Goal: Task Accomplishment & Management: Manage account settings

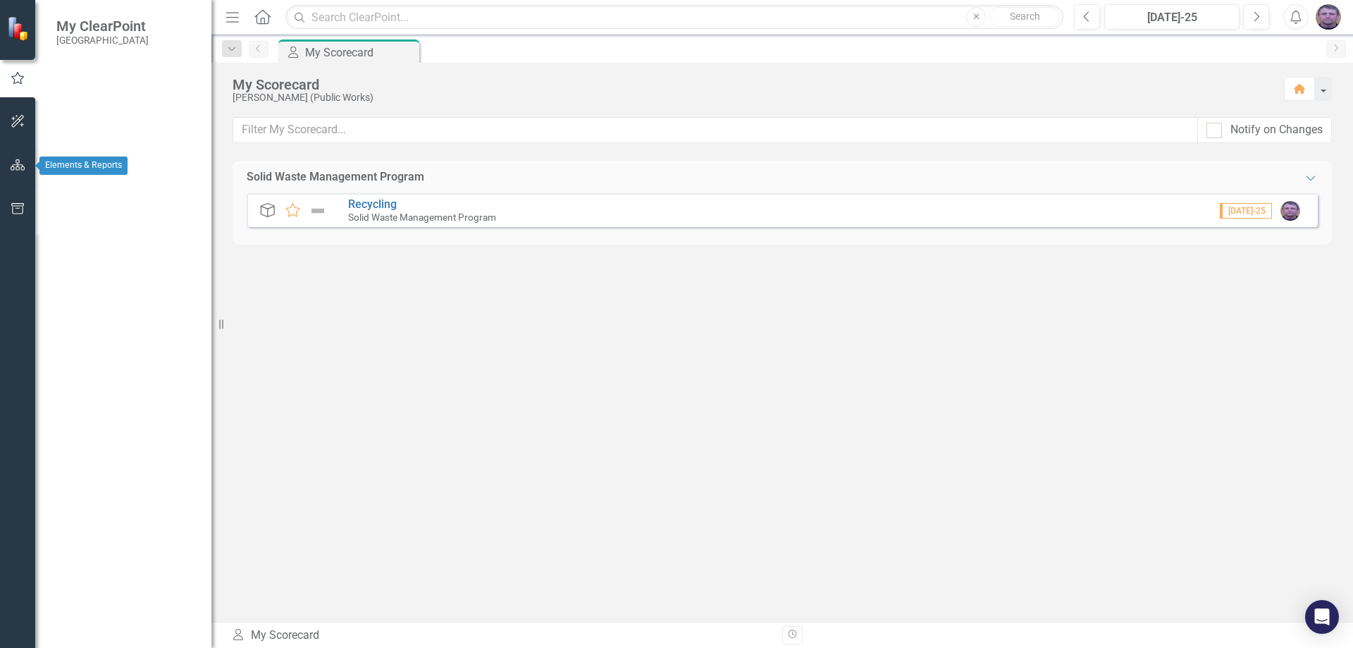
click at [16, 166] on icon "button" at bounding box center [18, 164] width 15 height 11
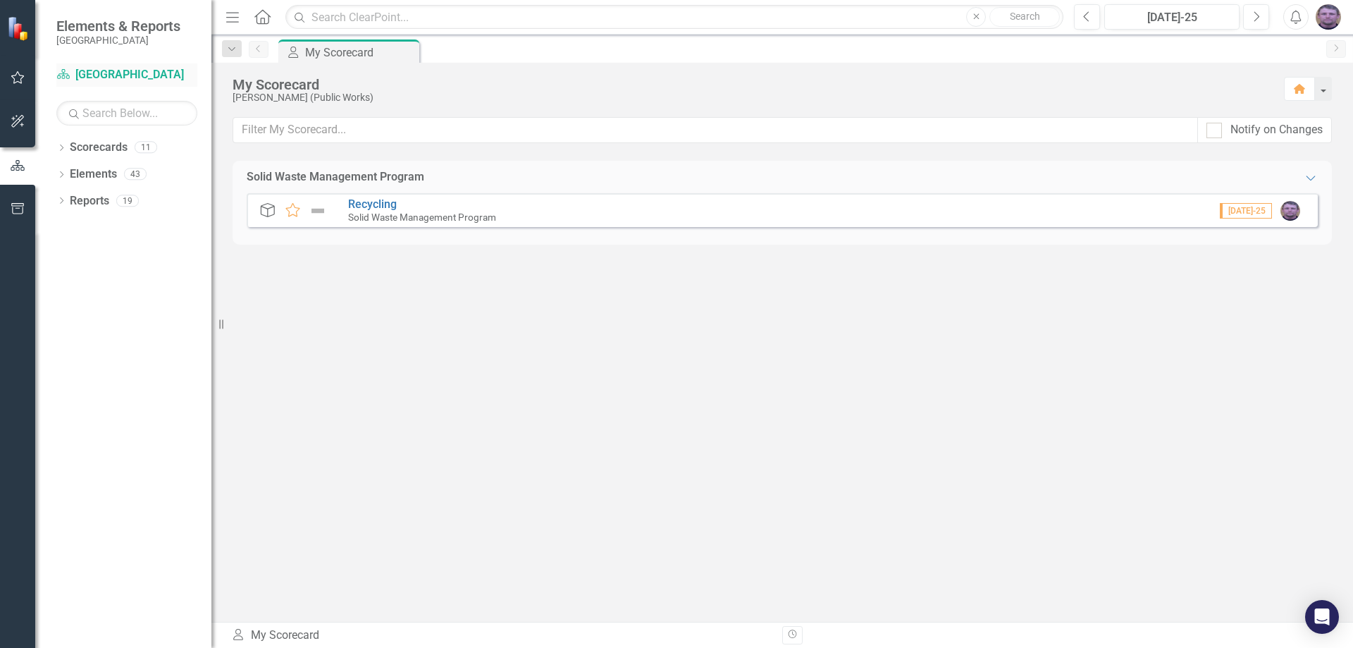
click at [119, 68] on link "Scorecard [GEOGRAPHIC_DATA]" at bounding box center [126, 75] width 141 height 16
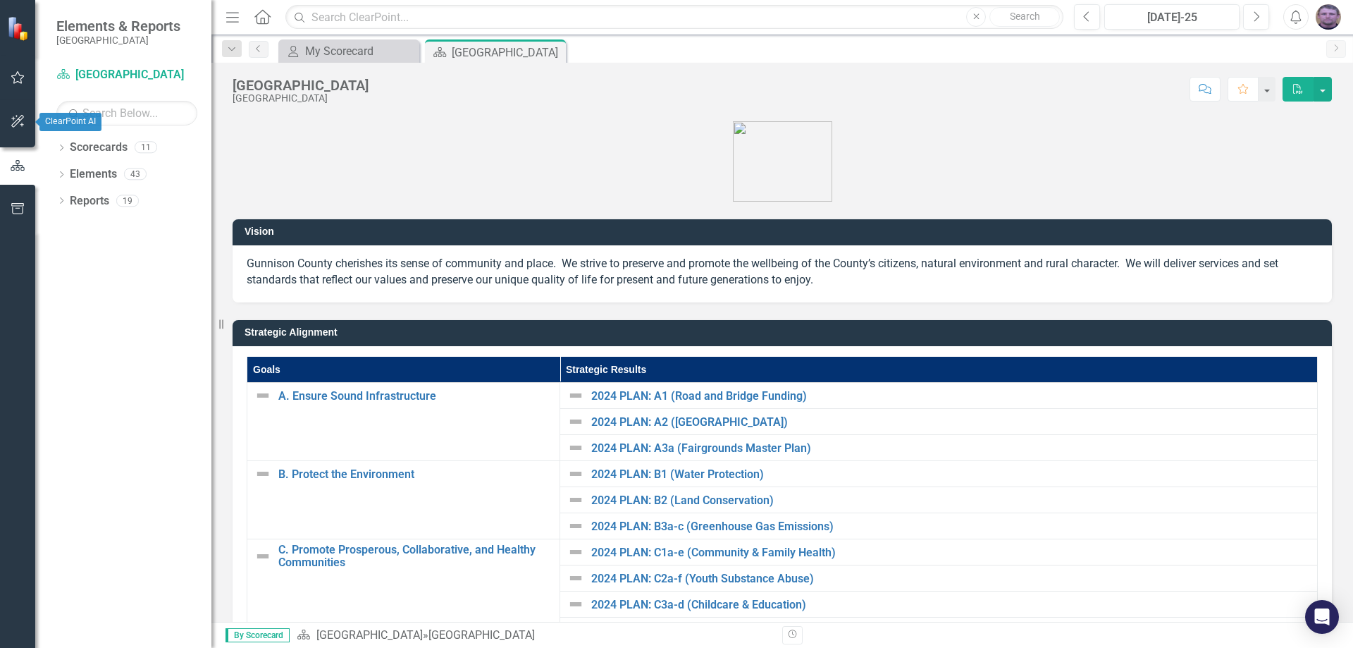
click at [14, 124] on icon "button" at bounding box center [18, 121] width 15 height 11
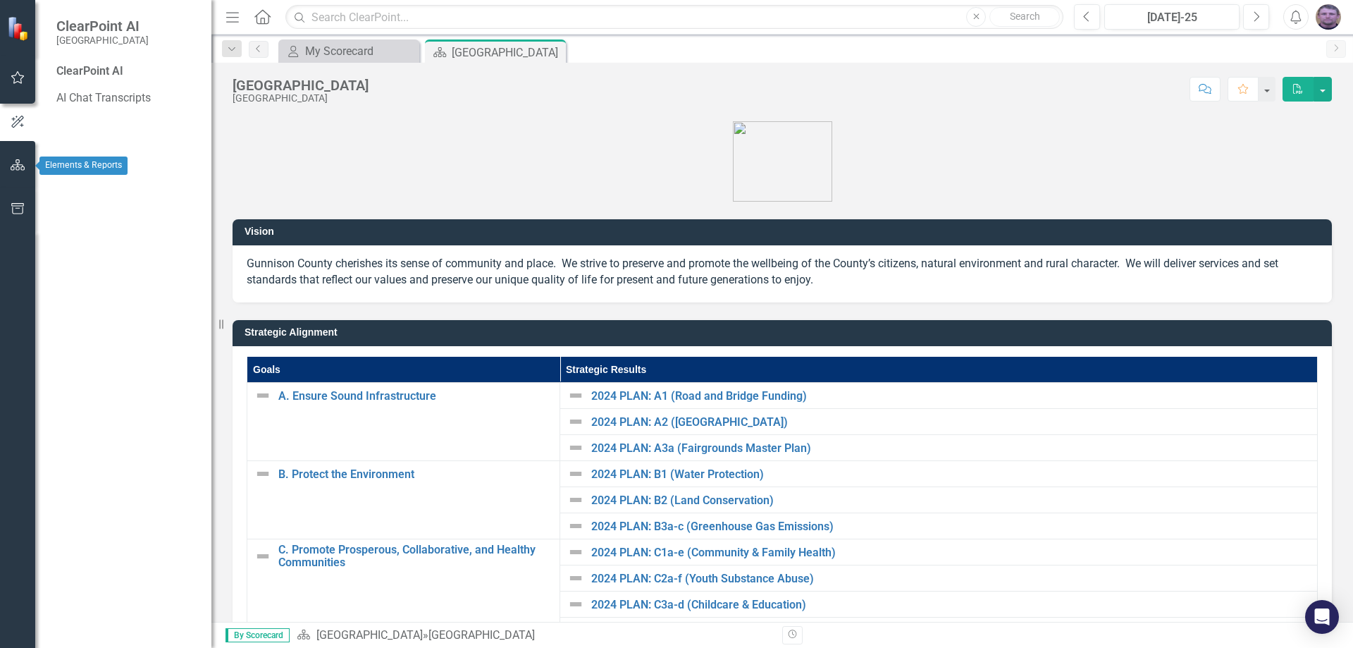
click at [17, 168] on icon "button" at bounding box center [18, 164] width 15 height 11
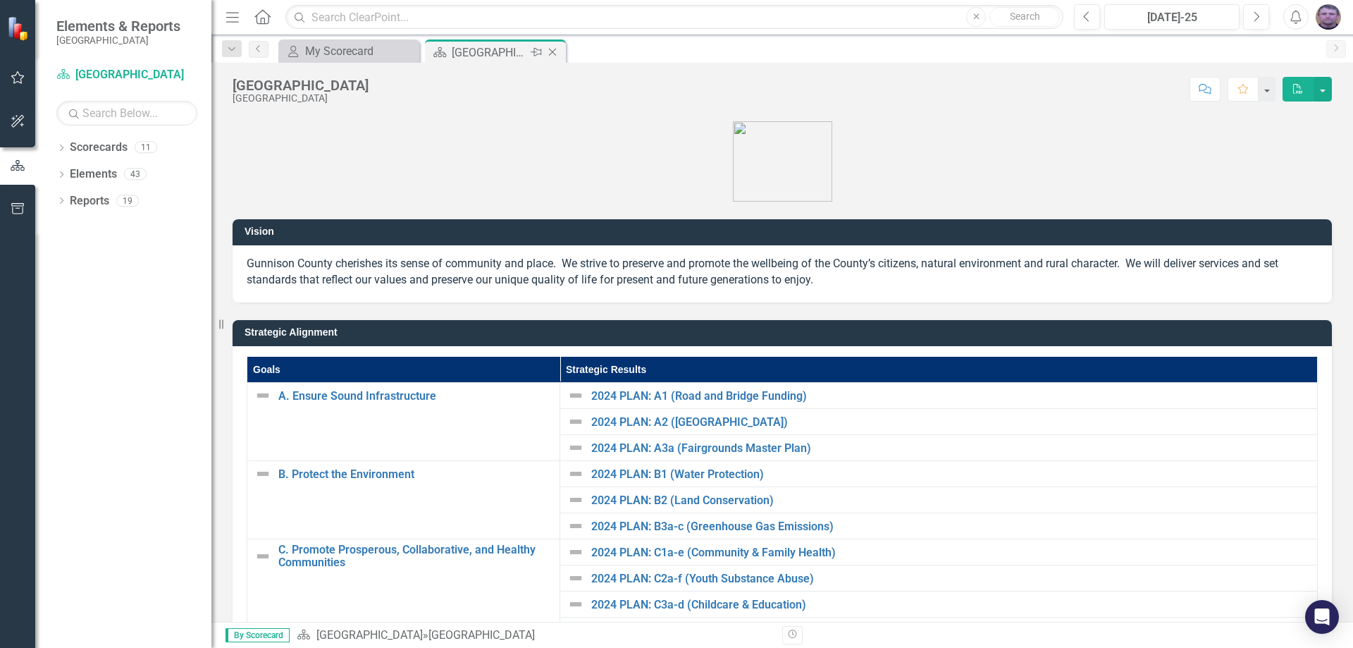
click at [551, 51] on icon at bounding box center [553, 53] width 8 height 8
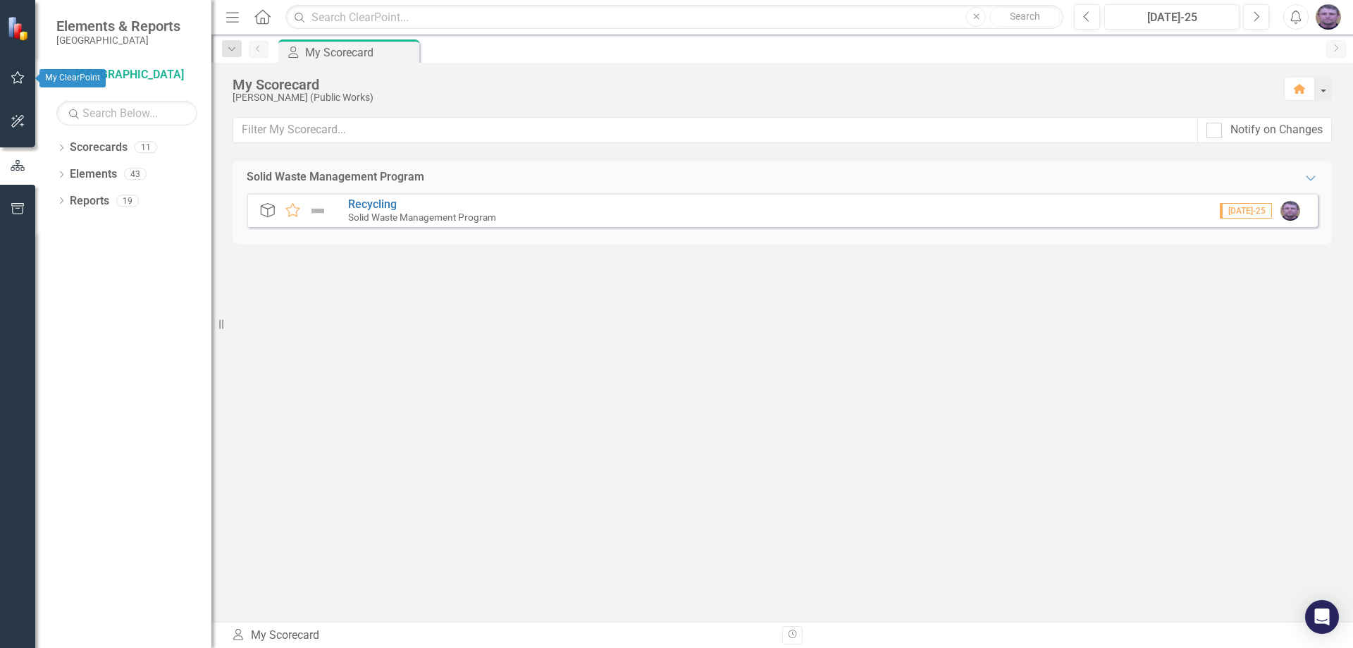
click at [21, 85] on button "button" at bounding box center [18, 78] width 32 height 30
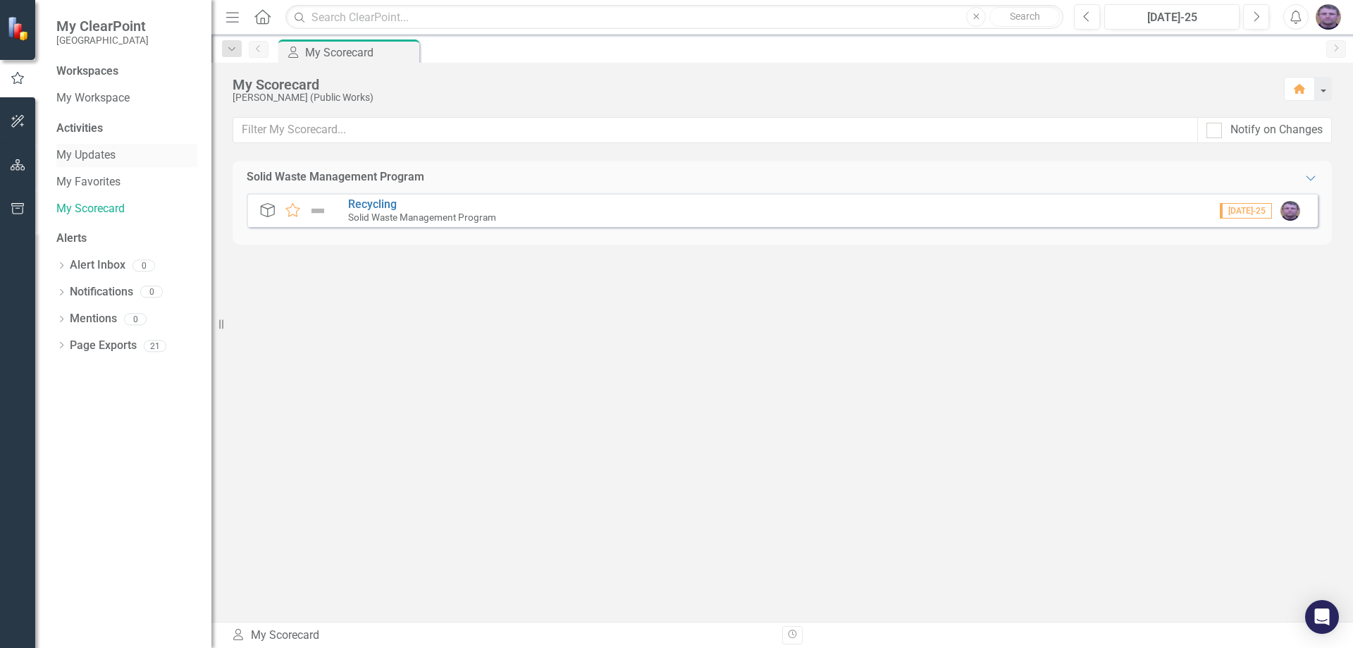
click at [85, 153] on link "My Updates" at bounding box center [126, 155] width 141 height 16
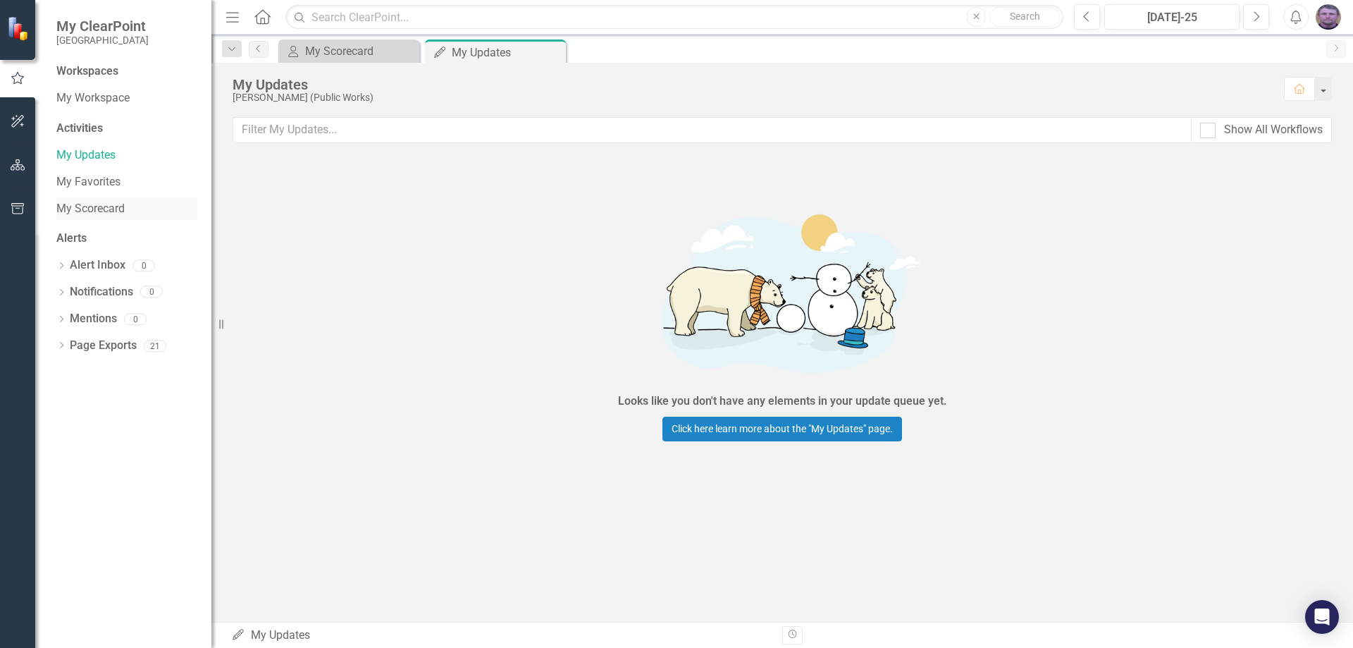
click at [93, 206] on link "My Scorecard" at bounding box center [126, 209] width 141 height 16
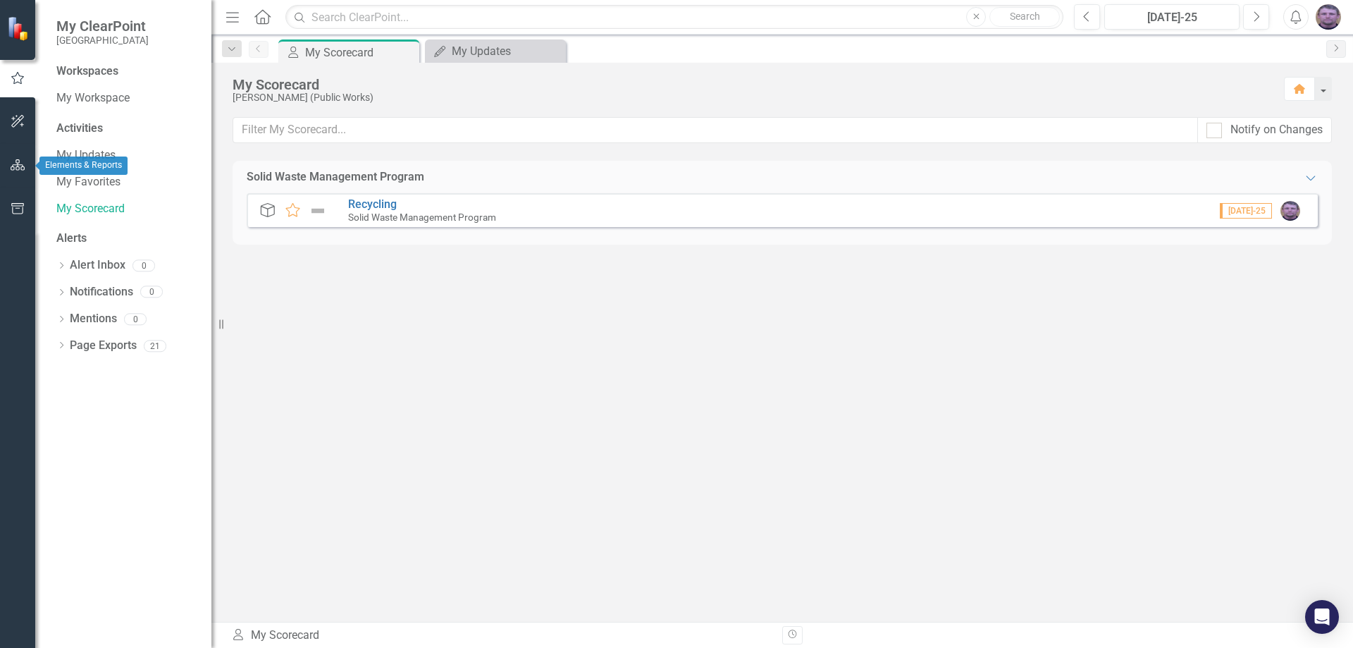
click at [11, 172] on button "button" at bounding box center [18, 166] width 32 height 30
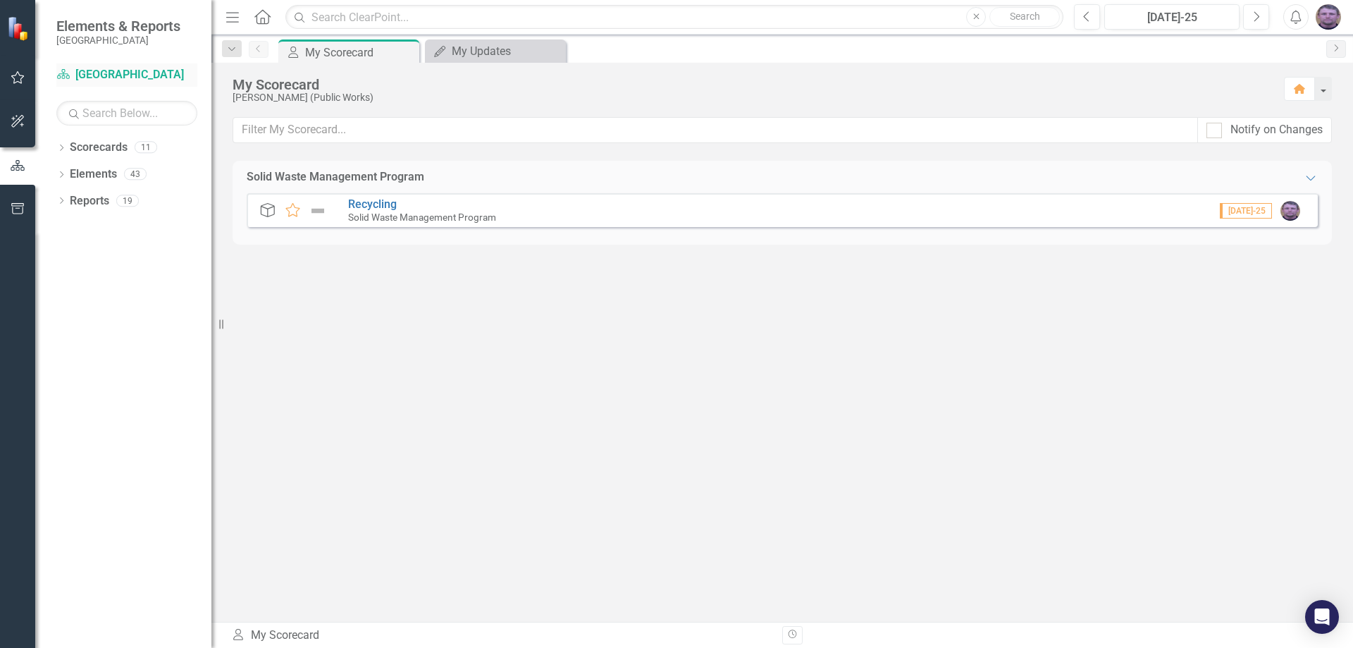
click at [132, 78] on link "Scorecard [GEOGRAPHIC_DATA]" at bounding box center [126, 75] width 141 height 16
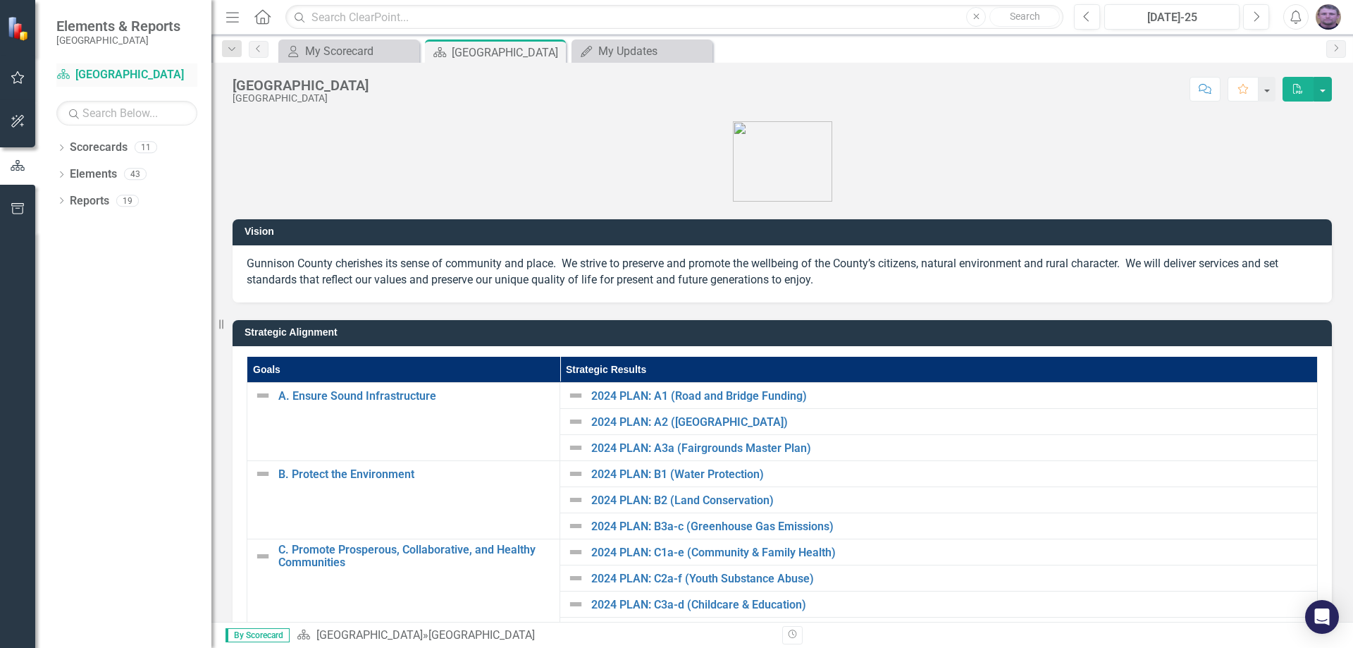
click at [113, 78] on link "Scorecard [GEOGRAPHIC_DATA]" at bounding box center [126, 75] width 141 height 16
click at [61, 75] on icon "Scorecard" at bounding box center [63, 73] width 14 height 11
click at [11, 122] on icon "button" at bounding box center [18, 121] width 15 height 11
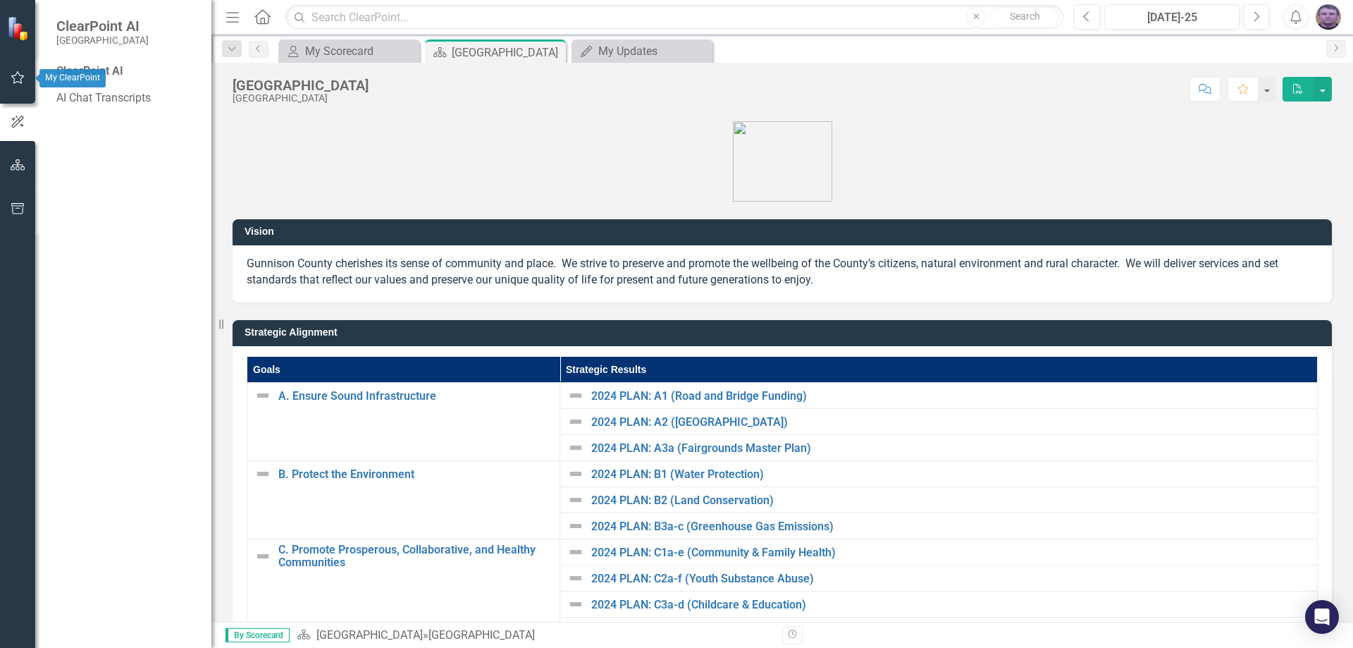
click at [25, 87] on button "button" at bounding box center [18, 78] width 32 height 30
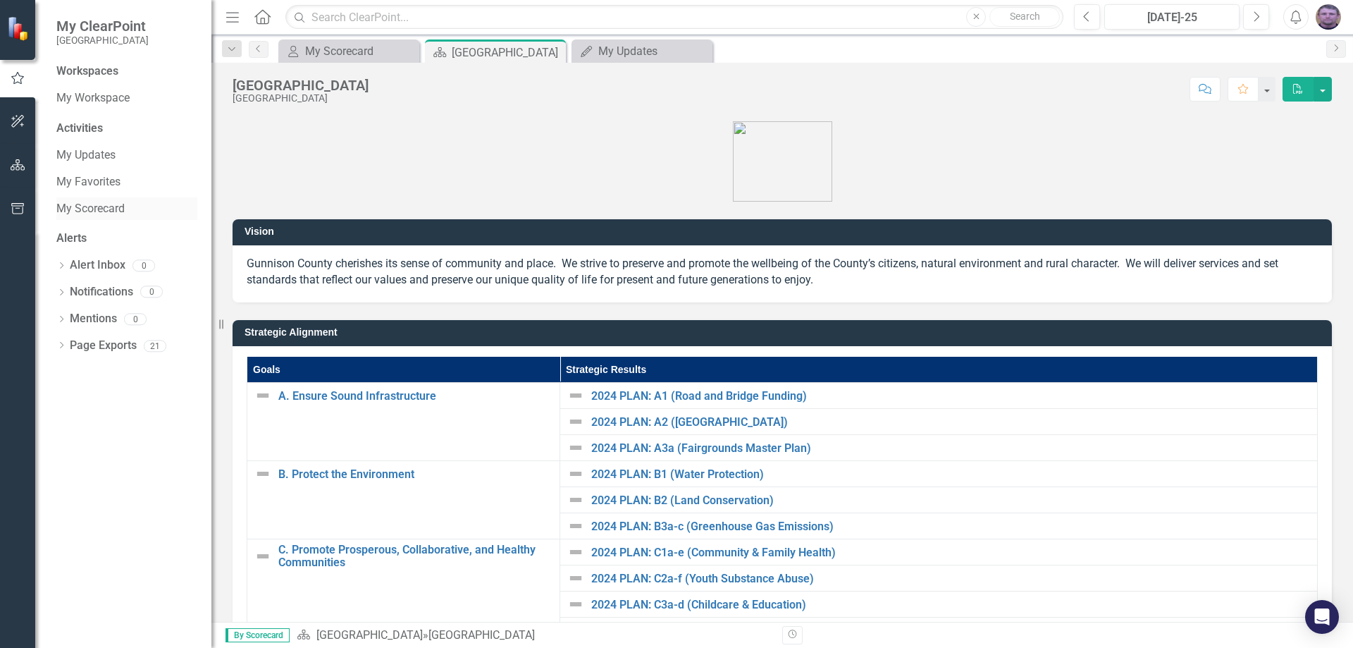
click at [82, 207] on link "My Scorecard" at bounding box center [126, 209] width 141 height 16
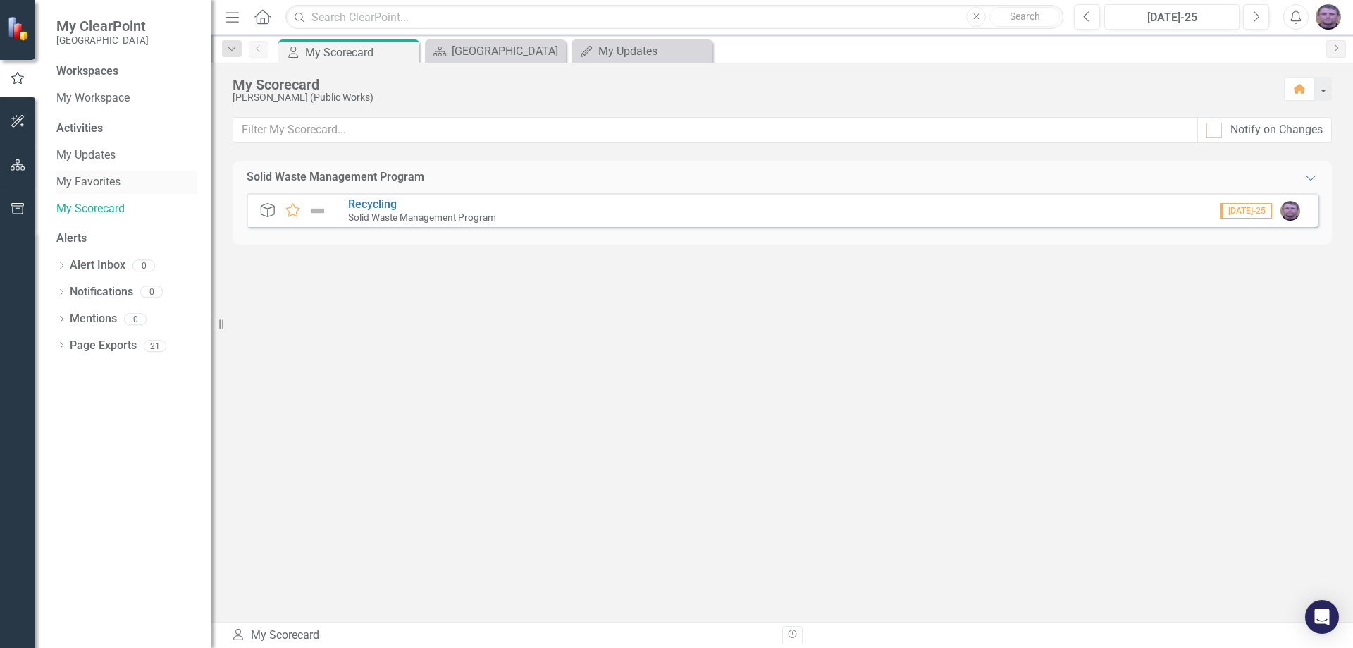
click at [80, 186] on link "My Favorites" at bounding box center [126, 182] width 141 height 16
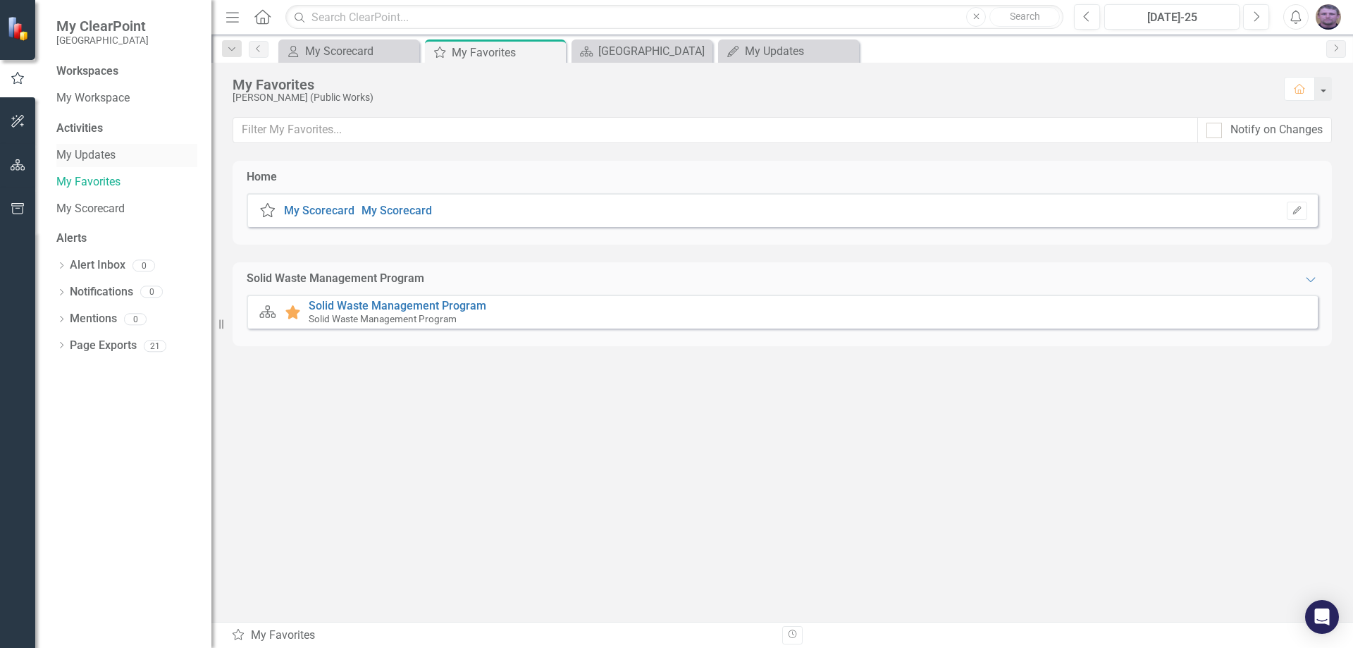
click at [98, 151] on link "My Updates" at bounding box center [126, 155] width 141 height 16
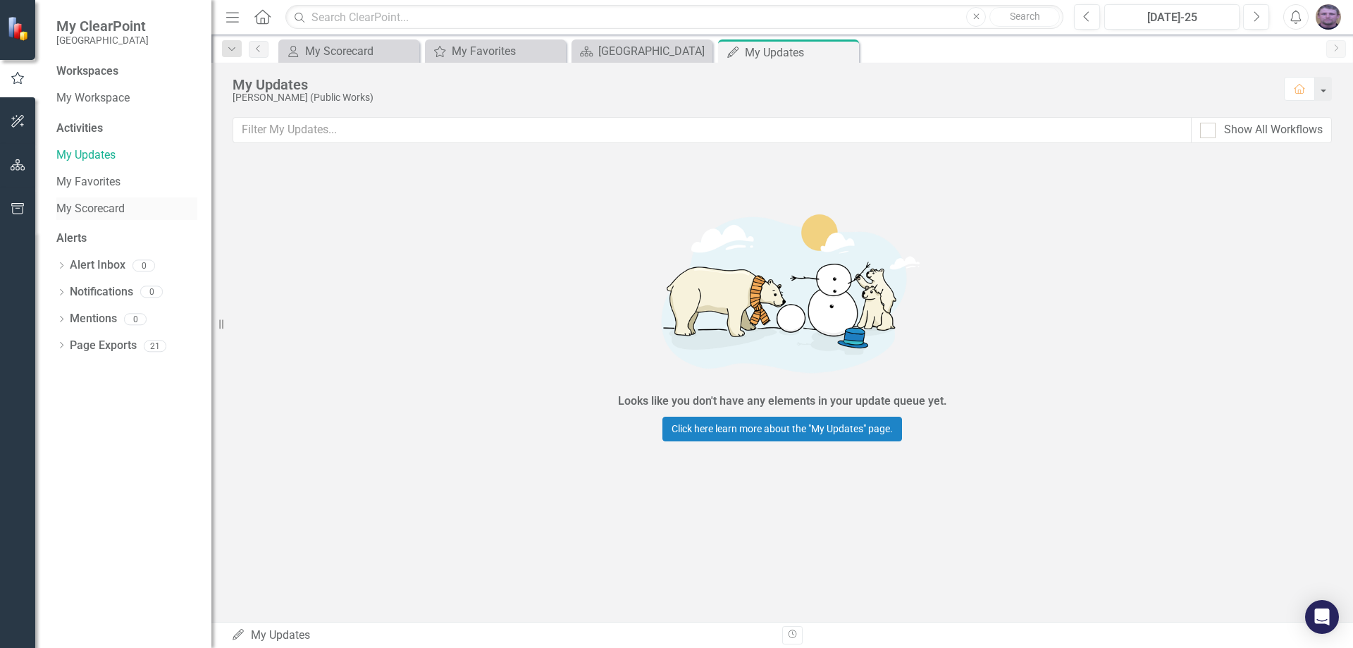
click at [87, 204] on link "My Scorecard" at bounding box center [126, 209] width 141 height 16
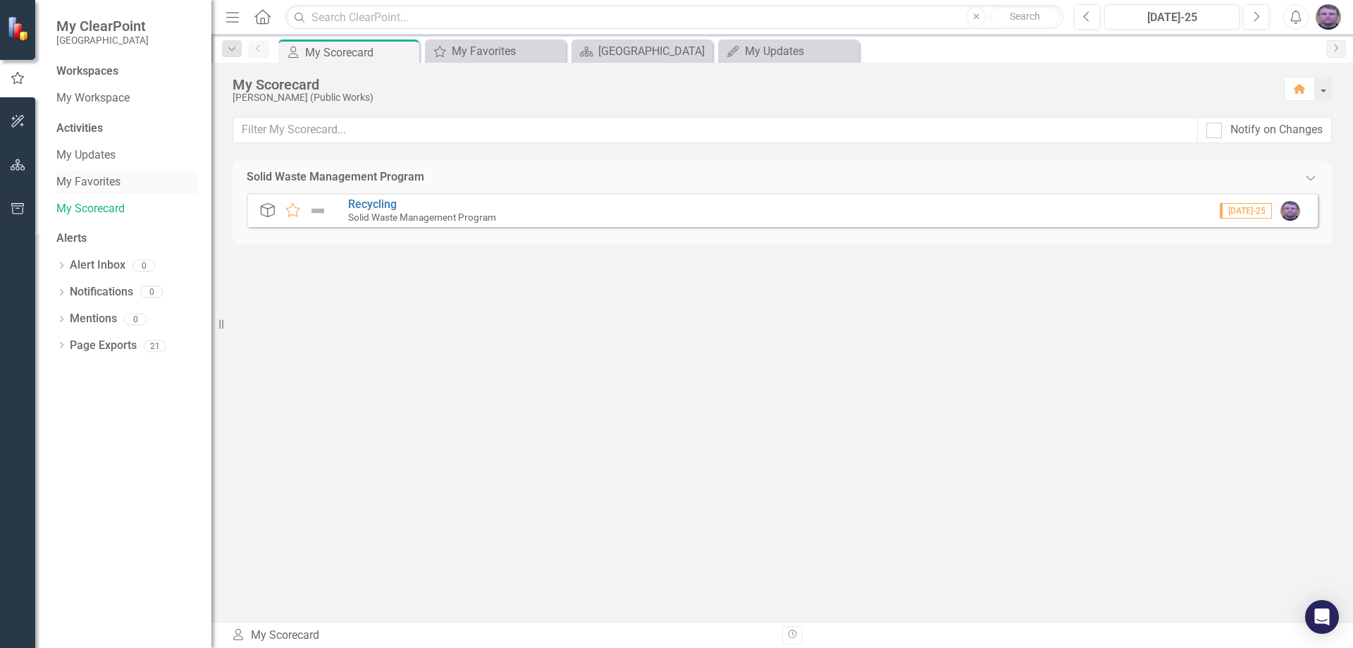
click at [89, 178] on link "My Favorites" at bounding box center [126, 182] width 141 height 16
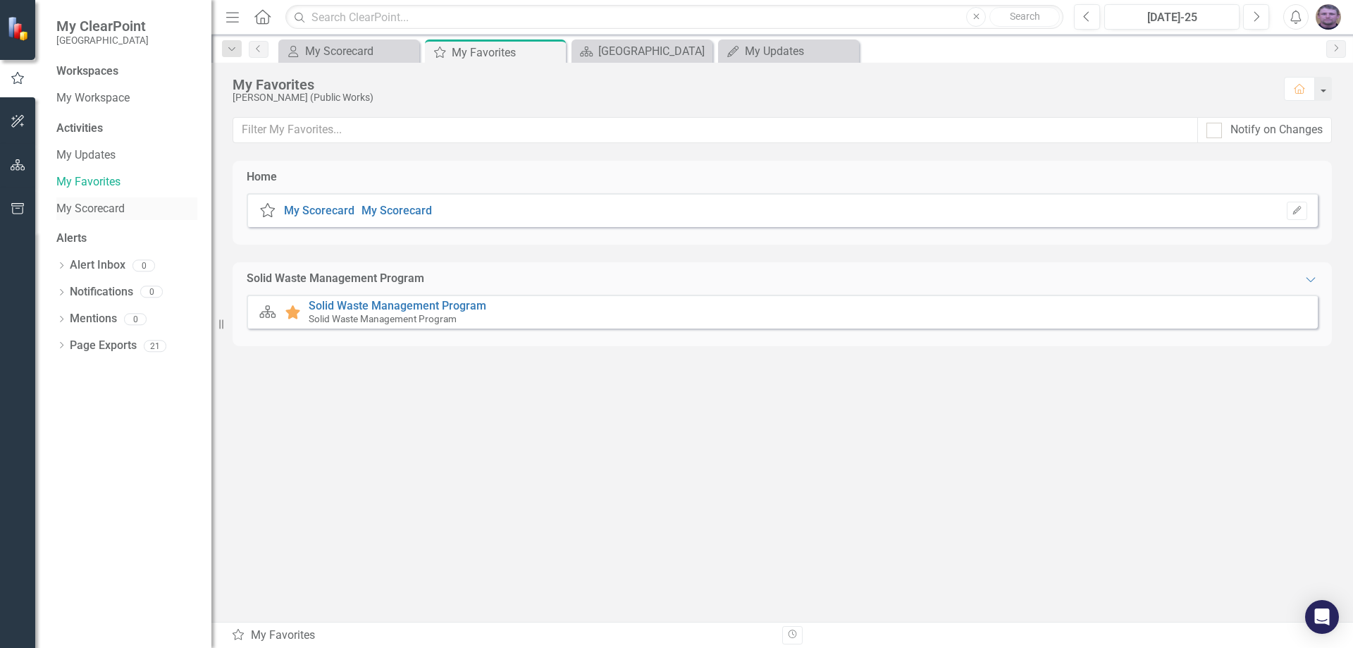
click at [75, 205] on link "My Scorecard" at bounding box center [126, 209] width 141 height 16
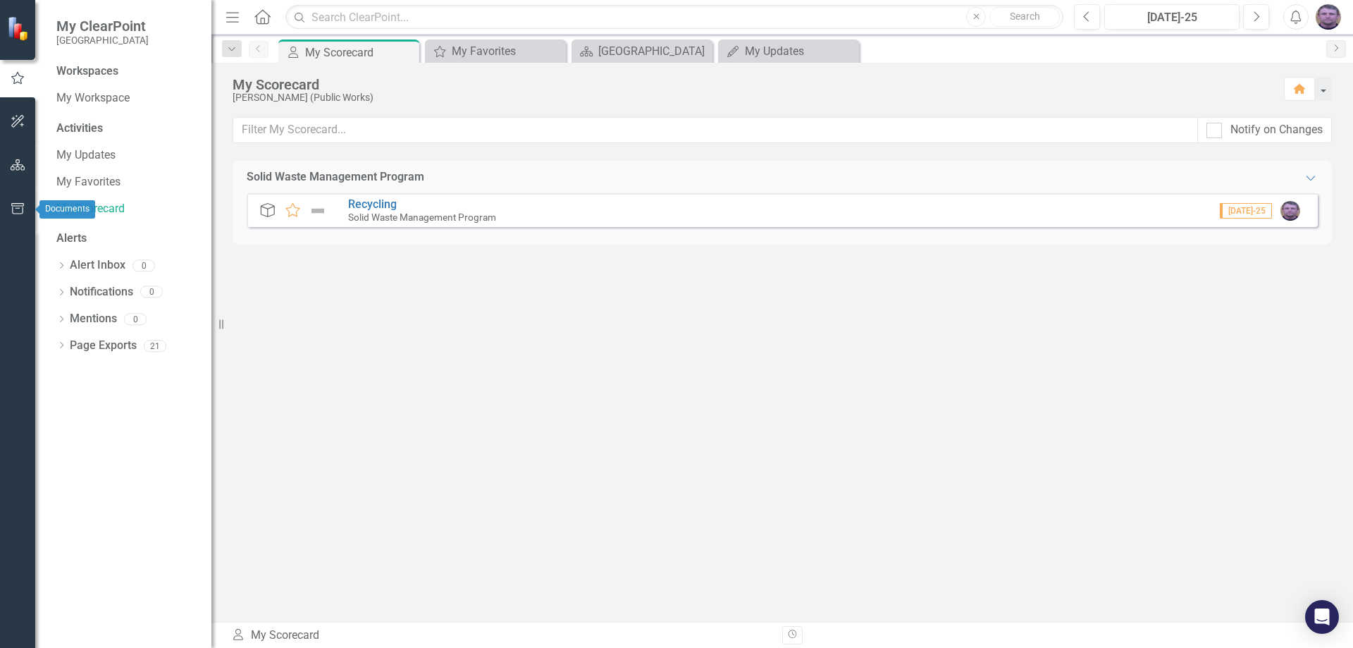
click at [11, 207] on icon "button" at bounding box center [18, 208] width 15 height 11
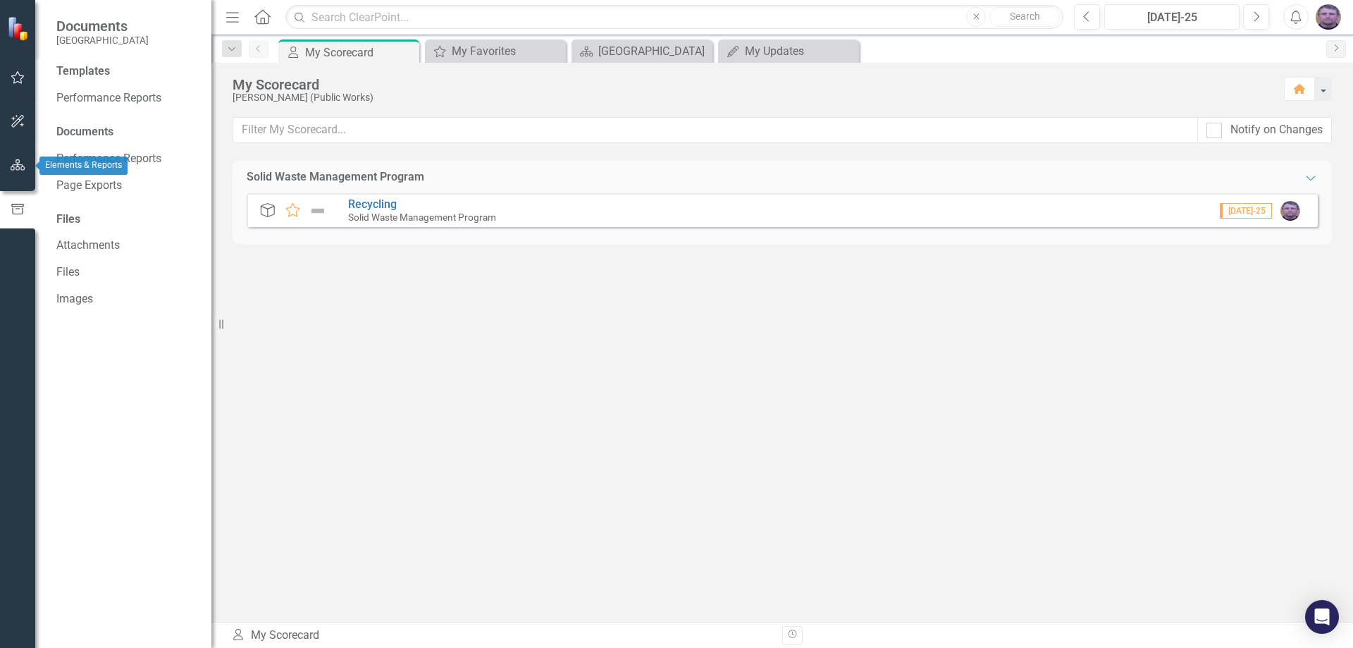
click at [13, 164] on icon "button" at bounding box center [18, 164] width 15 height 11
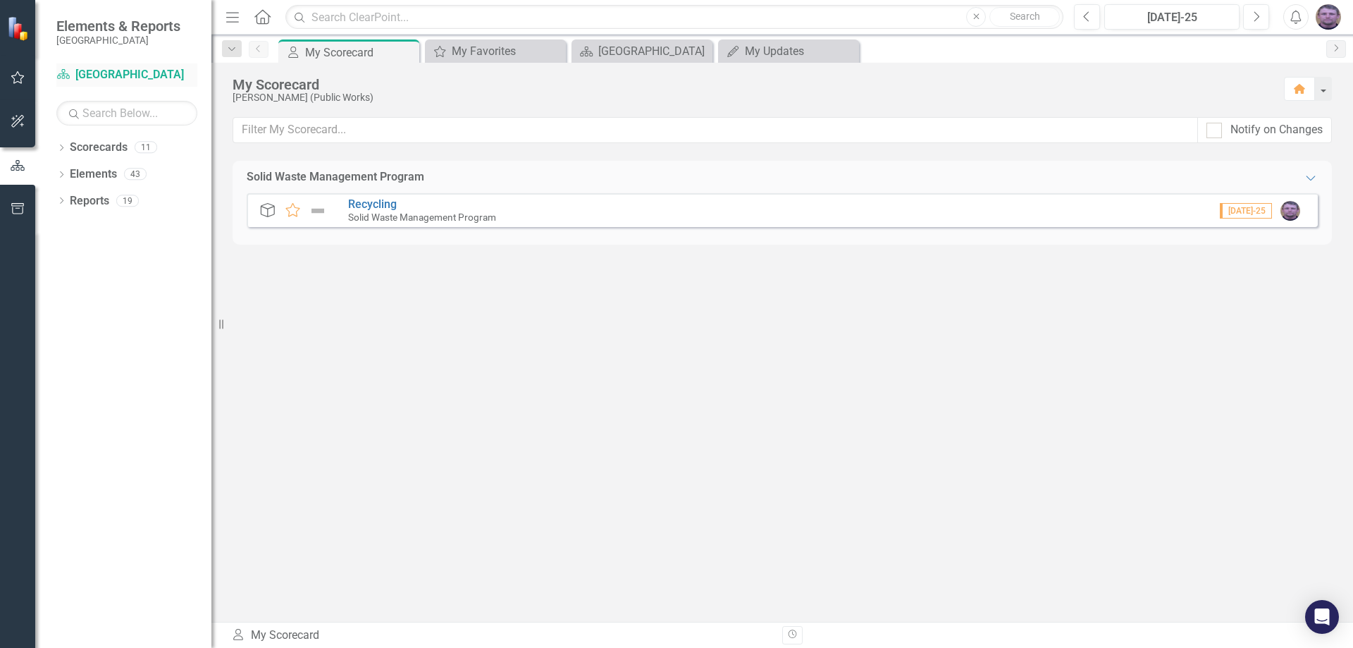
click at [118, 80] on link "Scorecard [GEOGRAPHIC_DATA]" at bounding box center [126, 75] width 141 height 16
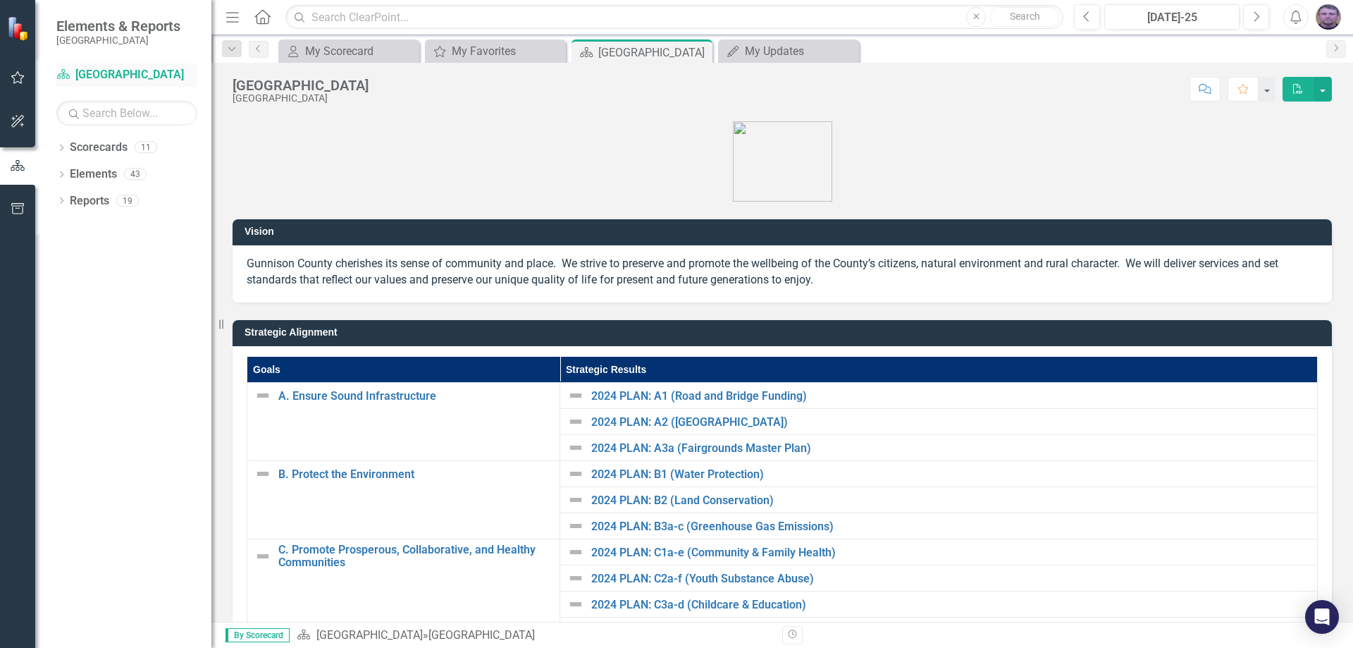
click at [154, 80] on link "Scorecard [GEOGRAPHIC_DATA]" at bounding box center [126, 75] width 141 height 16
click at [135, 89] on div "Scorecard [GEOGRAPHIC_DATA]" at bounding box center [126, 76] width 141 height 27
click at [59, 72] on icon "Scorecard" at bounding box center [63, 73] width 14 height 11
click at [59, 151] on icon "Dropdown" at bounding box center [61, 149] width 10 height 8
click at [153, 173] on link "[GEOGRAPHIC_DATA]" at bounding box center [145, 174] width 134 height 16
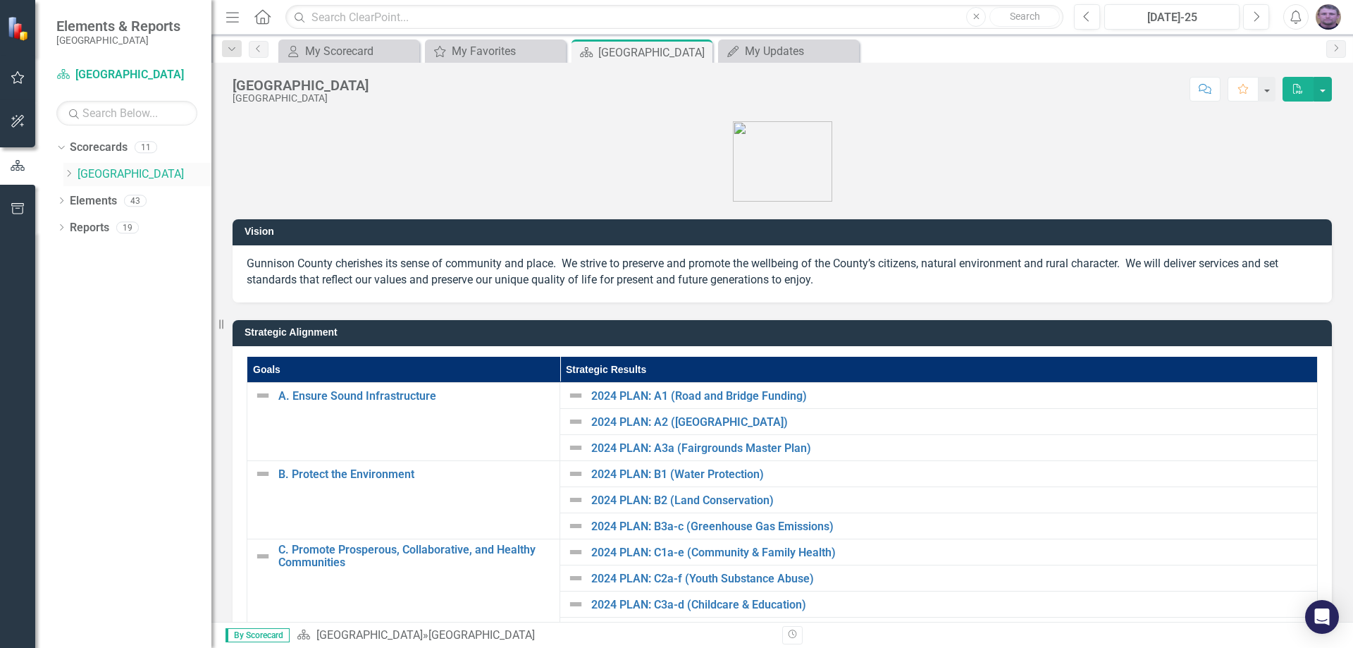
click at [70, 173] on icon at bounding box center [70, 173] width 4 height 7
click at [80, 198] on icon "Dropdown" at bounding box center [83, 200] width 11 height 8
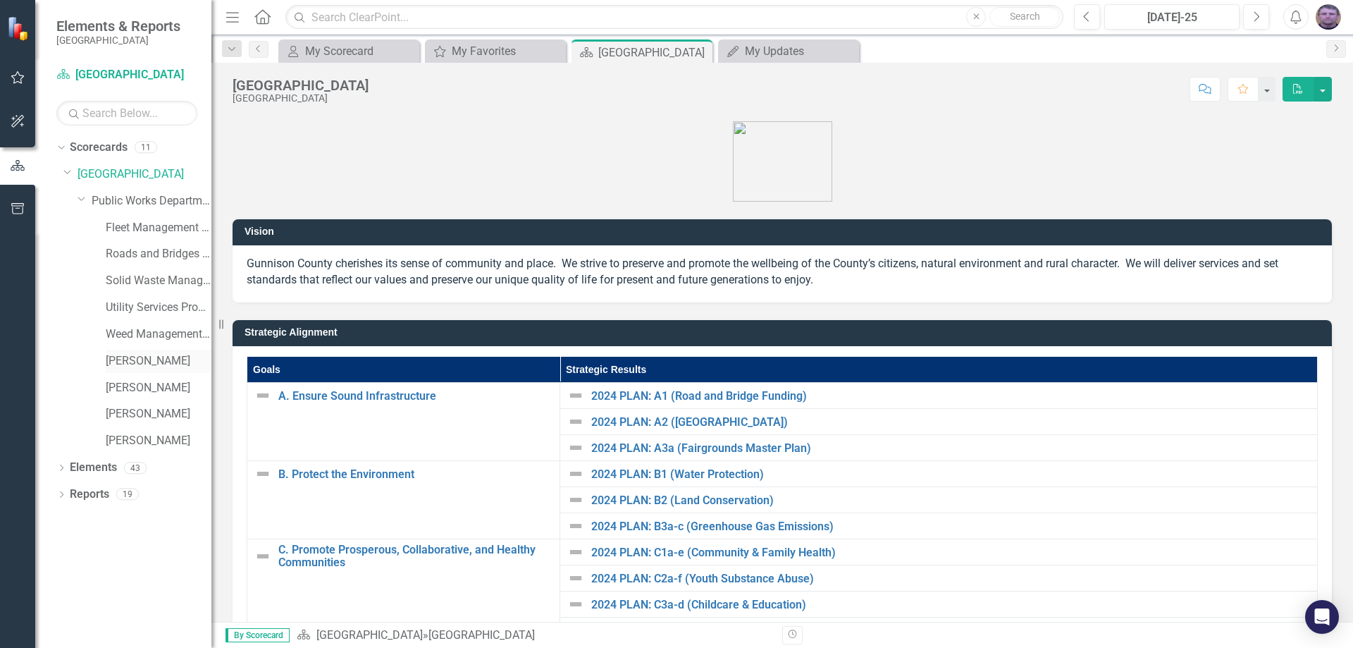
click at [116, 364] on link "[PERSON_NAME]" at bounding box center [159, 361] width 106 height 16
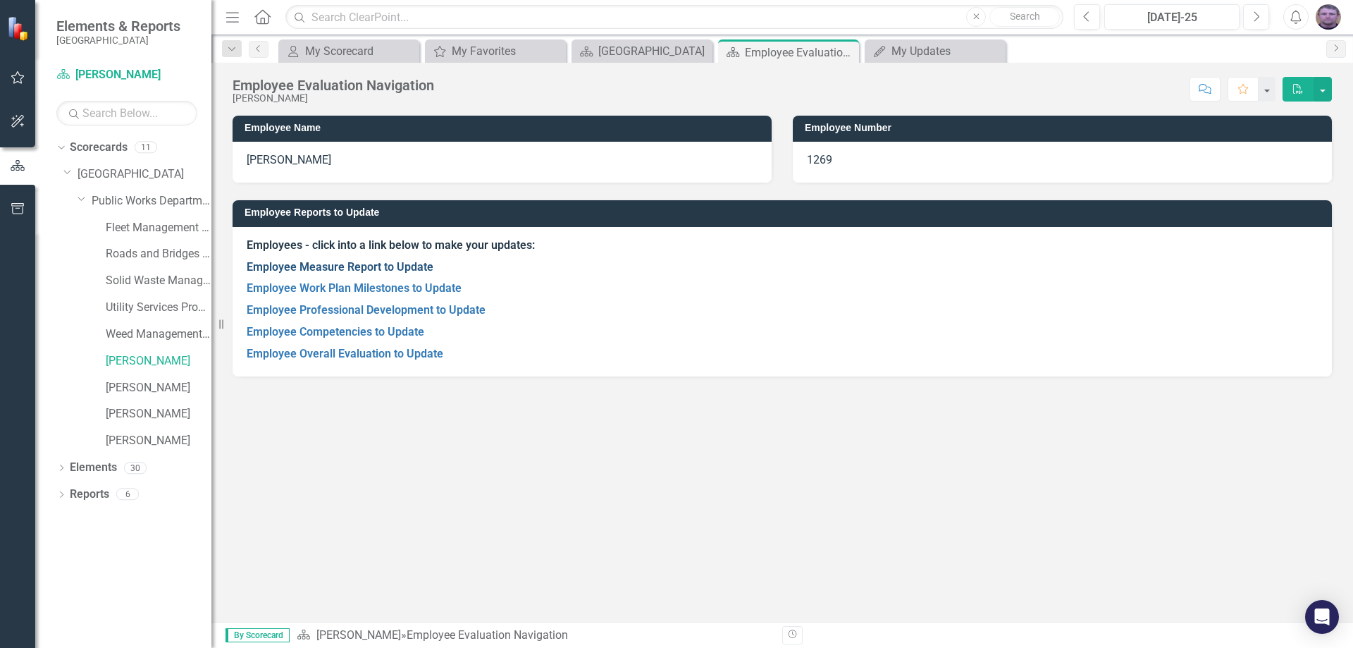
click at [355, 261] on link "Employee Measure Report to Update" at bounding box center [340, 266] width 187 height 13
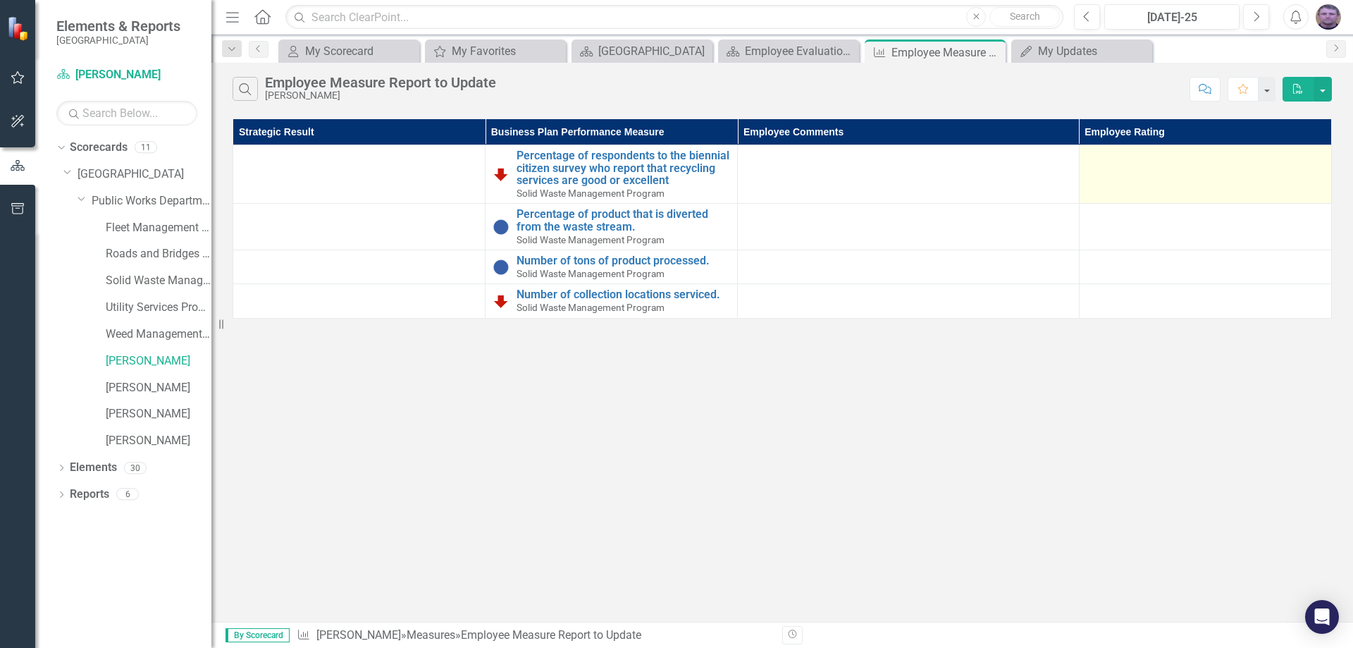
click at [1159, 171] on td at bounding box center [1205, 174] width 252 height 59
click at [1158, 178] on td at bounding box center [1205, 174] width 252 height 59
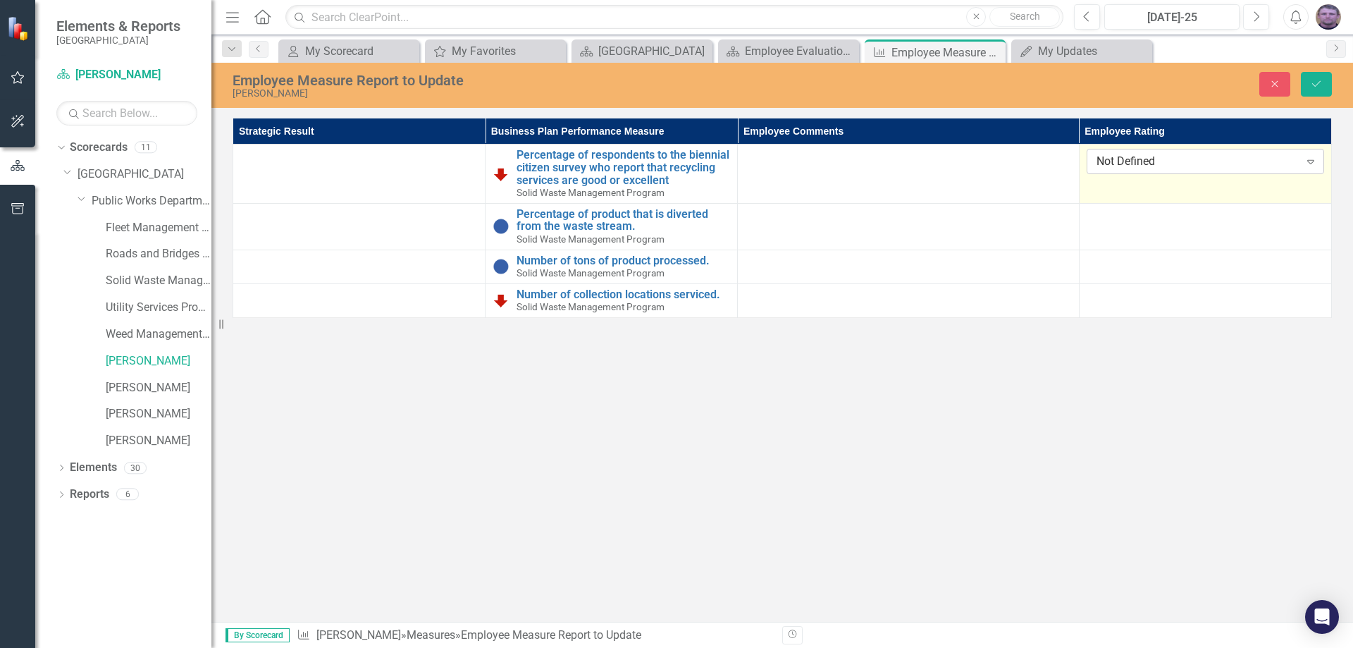
click at [1138, 157] on div "Not Defined" at bounding box center [1198, 162] width 203 height 16
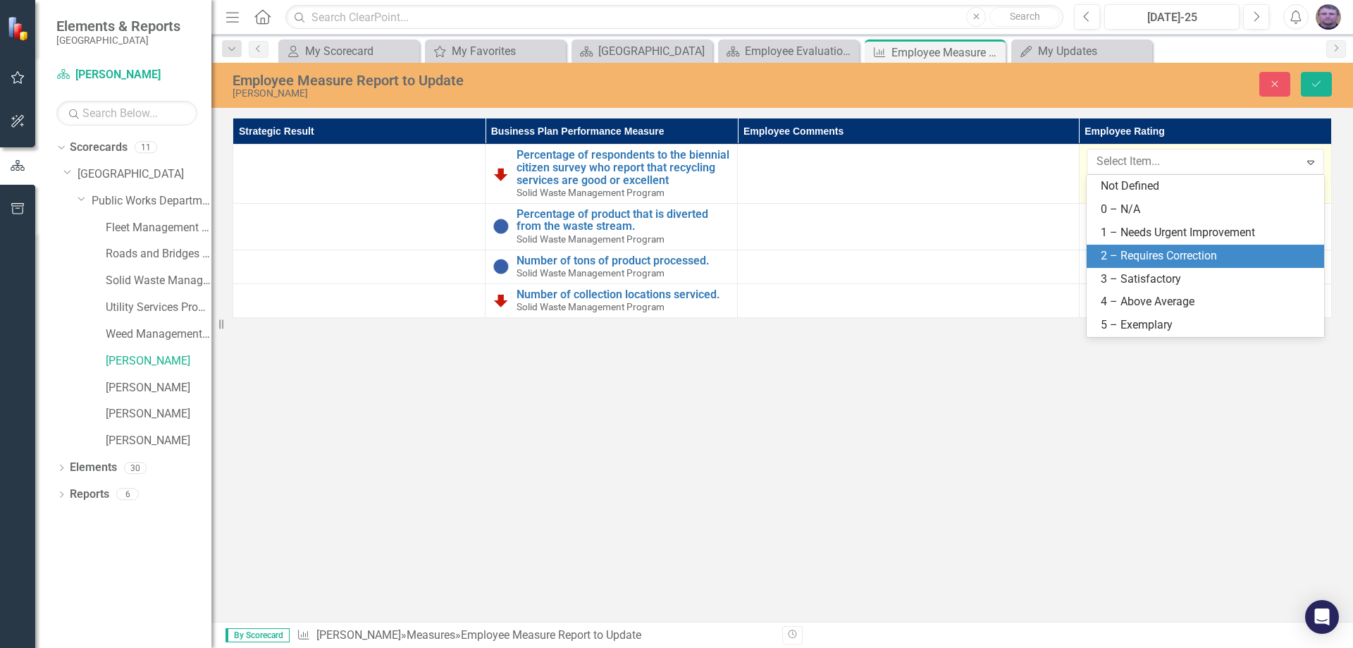
click at [1119, 259] on div "2 – Requires Correction" at bounding box center [1208, 256] width 215 height 16
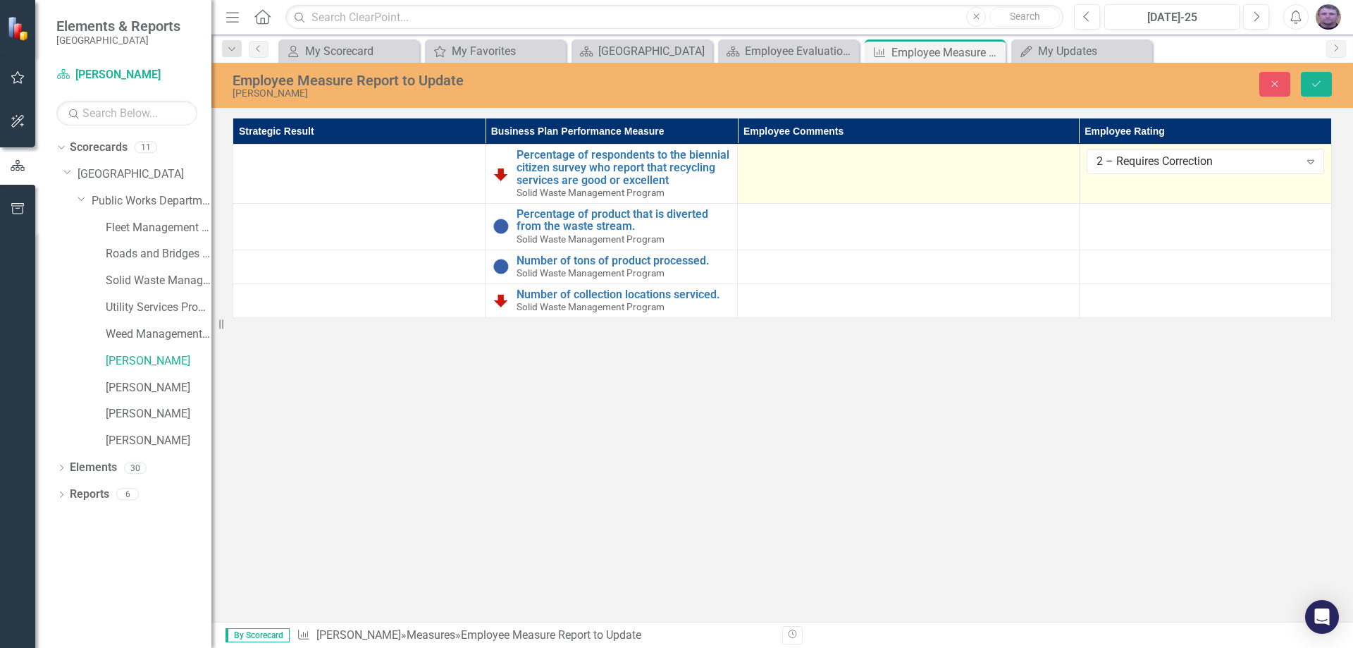
click at [820, 173] on td at bounding box center [908, 173] width 341 height 59
click at [847, 169] on td at bounding box center [908, 173] width 341 height 59
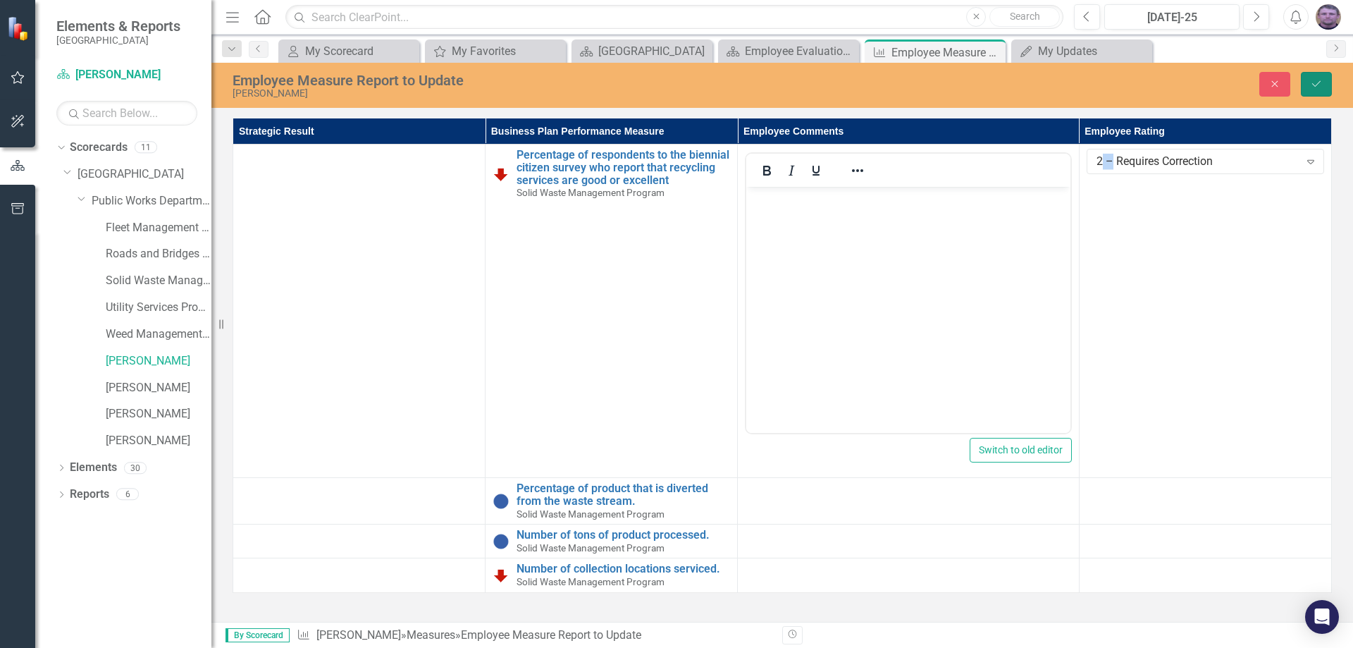
click at [1310, 85] on button "Save" at bounding box center [1316, 84] width 31 height 25
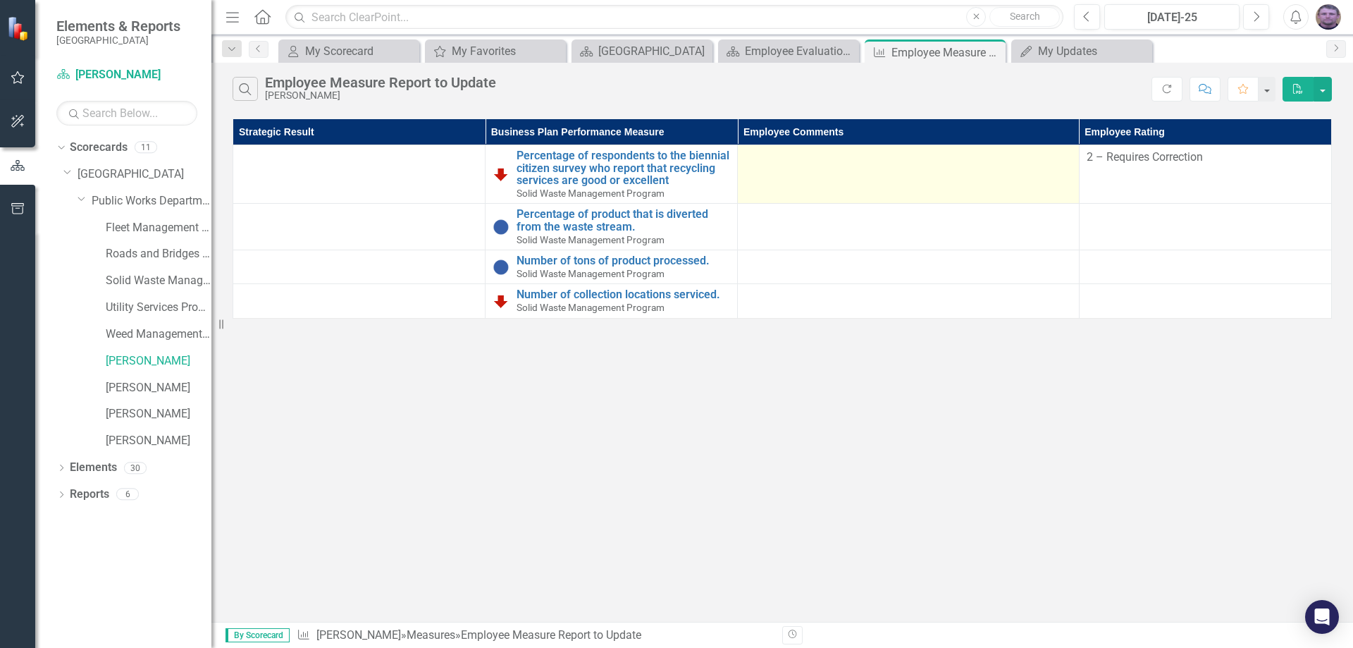
click at [815, 154] on div at bounding box center [908, 157] width 326 height 17
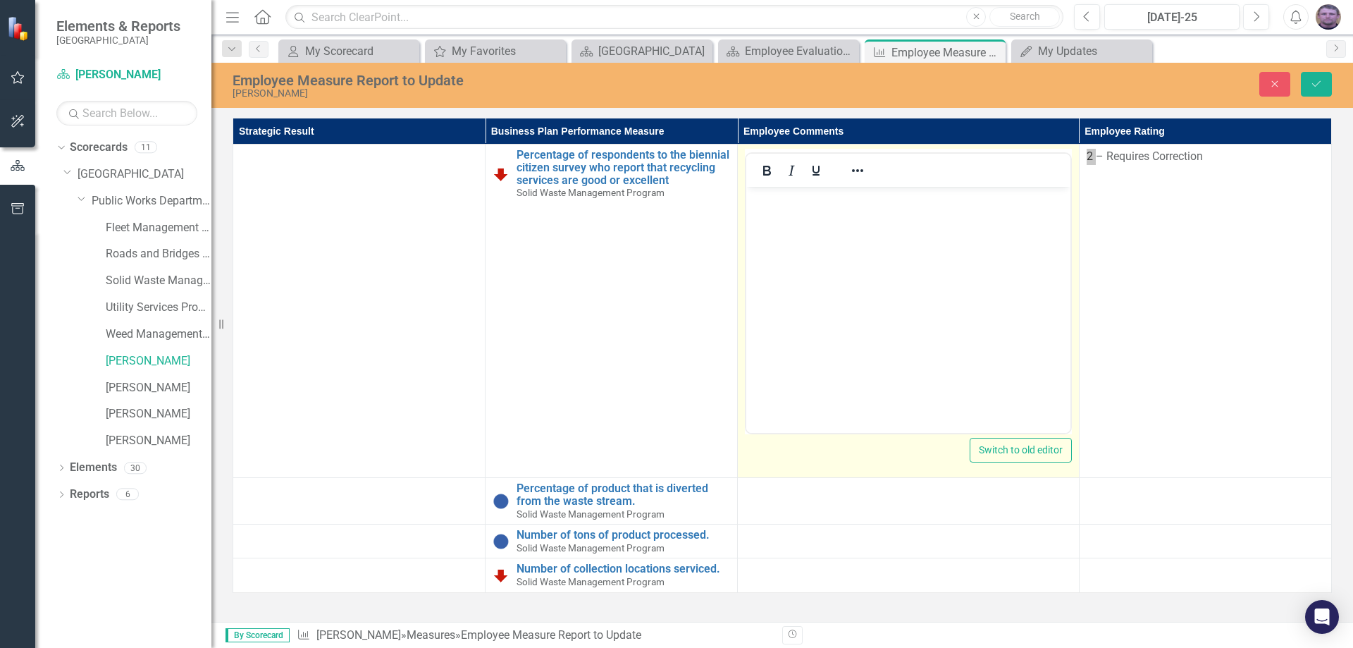
click at [818, 200] on p "Rich Text Area. Press ALT-0 for help." at bounding box center [908, 198] width 316 height 17
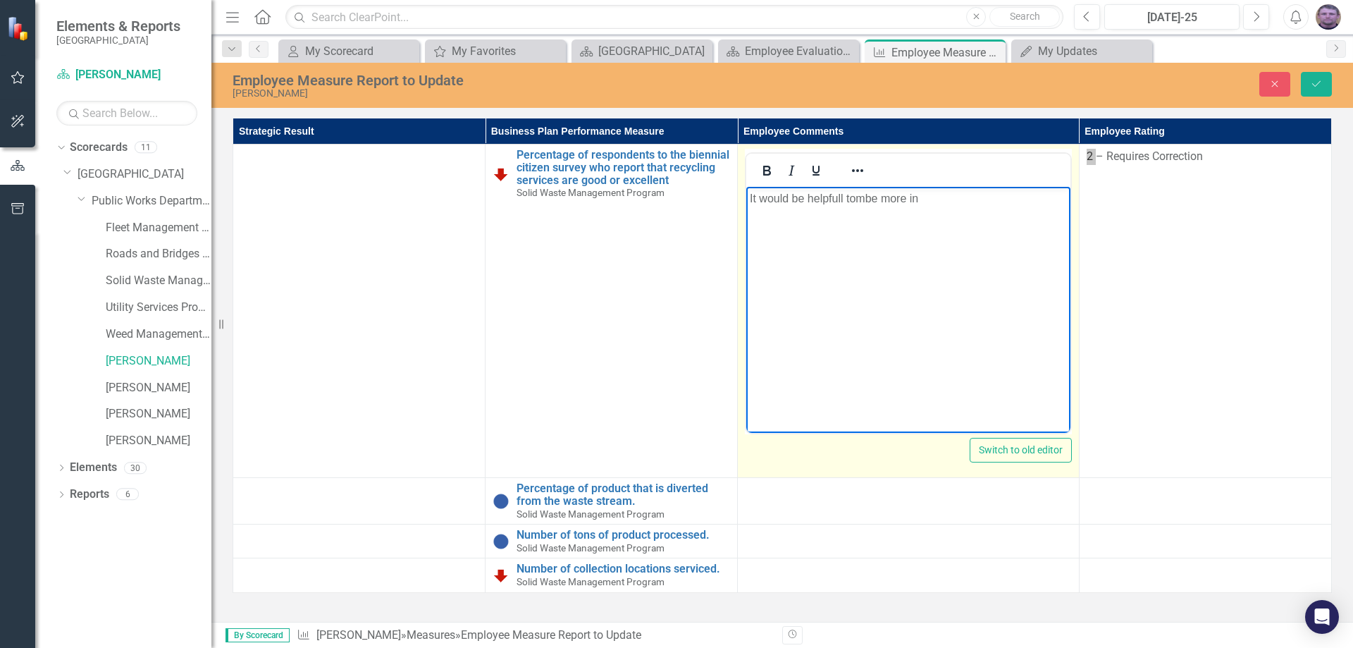
click at [845, 197] on p "It would be helpfull tombe more in" at bounding box center [908, 198] width 316 height 17
click at [852, 199] on p "It would be helpful tombe more in" at bounding box center [908, 198] width 316 height 17
click at [919, 203] on p "It would be helpful to be more in" at bounding box center [908, 198] width 316 height 17
click at [1035, 199] on p "It would be helpful to be more in more of a recycle infulancor" at bounding box center [908, 198] width 316 height 17
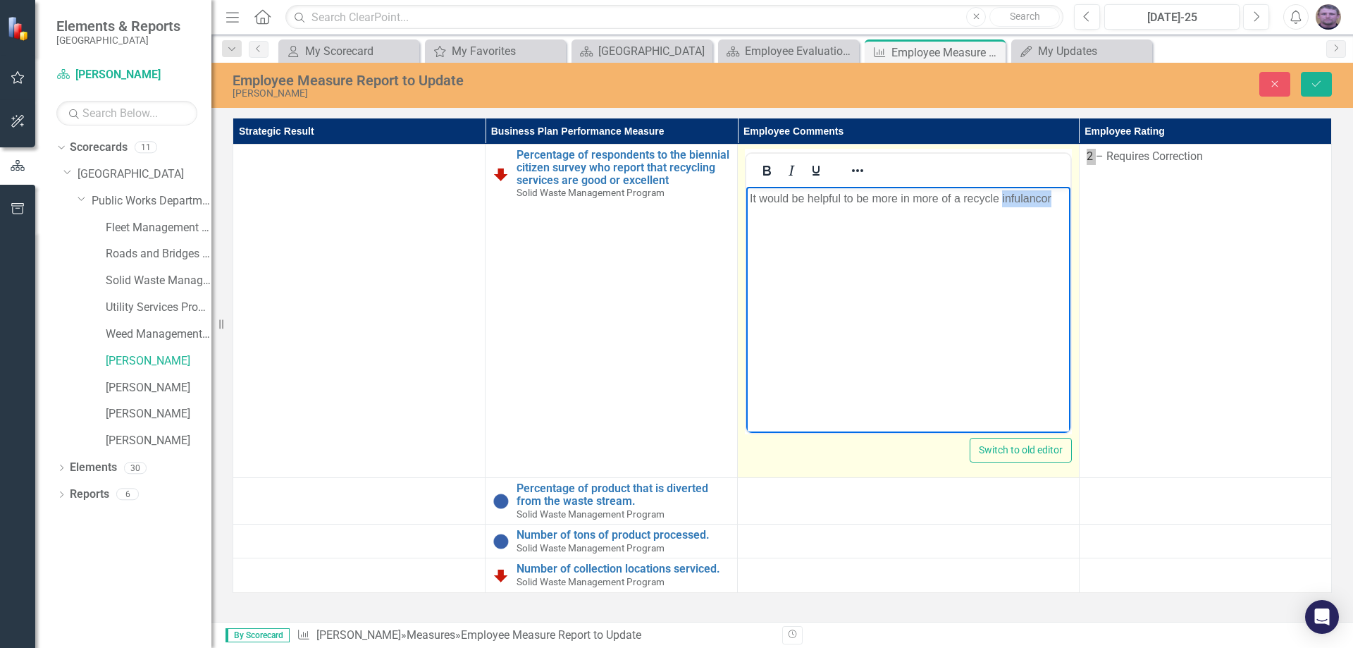
click at [1035, 199] on p "It would be helpful to be more in more of a recycle infulancor" at bounding box center [908, 198] width 316 height 17
drag, startPoint x: 926, startPoint y: 224, endPoint x: 971, endPoint y: 214, distance: 46.2
click at [971, 214] on p "It would be helpful to be more in more of a recycle influencer form the public …" at bounding box center [908, 207] width 316 height 34
click at [954, 214] on p "It would be helpful to be more in more of a recycle influencer form the public …" at bounding box center [908, 207] width 316 height 34
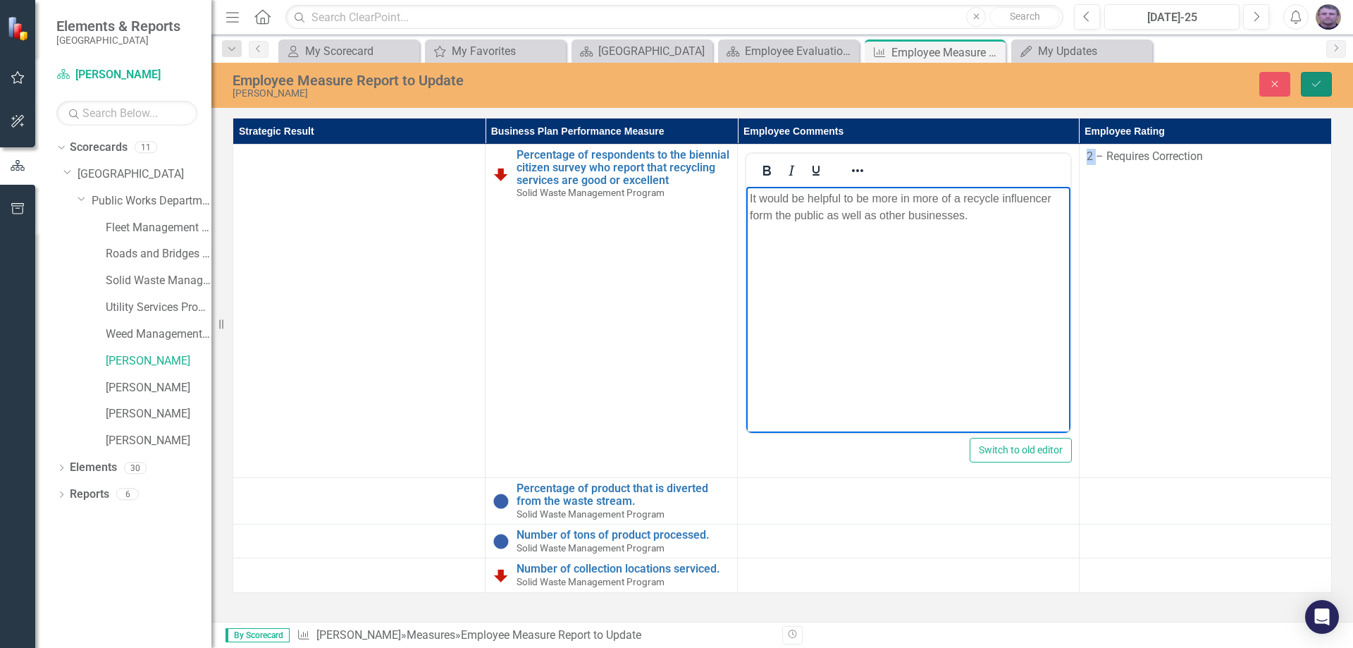
click at [1322, 77] on button "Save" at bounding box center [1316, 84] width 31 height 25
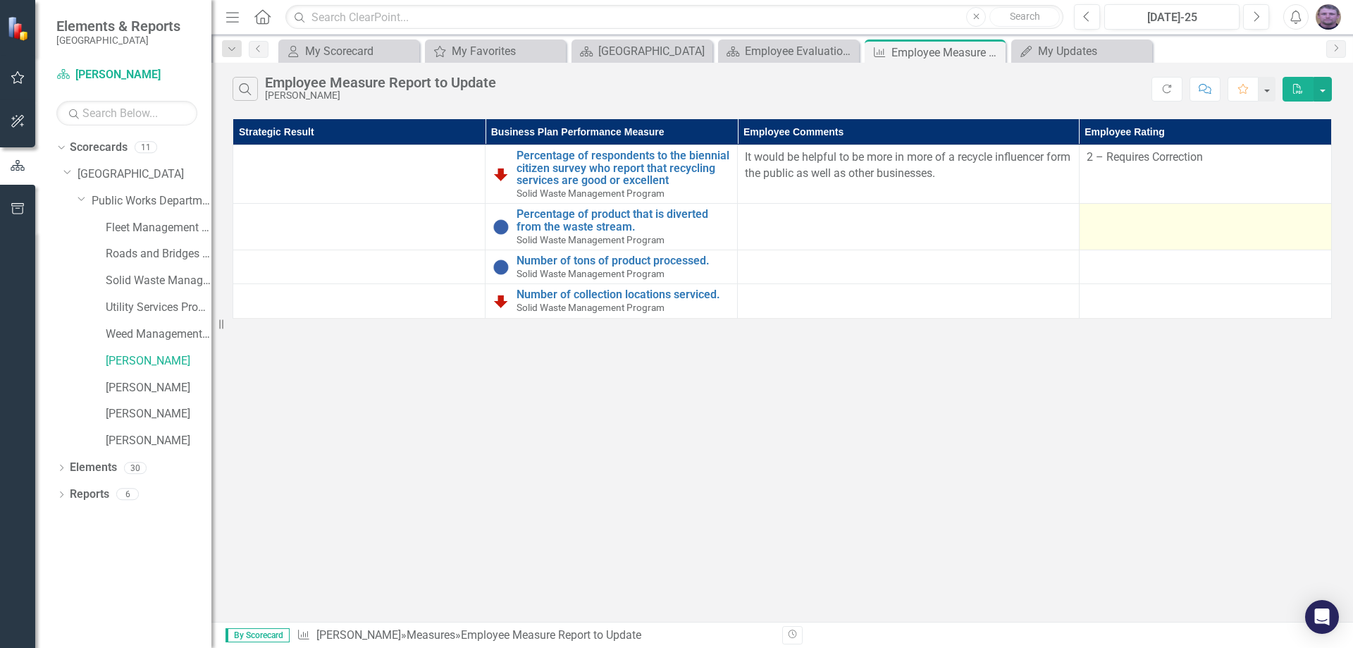
click at [1148, 217] on div at bounding box center [1206, 216] width 238 height 17
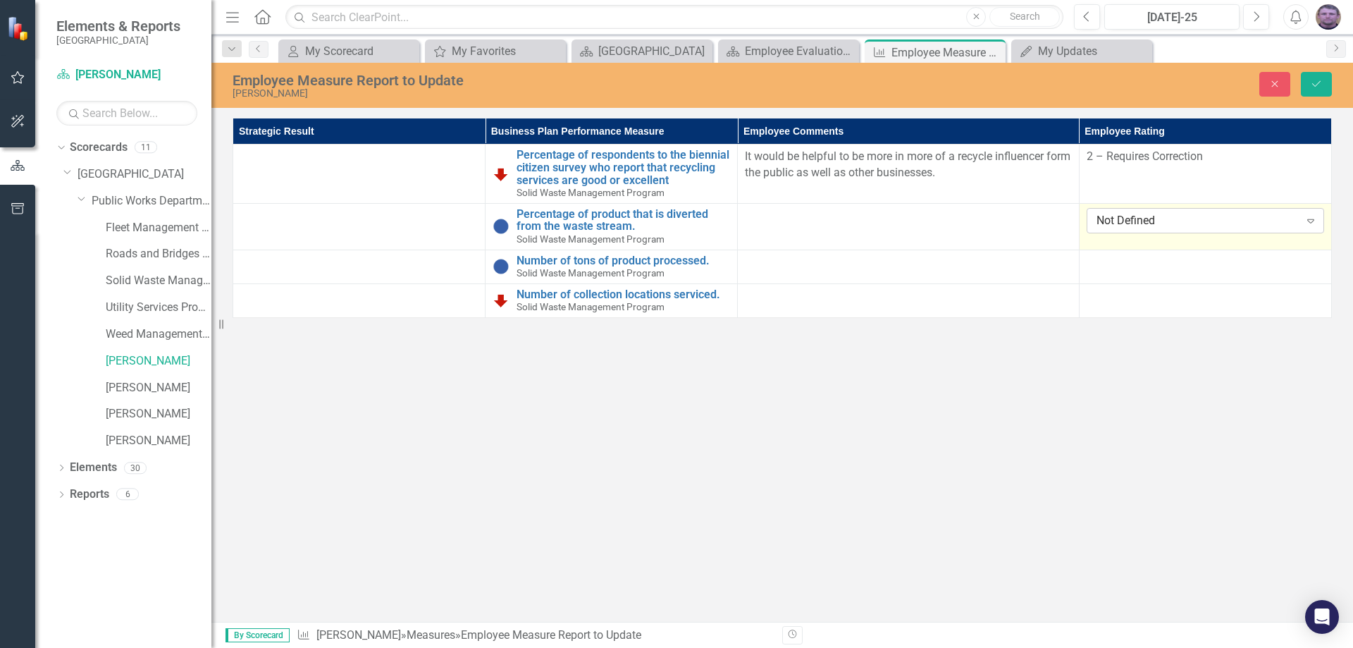
click at [1150, 214] on div "Not Defined" at bounding box center [1198, 220] width 203 height 16
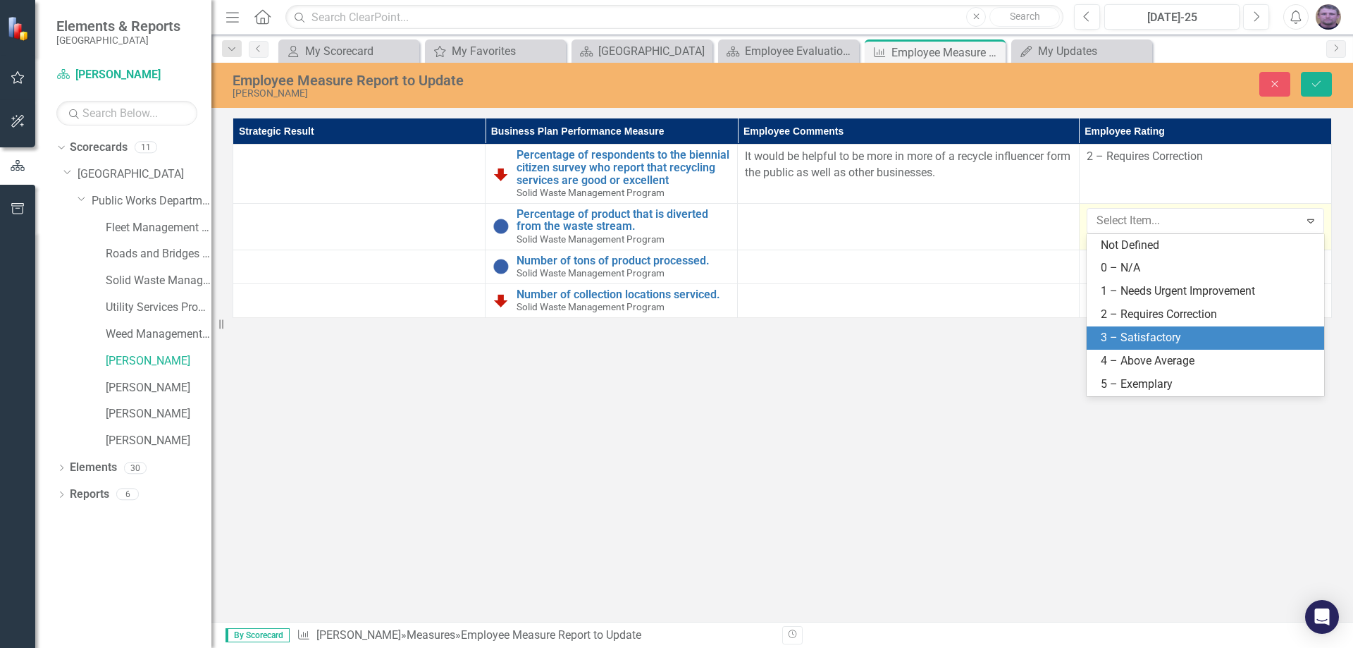
click at [1119, 338] on div "3 – Satisfactory" at bounding box center [1208, 338] width 215 height 16
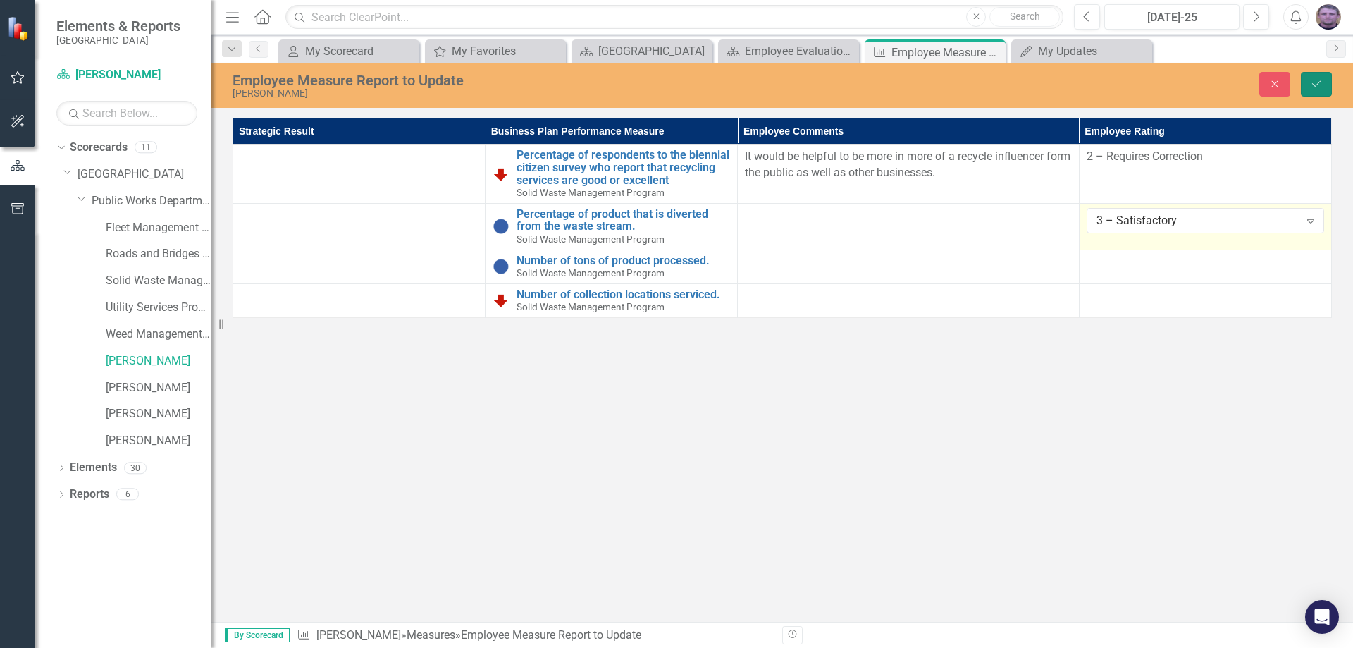
click at [1310, 80] on button "Save" at bounding box center [1316, 84] width 31 height 25
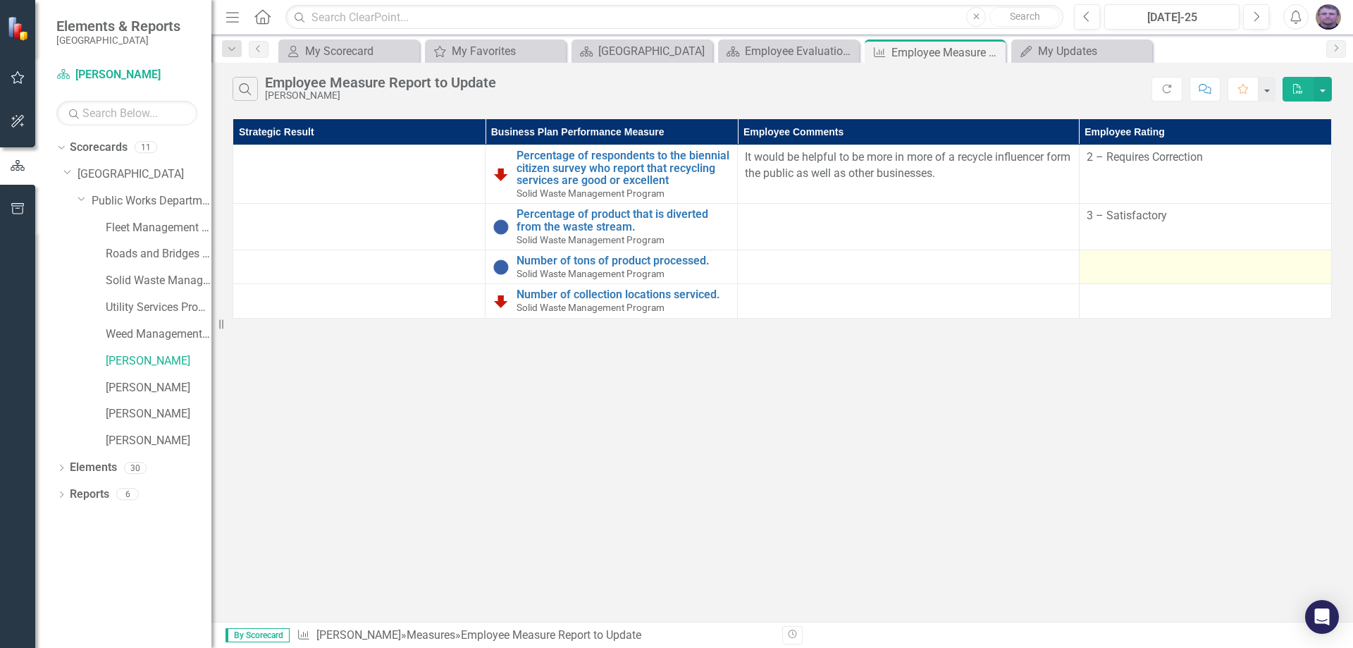
click at [1135, 257] on div at bounding box center [1206, 262] width 238 height 17
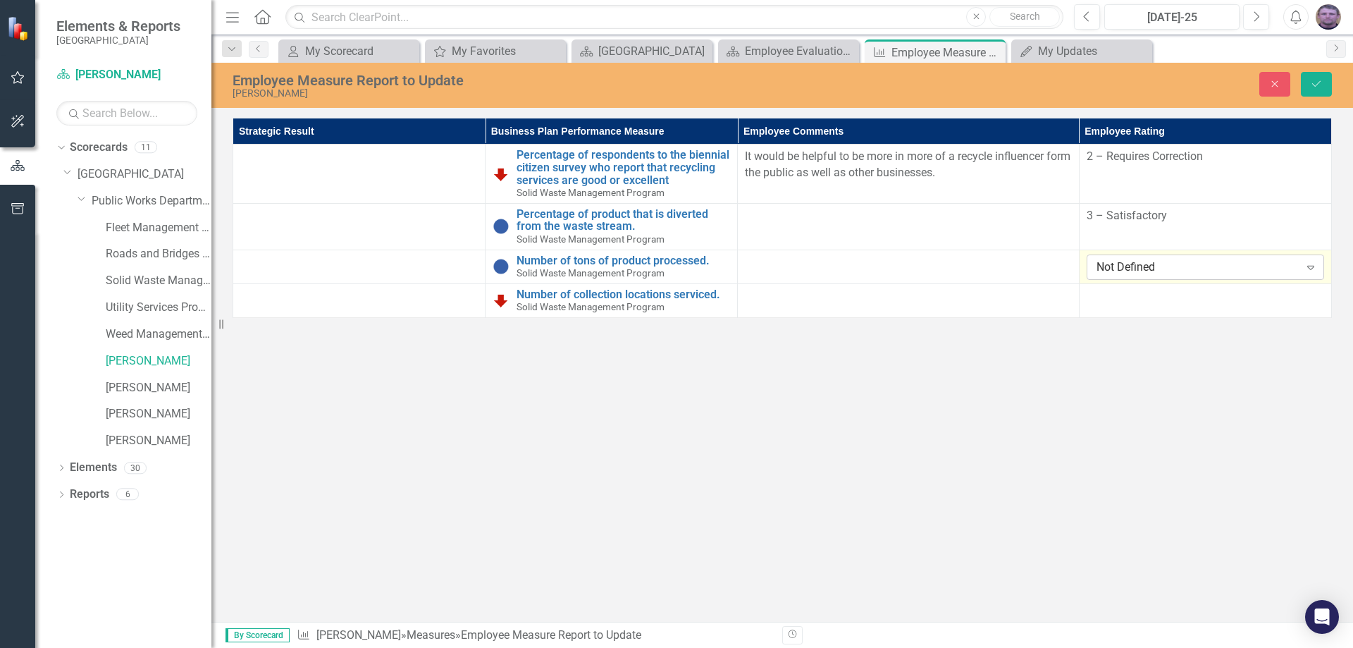
click at [1138, 265] on div "Not Defined" at bounding box center [1198, 267] width 203 height 16
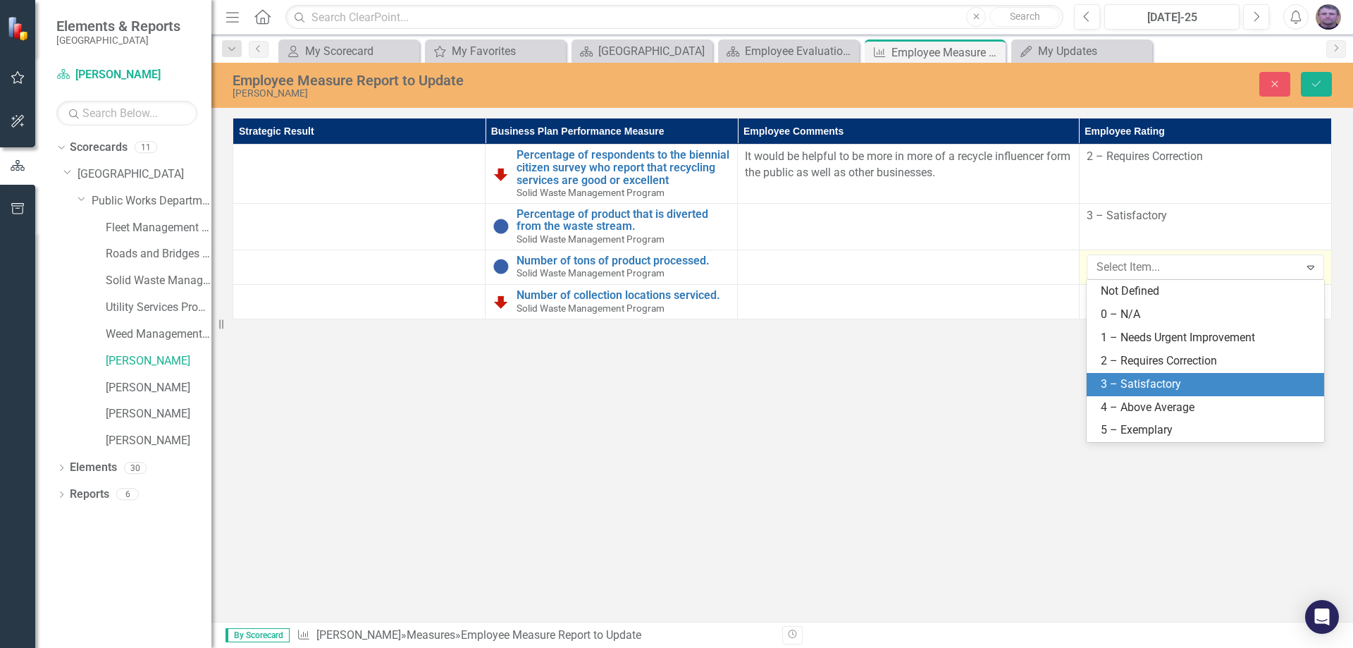
click at [1131, 381] on div "3 – Satisfactory" at bounding box center [1208, 384] width 215 height 16
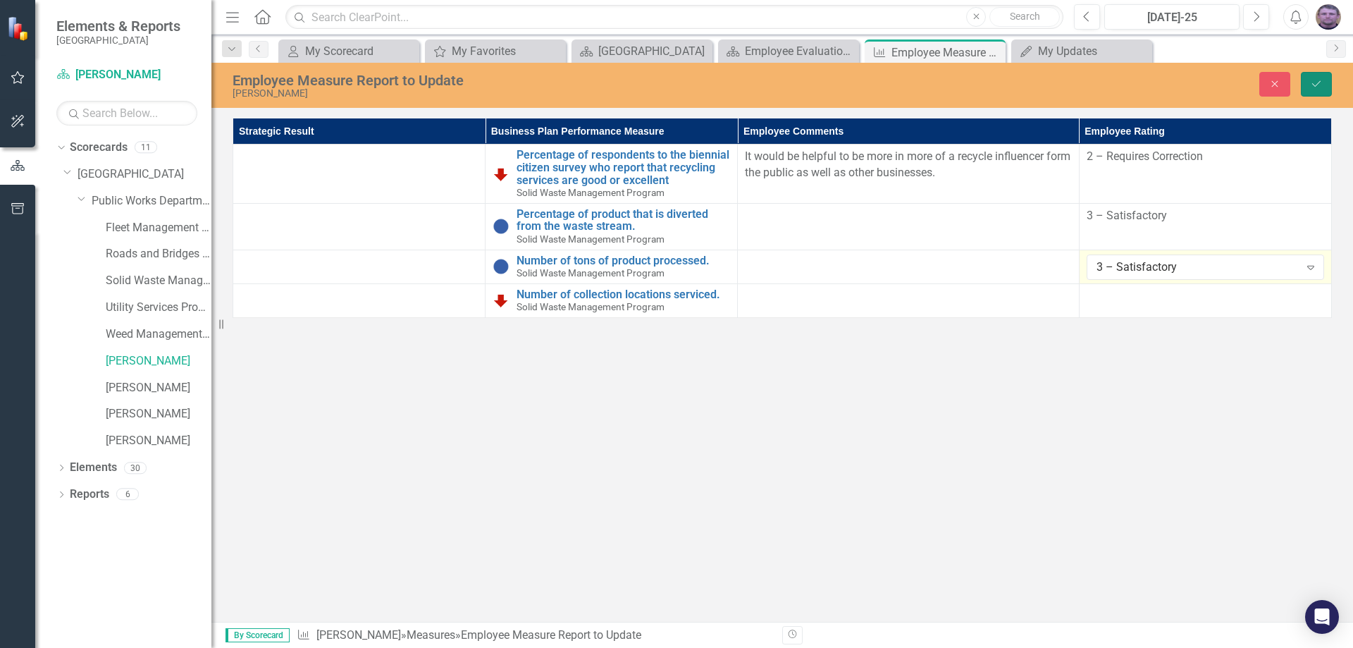
click at [1315, 85] on icon "submit" at bounding box center [1316, 84] width 8 height 6
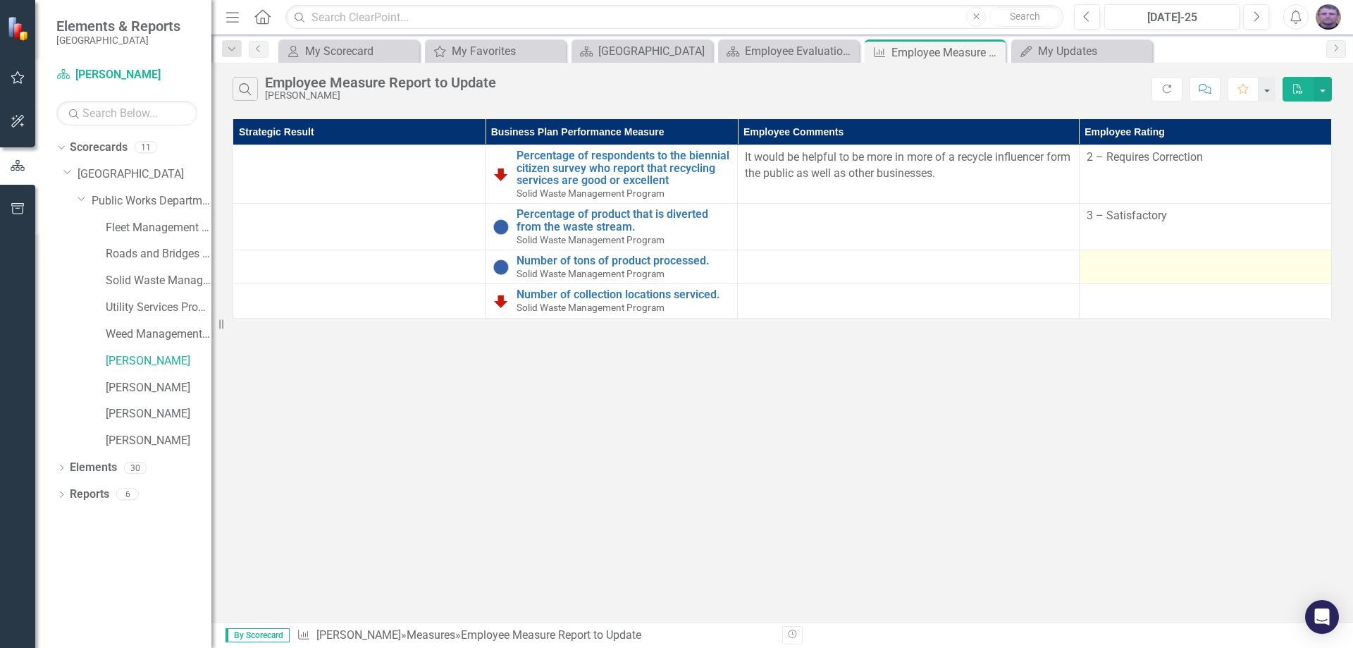
click at [1196, 265] on div at bounding box center [1206, 262] width 238 height 17
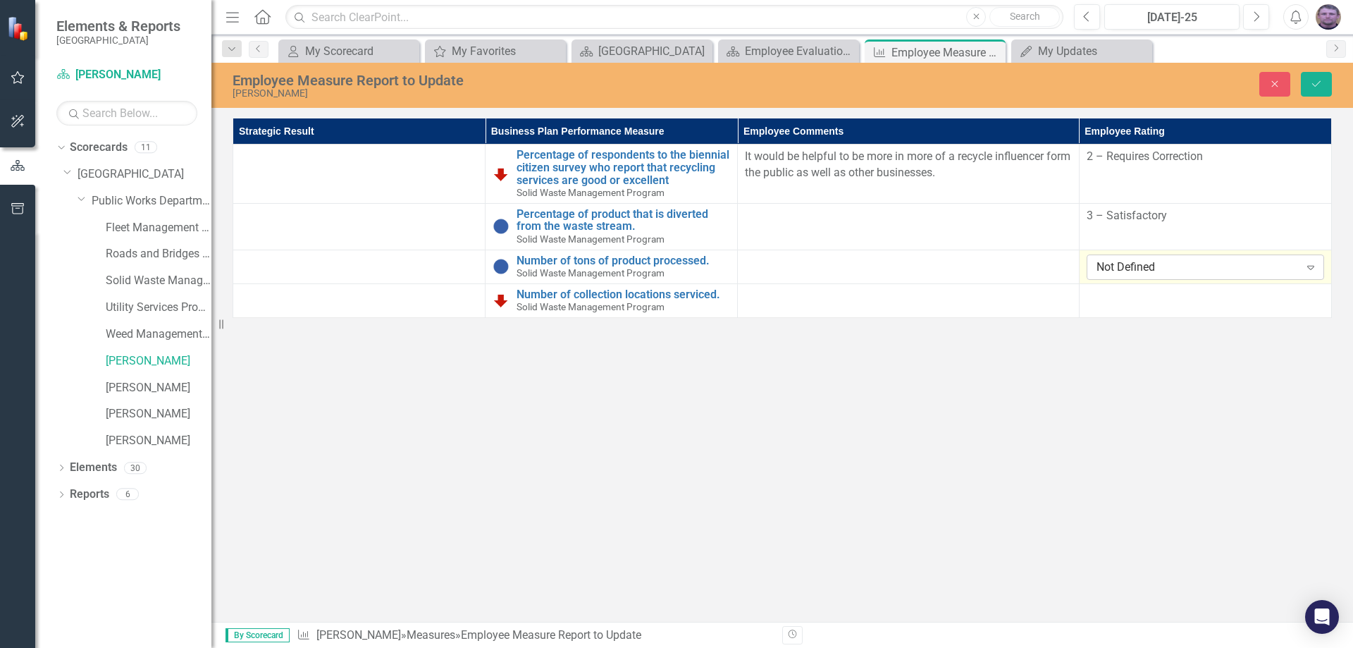
click at [1171, 273] on div "Not Defined" at bounding box center [1198, 267] width 203 height 16
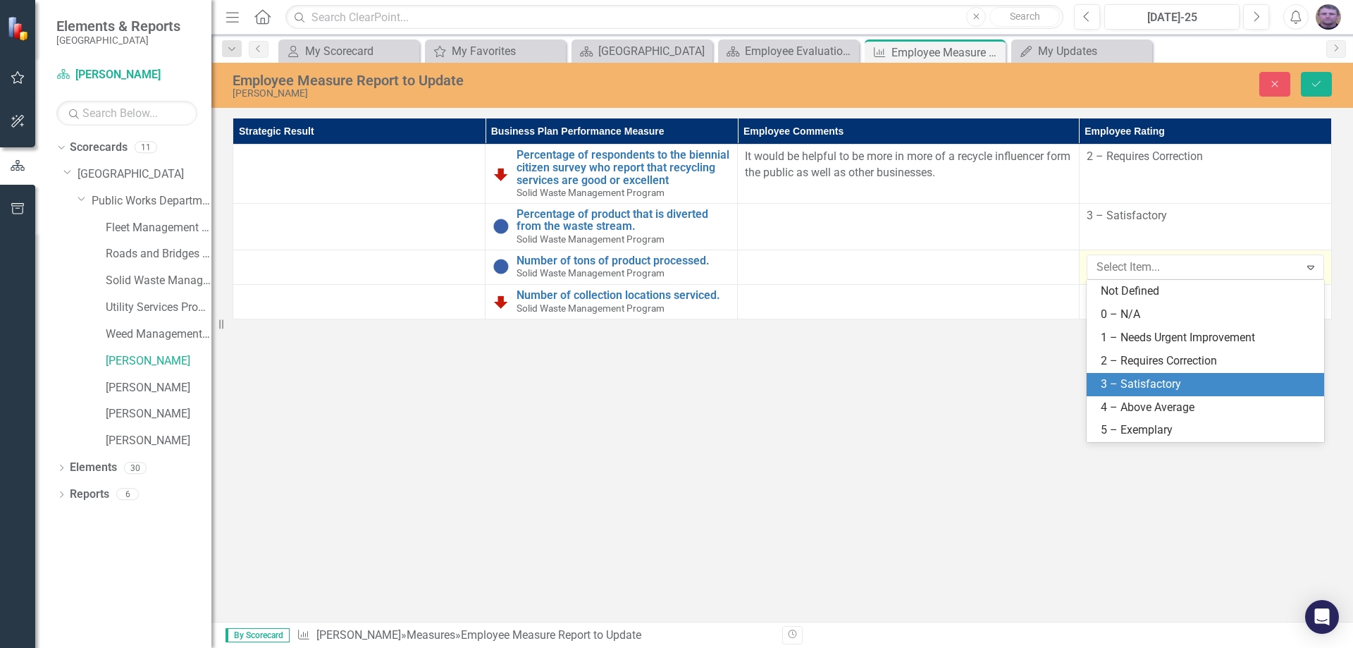
click at [1145, 387] on div "3 – Satisfactory" at bounding box center [1208, 384] width 215 height 16
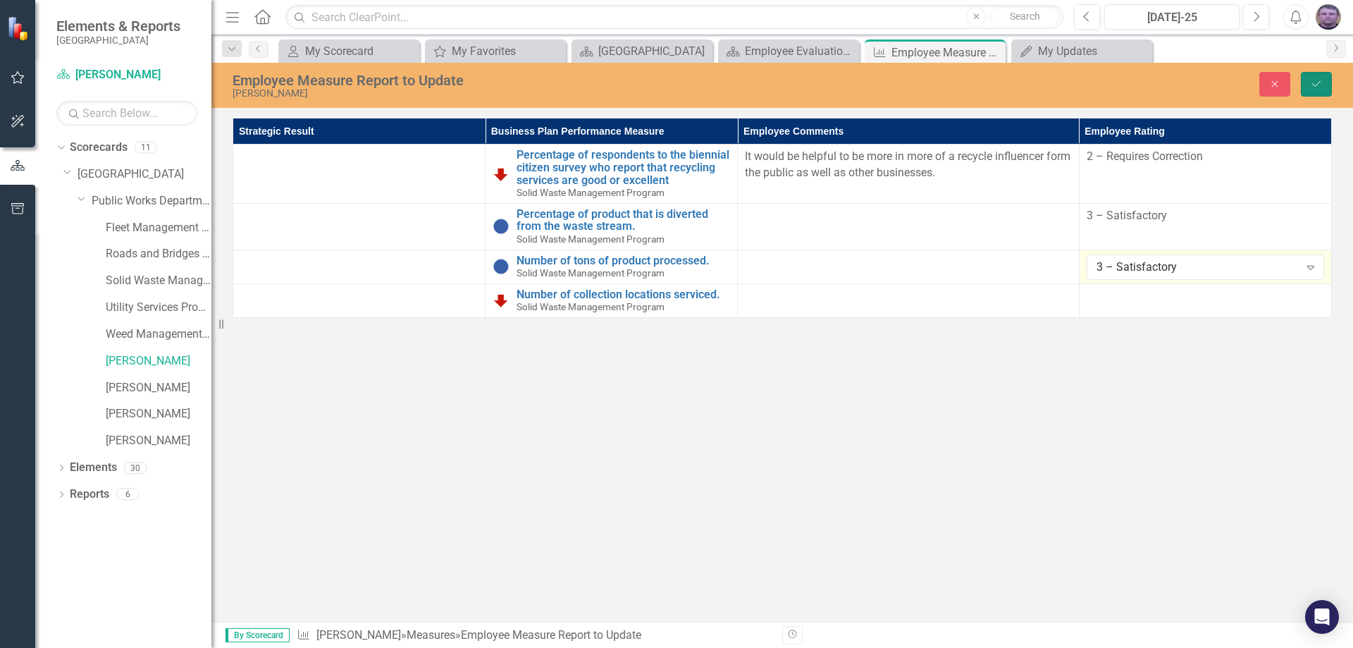
click at [1317, 75] on button "Save" at bounding box center [1316, 84] width 31 height 25
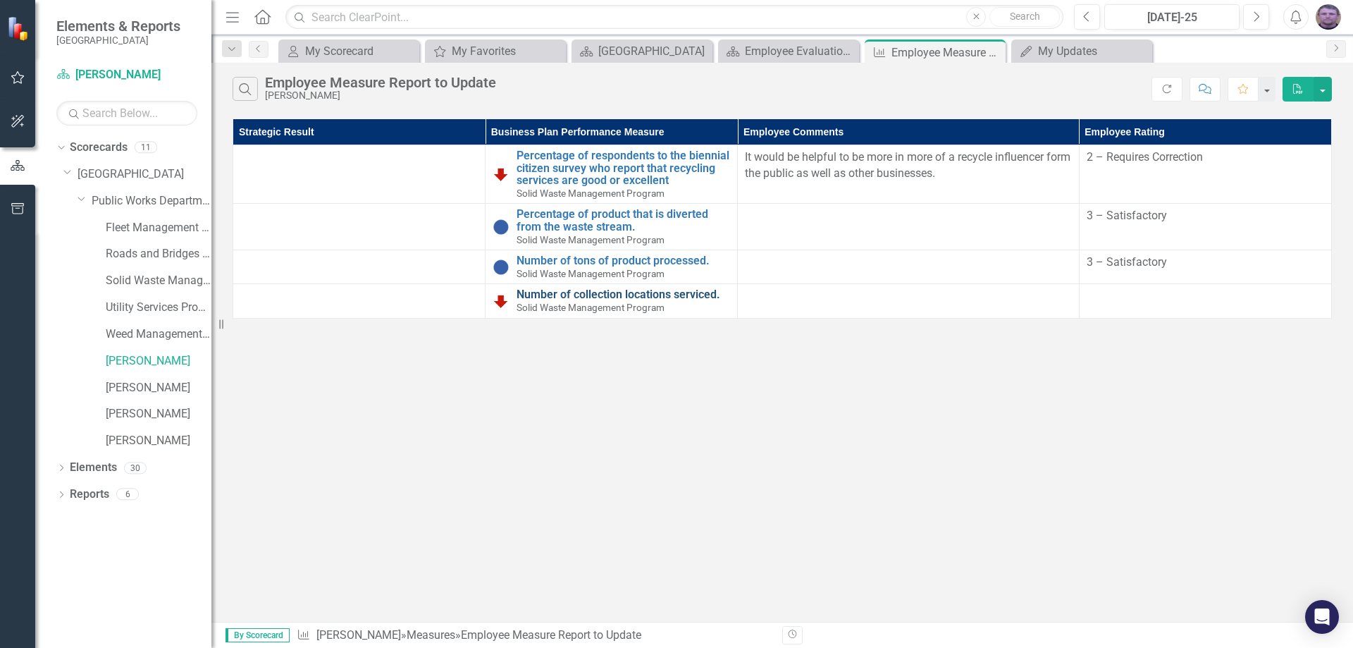
click at [546, 298] on link "Number of collection locations serviced." at bounding box center [624, 294] width 214 height 13
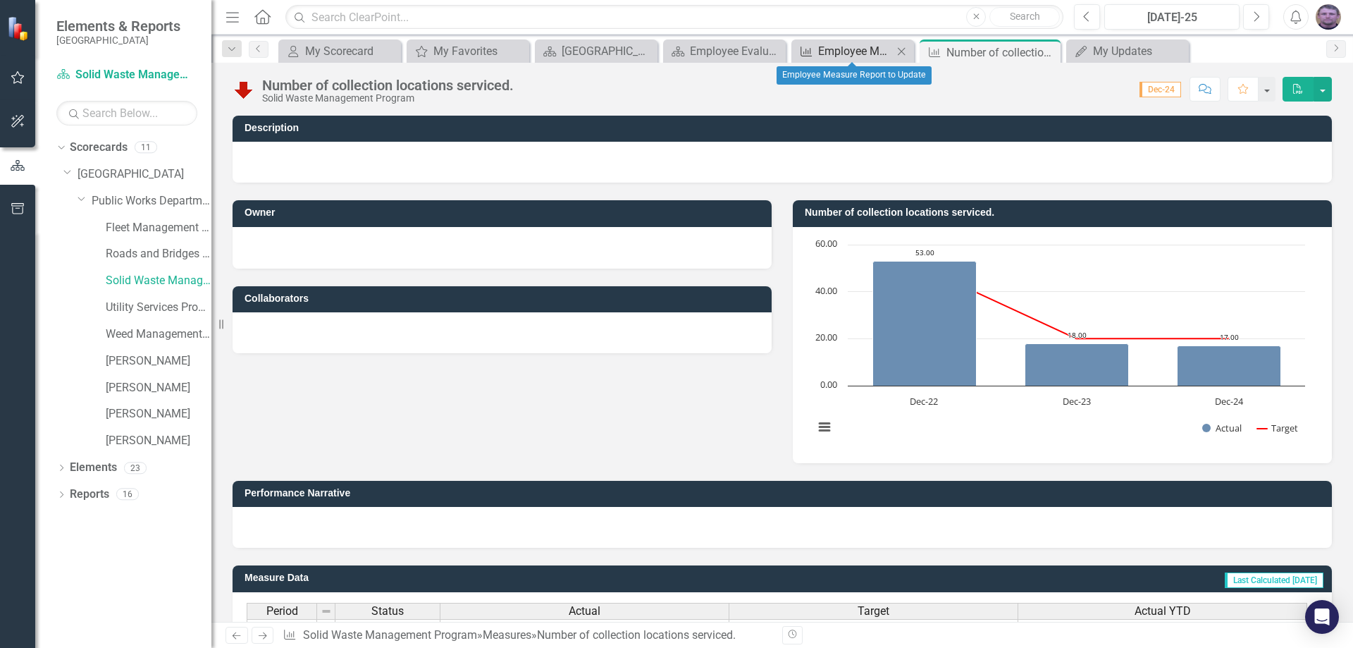
click at [889, 57] on div "Employee Measure Report to Update" at bounding box center [855, 51] width 75 height 18
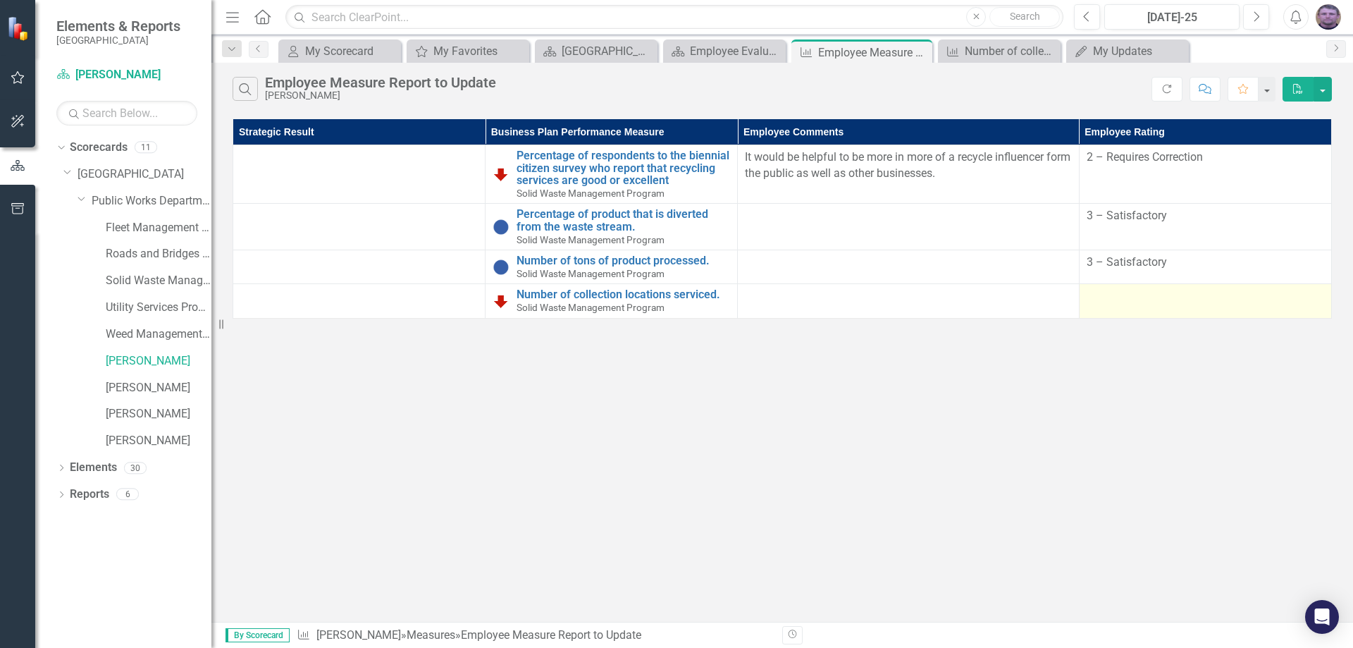
click at [1129, 300] on div at bounding box center [1206, 296] width 238 height 17
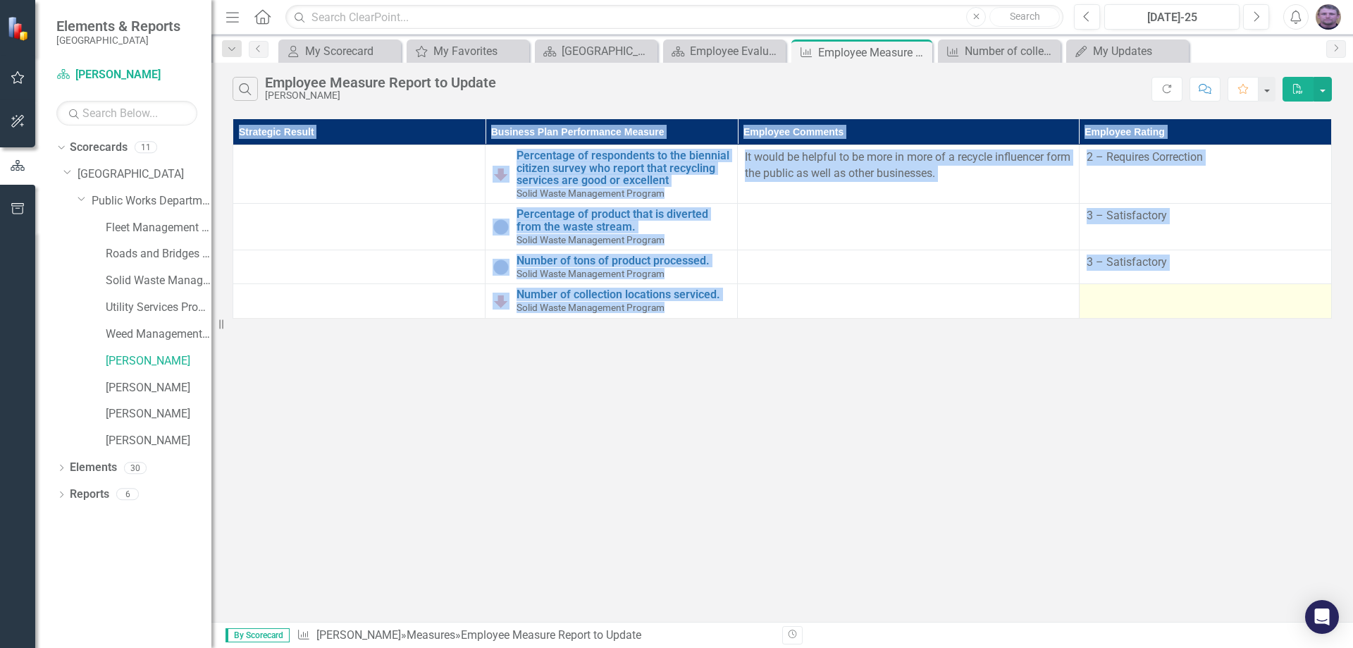
click at [1129, 300] on div at bounding box center [1206, 296] width 238 height 17
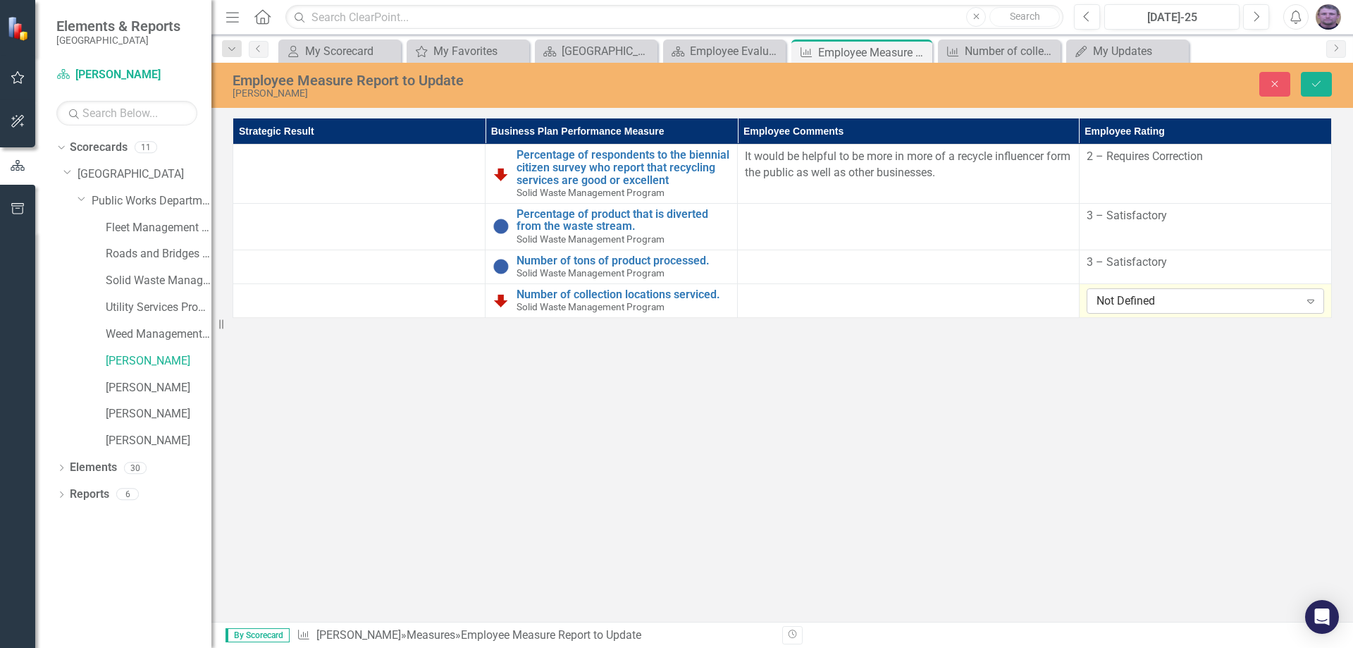
click at [1141, 297] on div "Not Defined" at bounding box center [1198, 301] width 203 height 16
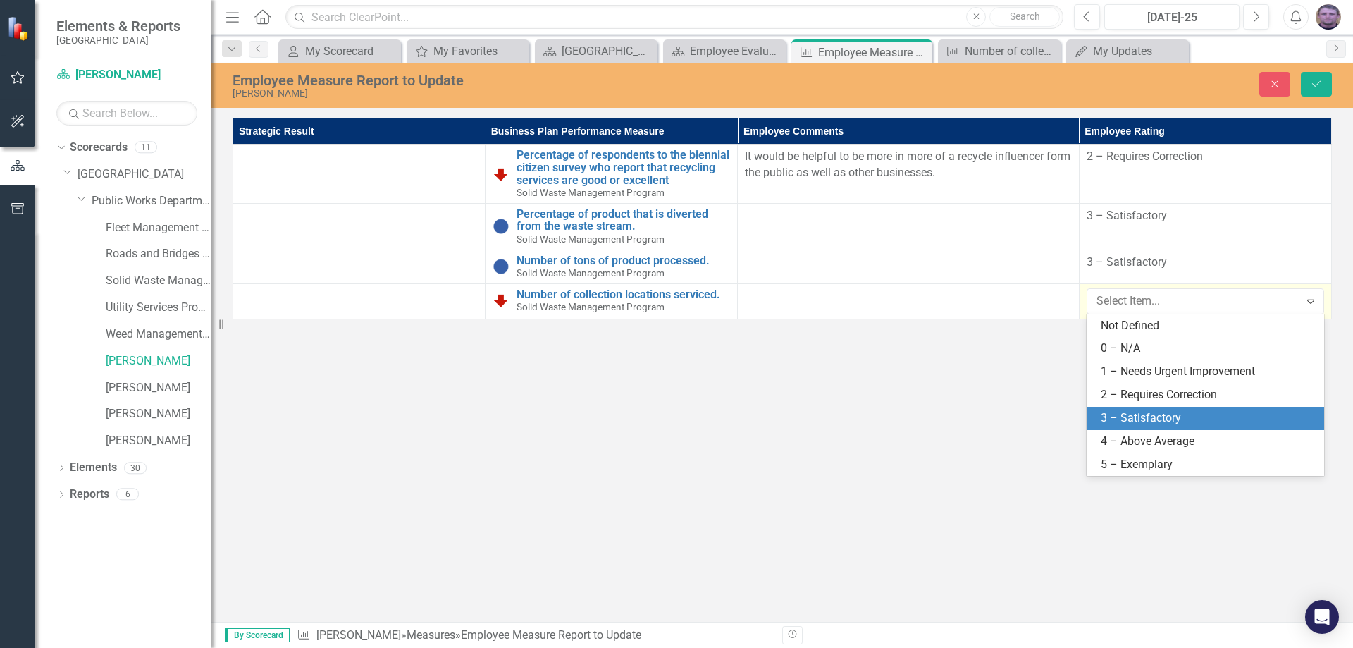
click at [1138, 411] on div "3 – Satisfactory" at bounding box center [1208, 418] width 215 height 16
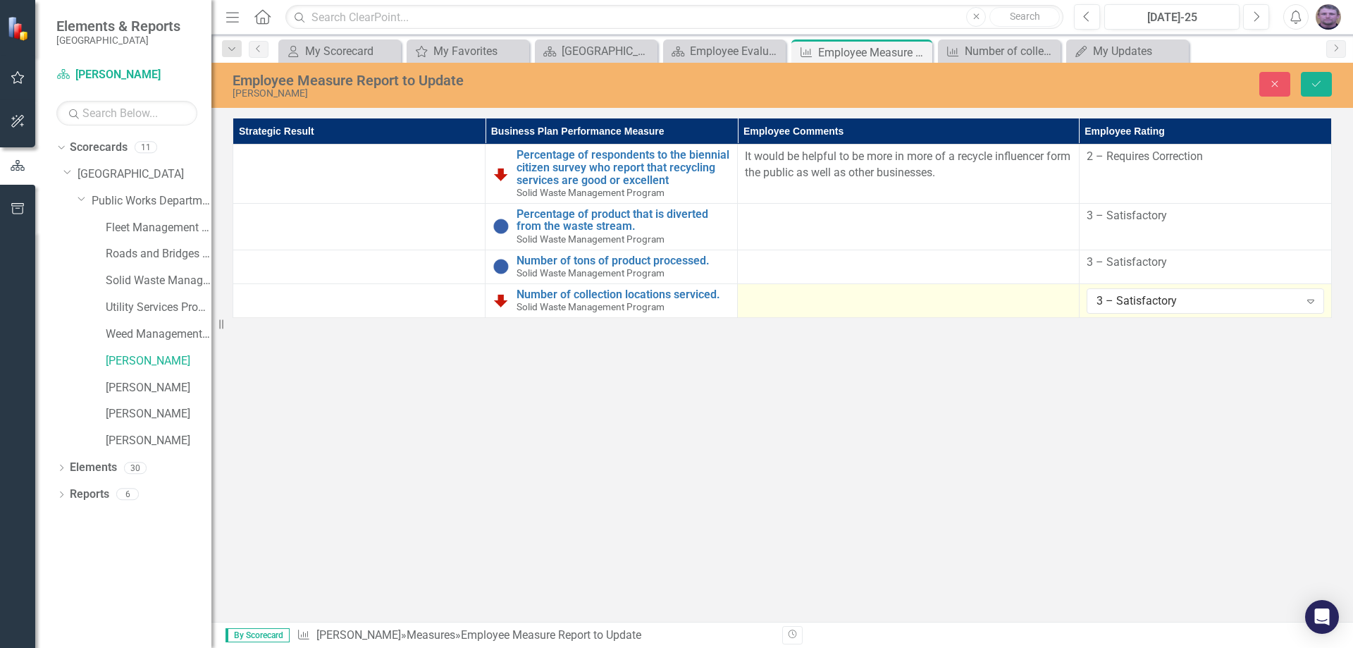
click at [818, 290] on div at bounding box center [908, 296] width 326 height 17
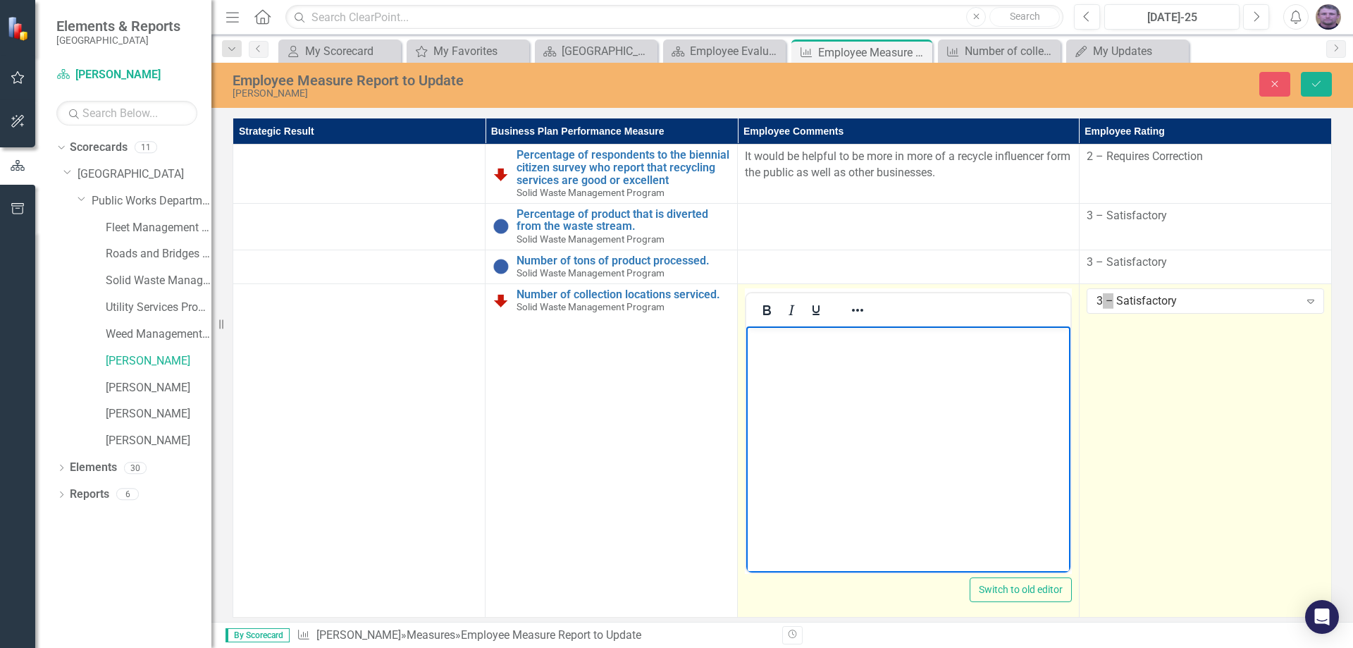
click at [778, 342] on p "Rich Text Area. Press ALT-0 for help." at bounding box center [908, 337] width 316 height 17
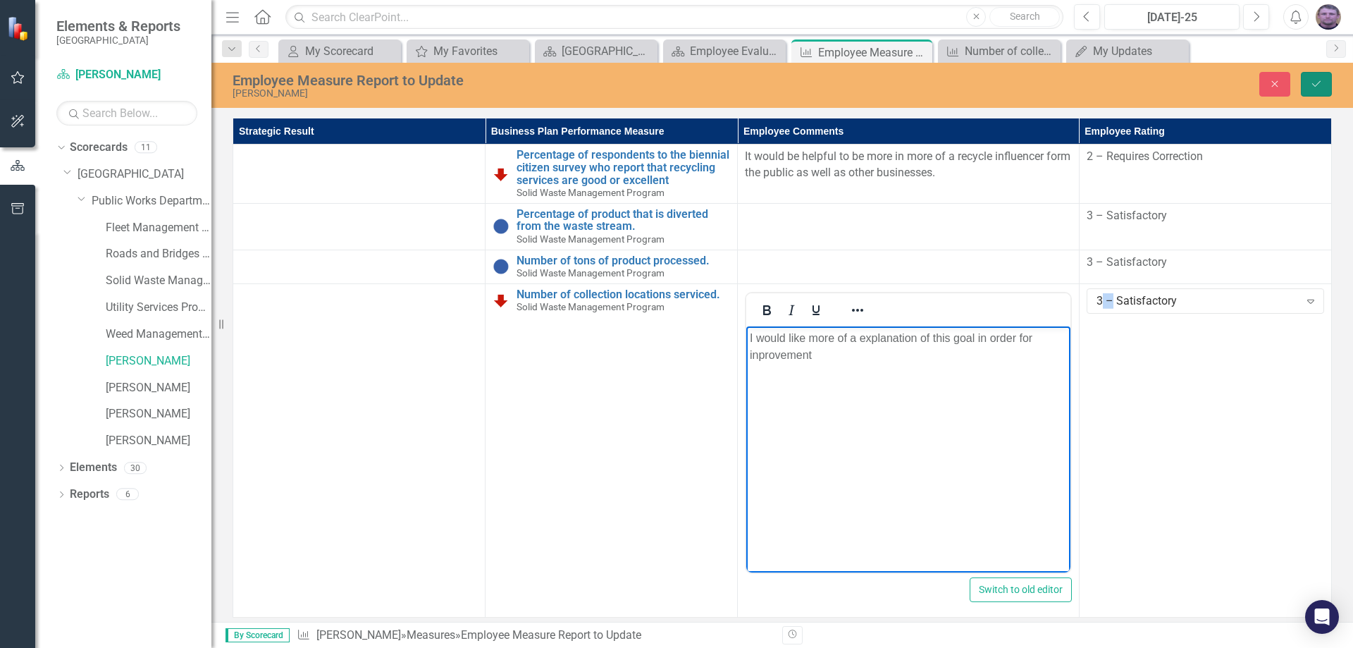
click at [1329, 86] on button "Save" at bounding box center [1316, 84] width 31 height 25
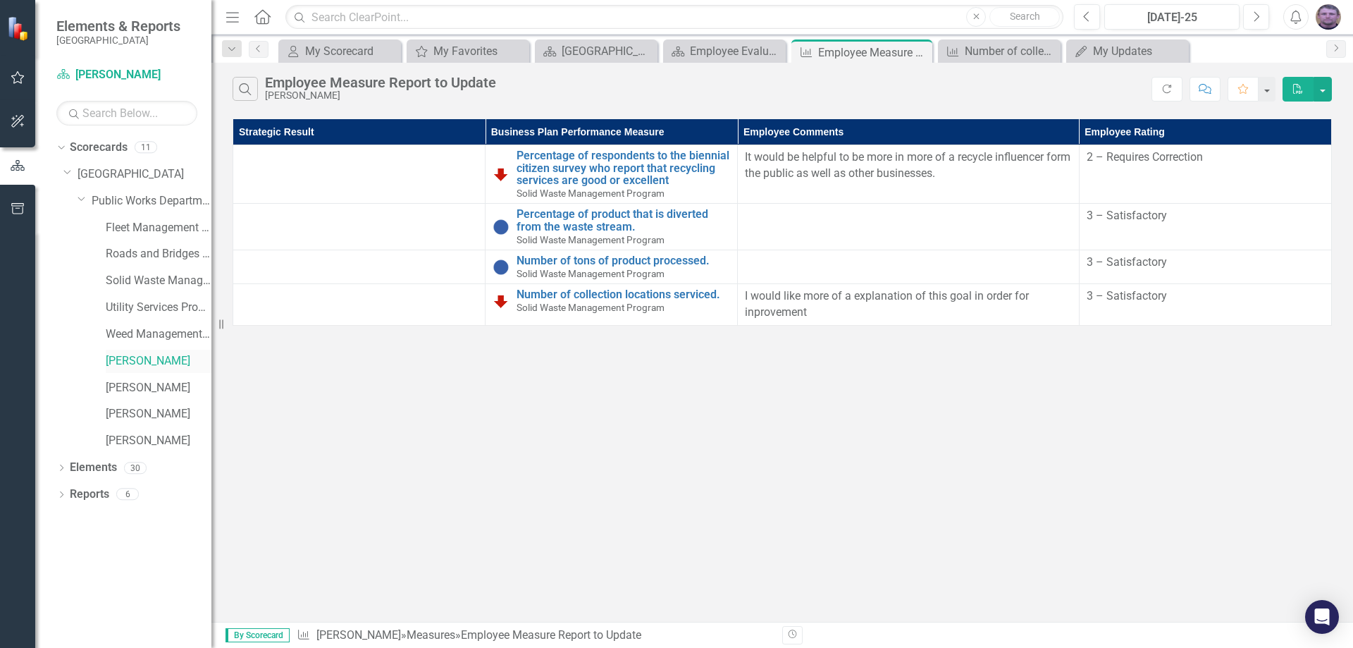
click at [123, 359] on link "[PERSON_NAME]" at bounding box center [159, 361] width 106 height 16
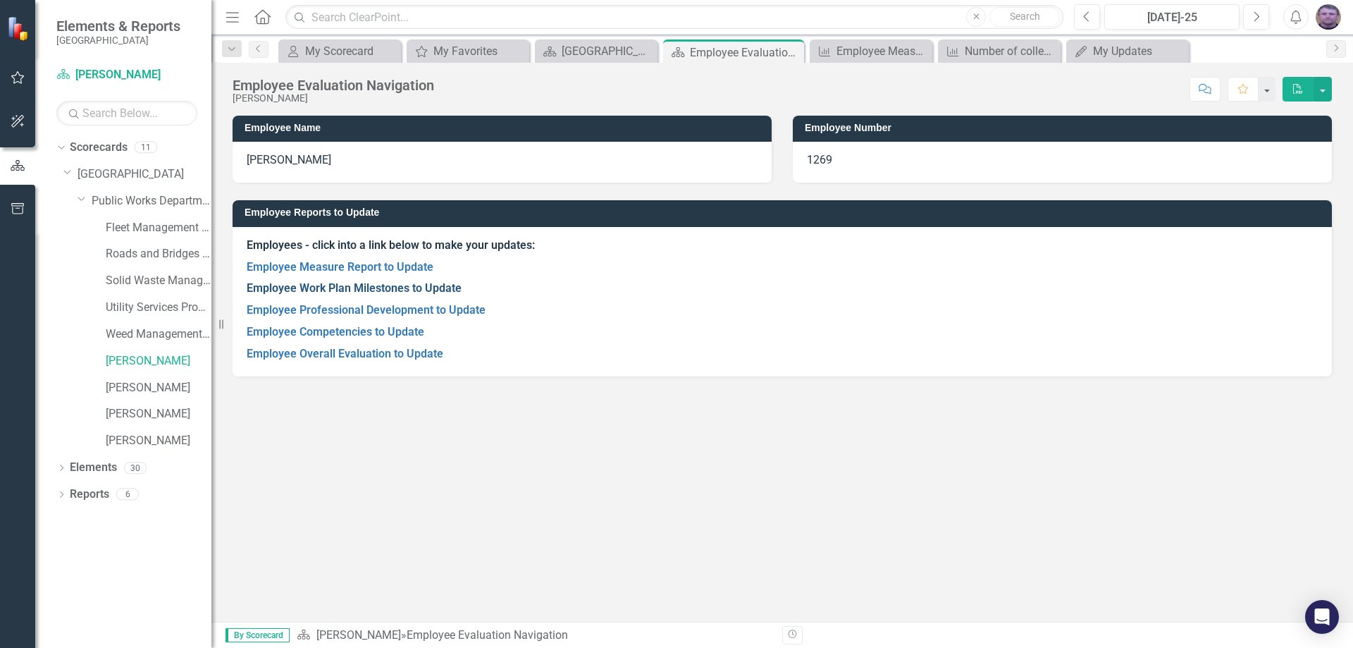
click at [319, 288] on link "Employee Work Plan Milestones to Update" at bounding box center [354, 287] width 215 height 13
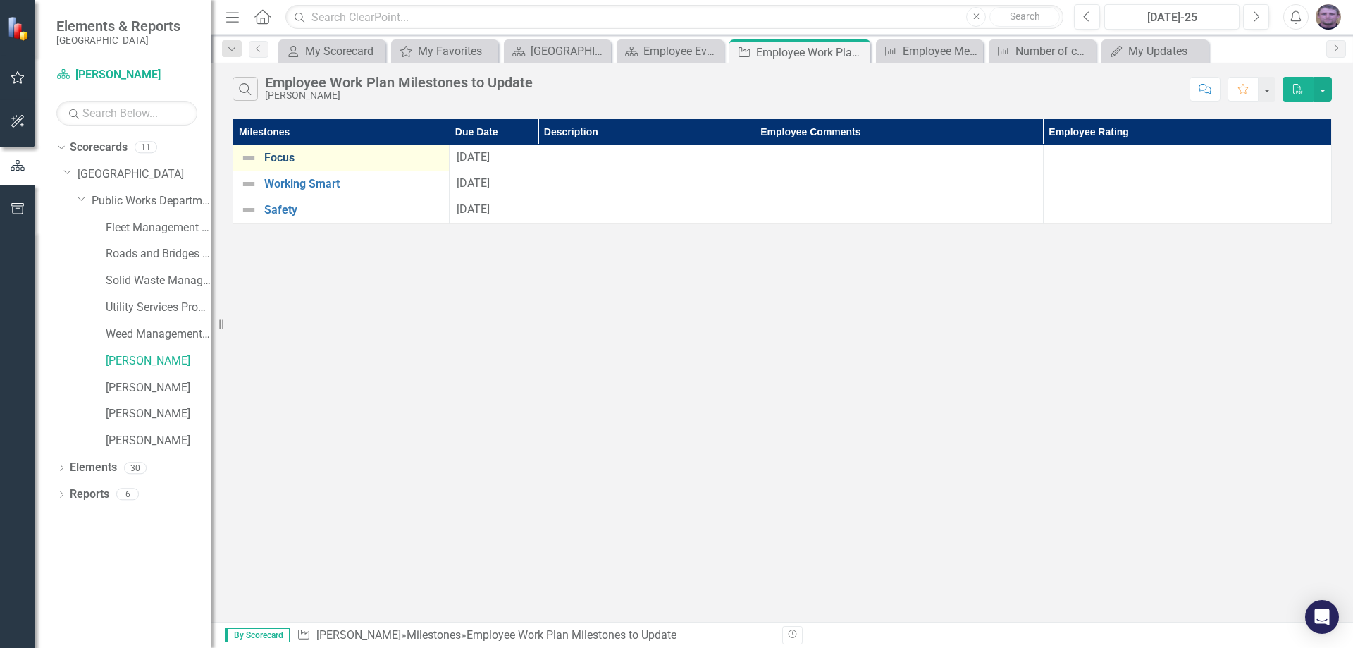
click at [420, 154] on link "Focus" at bounding box center [353, 158] width 178 height 13
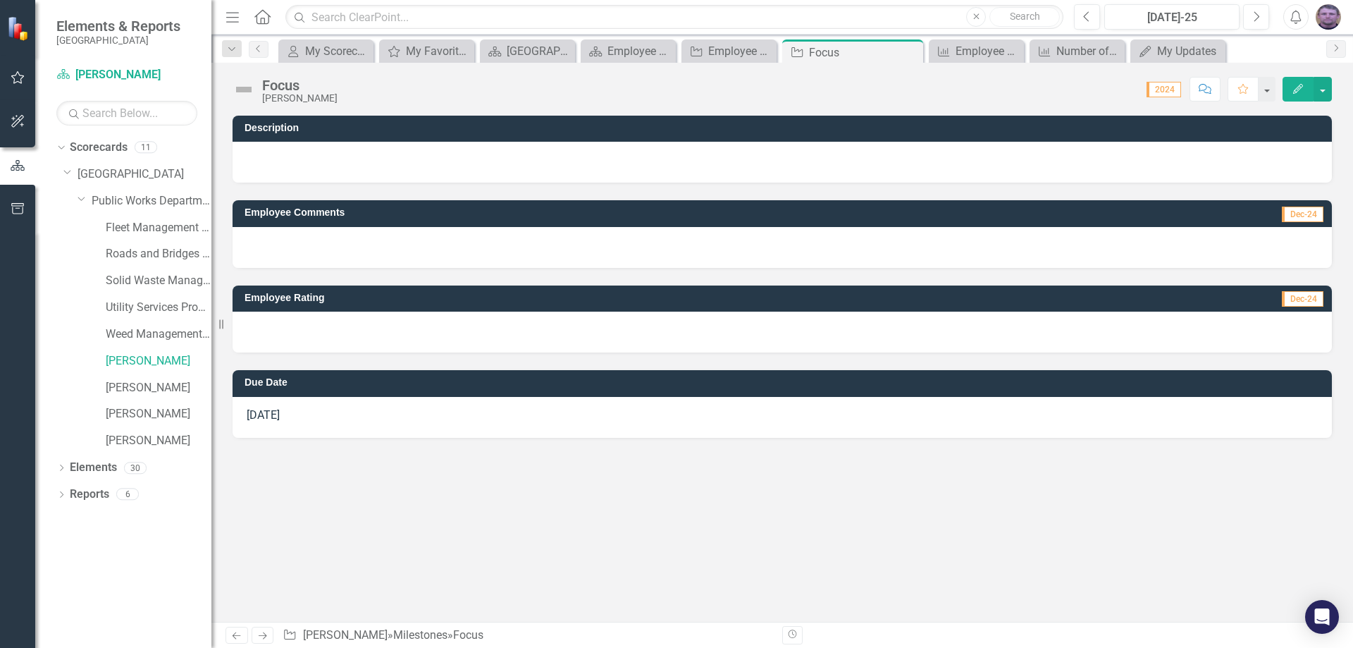
click at [528, 330] on div at bounding box center [783, 332] width 1100 height 41
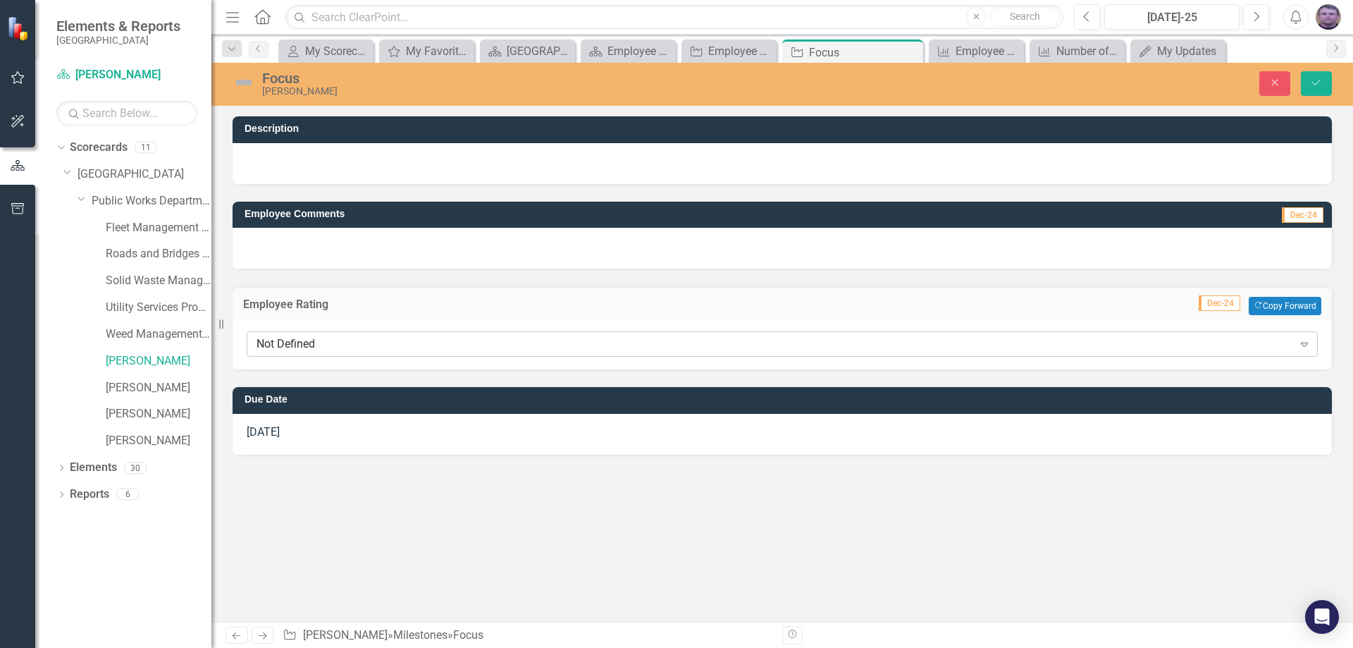
click at [307, 342] on div "Not Defined" at bounding box center [775, 344] width 1037 height 16
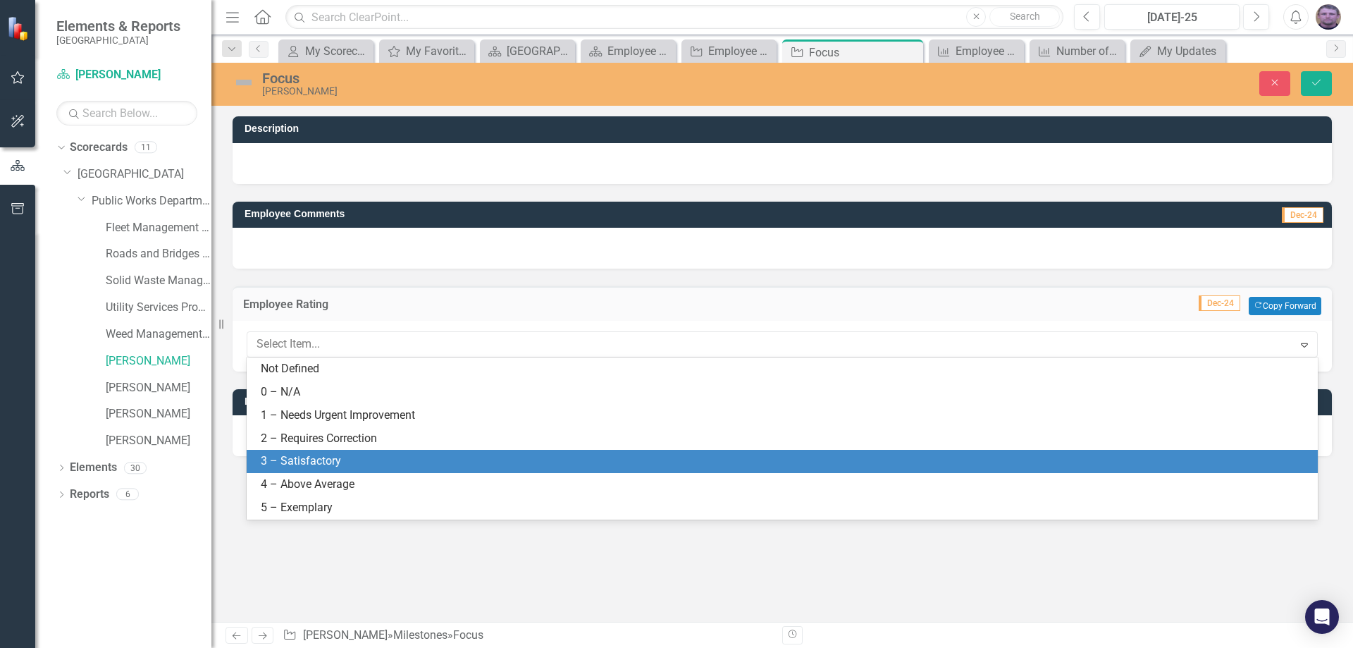
click at [295, 454] on div "3 – Satisfactory" at bounding box center [785, 461] width 1049 height 16
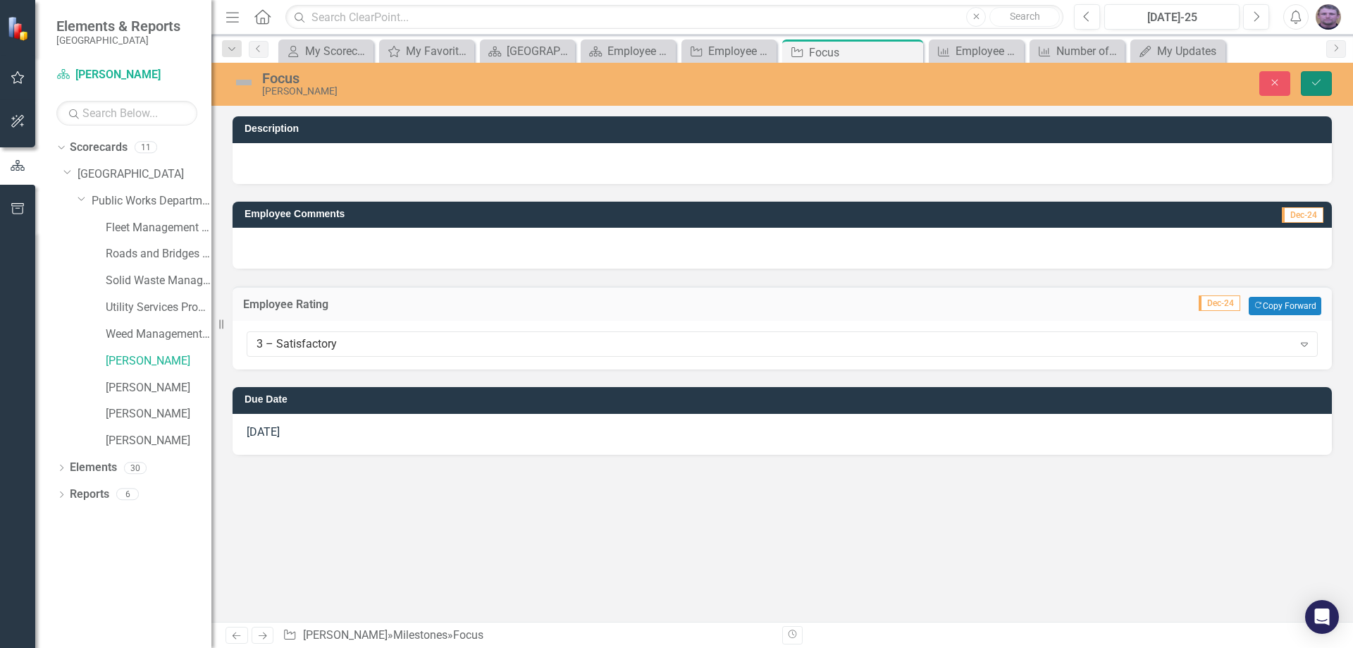
click at [1326, 87] on button "Save" at bounding box center [1316, 83] width 31 height 25
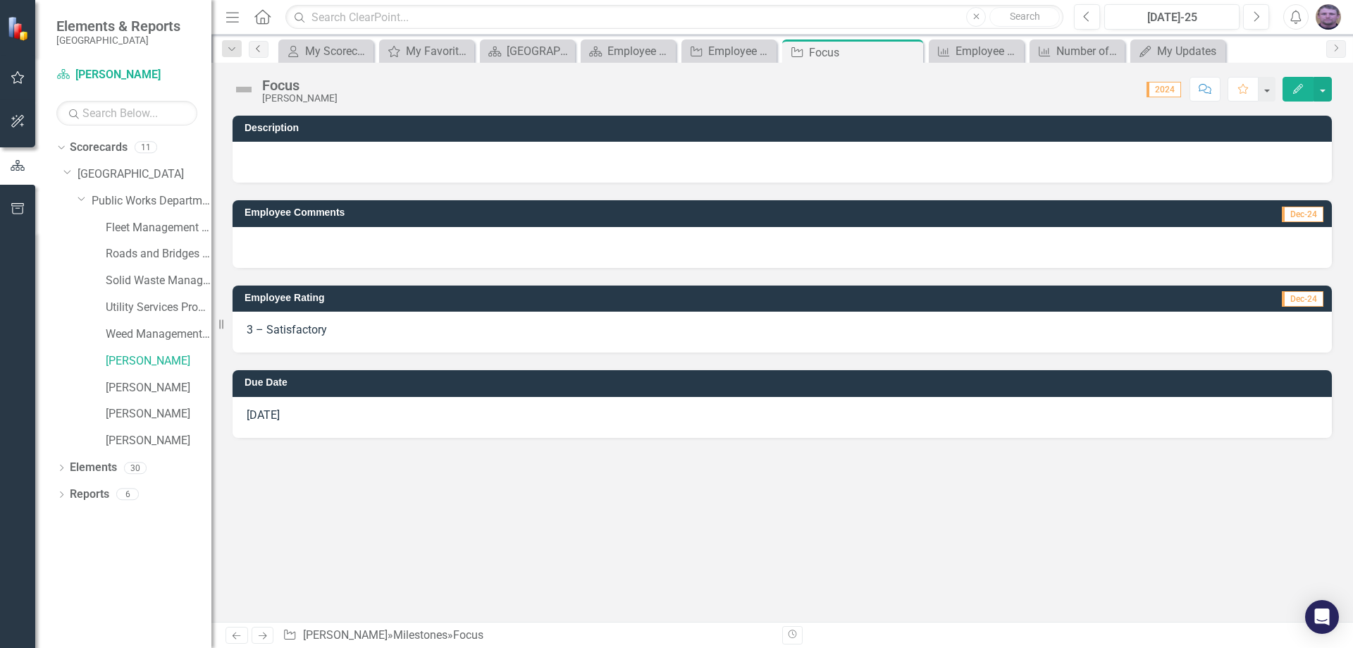
click at [256, 49] on icon "Previous" at bounding box center [258, 48] width 11 height 8
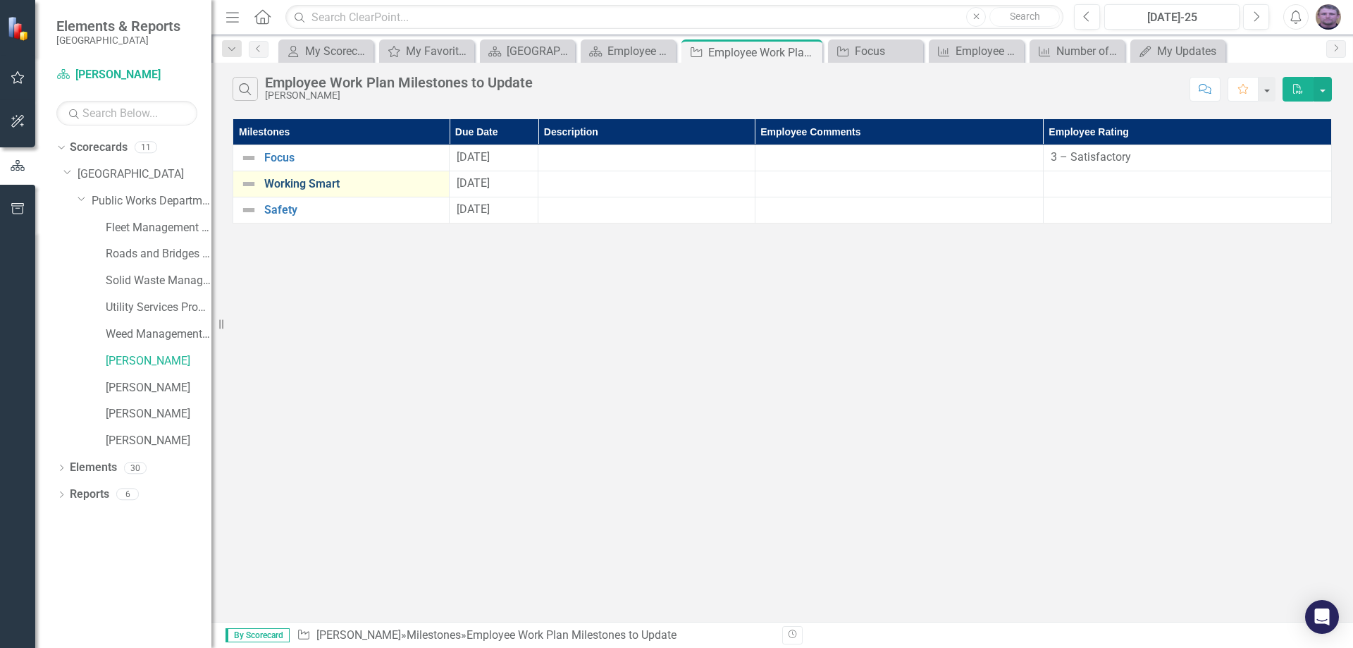
click at [340, 180] on link "Working Smart" at bounding box center [353, 184] width 178 height 13
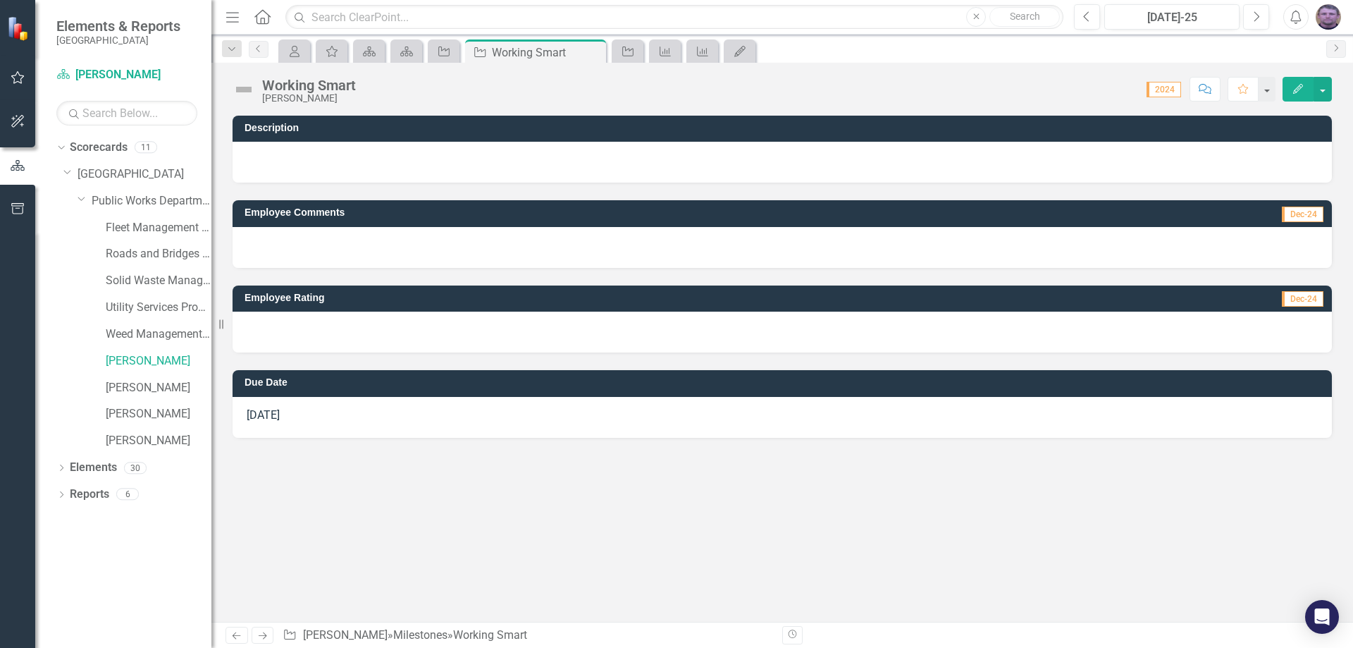
click at [343, 327] on div at bounding box center [783, 332] width 1100 height 41
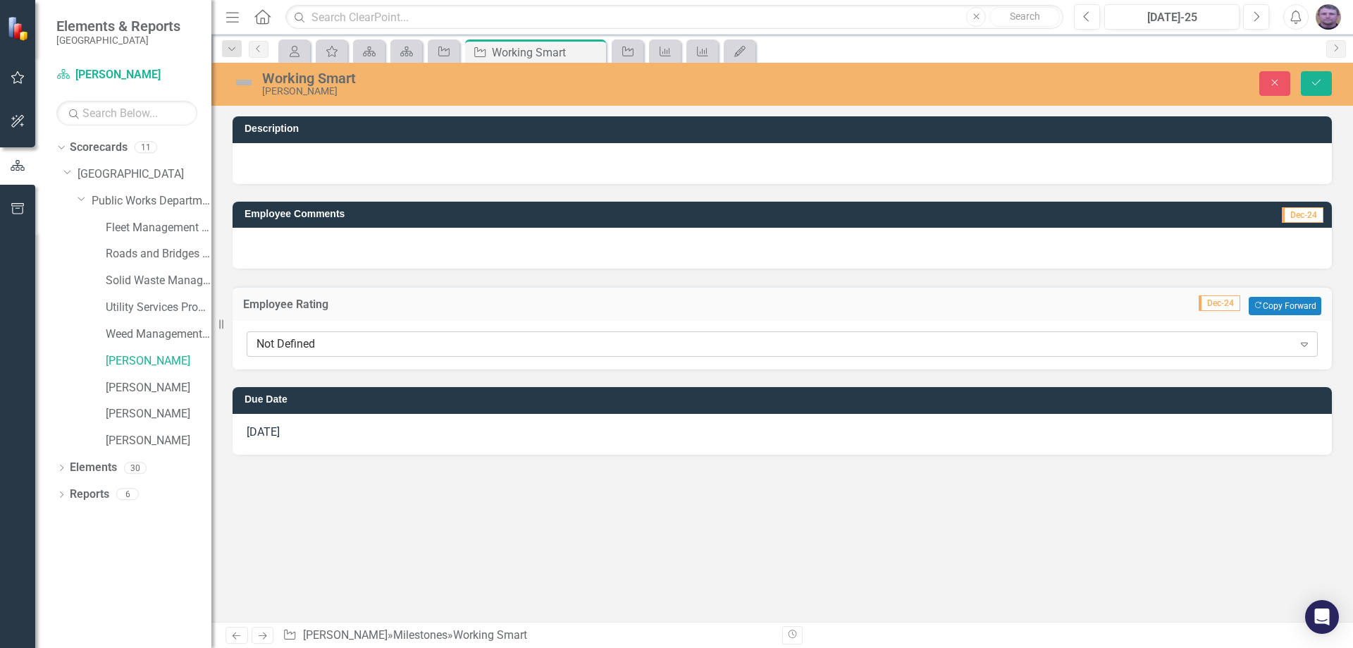
click at [330, 340] on div "Not Defined" at bounding box center [775, 344] width 1037 height 16
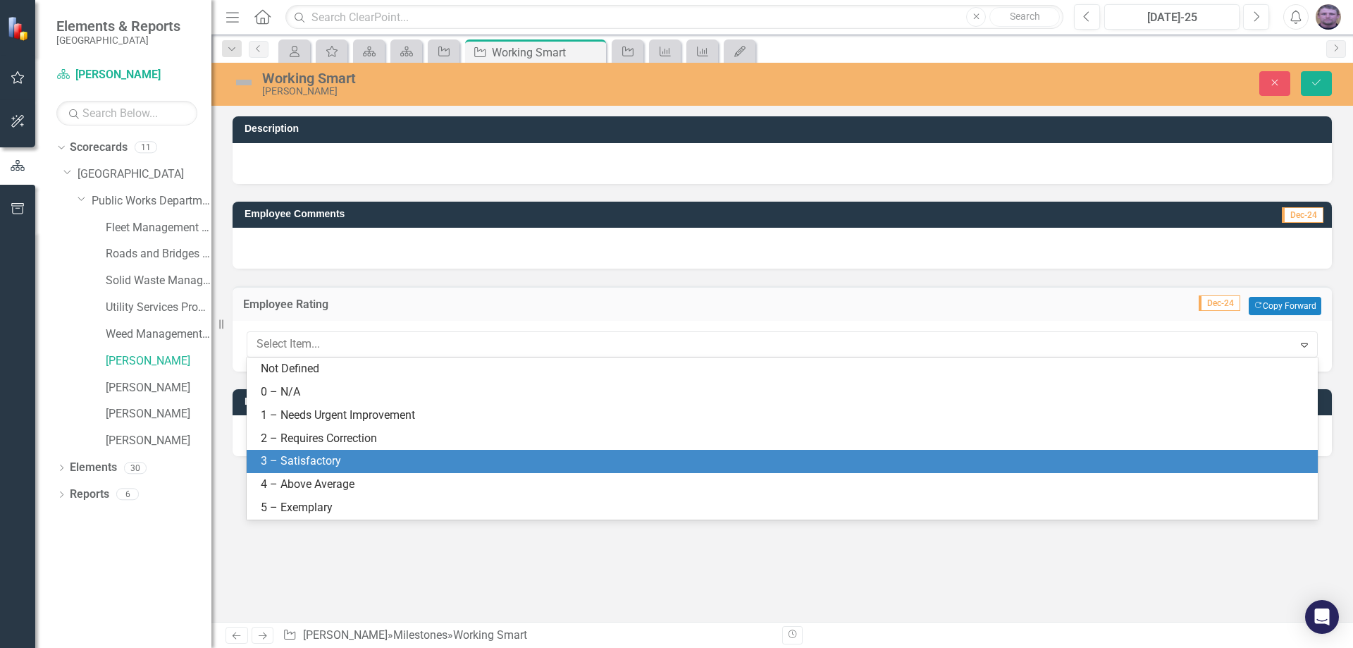
click at [304, 455] on div "3 – Satisfactory" at bounding box center [785, 461] width 1049 height 16
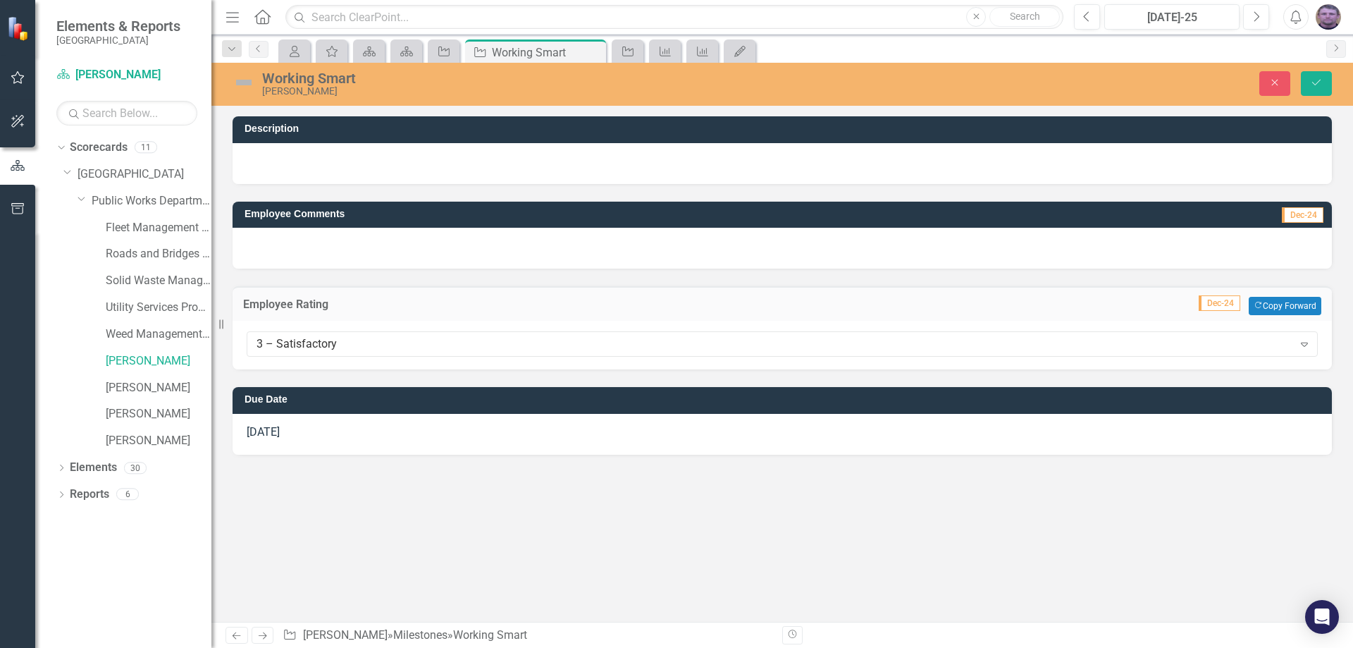
click at [320, 239] on div at bounding box center [783, 248] width 1100 height 41
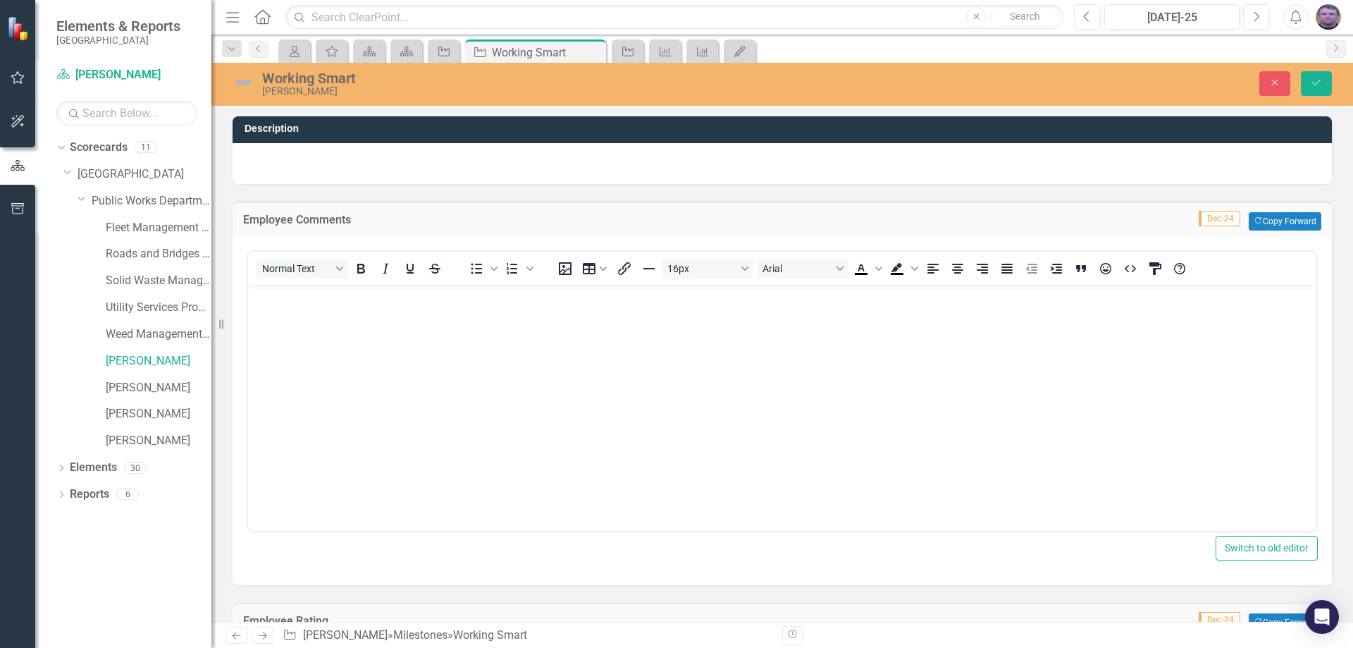
click at [293, 302] on p "Rich Text Area. Press ALT-0 for help." at bounding box center [782, 296] width 1061 height 17
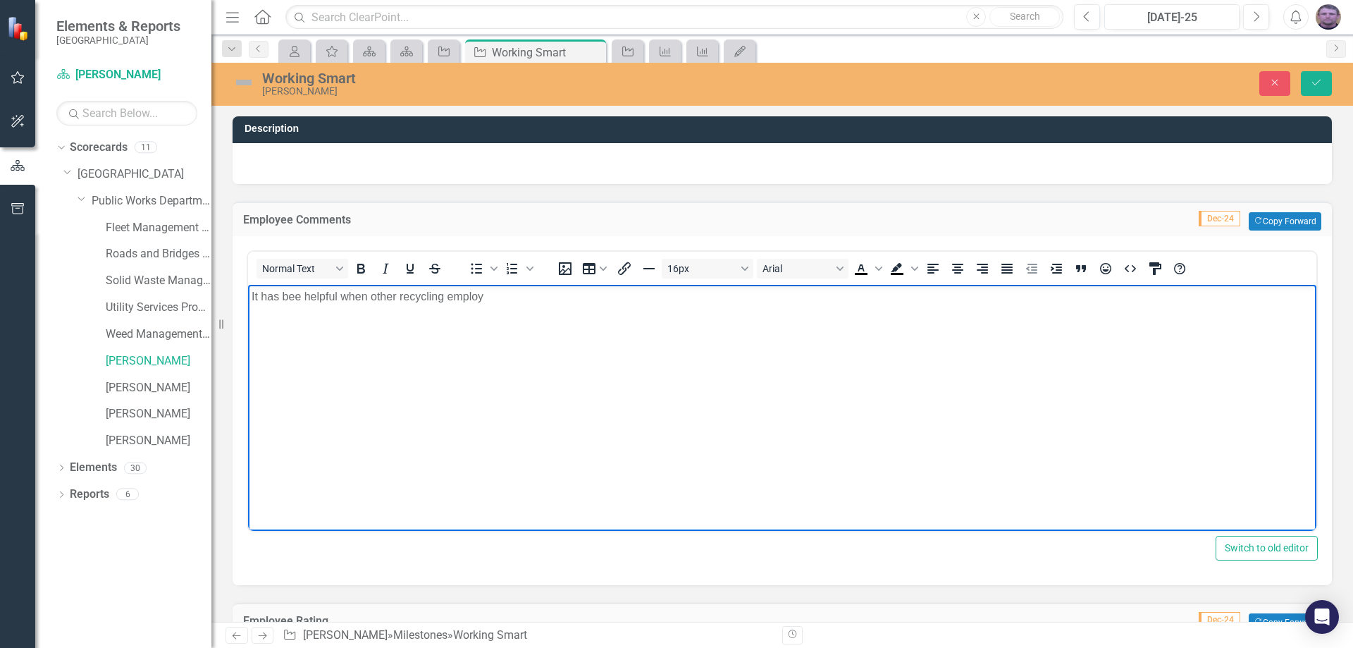
click at [496, 295] on p "It has bee helpful when other recycling employ" at bounding box center [782, 296] width 1061 height 17
click at [541, 297] on p "It has bee helpful when other recycling employee questionthe ways things are do…" at bounding box center [782, 296] width 1061 height 17
click at [684, 294] on p "It has bee helpful when other recycling employee question the ways things are d…" at bounding box center [782, 296] width 1061 height 17
click at [701, 296] on p "It has bee helpful when other recycling employee question the ways things are d…" at bounding box center [782, 296] width 1061 height 17
click at [770, 298] on p "It has bee helpful when other recycling employee question the ways things are d…" at bounding box center [782, 296] width 1061 height 17
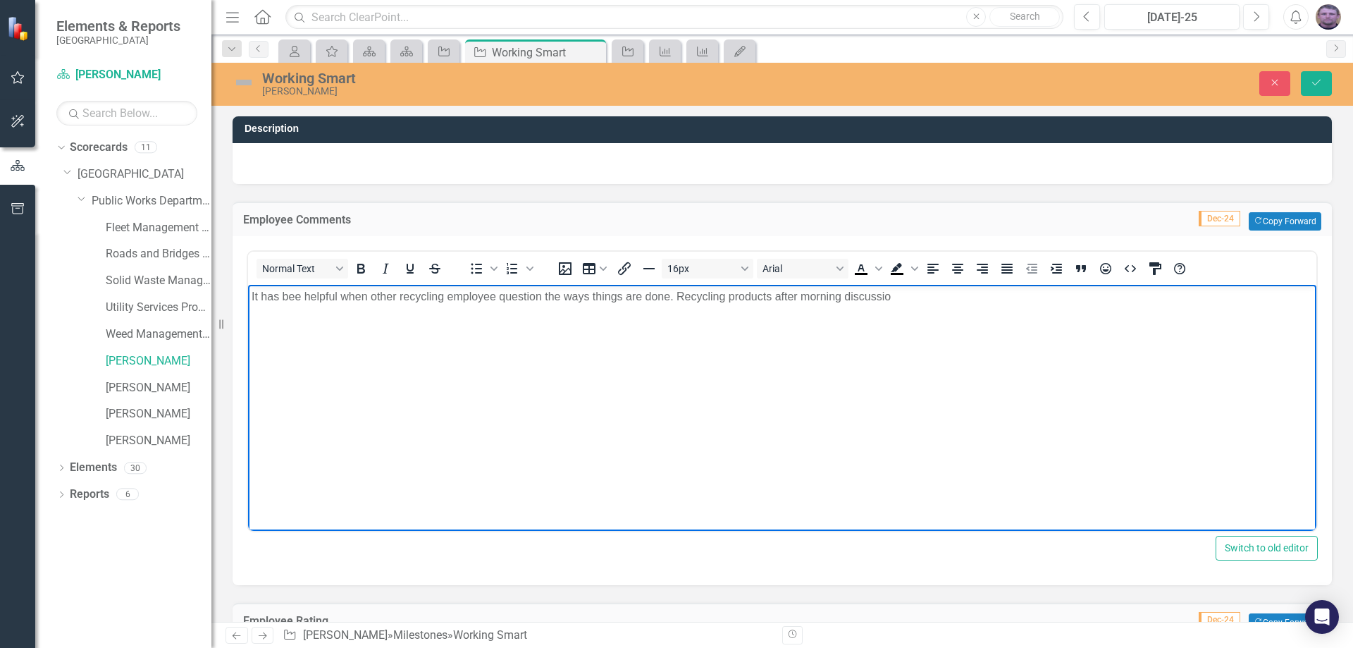
click at [899, 300] on p "It has bee helpful when other recycling employee question the ways things are d…" at bounding box center [782, 296] width 1061 height 17
click at [1074, 300] on p "It has bee helpful when other recycling employee question the ways things are d…" at bounding box center [782, 296] width 1061 height 17
click at [1313, 73] on button "Save" at bounding box center [1316, 83] width 31 height 25
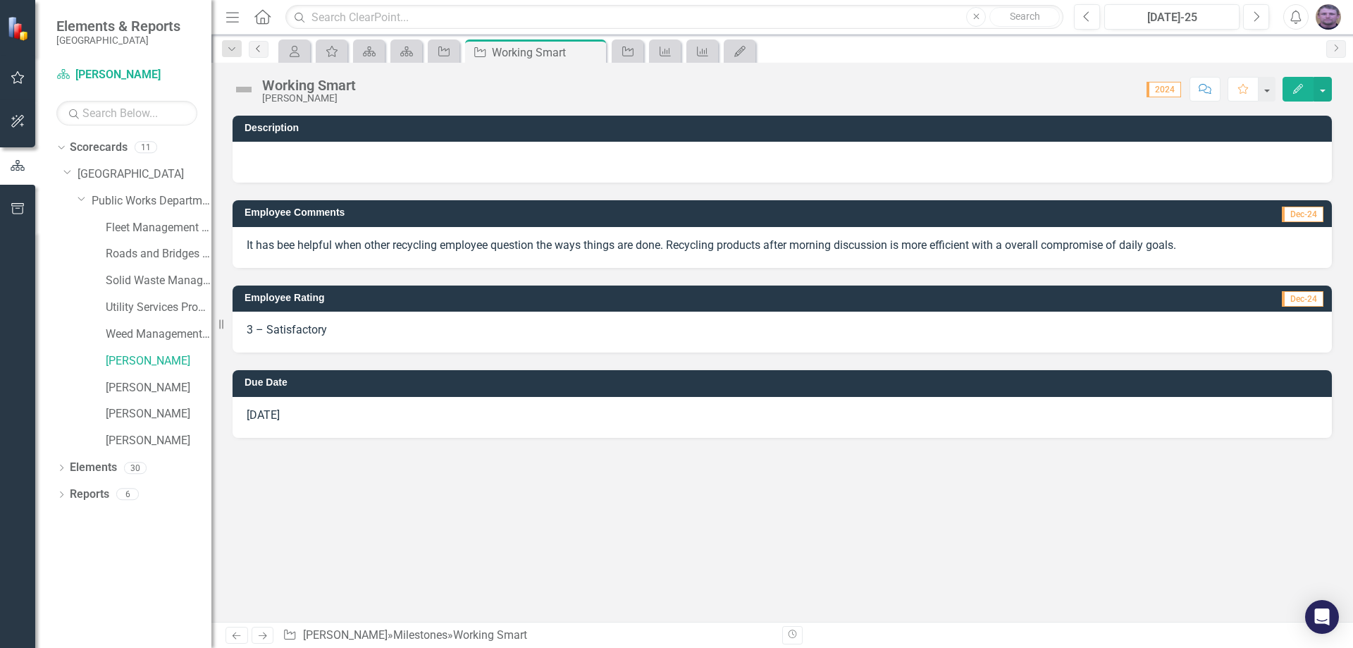
click at [261, 47] on icon "Previous" at bounding box center [258, 48] width 11 height 8
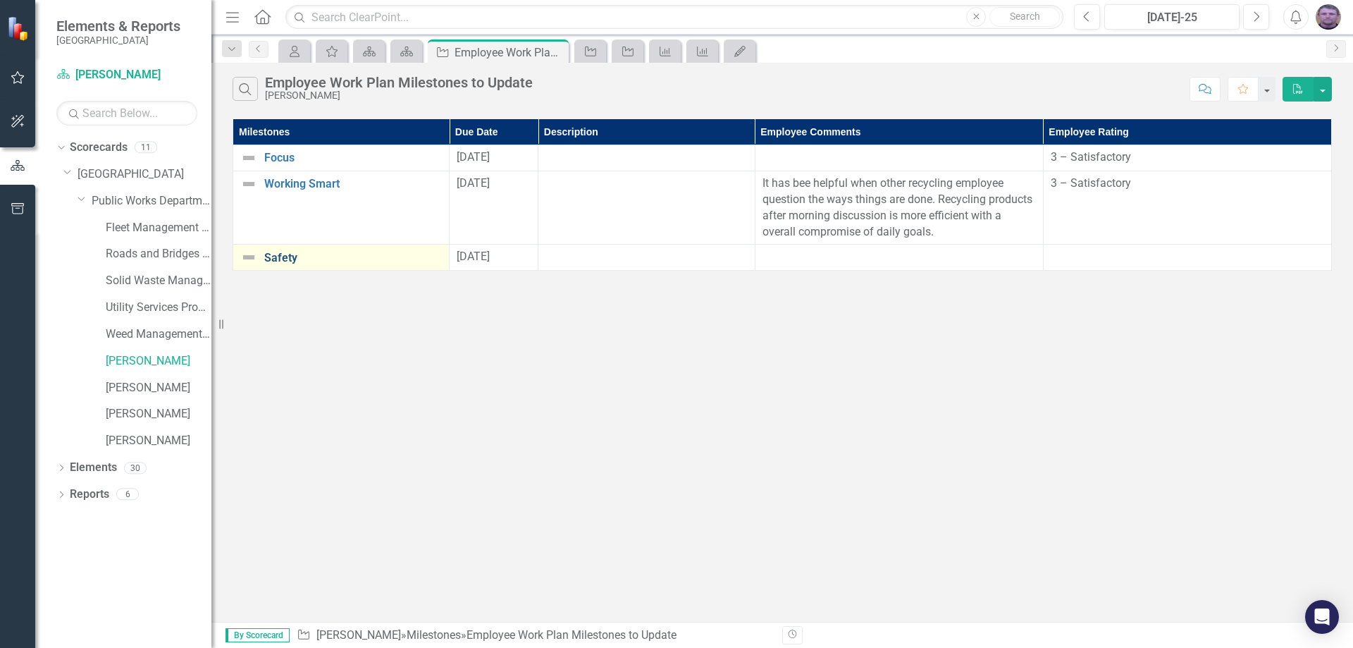
click at [295, 263] on link "Safety" at bounding box center [353, 258] width 178 height 13
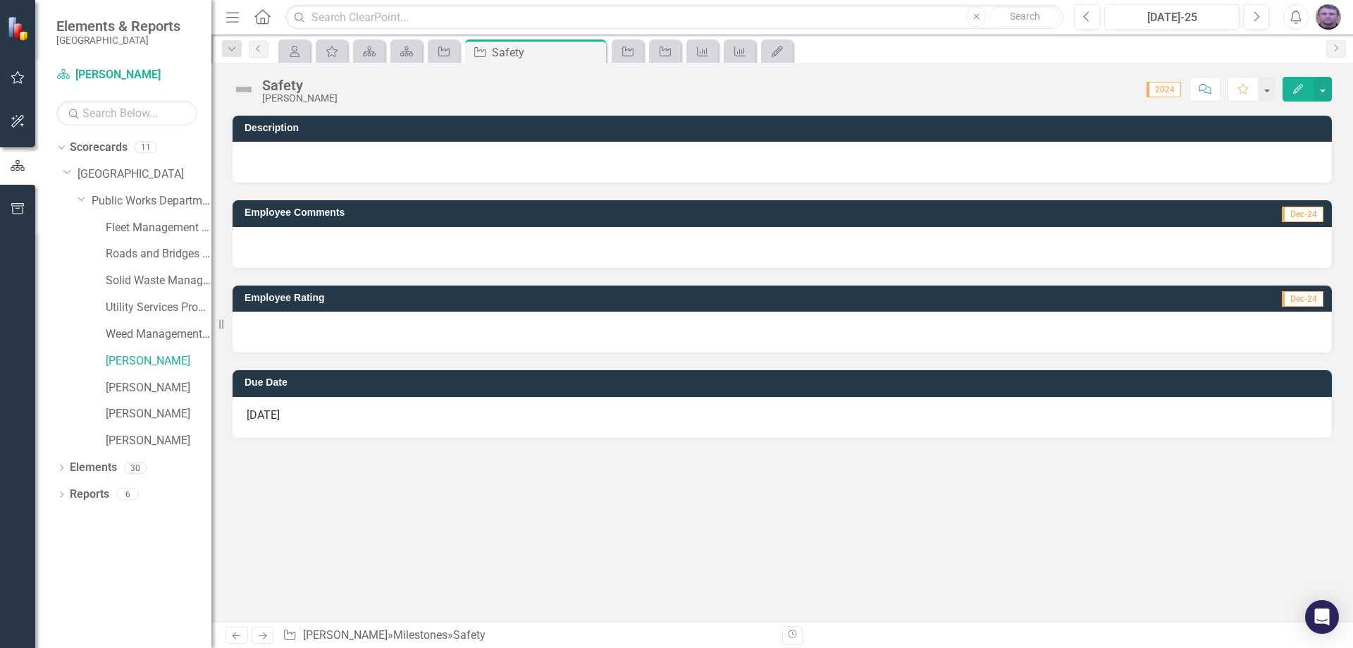
click at [308, 319] on div at bounding box center [783, 332] width 1100 height 41
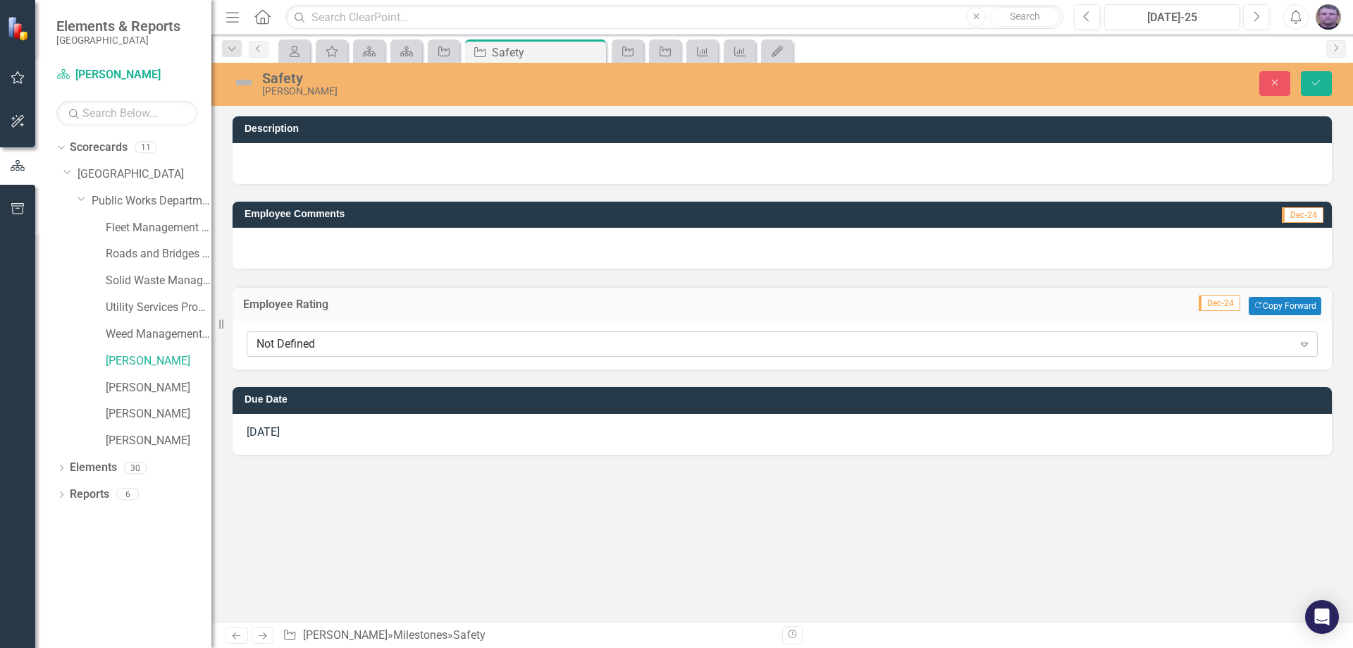
click at [290, 349] on div "Not Defined" at bounding box center [775, 344] width 1037 height 16
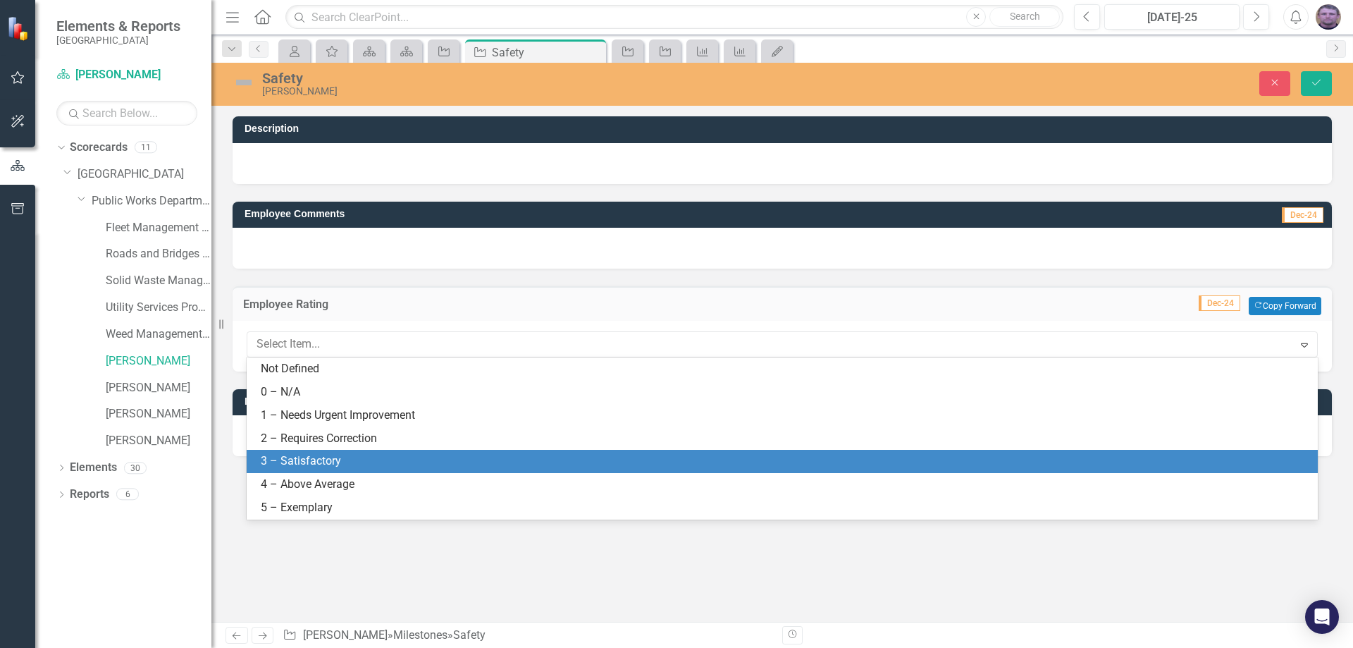
click at [283, 456] on div "3 – Satisfactory" at bounding box center [785, 461] width 1049 height 16
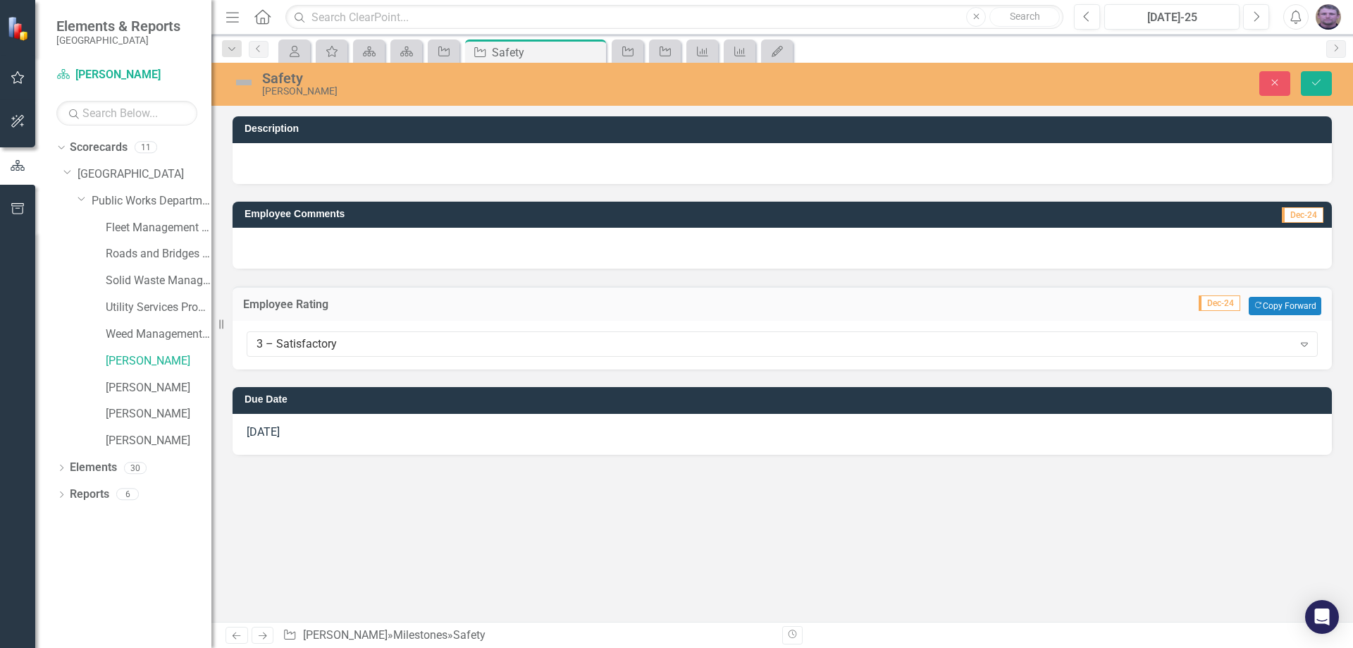
click at [296, 250] on div at bounding box center [783, 248] width 1100 height 41
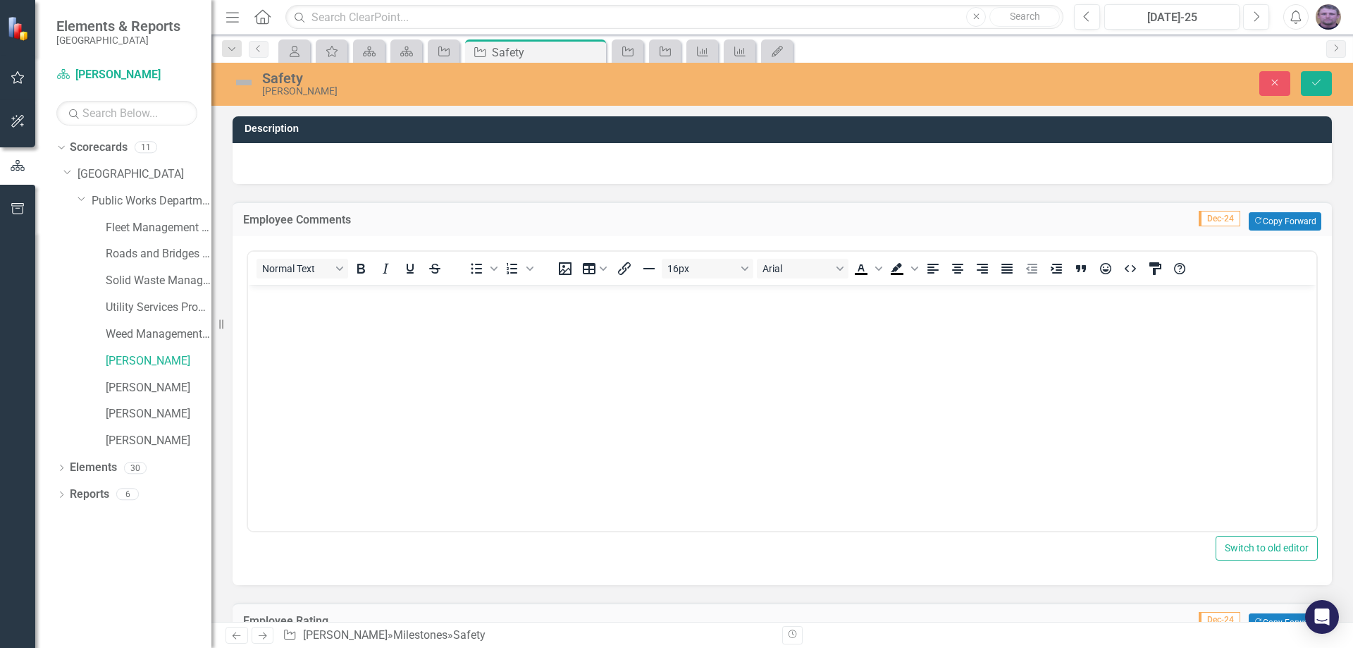
click at [316, 309] on body "Rich Text Area. Press ALT-0 for help." at bounding box center [782, 389] width 1069 height 211
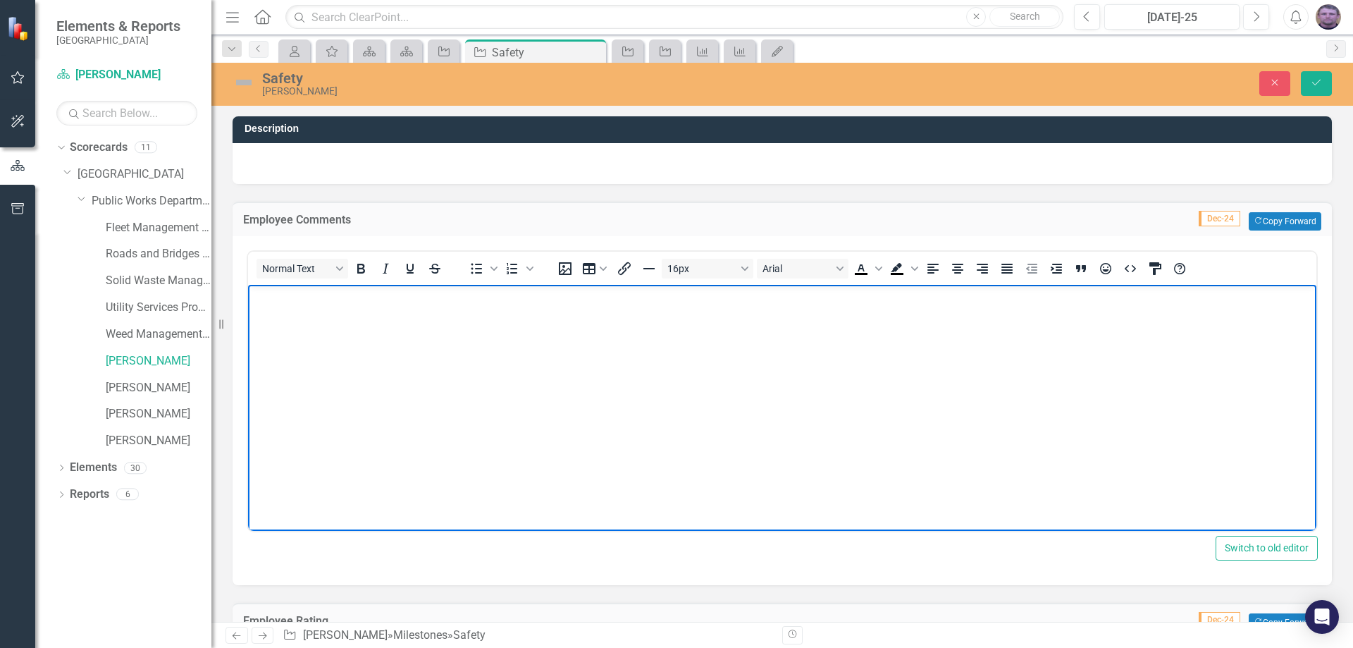
click at [316, 309] on body "Rich Text Area. Press ALT-0 for help." at bounding box center [782, 389] width 1069 height 211
click at [593, 297] on p "I have set an self goal to be complacent while operating machines" at bounding box center [782, 296] width 1061 height 17
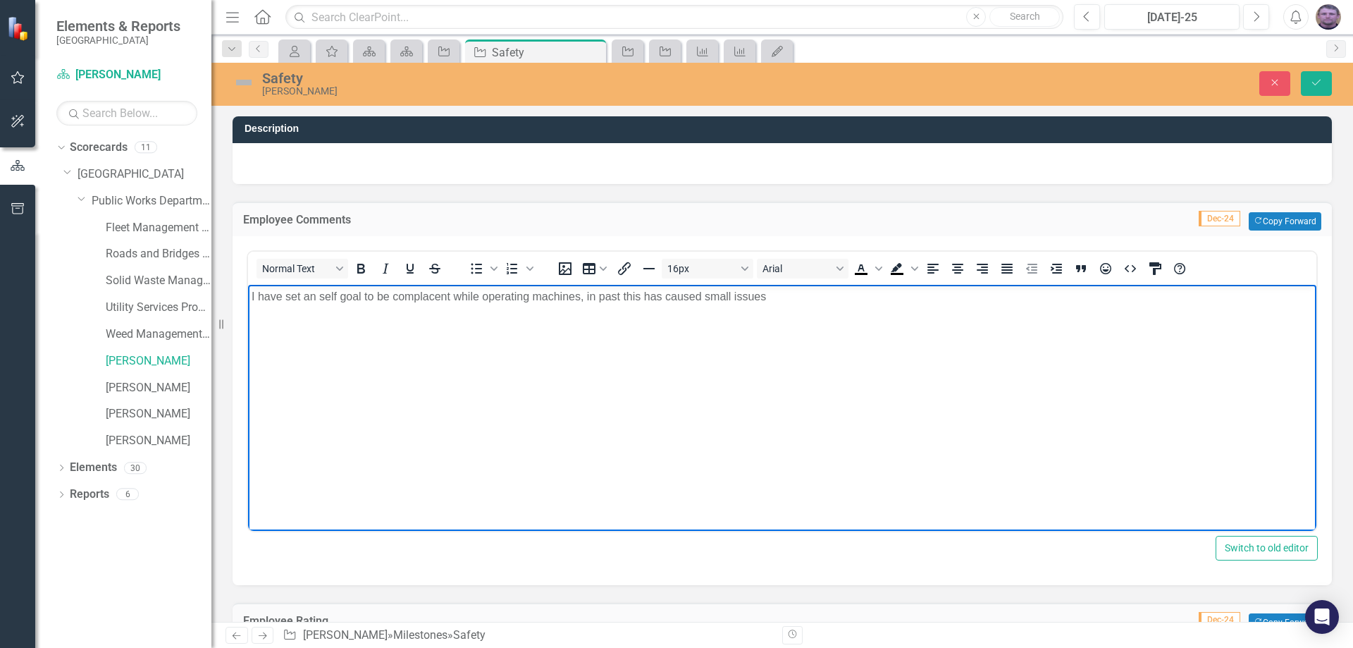
click at [598, 294] on p "I have set an self goal to be complacent while operating machines, in past this…" at bounding box center [782, 296] width 1061 height 17
click at [618, 294] on p "I have set an self goal to be complacent while operating machines, in past this…" at bounding box center [782, 296] width 1061 height 17
click at [622, 295] on p "I have set an self goal to be complacent while operating machines, in past this…" at bounding box center [782, 296] width 1061 height 17
click at [795, 300] on p "I have set an self goal to be complacent while operating machines, in past year…" at bounding box center [782, 296] width 1061 height 17
click at [1312, 77] on button "Save" at bounding box center [1316, 83] width 31 height 25
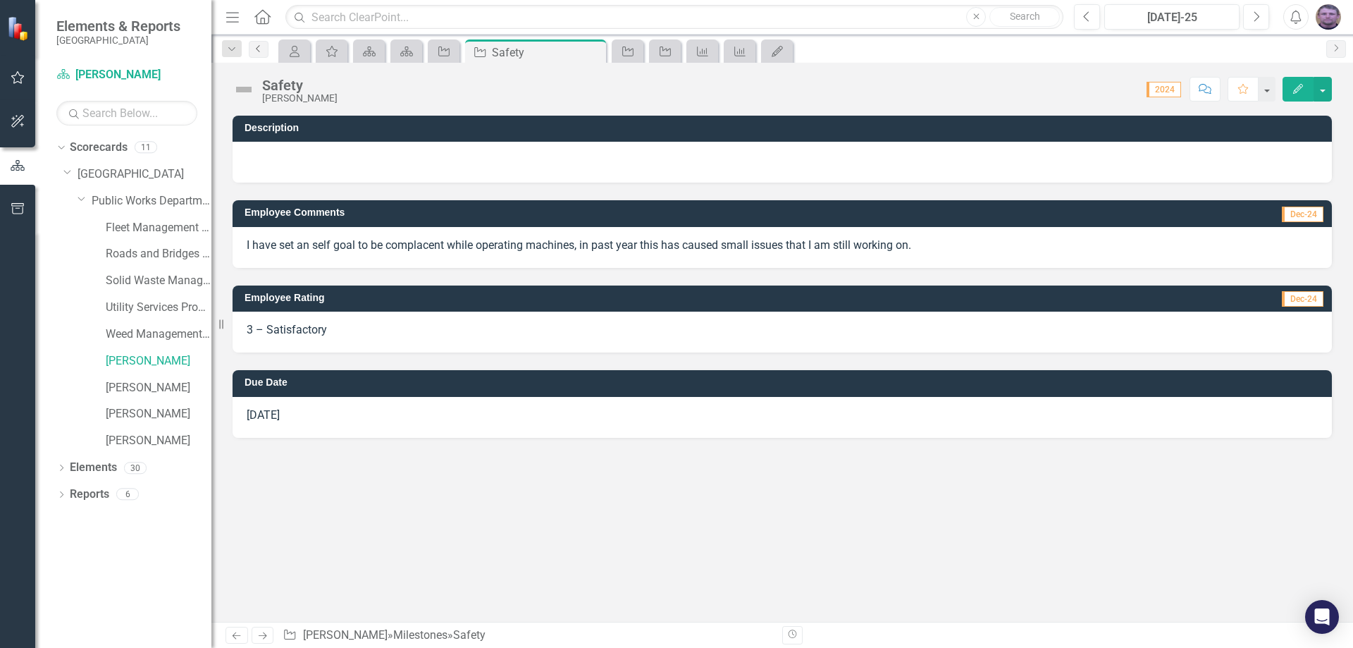
click at [262, 51] on icon "Previous" at bounding box center [258, 48] width 11 height 8
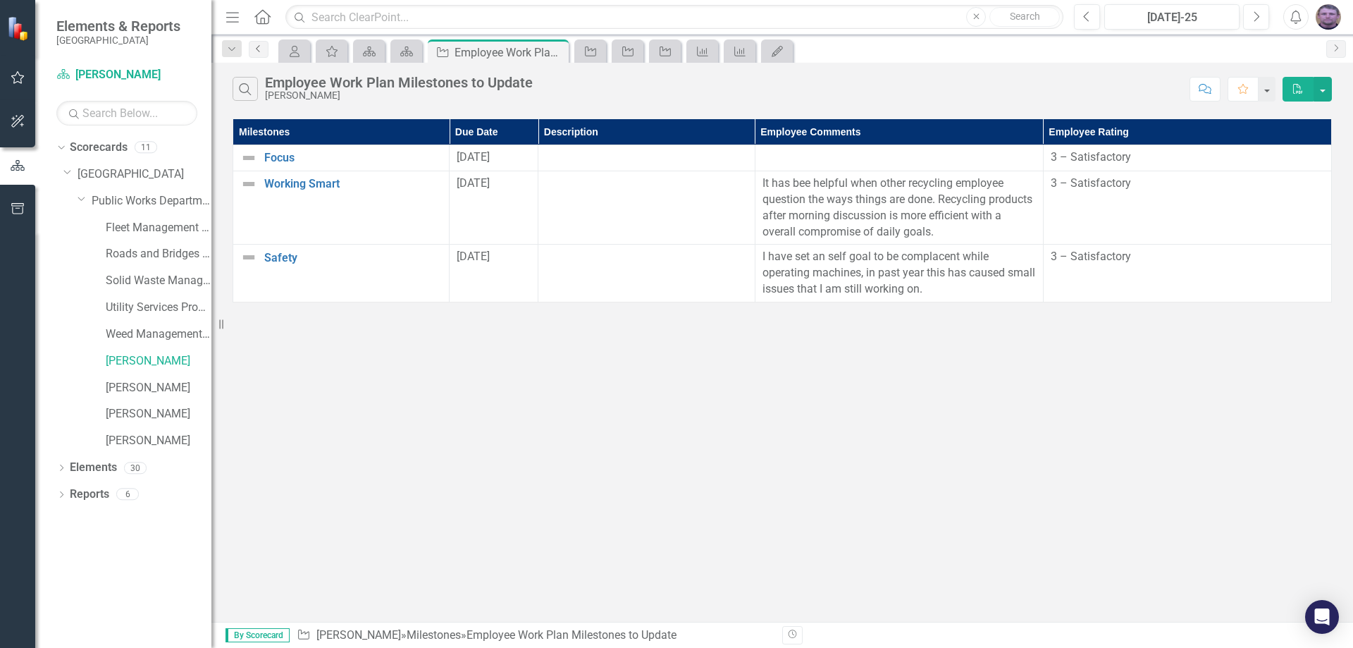
click at [259, 48] on icon "Previous" at bounding box center [258, 48] width 11 height 8
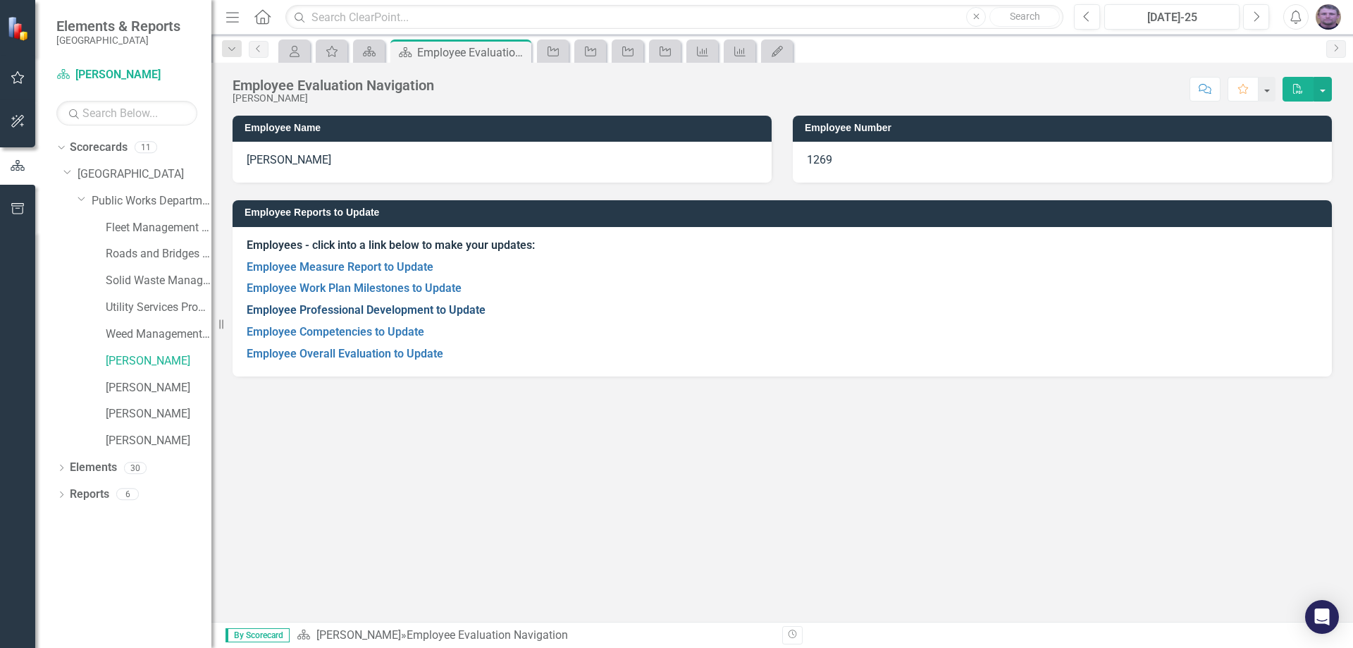
click at [347, 309] on link "Employee Professional Development to Update" at bounding box center [366, 309] width 239 height 13
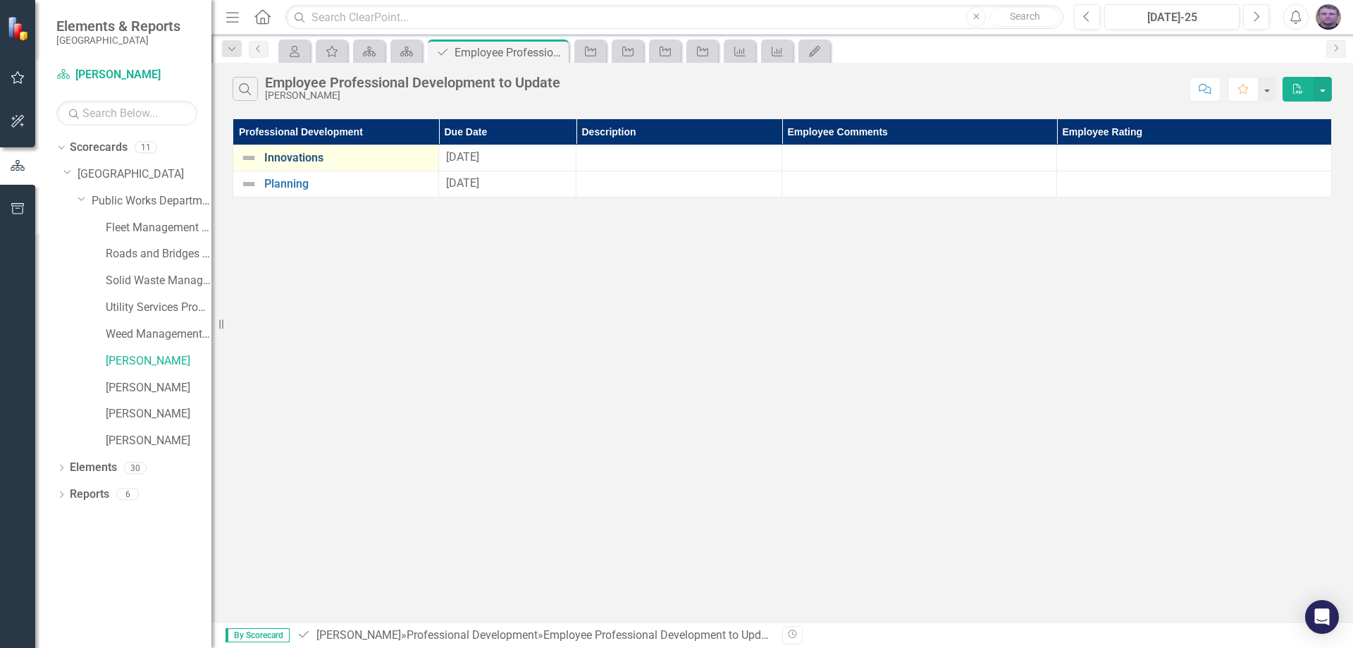
click at [327, 159] on link "Innovations" at bounding box center [347, 158] width 167 height 13
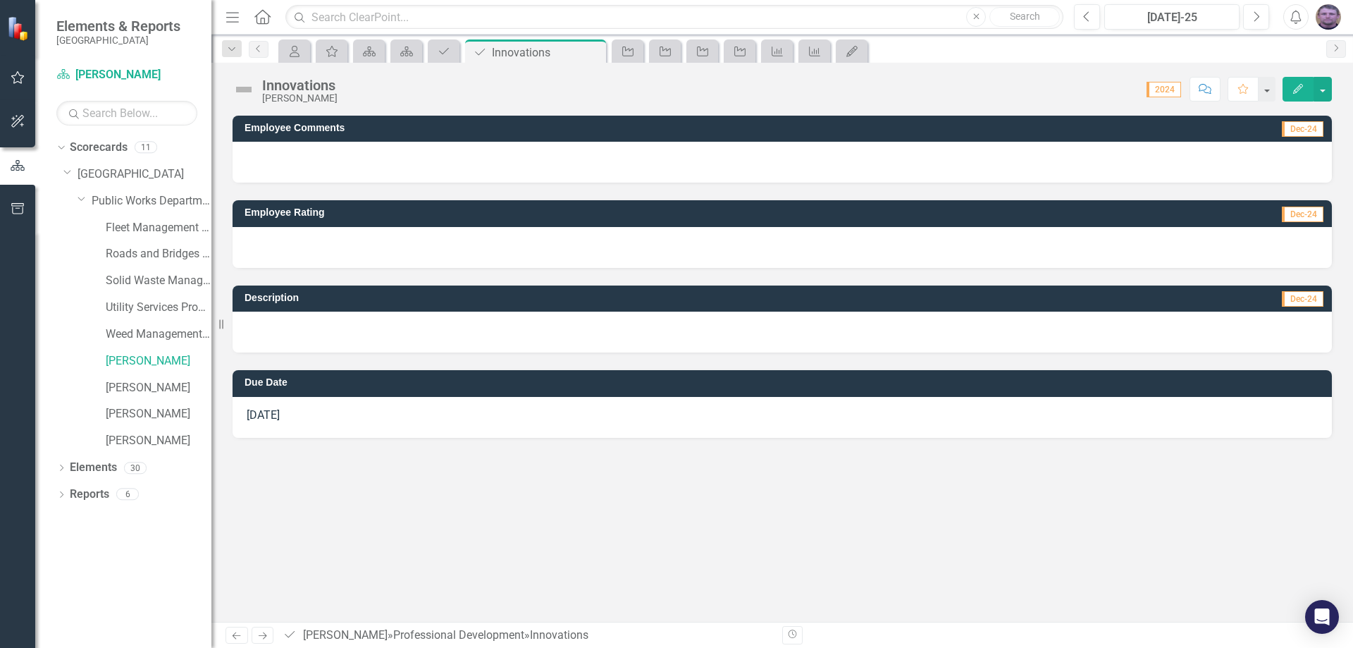
click at [300, 238] on div at bounding box center [783, 247] width 1100 height 41
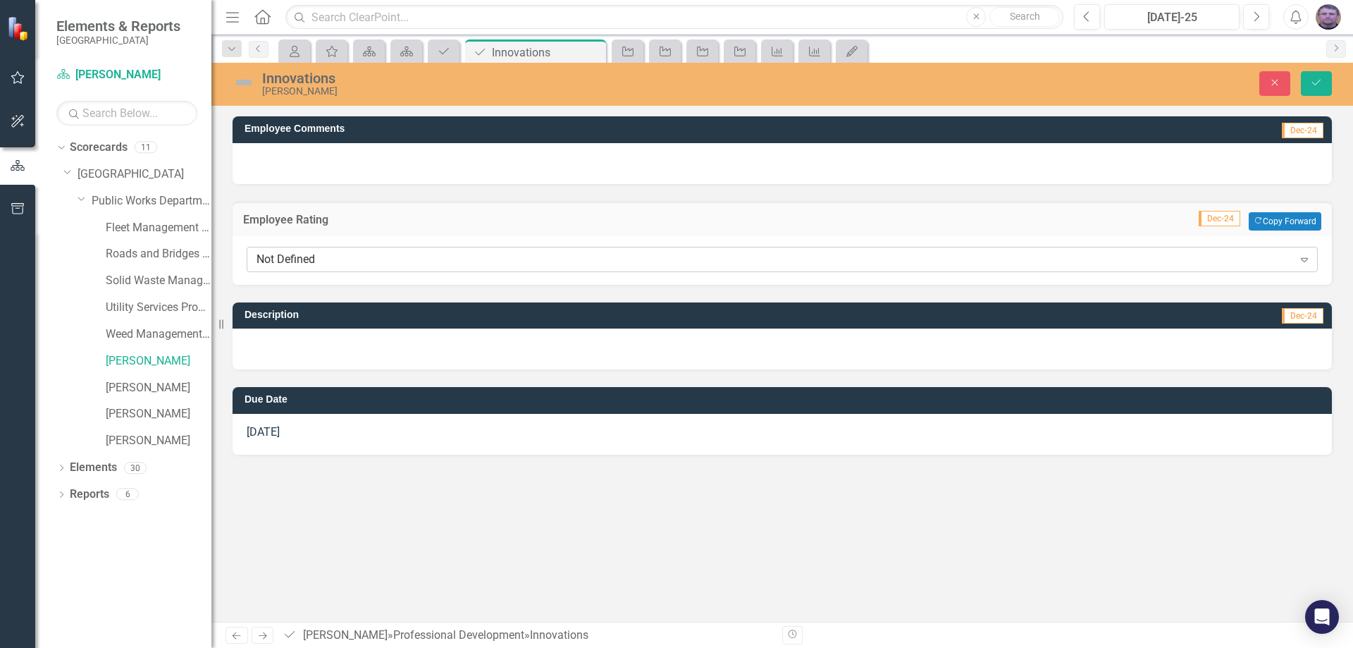
click at [300, 261] on div "Not Defined" at bounding box center [775, 259] width 1037 height 16
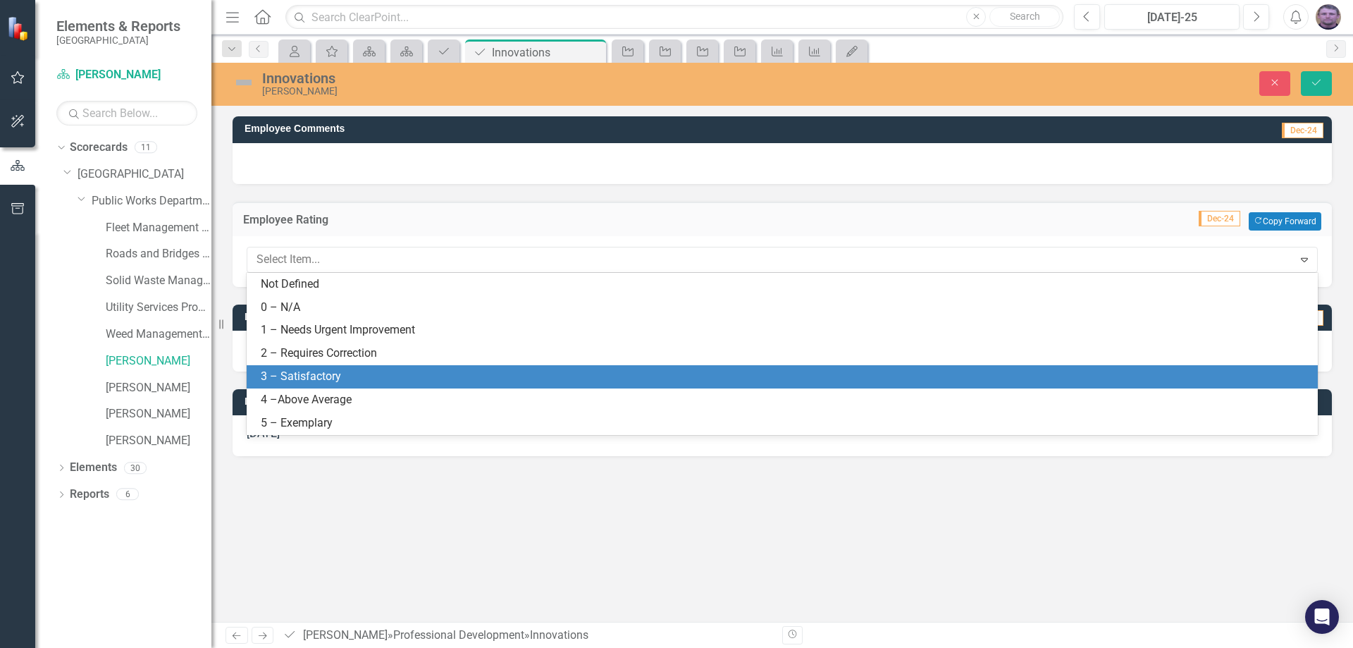
click at [288, 377] on div "3 – Satisfactory" at bounding box center [785, 377] width 1049 height 16
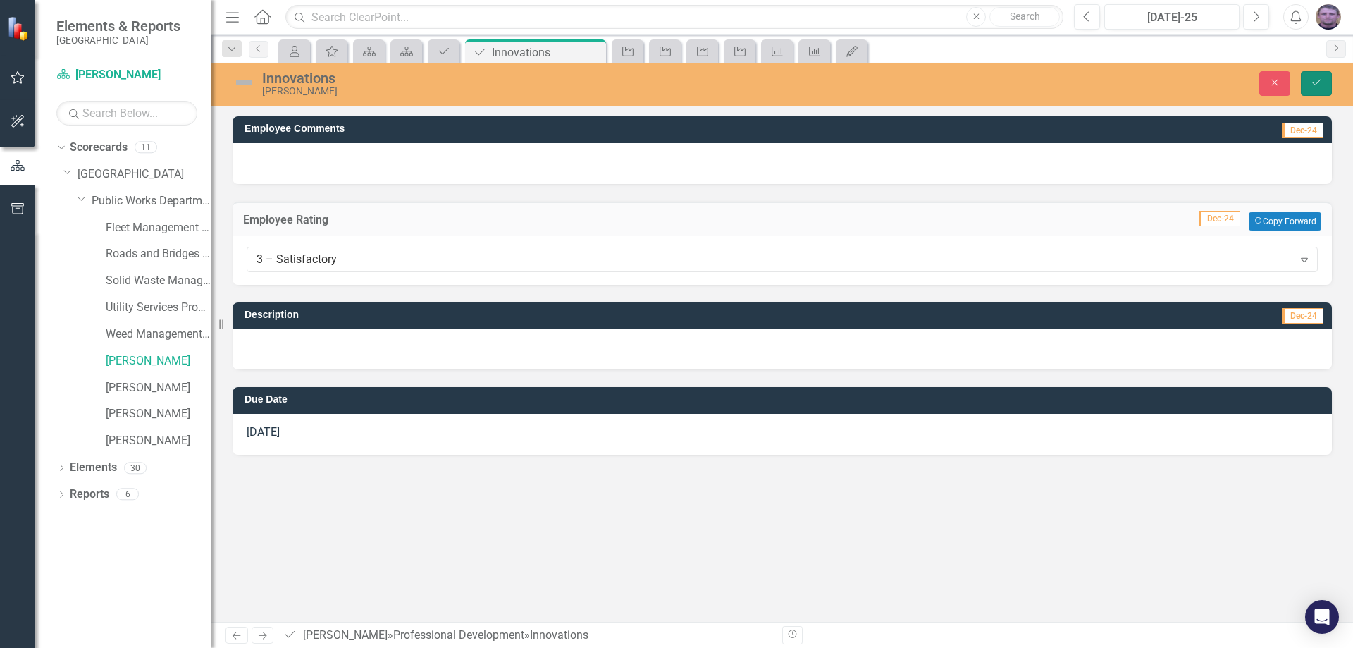
click at [1322, 75] on button "Save" at bounding box center [1316, 83] width 31 height 25
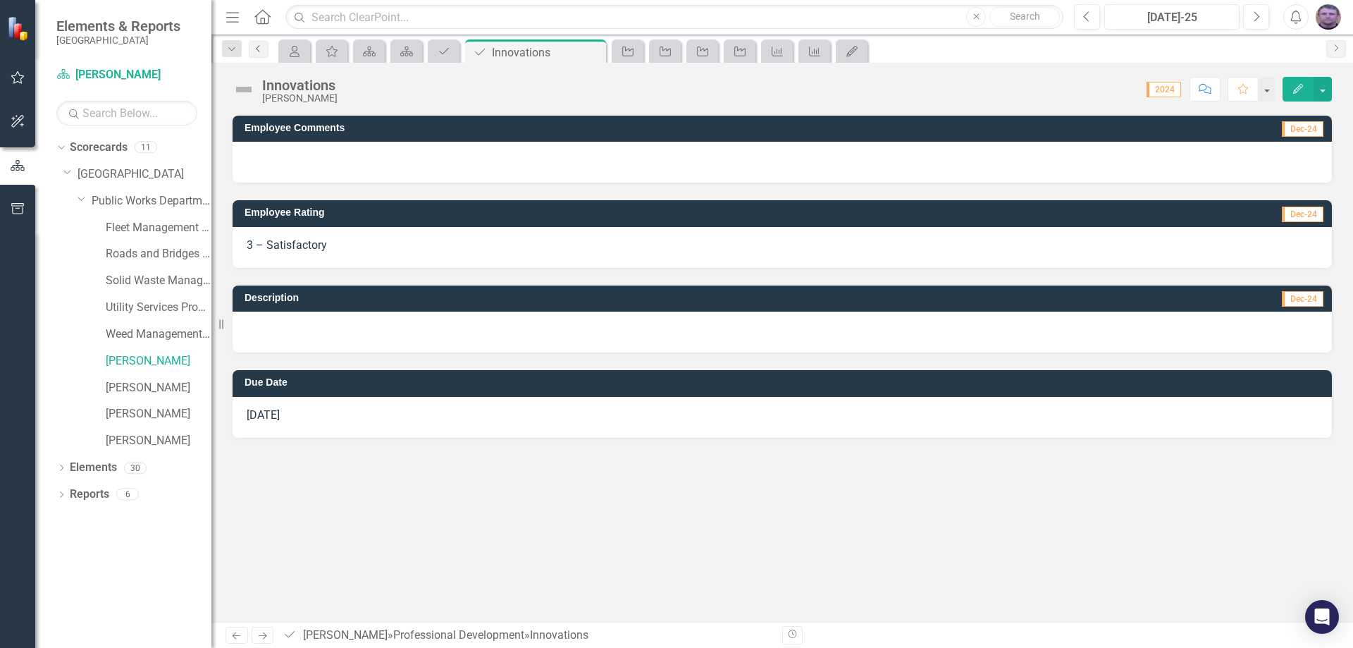
click at [258, 47] on icon at bounding box center [258, 48] width 4 height 7
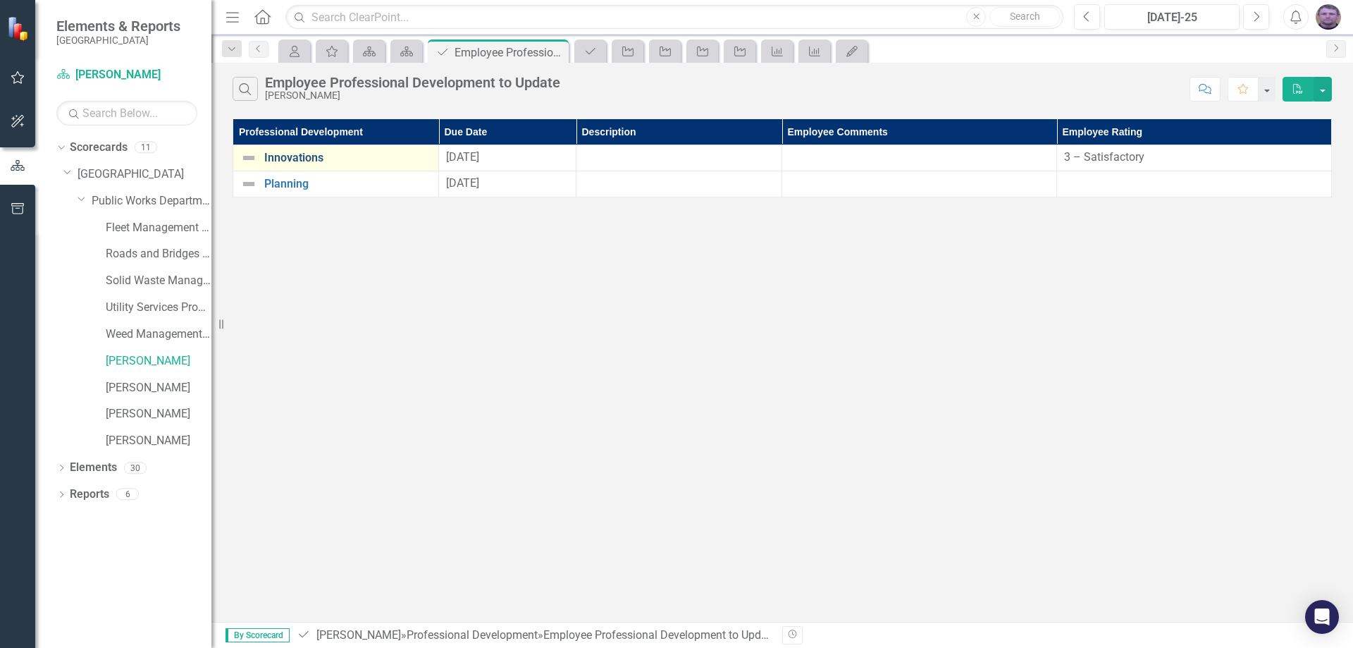
click at [295, 159] on link "Innovations" at bounding box center [347, 158] width 167 height 13
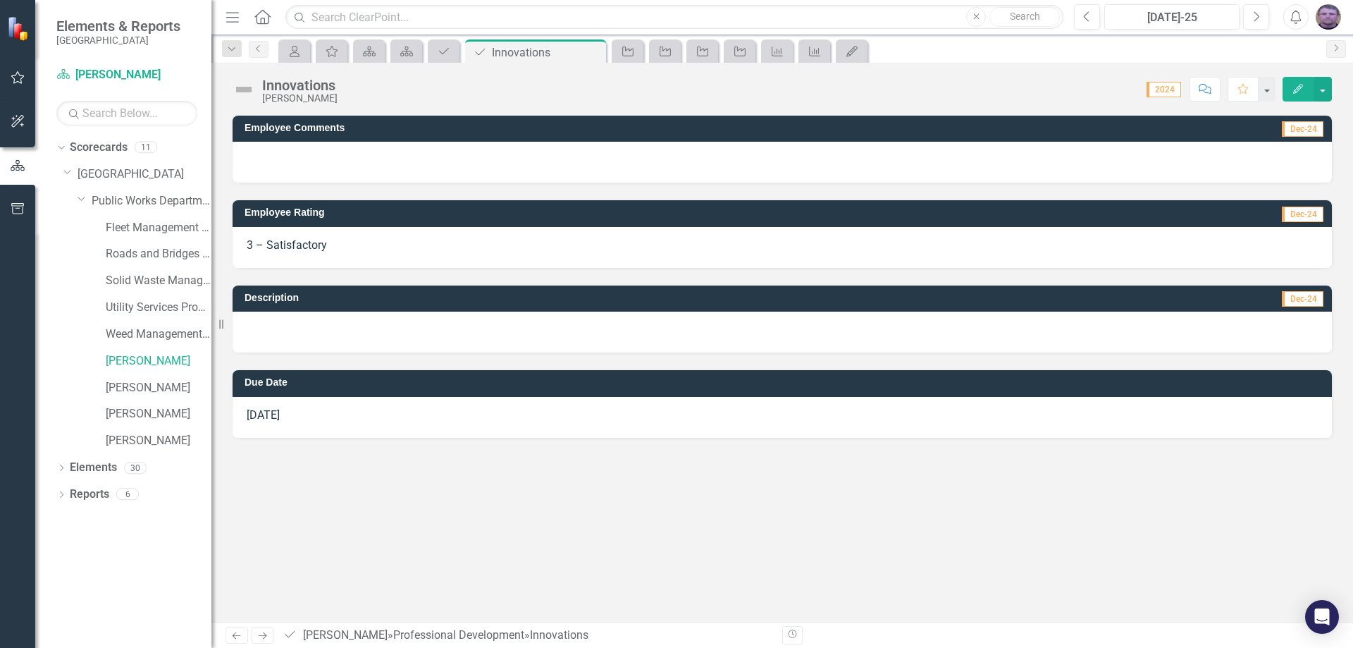
click at [259, 321] on div at bounding box center [783, 332] width 1100 height 41
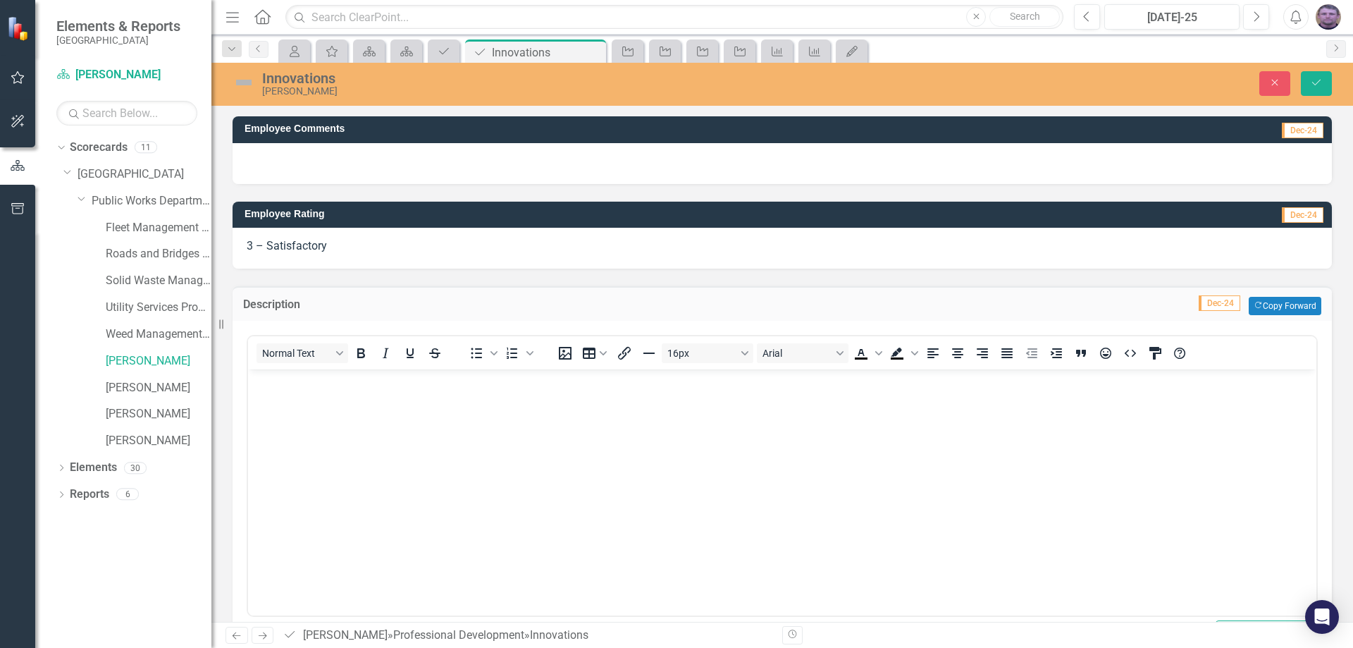
click at [323, 390] on body "Rich Text Area. Press ALT-0 for help." at bounding box center [782, 474] width 1069 height 211
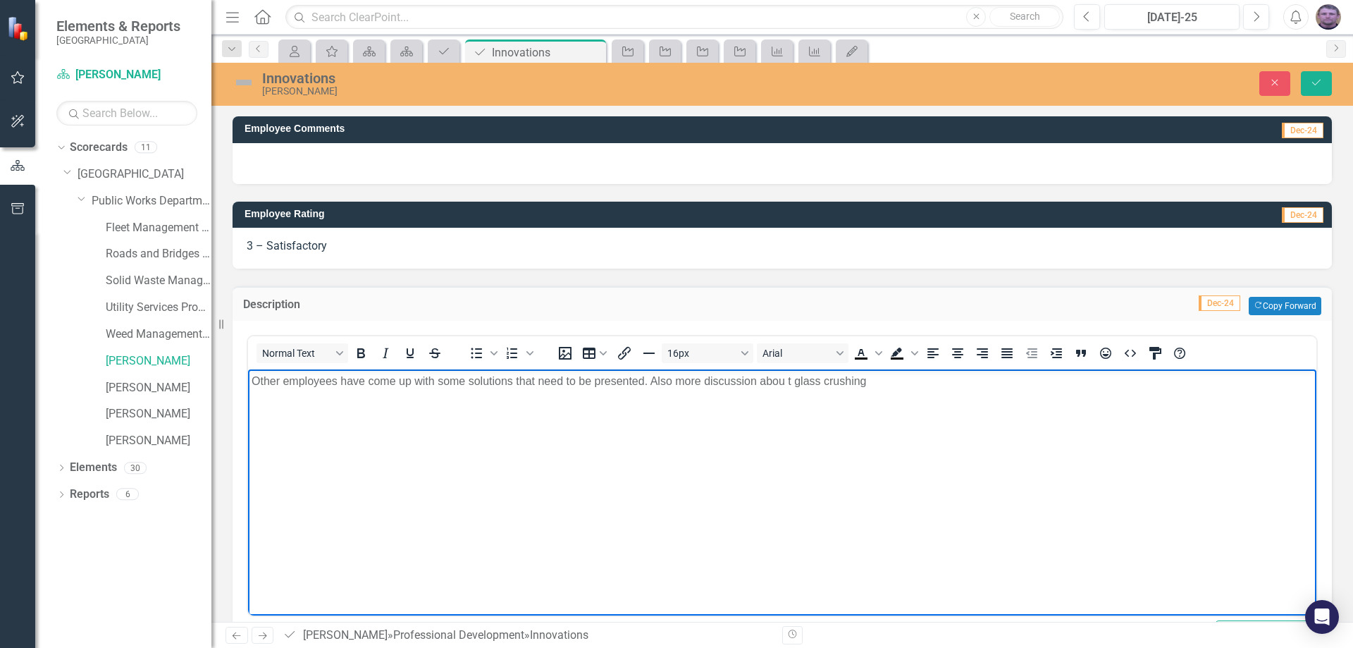
click at [785, 379] on p "Other employees have come up with some solutions that need to be presented. Als…" at bounding box center [782, 381] width 1061 height 17
click at [868, 388] on p "Other employees have come up with some solutions that need to be presented. Als…" at bounding box center [782, 381] width 1061 height 17
click at [940, 381] on p "Other employees have come up with some solutions that need to be presented. Als…" at bounding box center [782, 381] width 1061 height 17
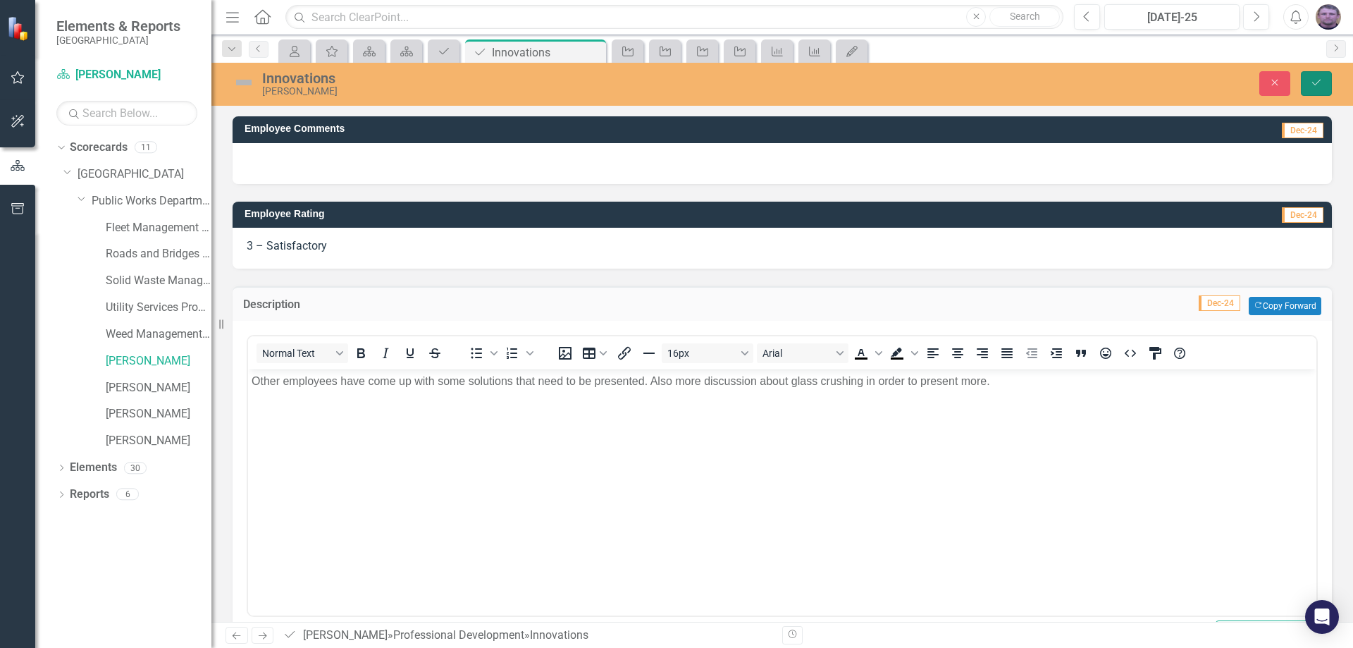
click at [1320, 92] on button "Save" at bounding box center [1316, 83] width 31 height 25
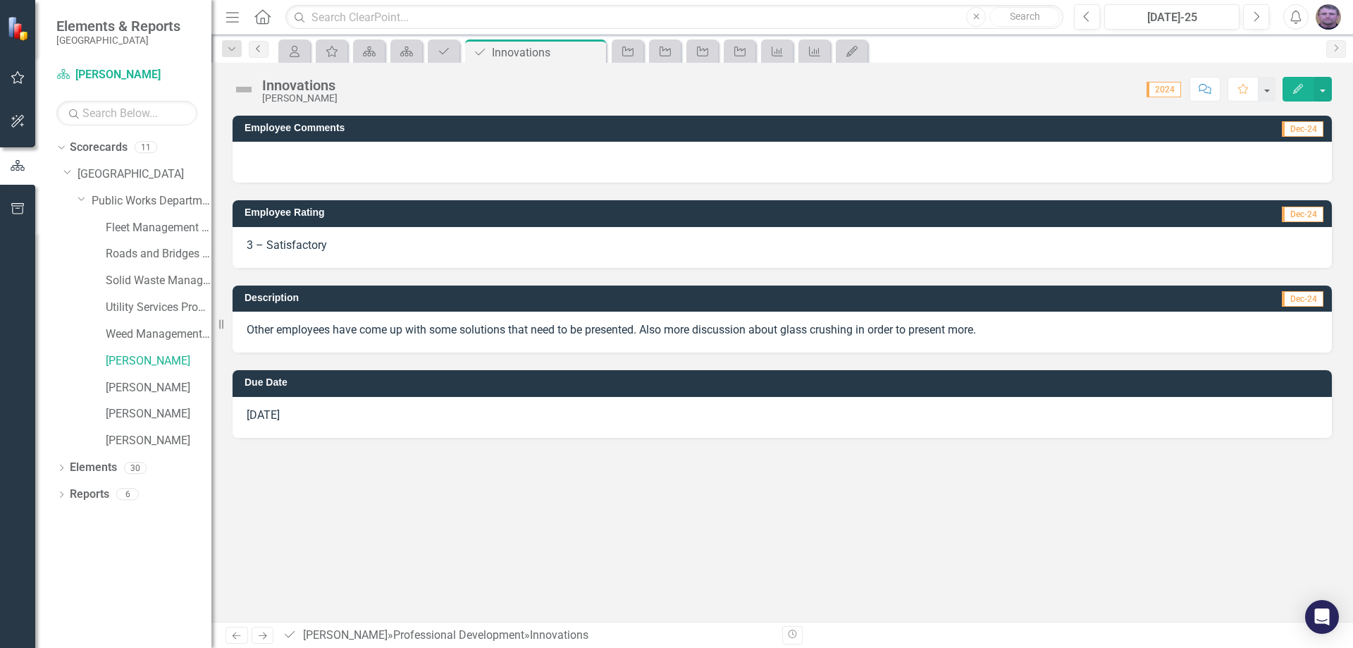
click at [259, 54] on link "Previous" at bounding box center [259, 49] width 20 height 17
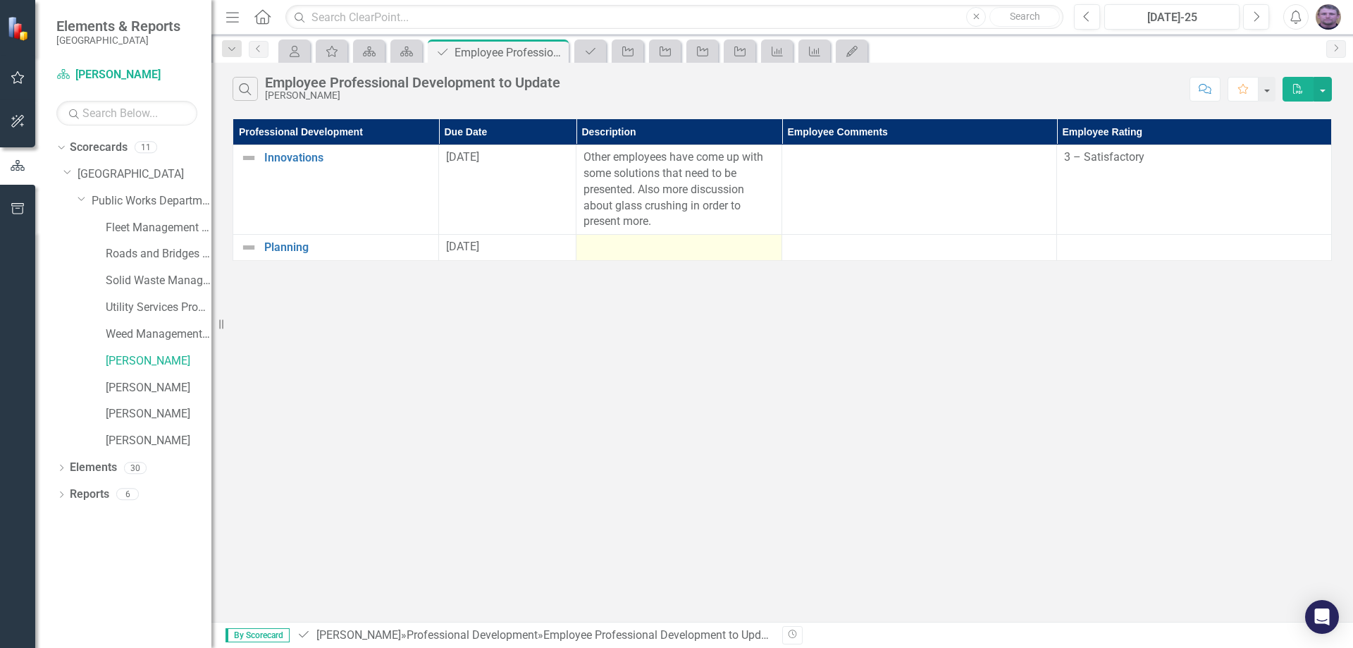
click at [600, 245] on div at bounding box center [679, 247] width 191 height 17
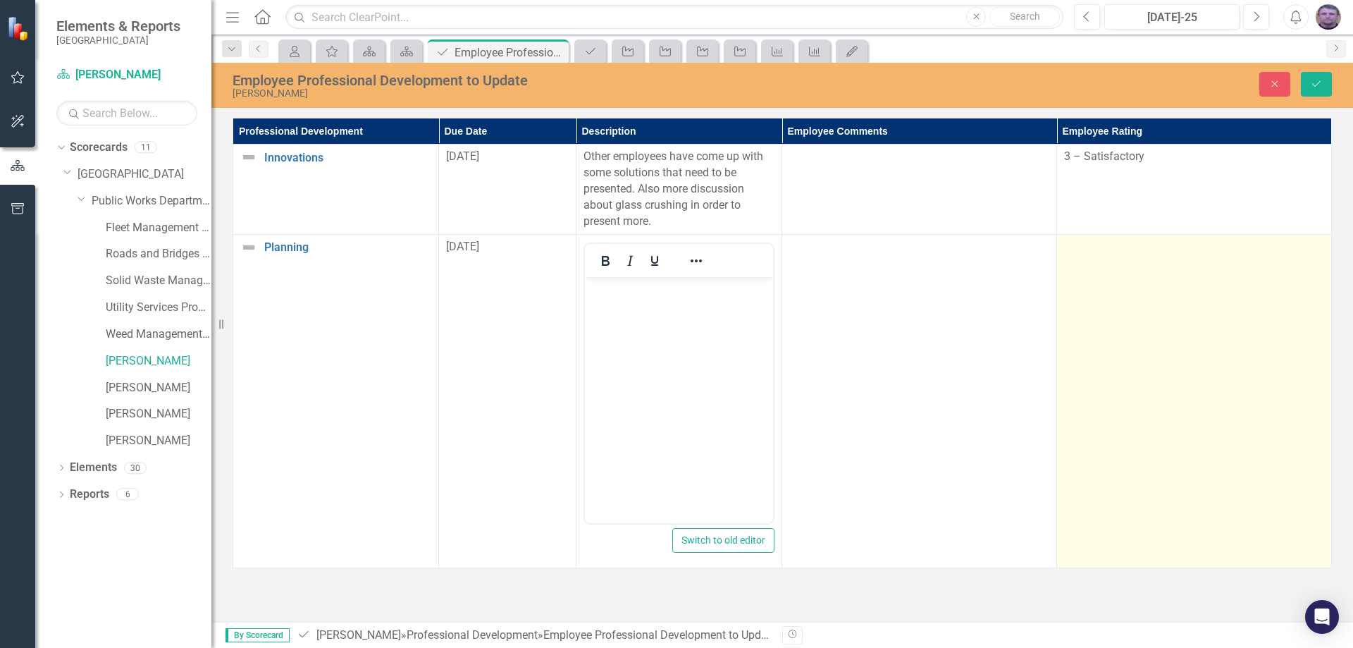
click at [1157, 269] on td at bounding box center [1194, 400] width 275 height 333
click at [1157, 264] on td at bounding box center [1194, 400] width 275 height 333
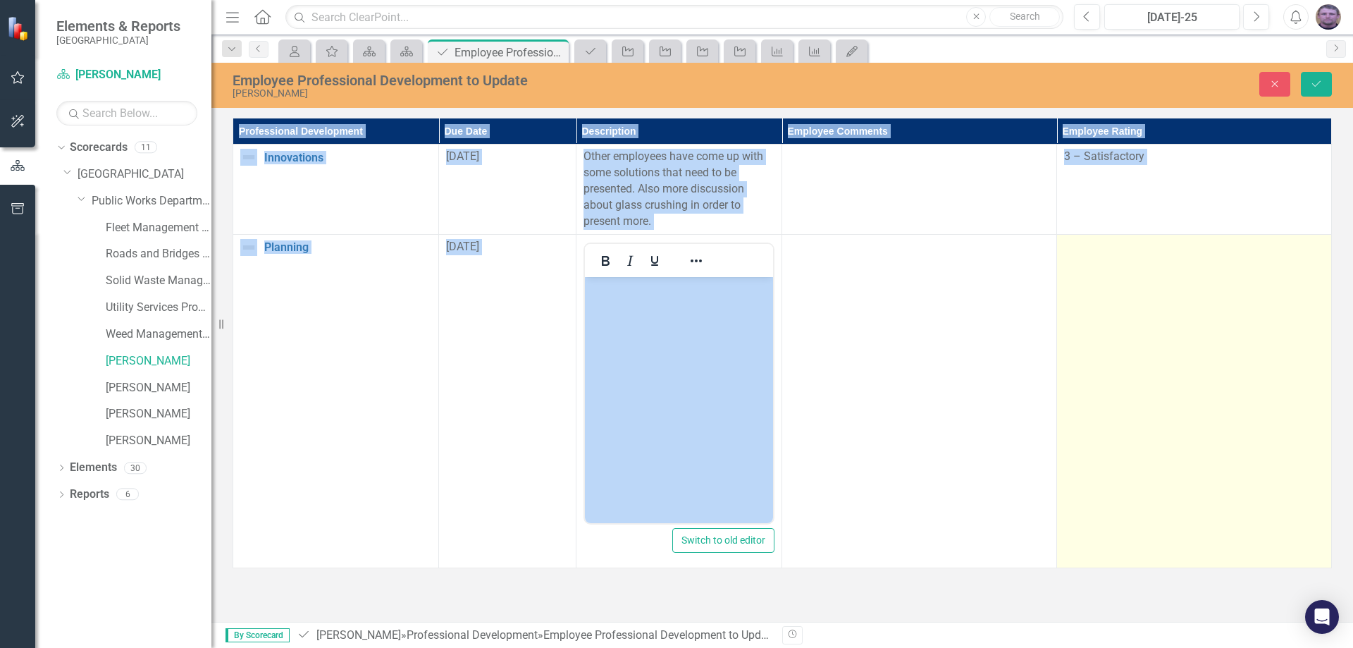
click at [1157, 264] on td at bounding box center [1194, 400] width 275 height 333
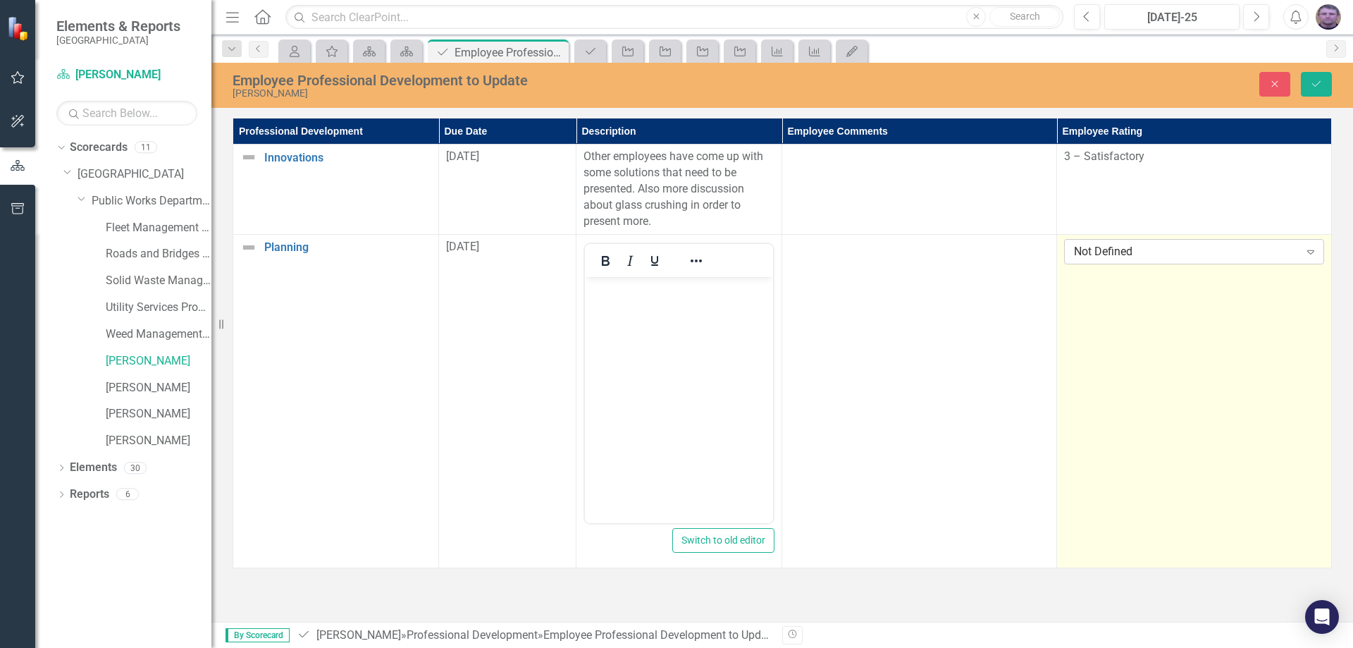
click at [1124, 250] on div "Not Defined" at bounding box center [1187, 251] width 226 height 16
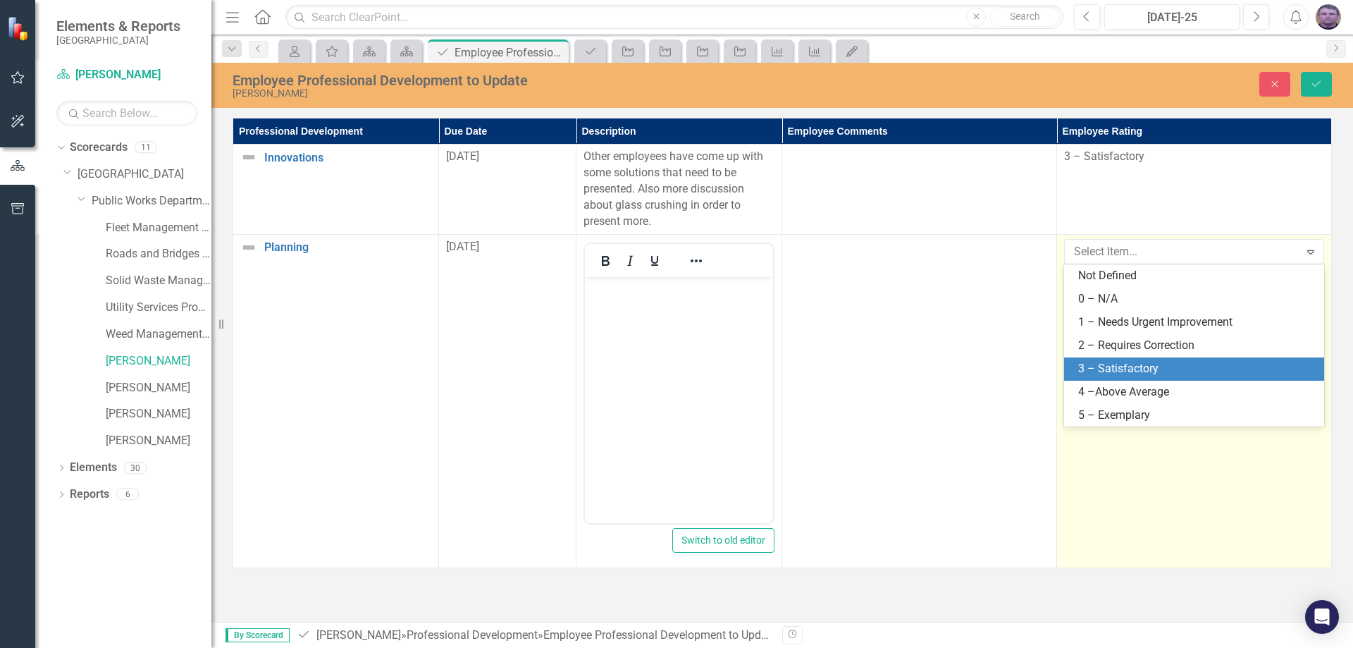
click at [1133, 362] on div "3 – Satisfactory" at bounding box center [1197, 369] width 238 height 16
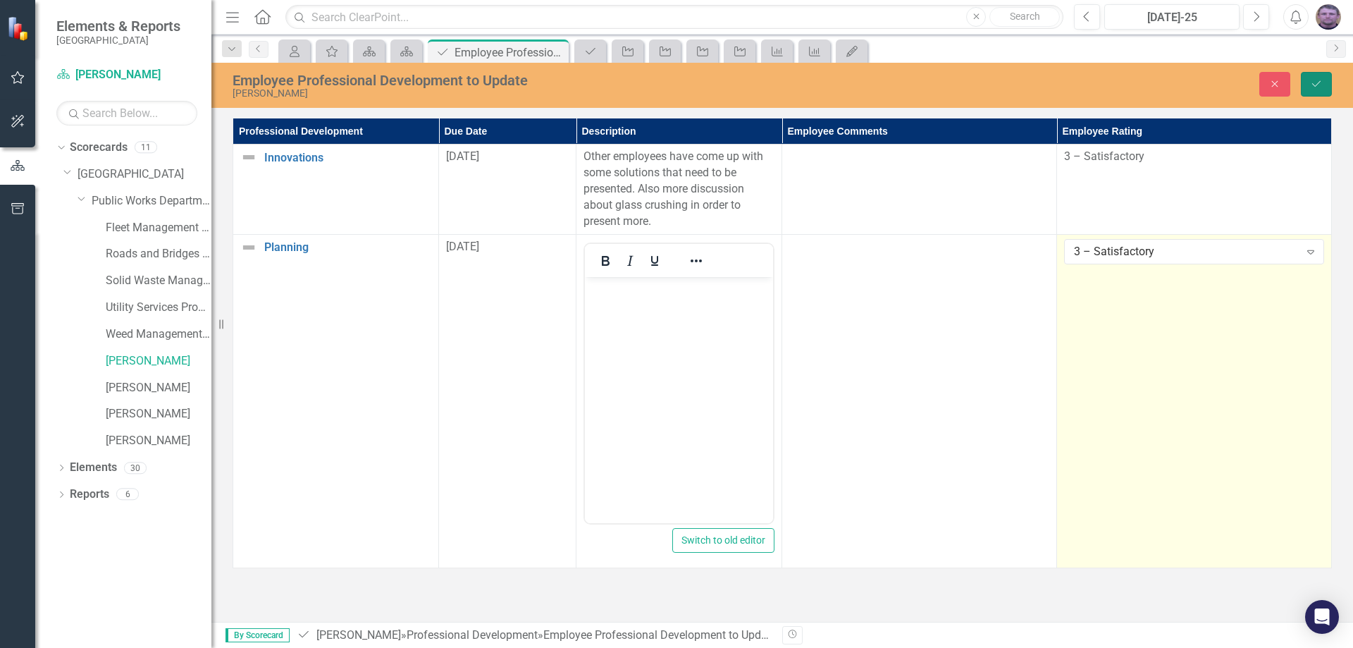
click at [1316, 76] on button "Save" at bounding box center [1316, 84] width 31 height 25
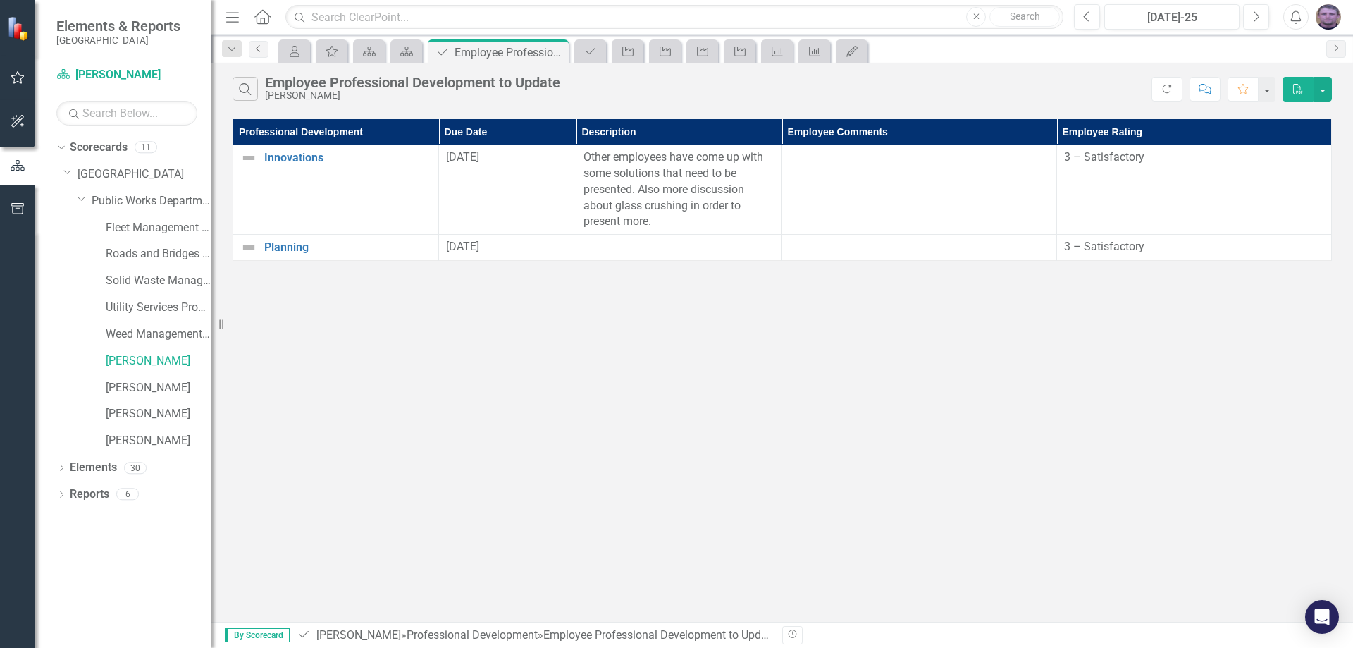
click at [254, 54] on link "Previous" at bounding box center [259, 49] width 20 height 17
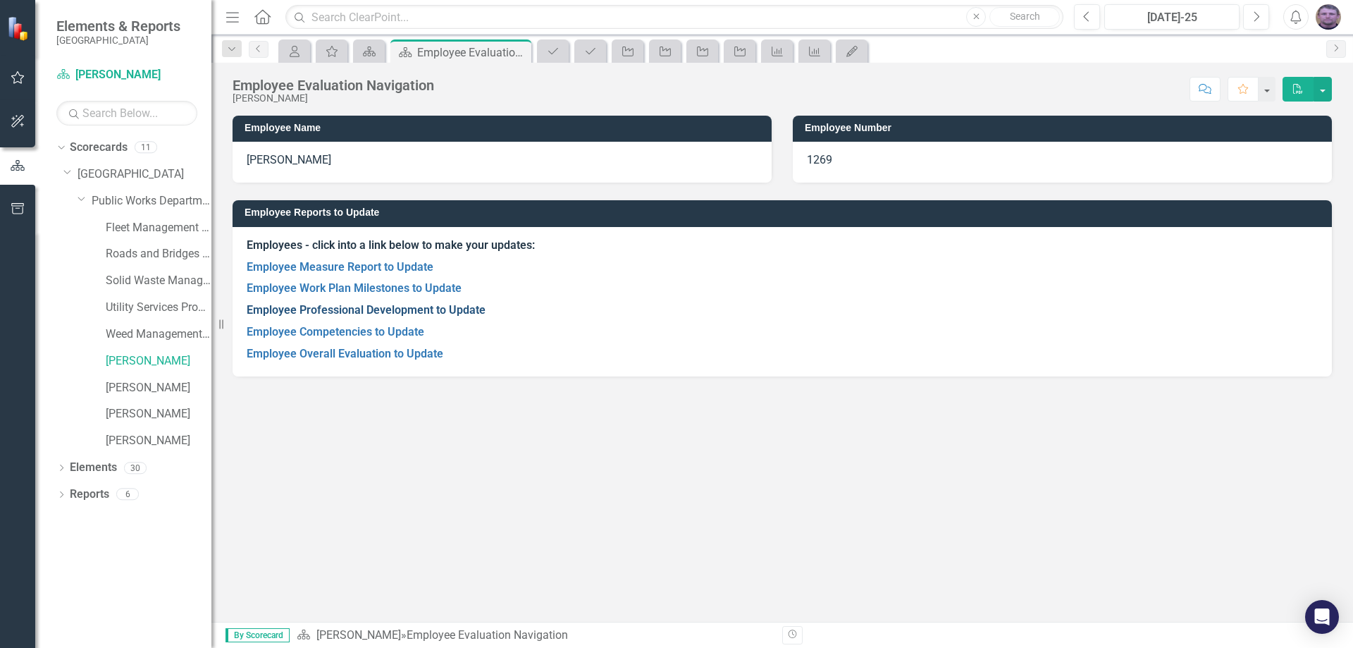
click at [372, 310] on link "Employee Professional Development to Update" at bounding box center [366, 309] width 239 height 13
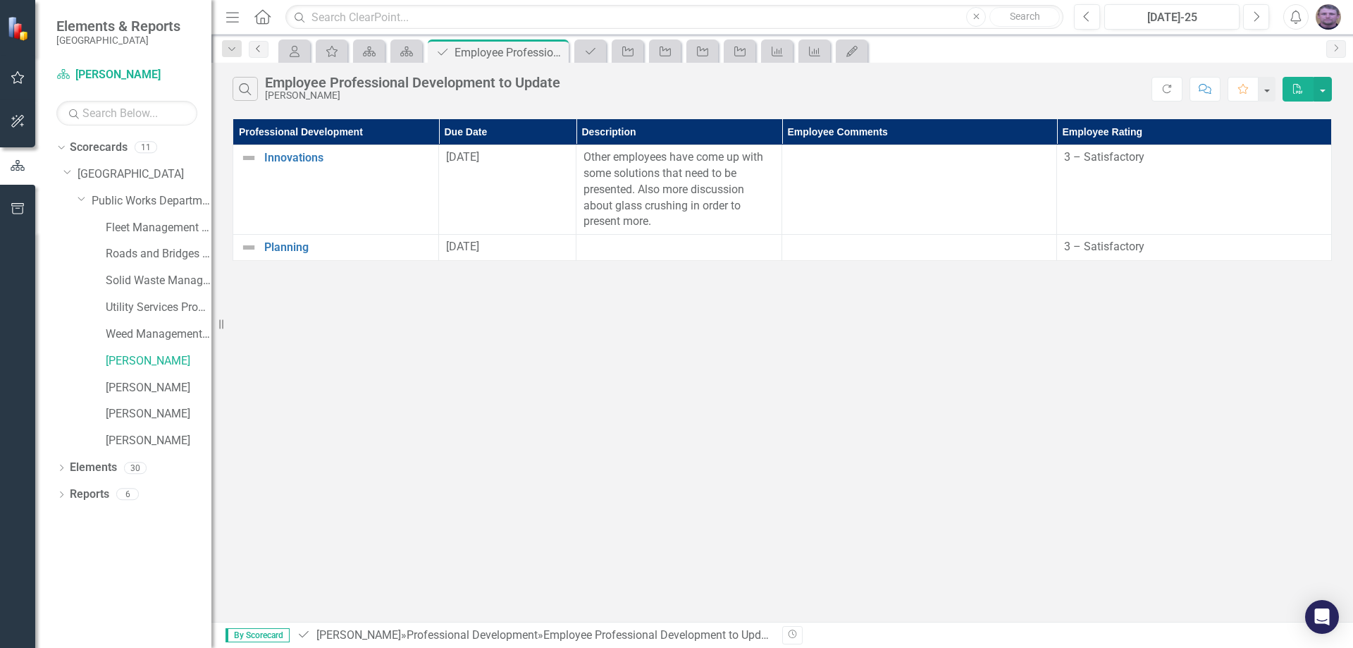
click at [263, 48] on icon "Previous" at bounding box center [258, 48] width 11 height 8
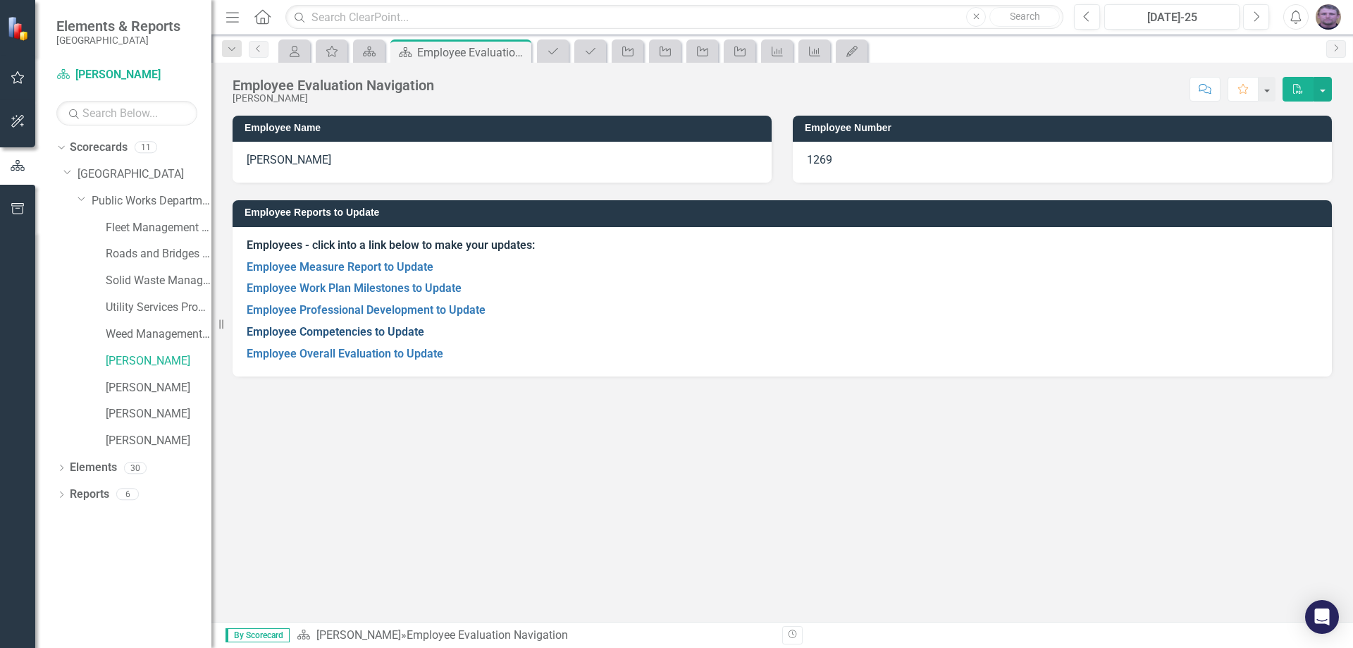
click at [332, 329] on link "Employee Competencies to Update" at bounding box center [336, 331] width 178 height 13
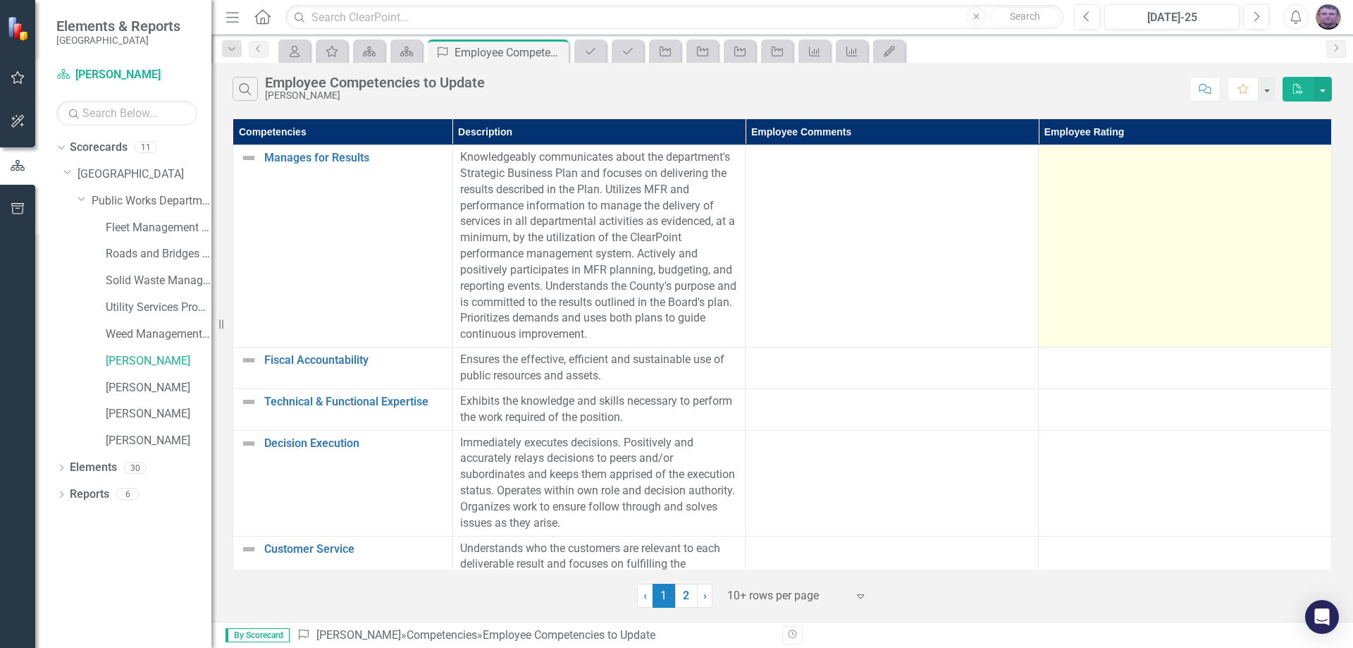
click at [1098, 230] on td at bounding box center [1185, 246] width 293 height 202
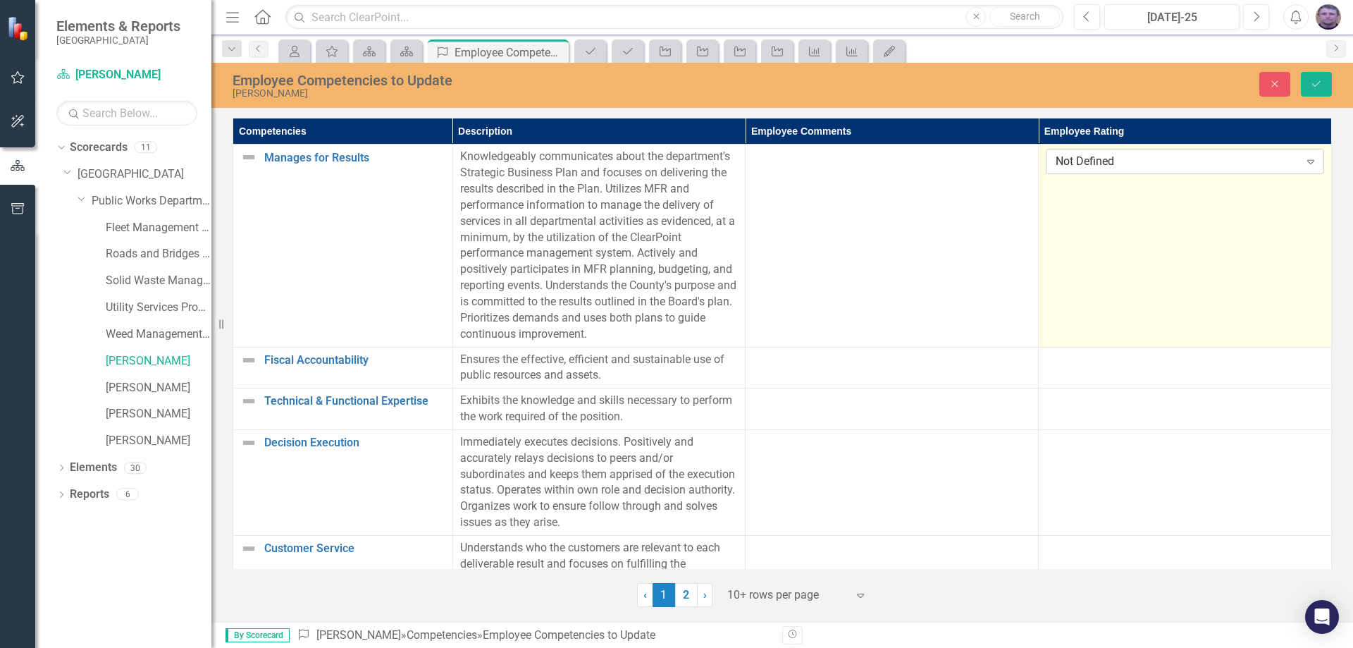
click at [1098, 159] on div "Not Defined" at bounding box center [1177, 162] width 243 height 16
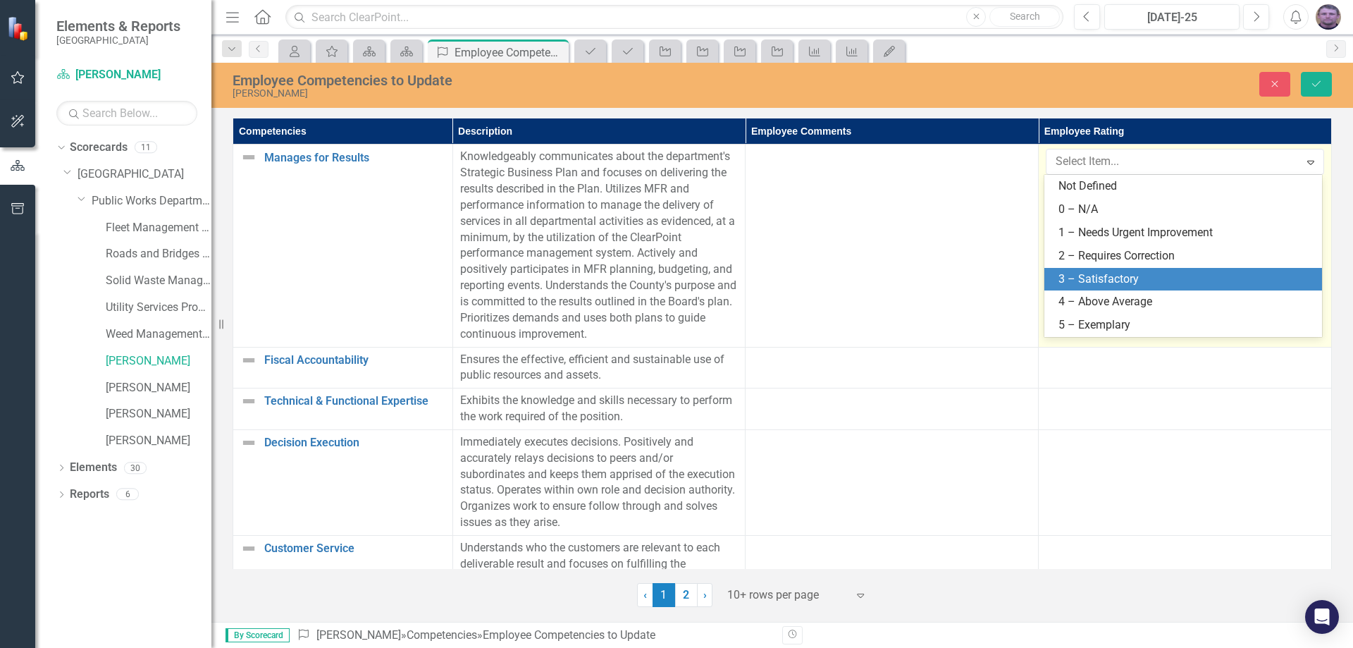
click at [1095, 284] on div "3 – Satisfactory" at bounding box center [1186, 279] width 255 height 16
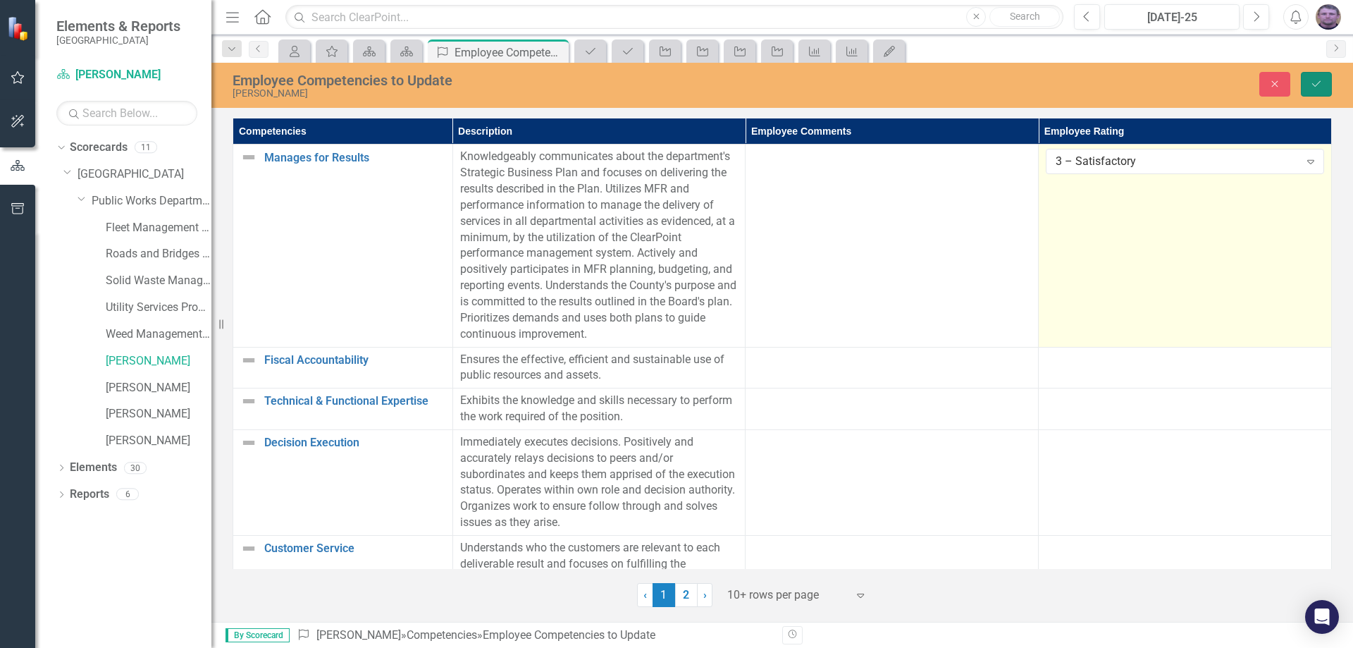
click at [1313, 83] on icon "Save" at bounding box center [1316, 84] width 13 height 10
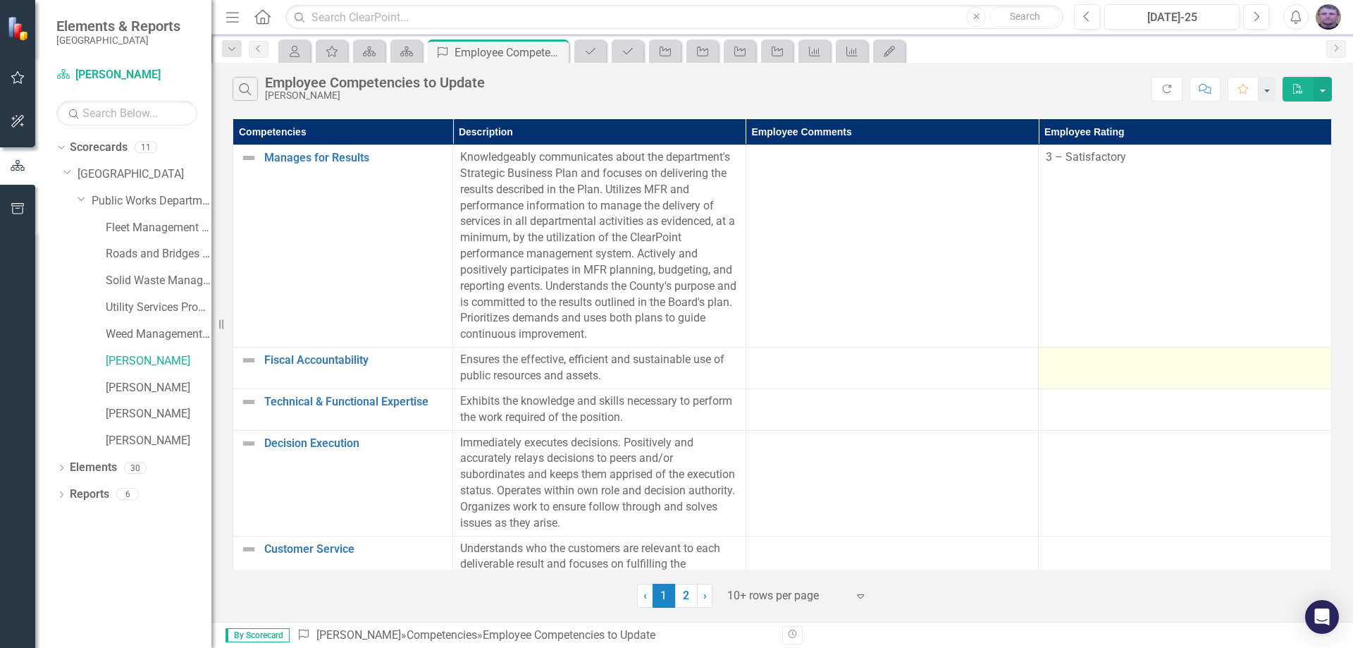
click at [1119, 372] on td at bounding box center [1185, 368] width 293 height 42
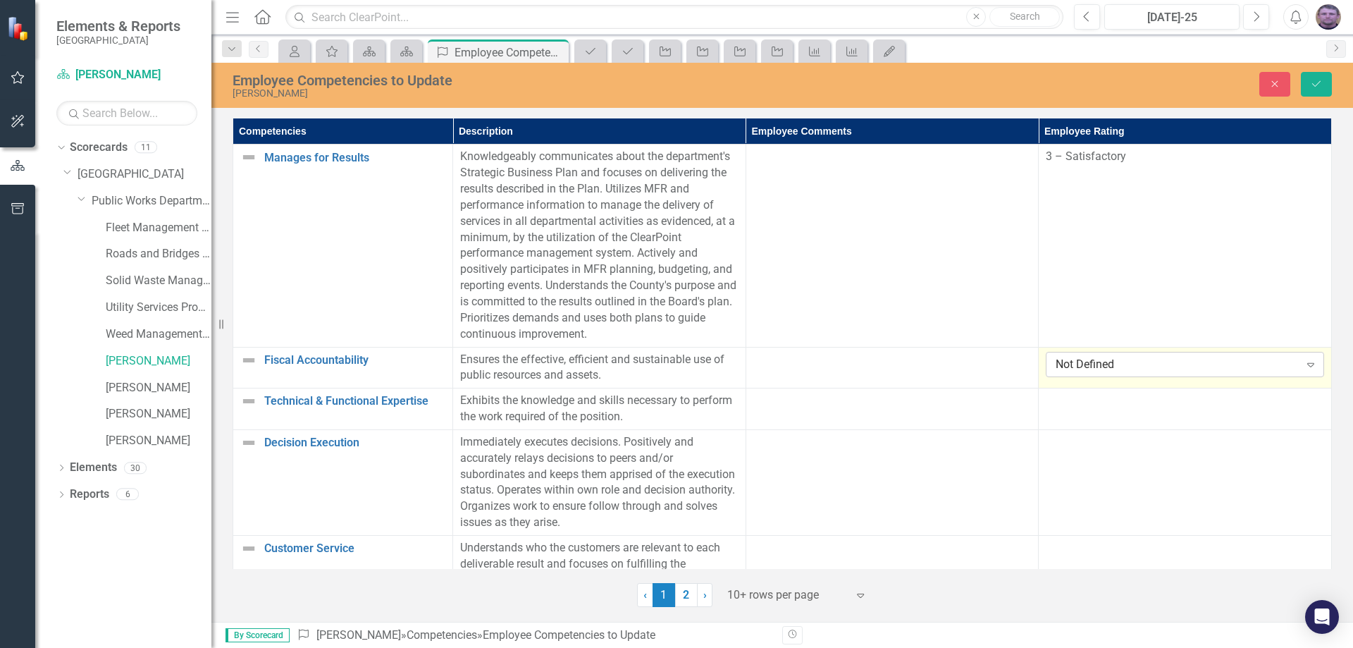
click at [1082, 365] on div "Not Defined" at bounding box center [1177, 364] width 243 height 16
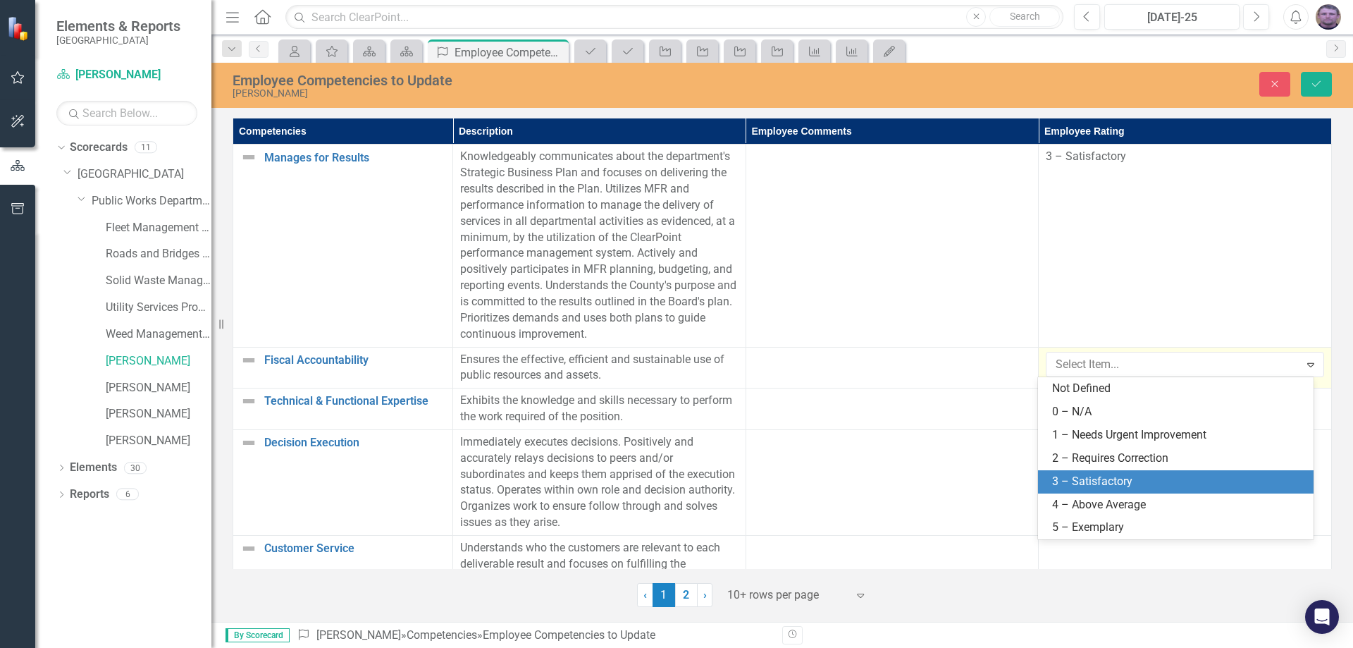
click at [1082, 472] on div "3 – Satisfactory" at bounding box center [1176, 481] width 276 height 23
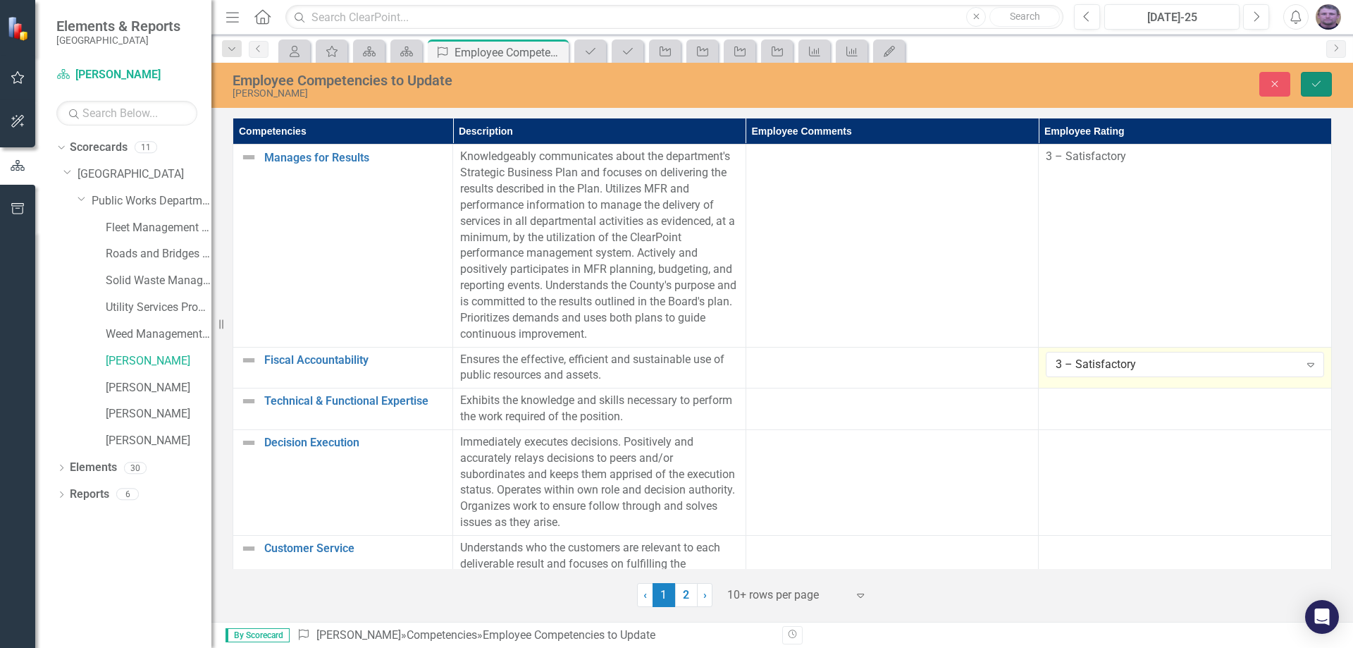
click at [1323, 85] on button "Save" at bounding box center [1316, 84] width 31 height 25
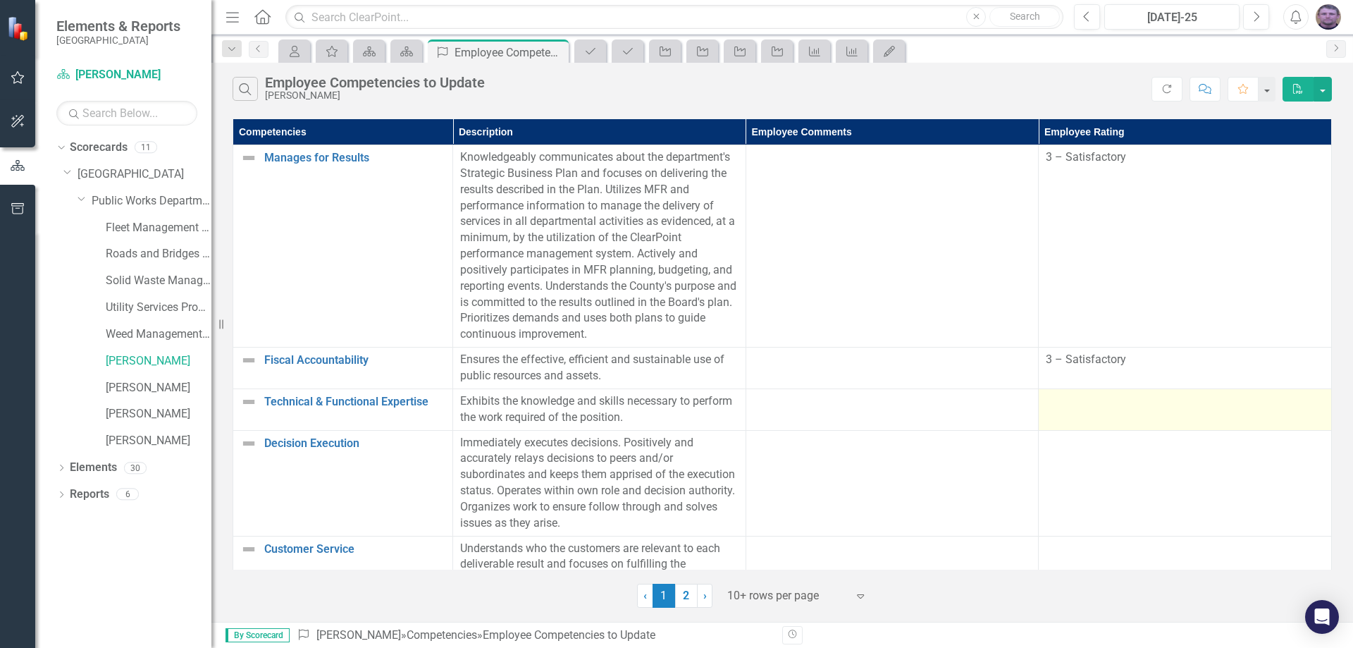
click at [1070, 419] on td at bounding box center [1185, 409] width 293 height 42
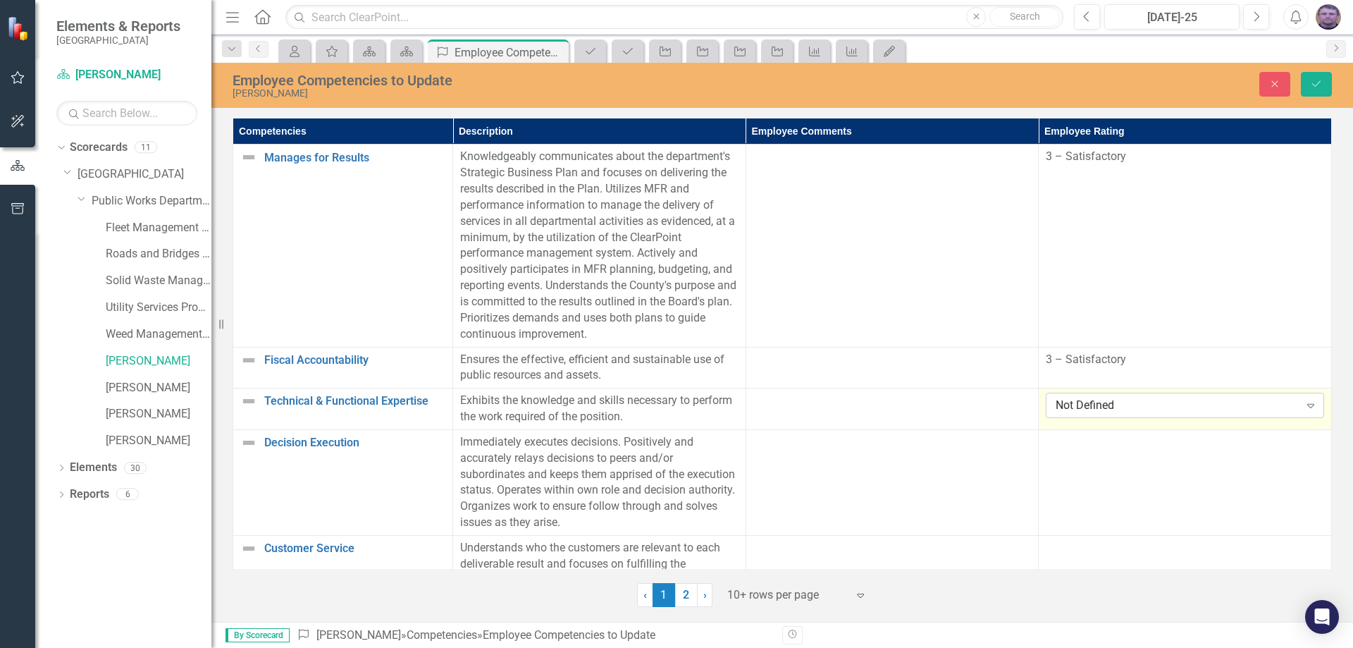
click at [1074, 410] on div "Not Defined" at bounding box center [1177, 406] width 243 height 16
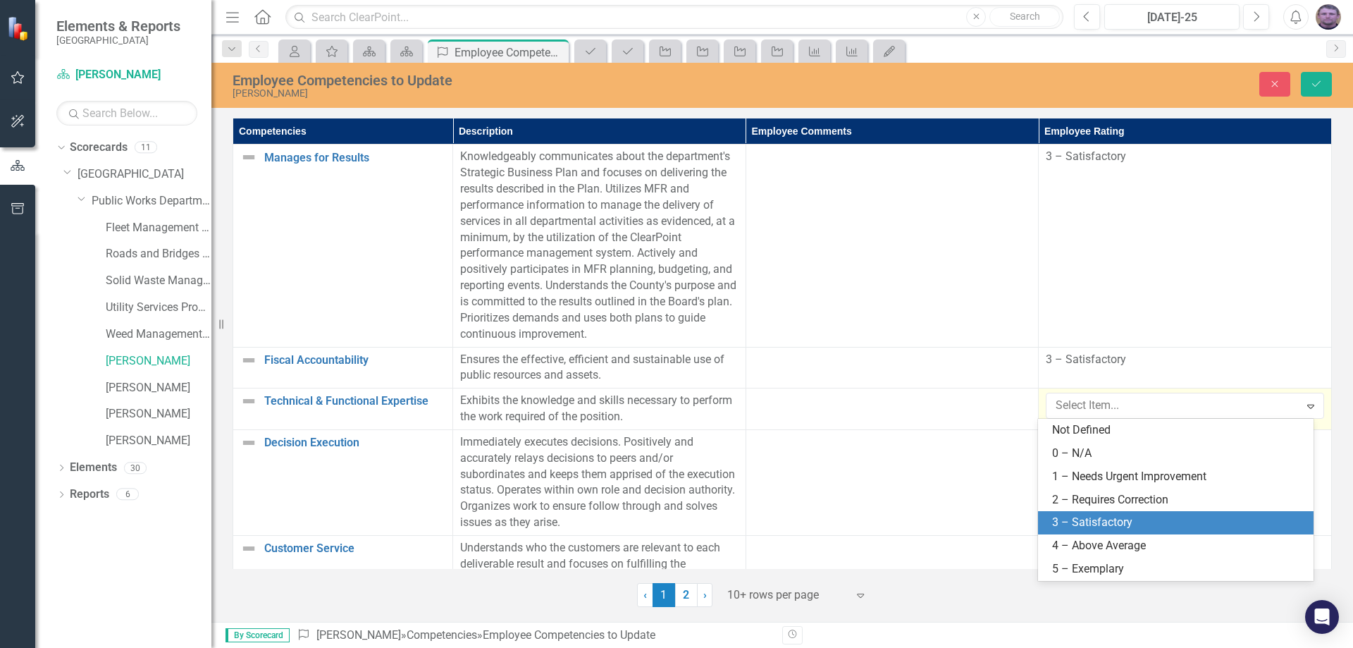
click at [1090, 519] on div "3 – Satisfactory" at bounding box center [1178, 523] width 253 height 16
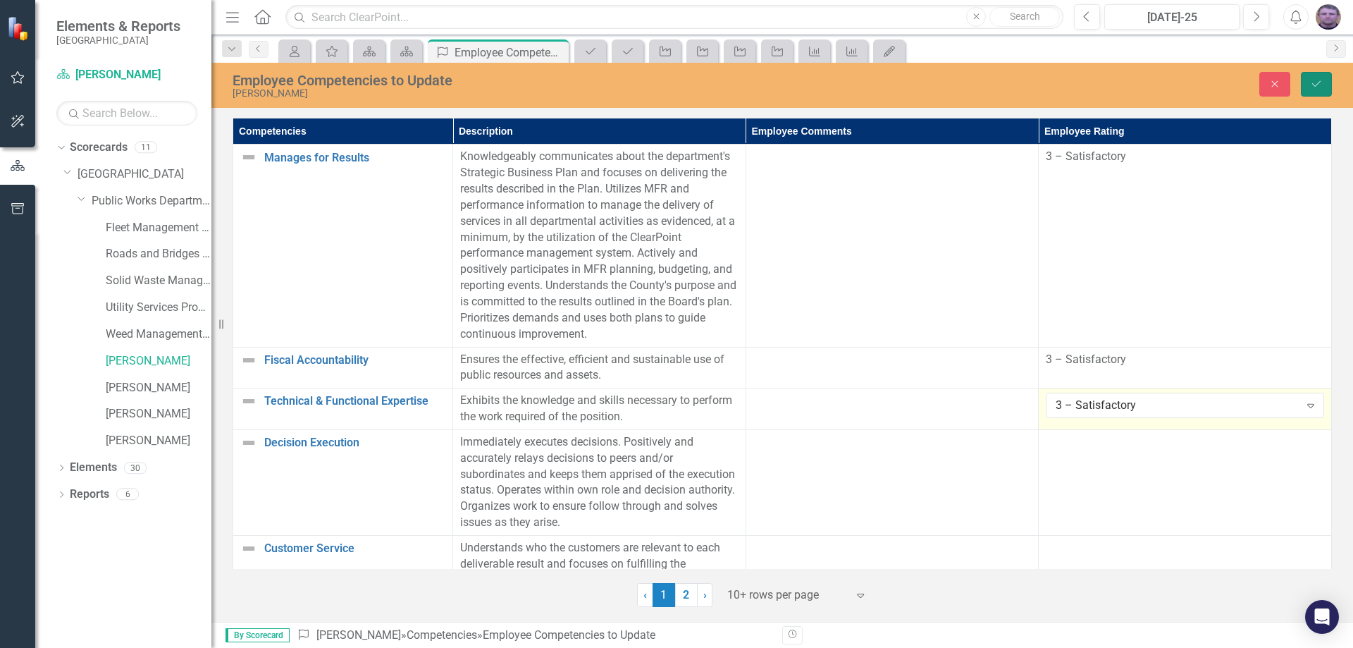
click at [1322, 77] on button "Save" at bounding box center [1316, 84] width 31 height 25
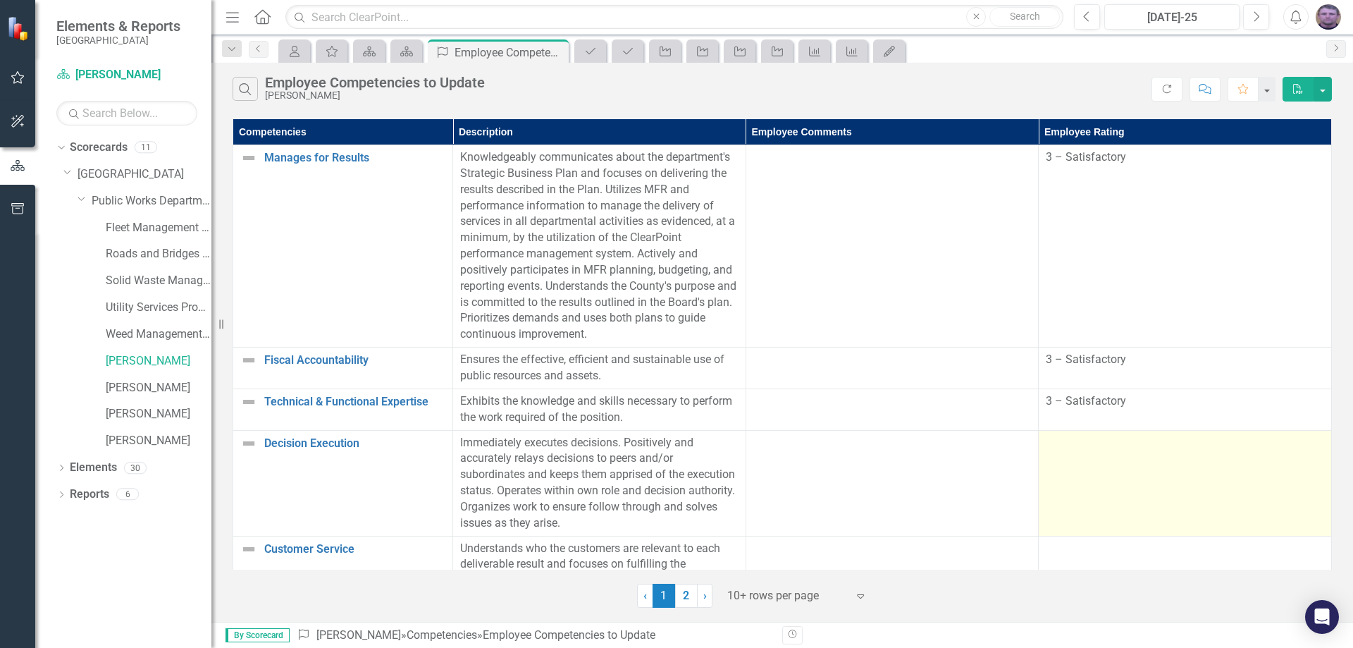
click at [1069, 471] on td at bounding box center [1185, 483] width 293 height 106
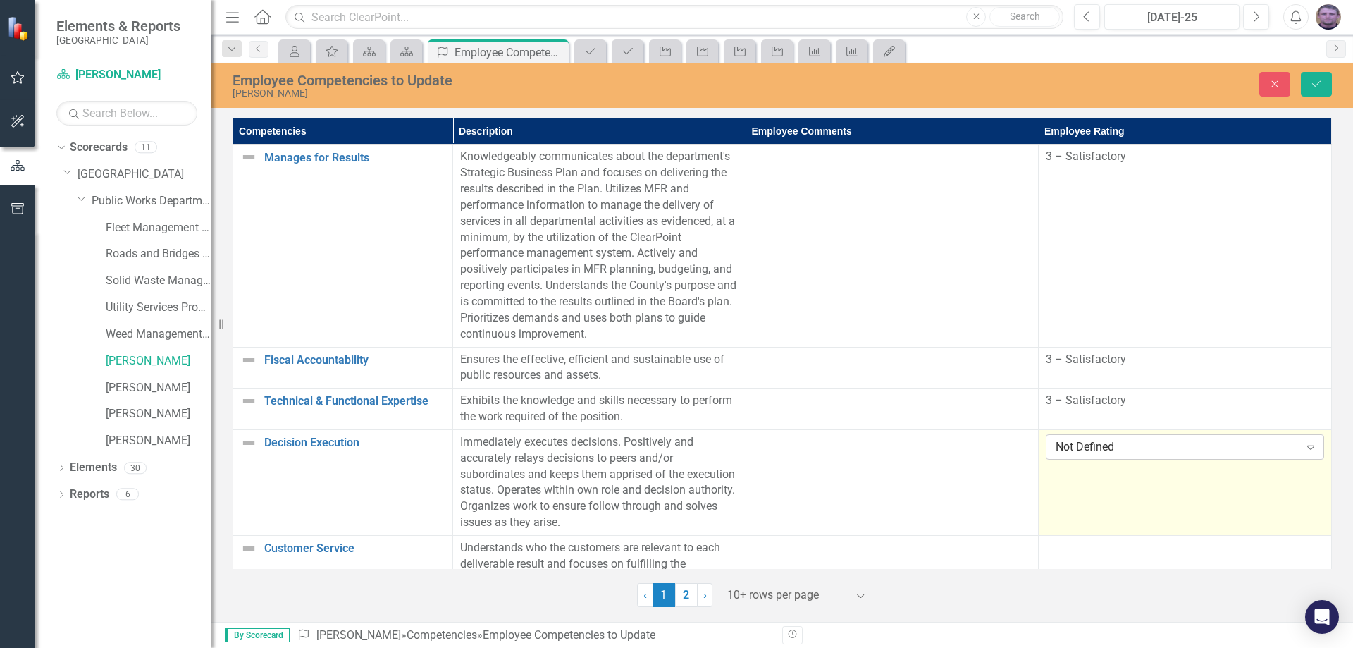
click at [1158, 443] on div "Not Defined" at bounding box center [1177, 447] width 243 height 16
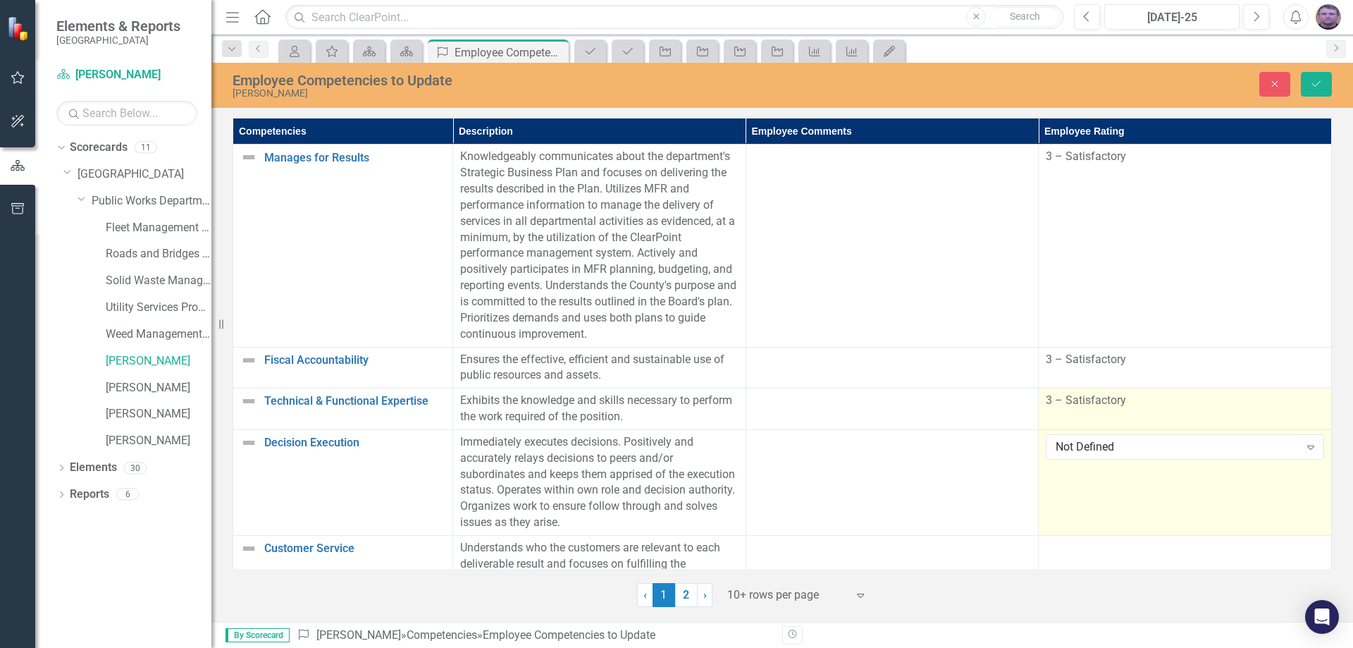
click at [1095, 402] on span "3 – Satisfactory" at bounding box center [1086, 399] width 80 height 13
click at [1083, 400] on span "3 – Satisfactory" at bounding box center [1086, 399] width 80 height 13
click at [1104, 449] on div "Not Defined" at bounding box center [1177, 447] width 243 height 16
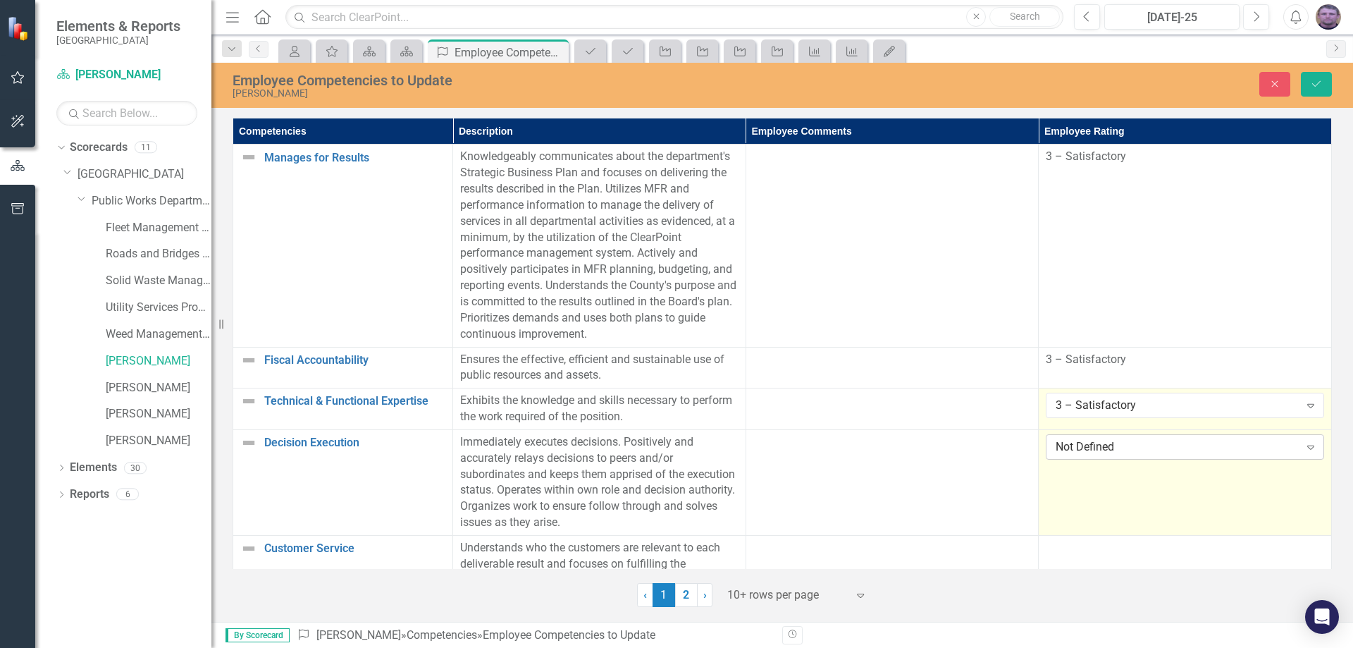
click at [1095, 448] on div "Not Defined" at bounding box center [1177, 447] width 243 height 16
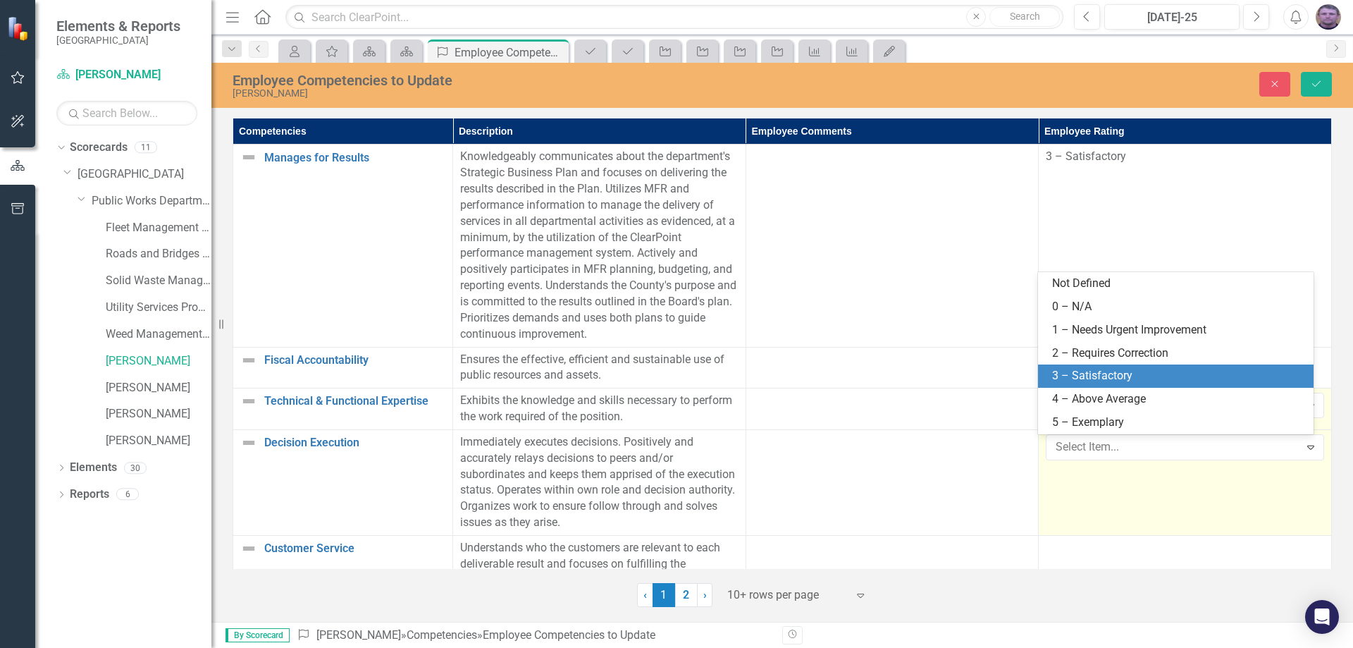
click at [1094, 381] on div "3 – Satisfactory" at bounding box center [1178, 376] width 253 height 16
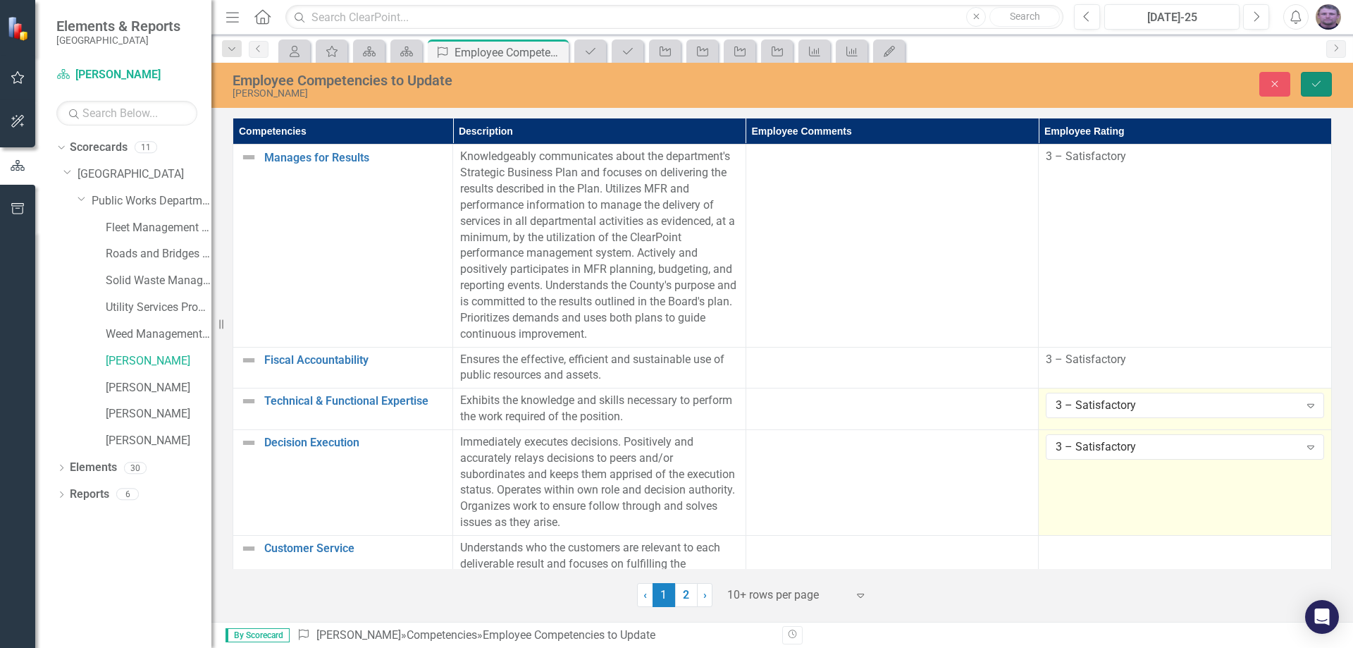
click at [1323, 86] on button "Save" at bounding box center [1316, 84] width 31 height 25
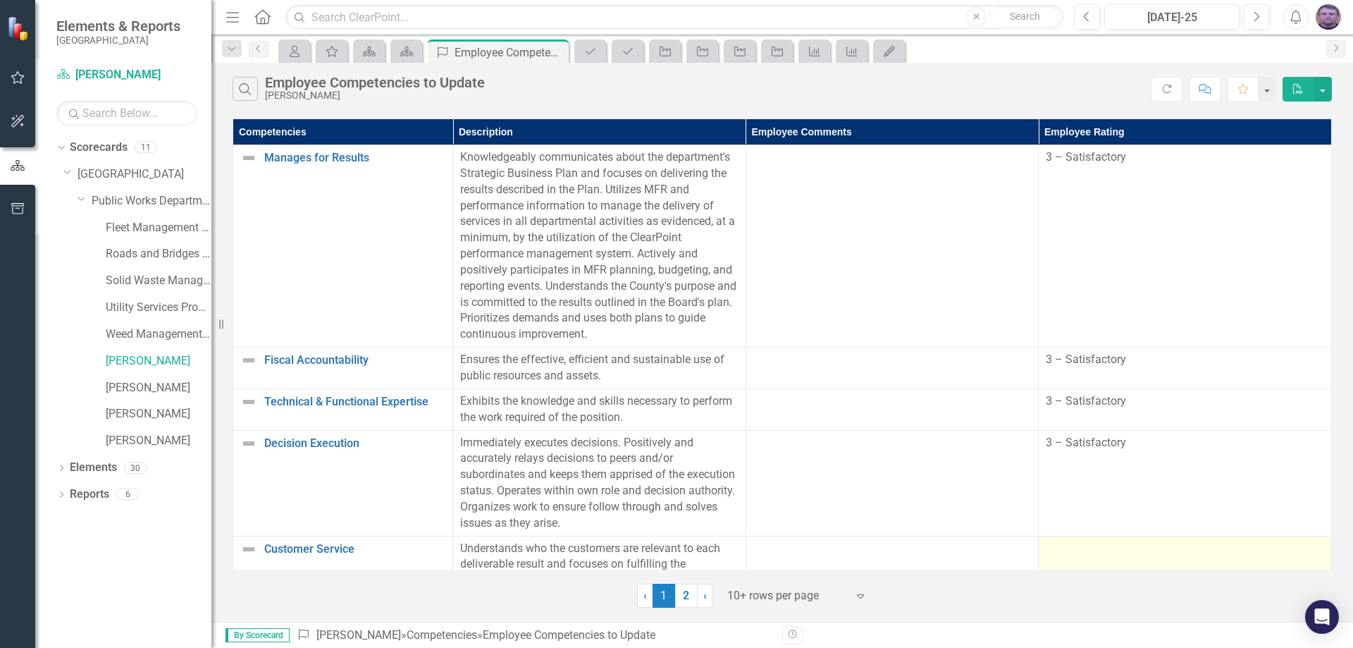
click at [1091, 559] on td at bounding box center [1185, 565] width 293 height 58
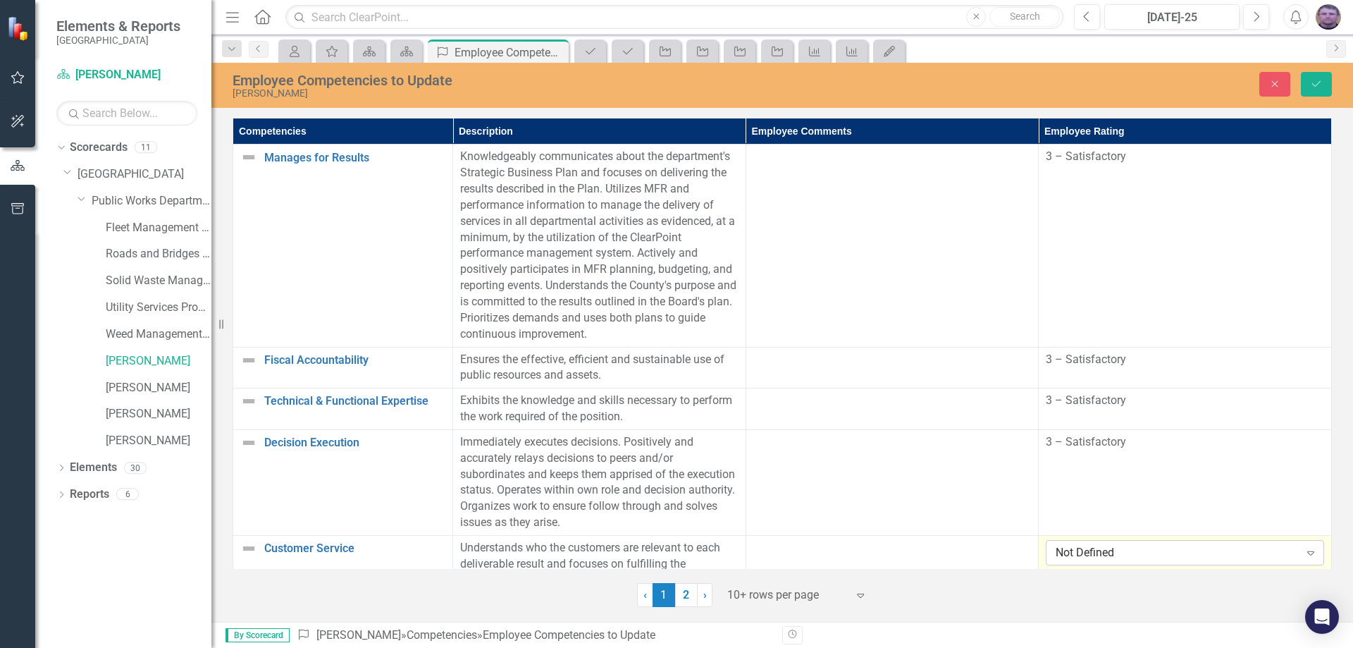
click at [1087, 552] on div "Not Defined" at bounding box center [1177, 553] width 243 height 16
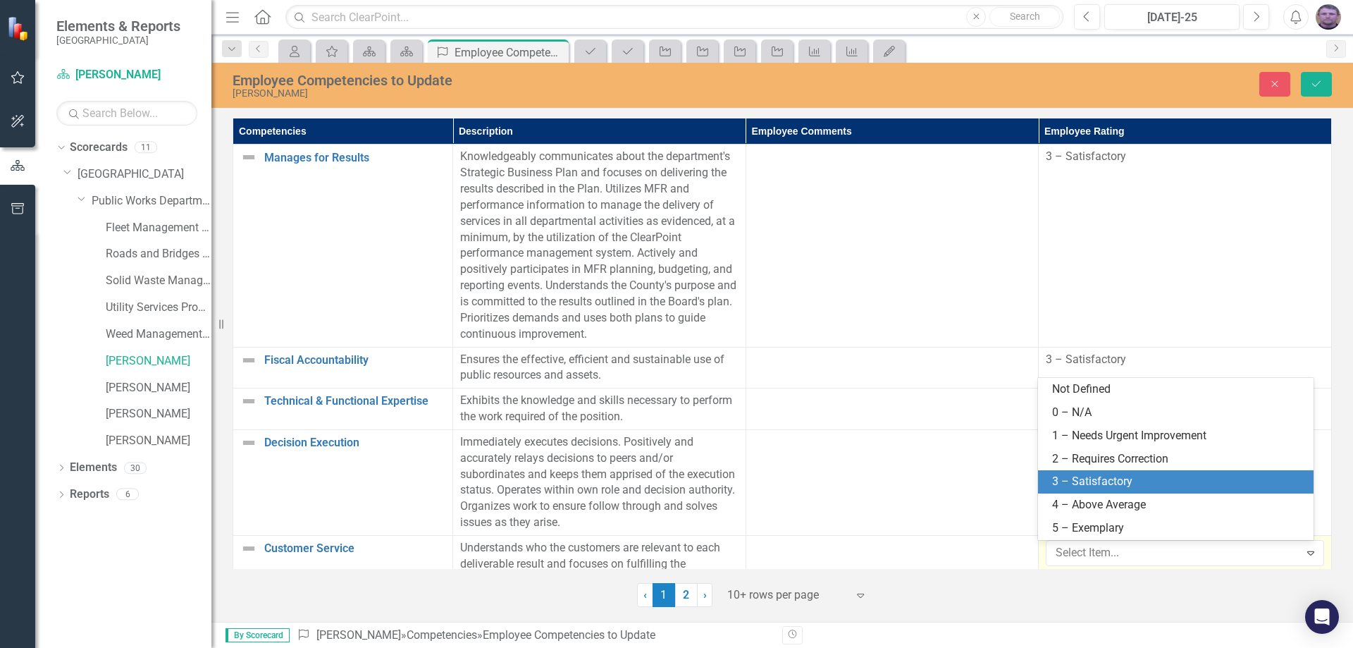
click at [1096, 486] on div "3 – Satisfactory" at bounding box center [1178, 482] width 253 height 16
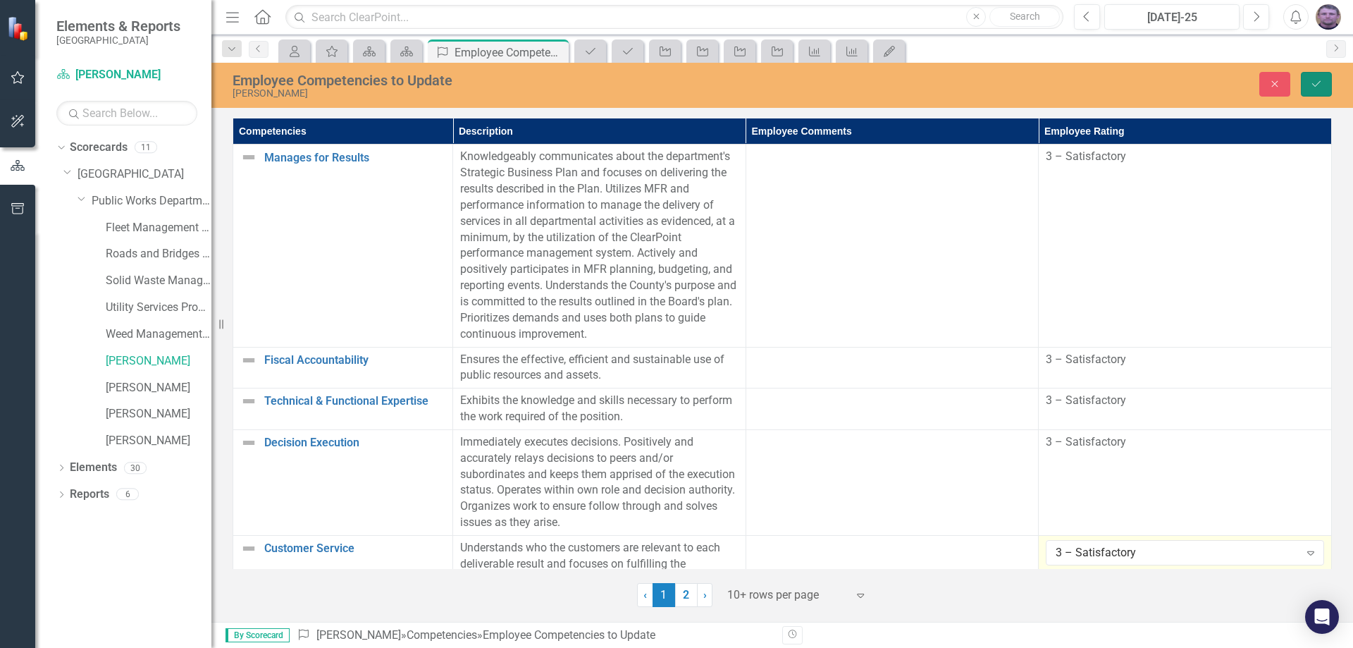
click at [1312, 83] on icon "Save" at bounding box center [1316, 84] width 13 height 10
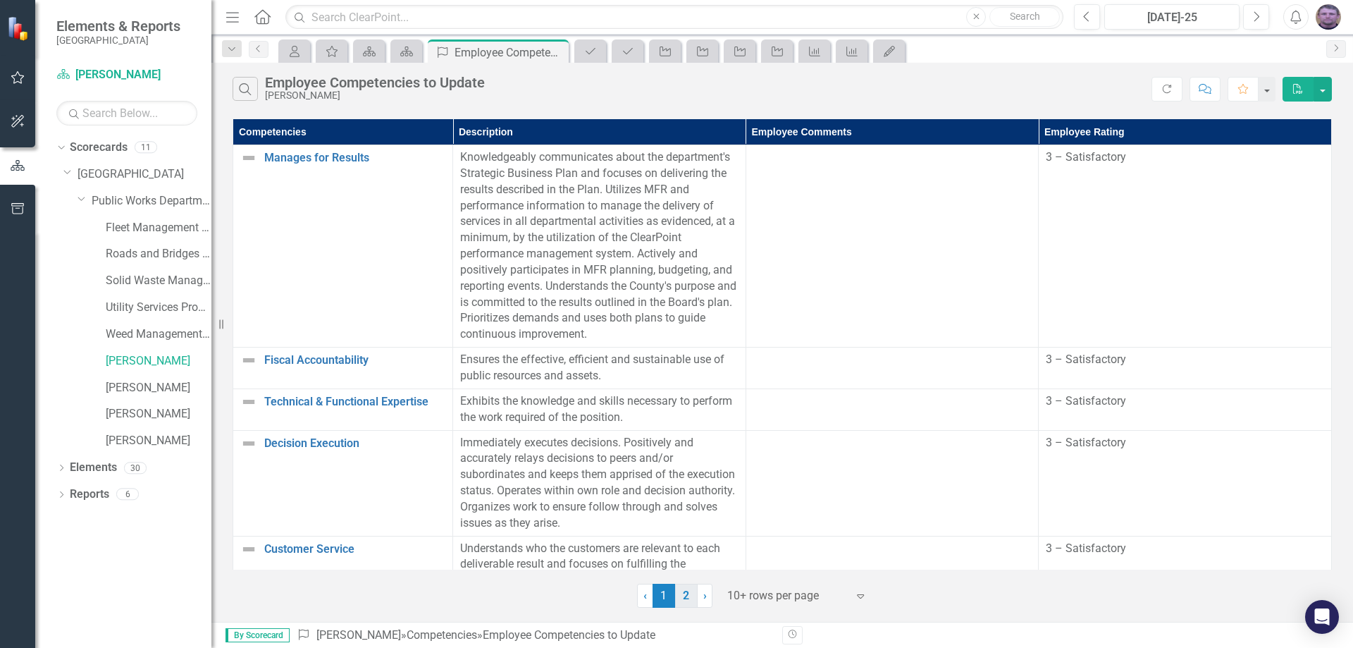
click at [684, 598] on link "2" at bounding box center [686, 596] width 23 height 24
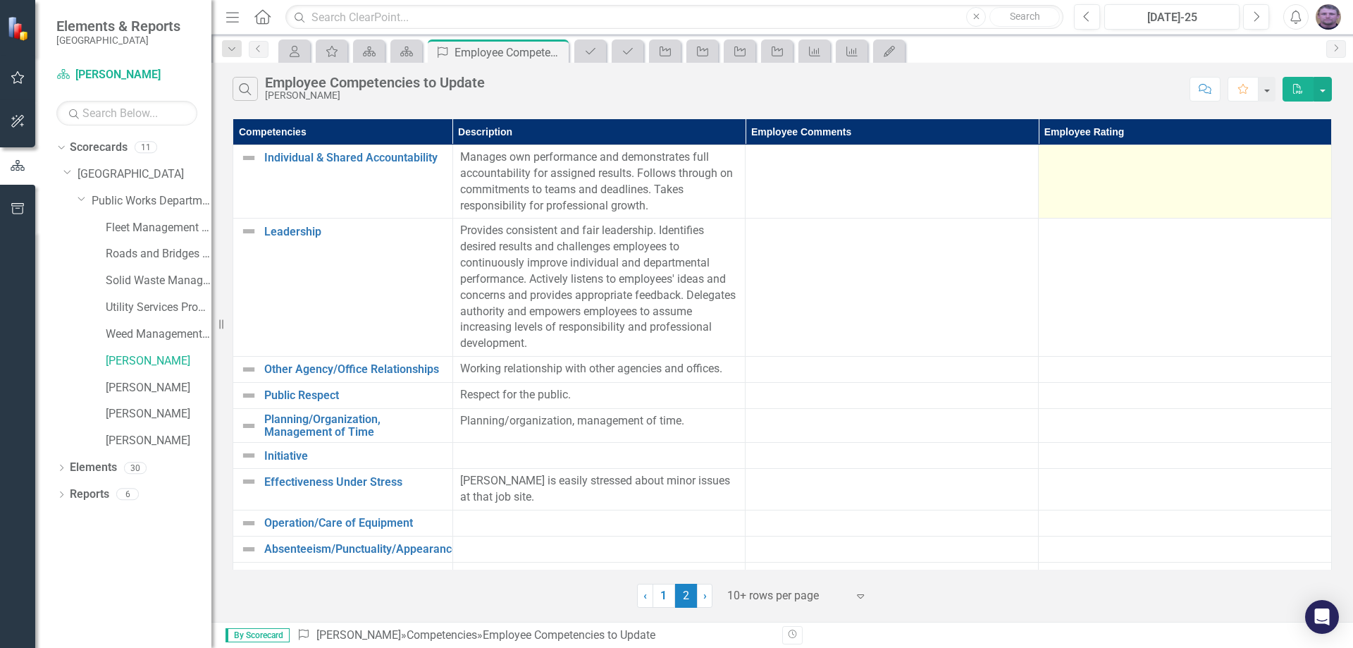
click at [1103, 187] on td at bounding box center [1185, 181] width 293 height 73
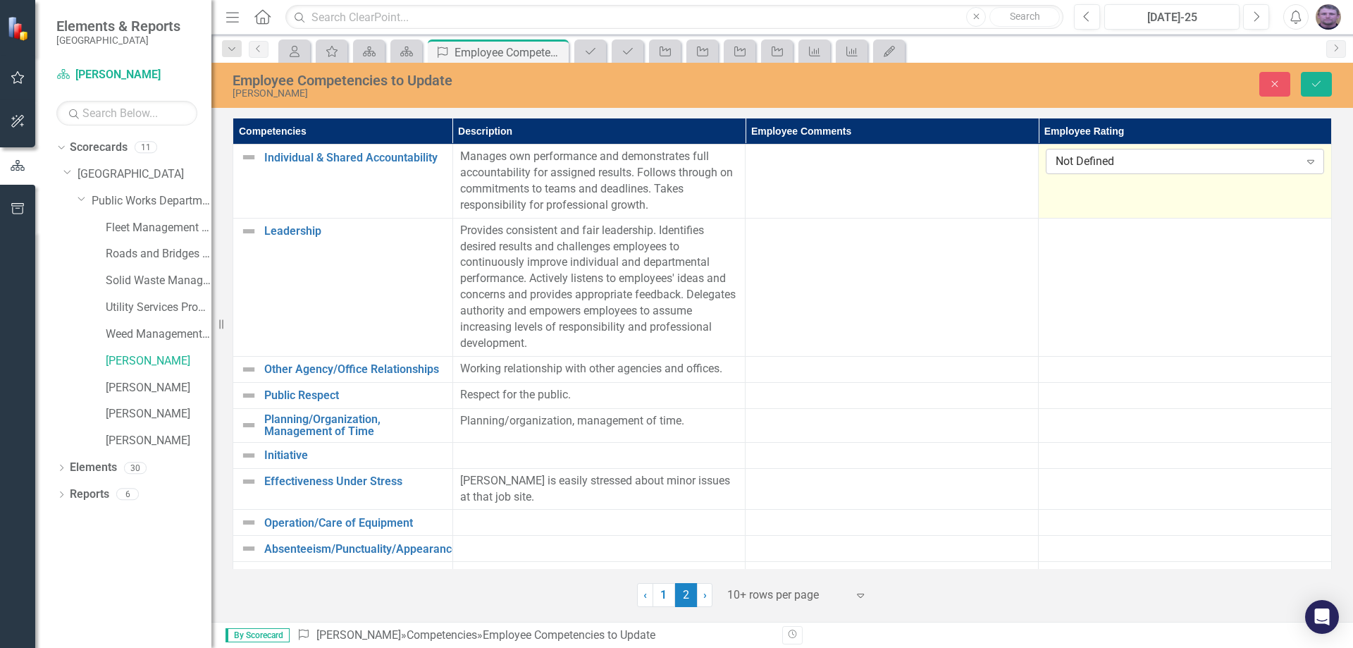
click at [1095, 163] on div "Not Defined" at bounding box center [1177, 162] width 243 height 16
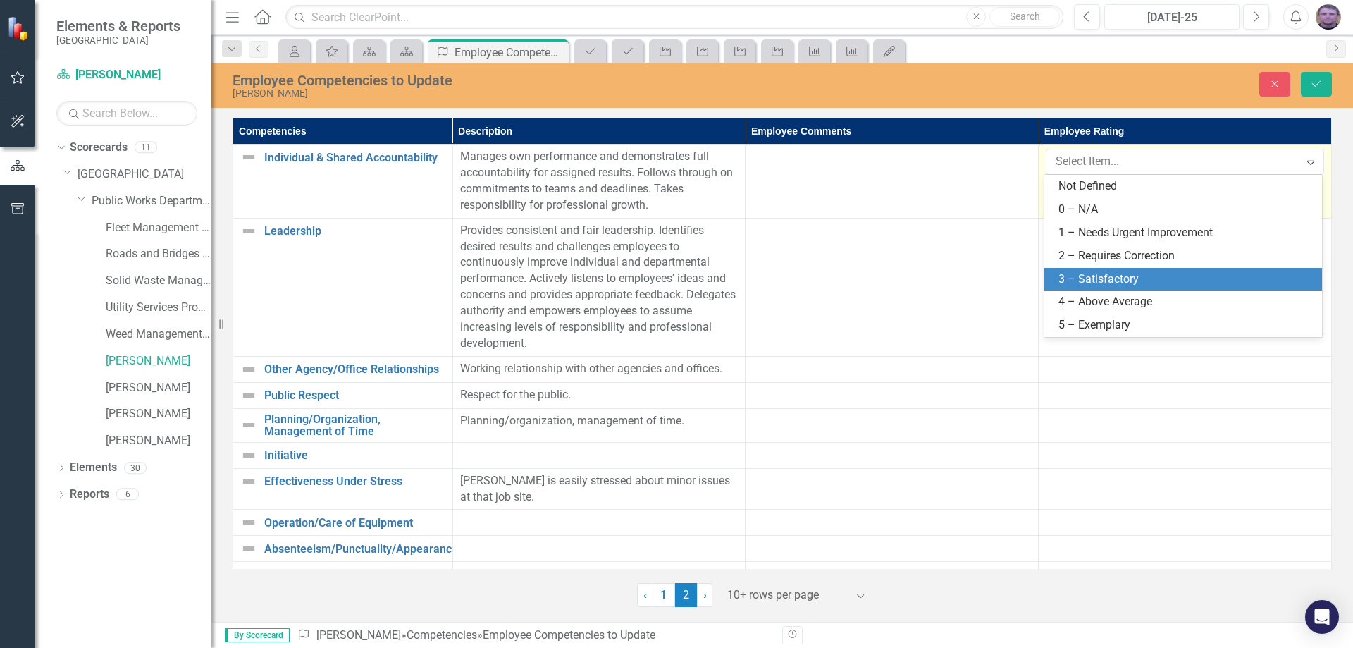
click at [1095, 278] on div "3 – Satisfactory" at bounding box center [1186, 279] width 255 height 16
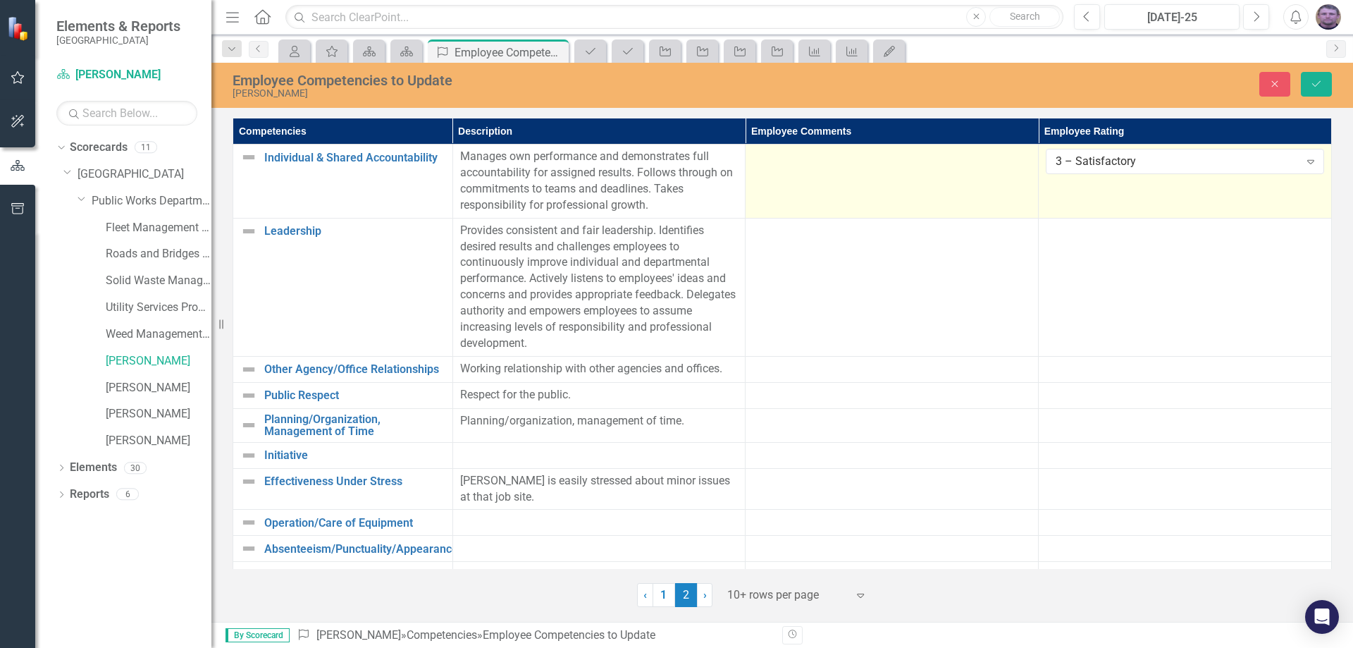
click at [842, 178] on td at bounding box center [892, 180] width 293 height 73
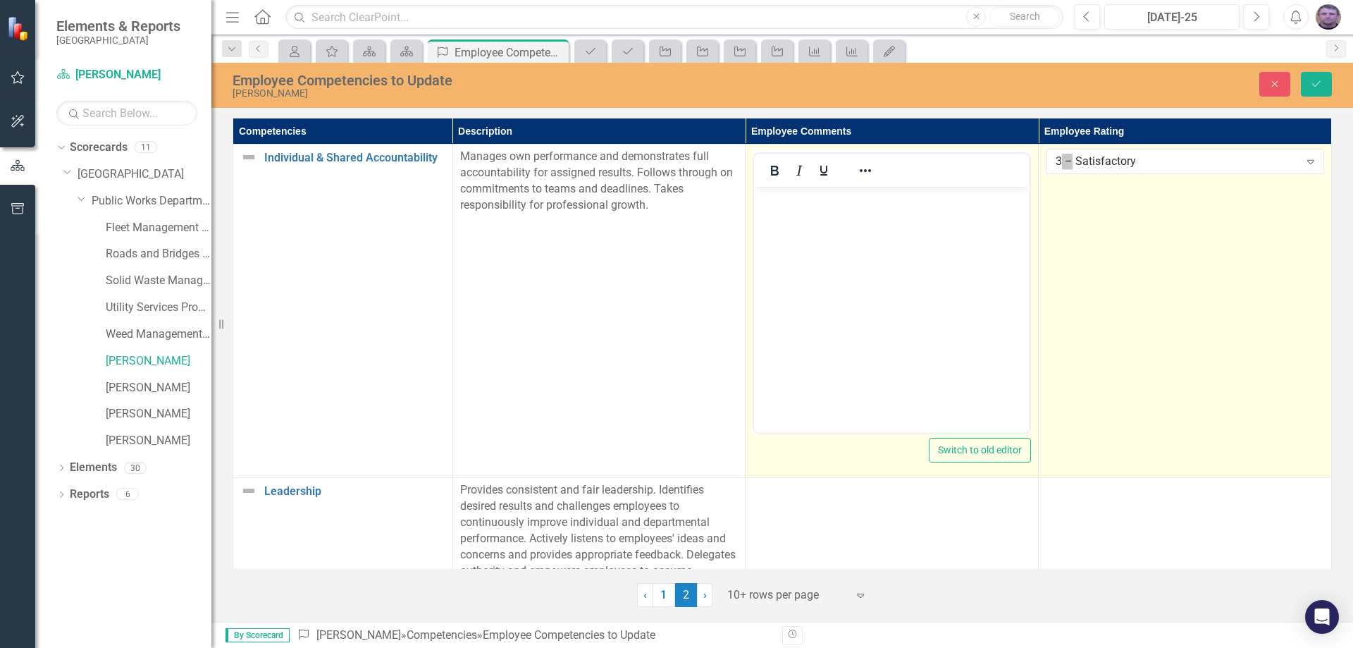
click at [803, 210] on body "Rich Text Area. Press ALT-0 for help." at bounding box center [892, 292] width 276 height 211
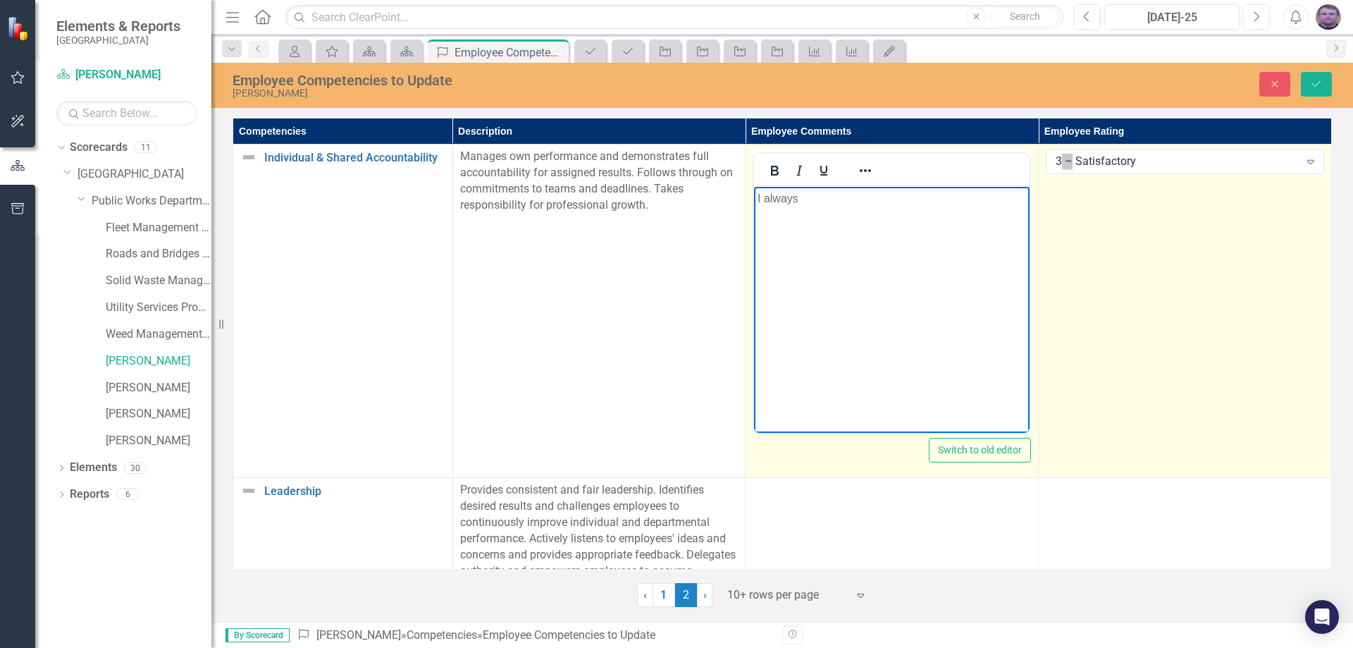
click at [813, 205] on p "I always" at bounding box center [892, 198] width 269 height 17
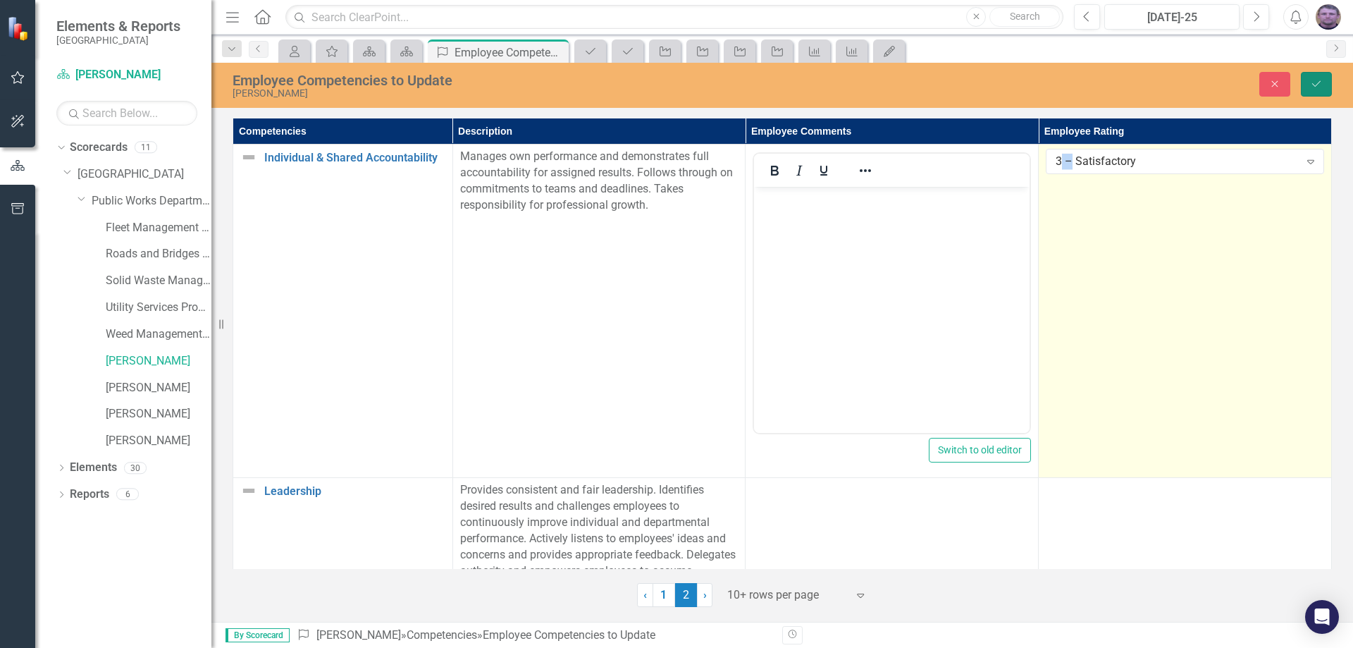
click at [1326, 77] on button "Save" at bounding box center [1316, 84] width 31 height 25
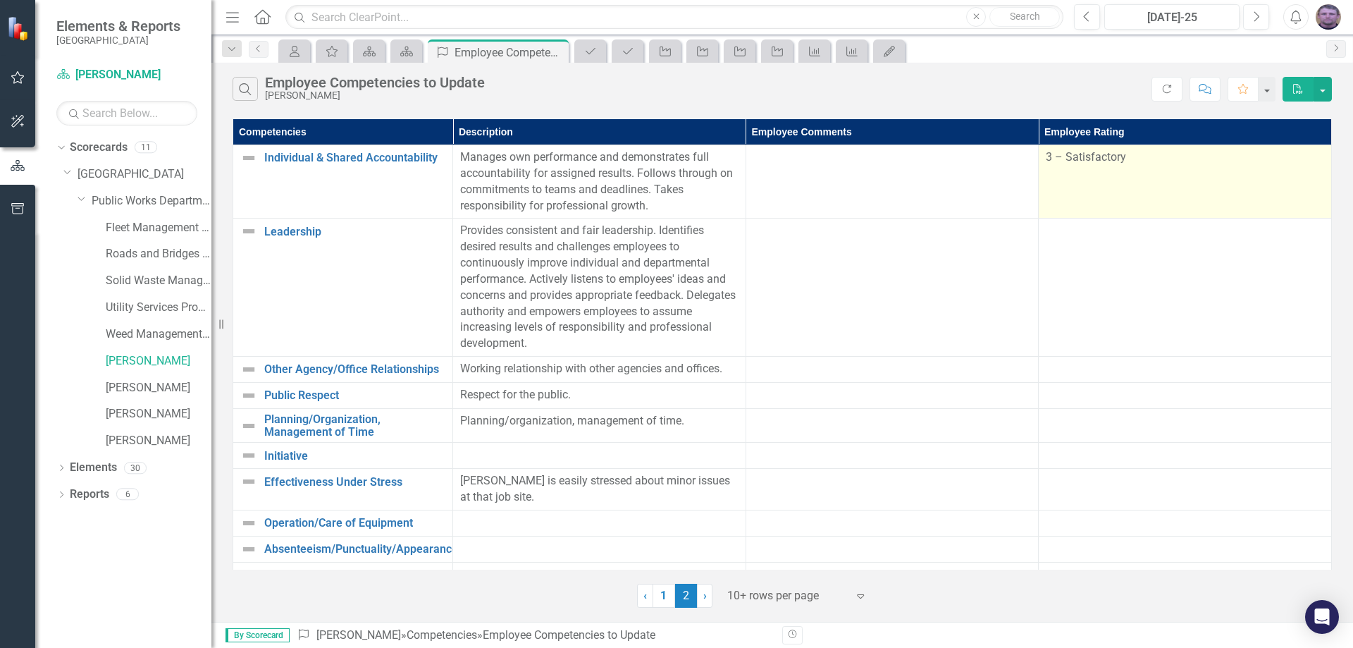
click at [1141, 159] on div "3 – Satisfactory" at bounding box center [1185, 157] width 278 height 16
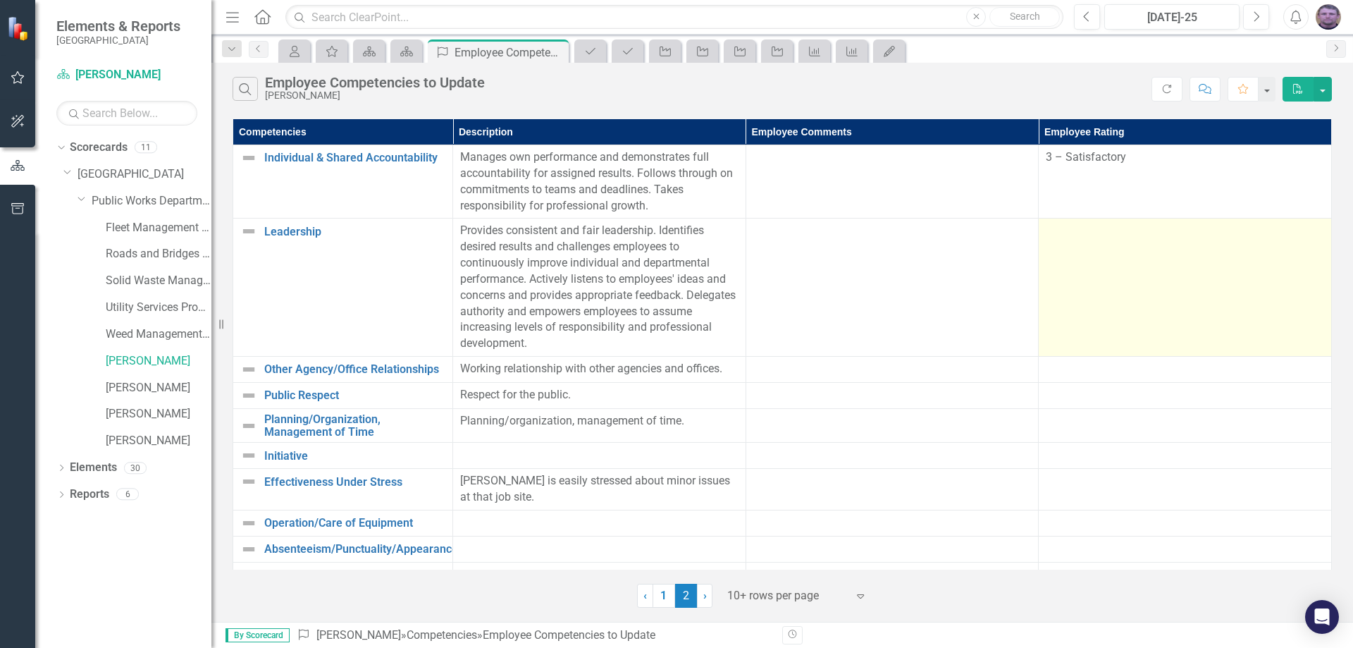
click at [1095, 245] on td at bounding box center [1185, 287] width 293 height 138
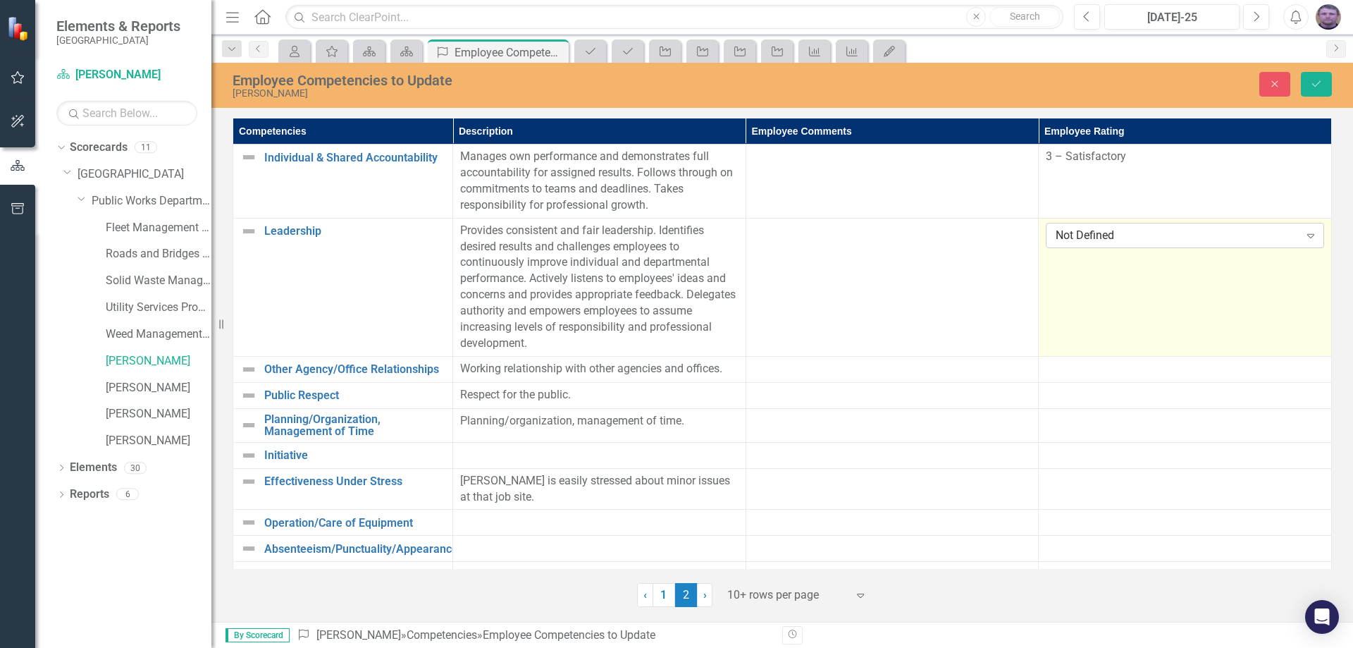
click at [1068, 233] on div "Not Defined" at bounding box center [1177, 235] width 243 height 16
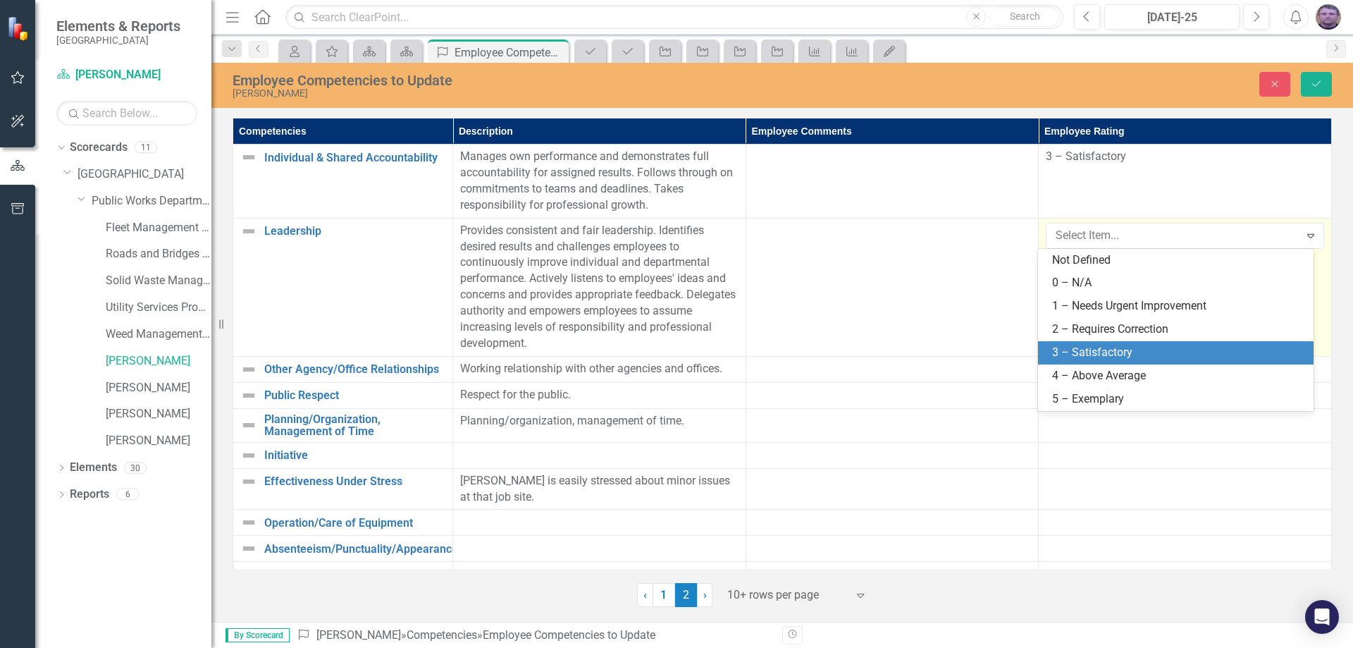
click at [1081, 355] on div "3 – Satisfactory" at bounding box center [1178, 353] width 253 height 16
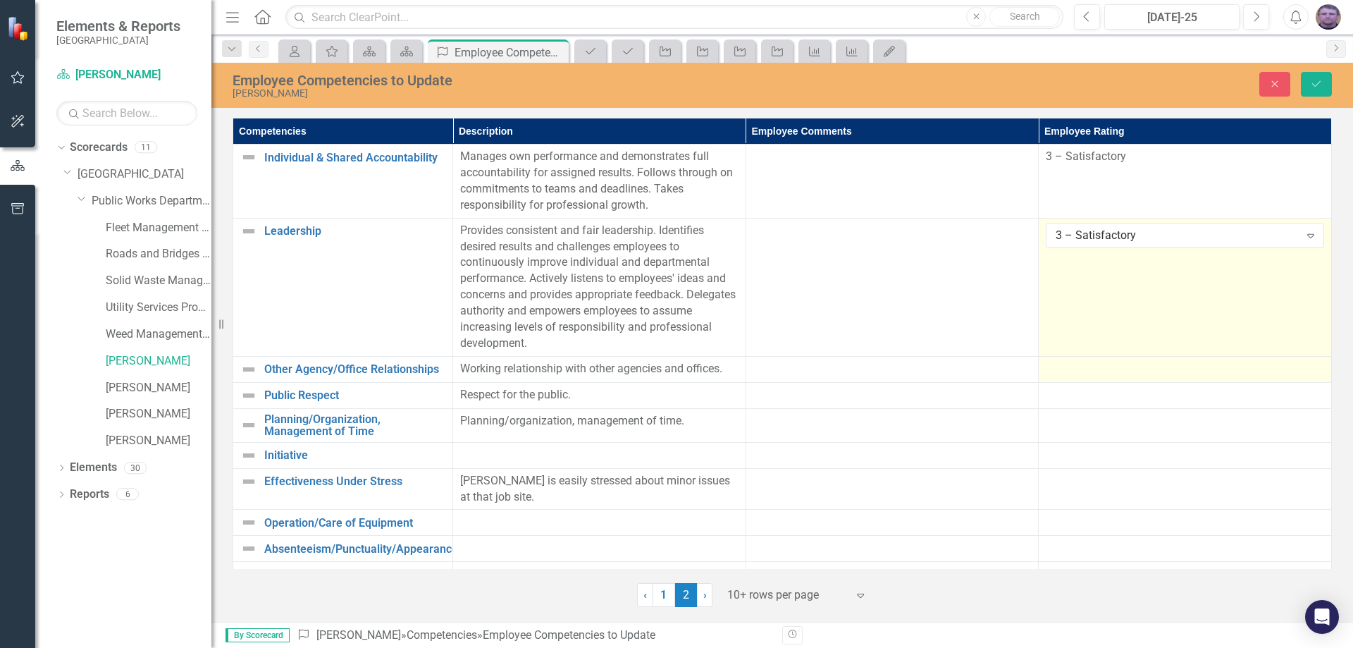
click at [1073, 364] on div at bounding box center [1185, 369] width 278 height 17
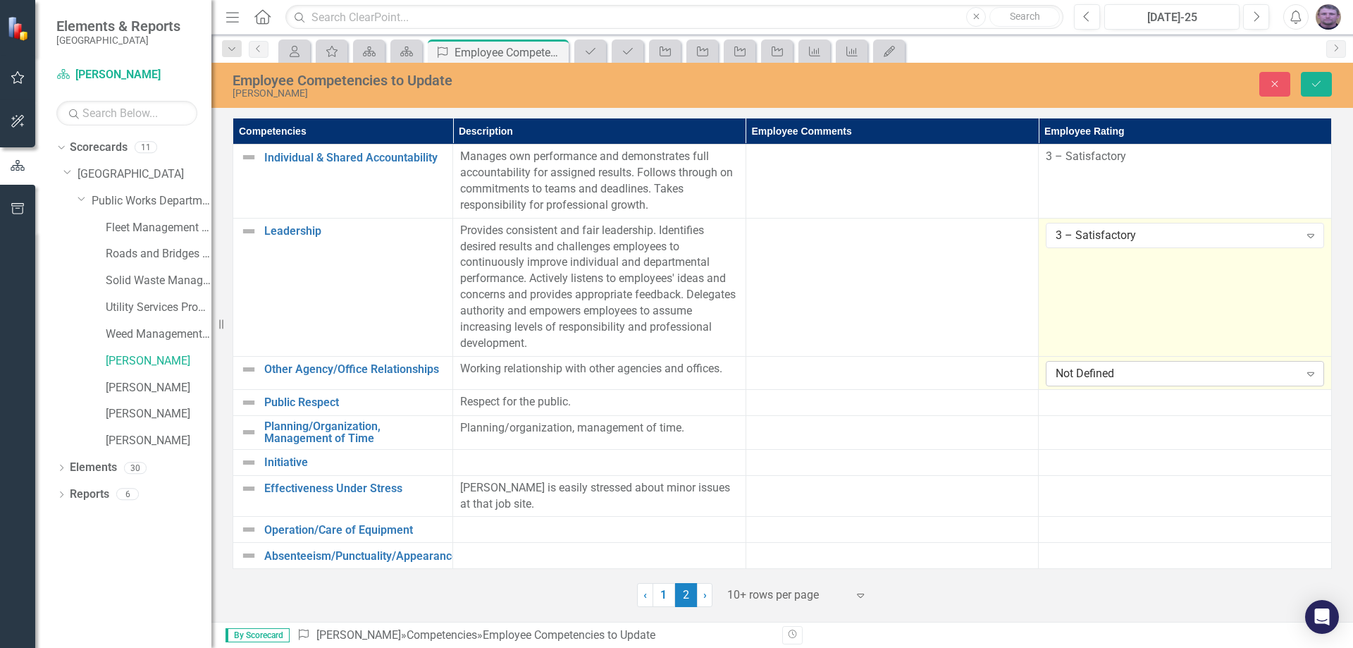
click at [1084, 367] on div "Not Defined" at bounding box center [1177, 373] width 243 height 16
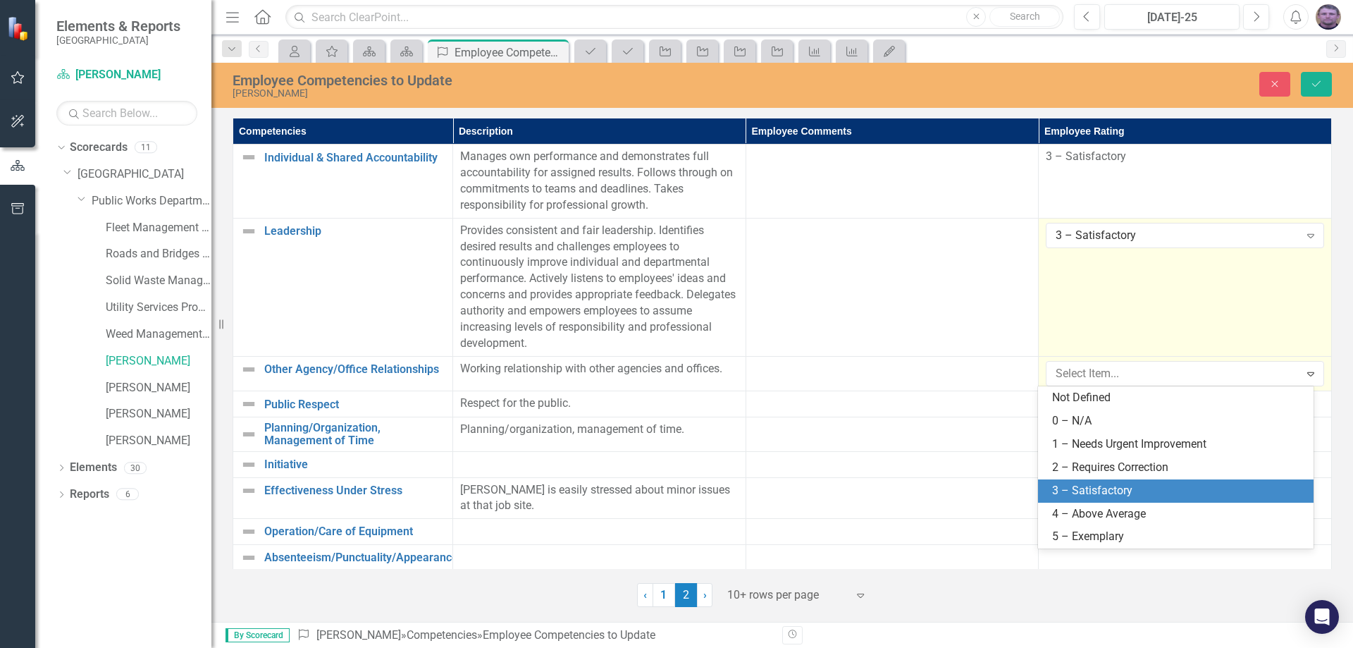
click at [1081, 490] on div "3 – Satisfactory" at bounding box center [1178, 491] width 253 height 16
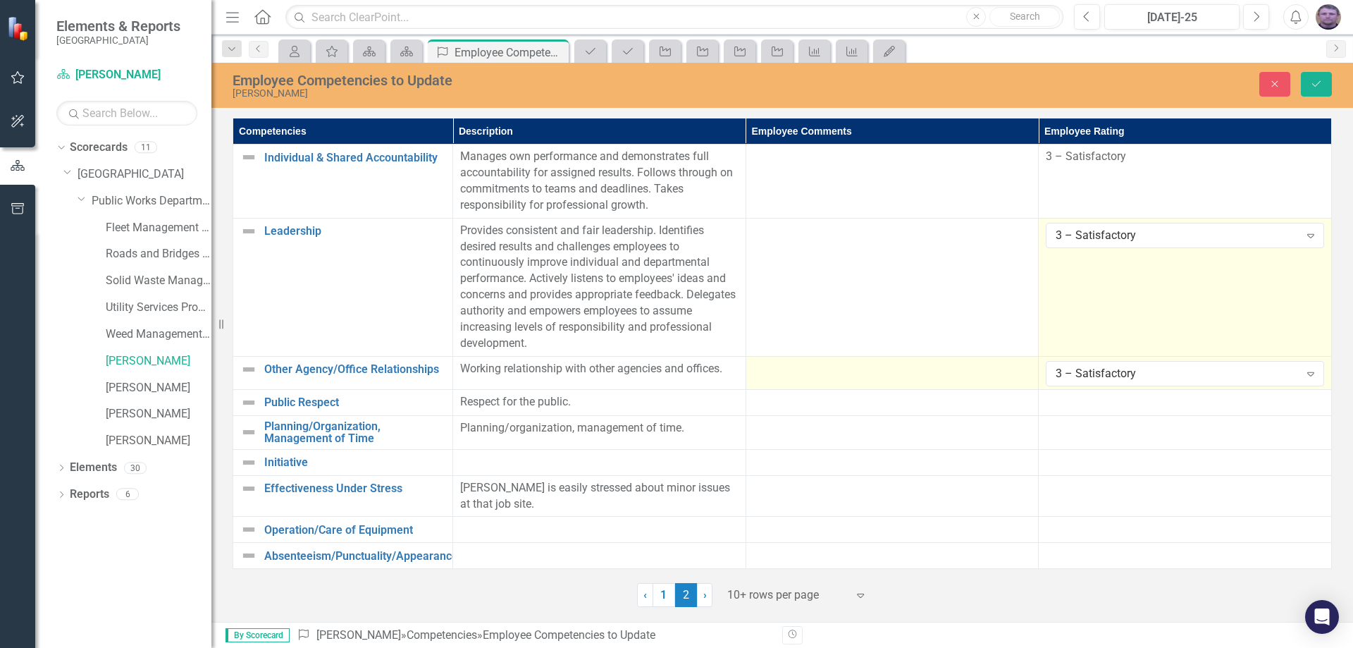
click at [799, 367] on div at bounding box center [892, 369] width 278 height 17
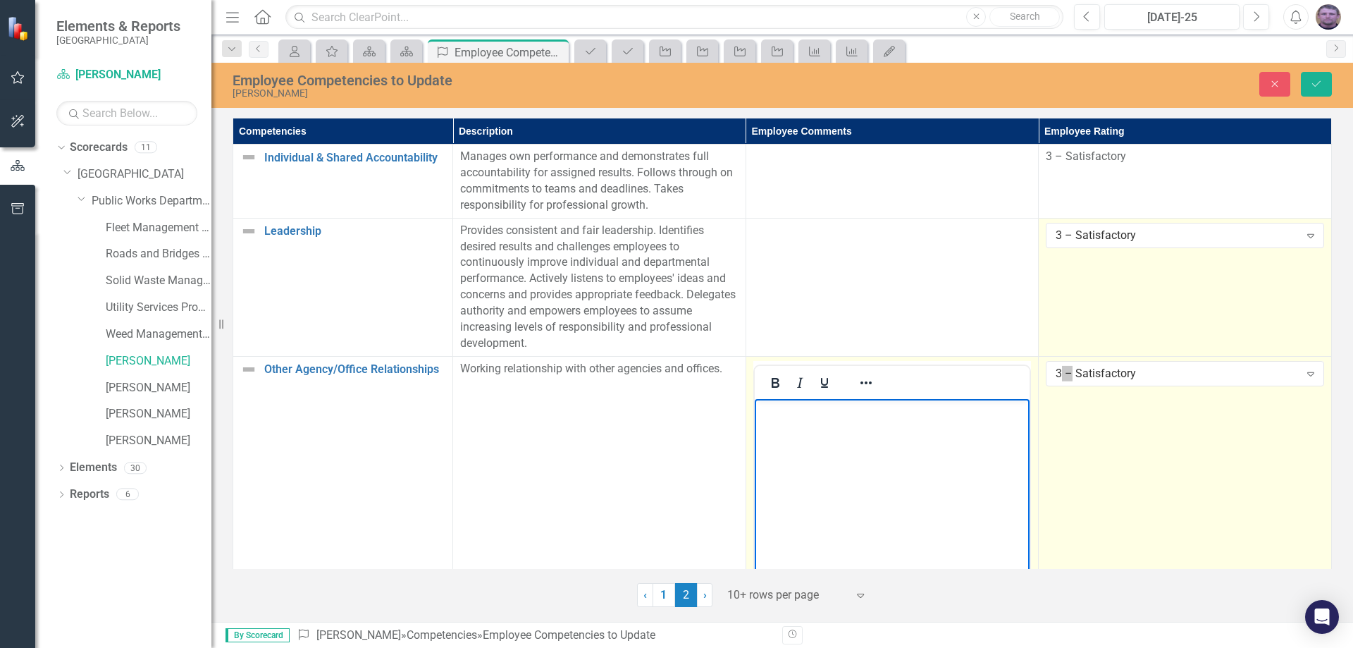
click at [779, 410] on p "Rich Text Area. Press ALT-0 for help." at bounding box center [892, 410] width 269 height 17
click at [796, 420] on body "Rich Text Area. Press ALT-0 for help." at bounding box center [892, 503] width 276 height 211
click at [1326, 86] on button "Save" at bounding box center [1316, 84] width 31 height 25
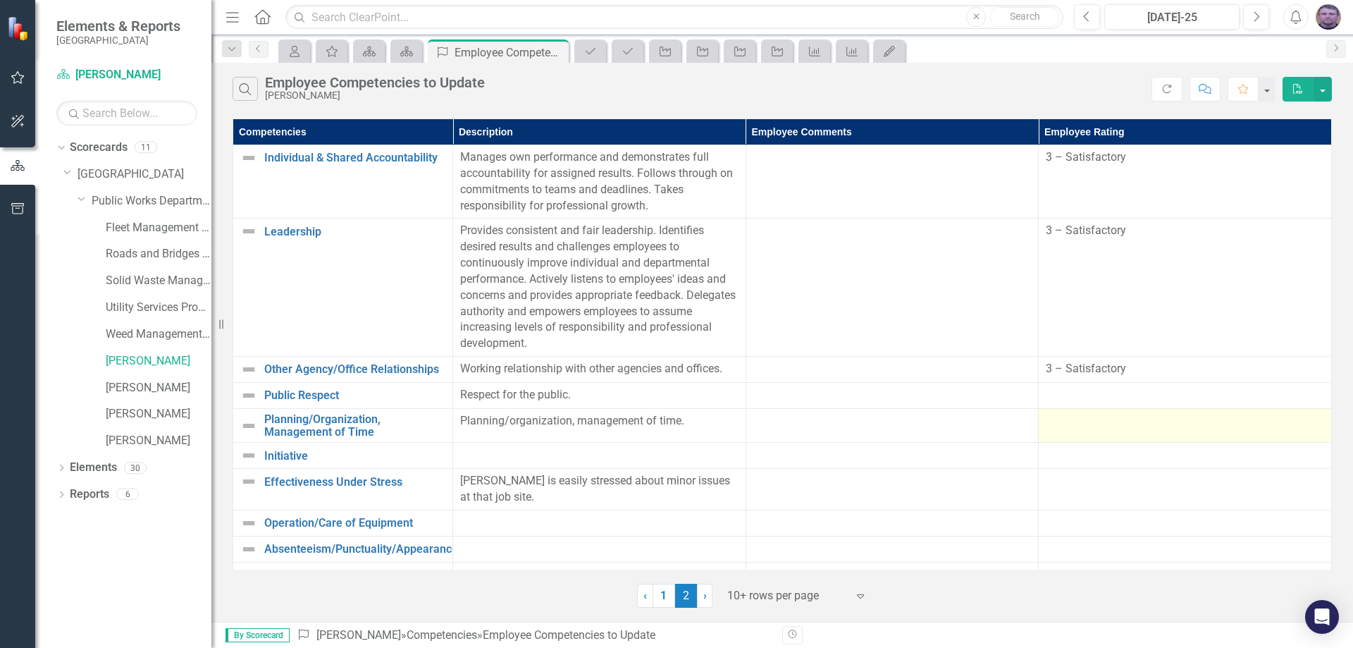
click at [1064, 424] on div at bounding box center [1185, 421] width 278 height 17
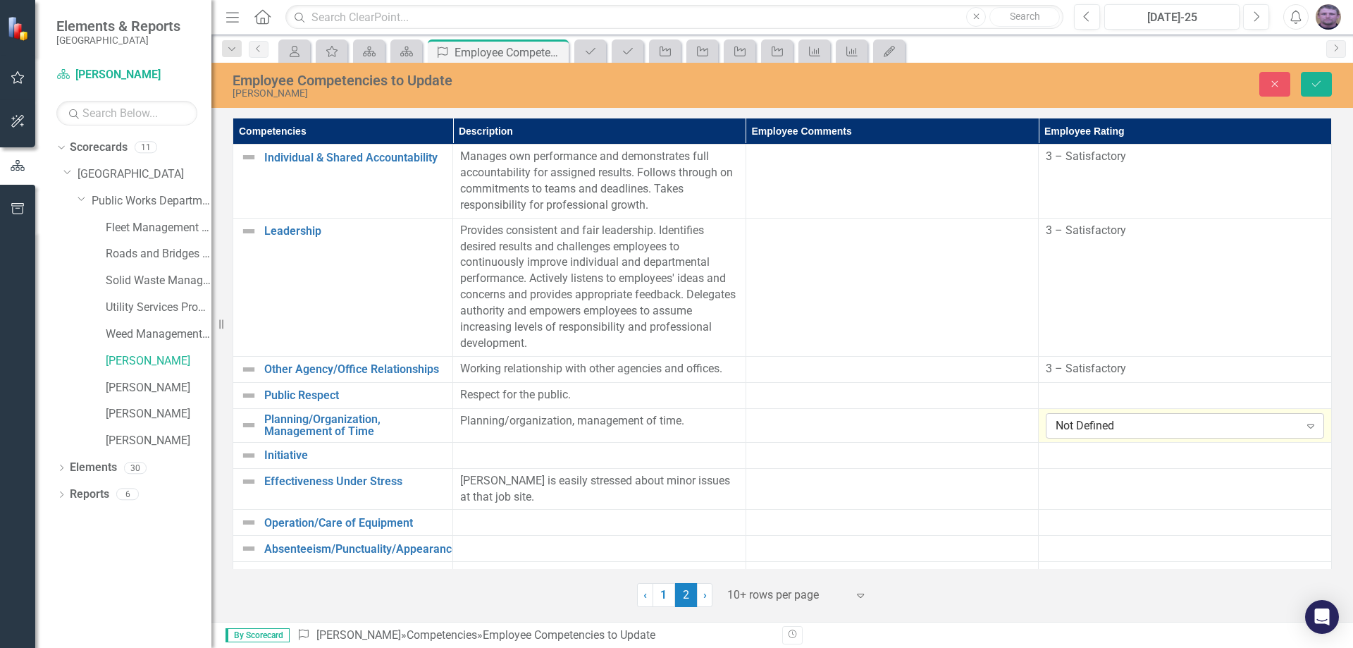
click at [1094, 424] on div "Not Defined" at bounding box center [1177, 425] width 243 height 16
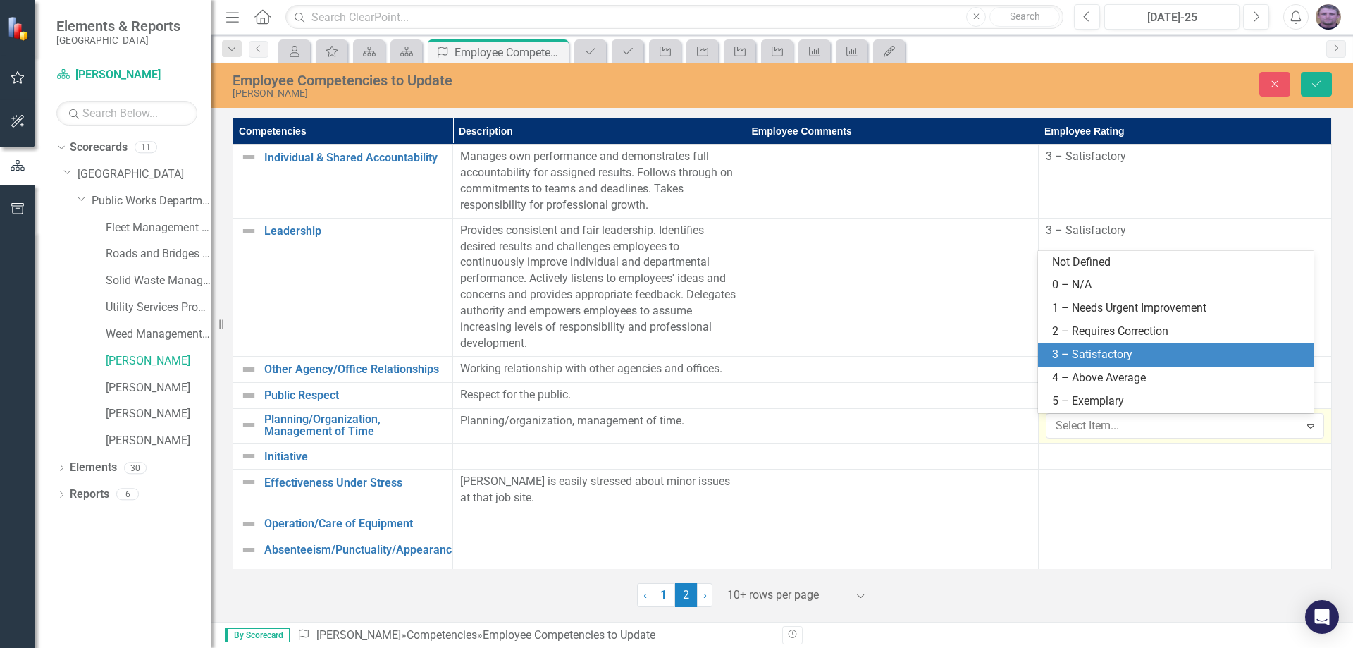
click at [1091, 349] on div "3 – Satisfactory" at bounding box center [1178, 355] width 253 height 16
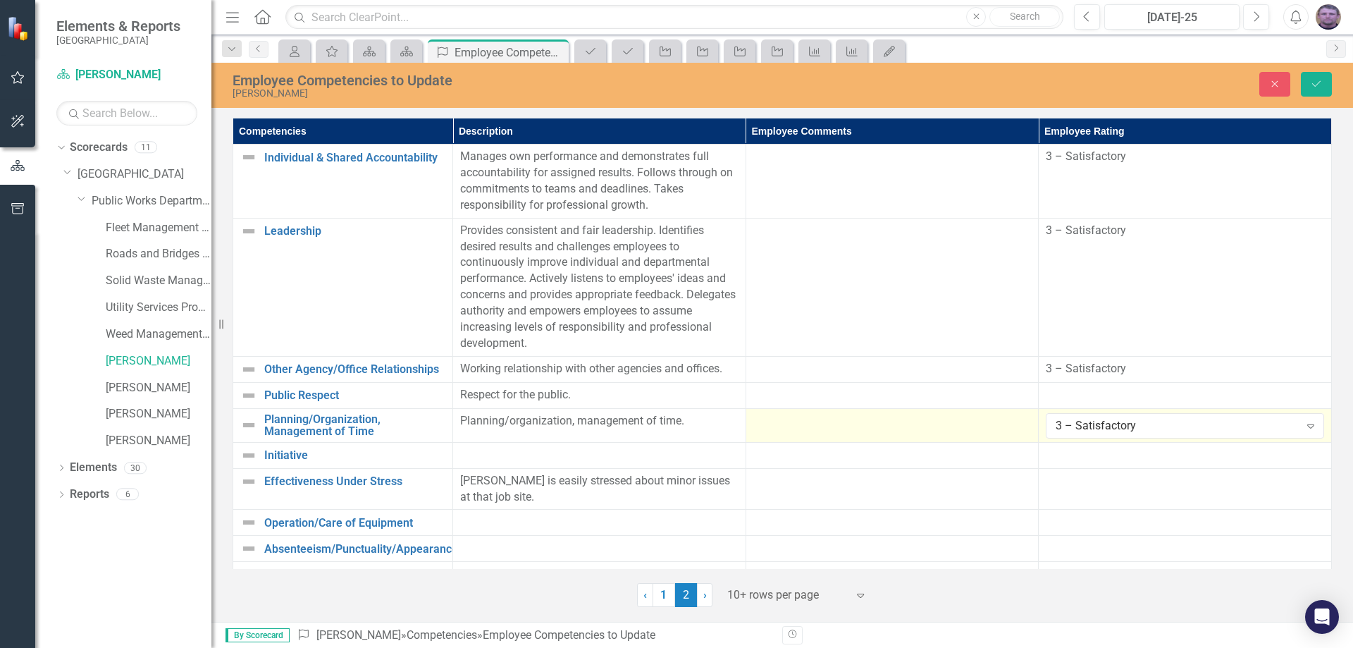
click at [757, 428] on div at bounding box center [892, 421] width 278 height 17
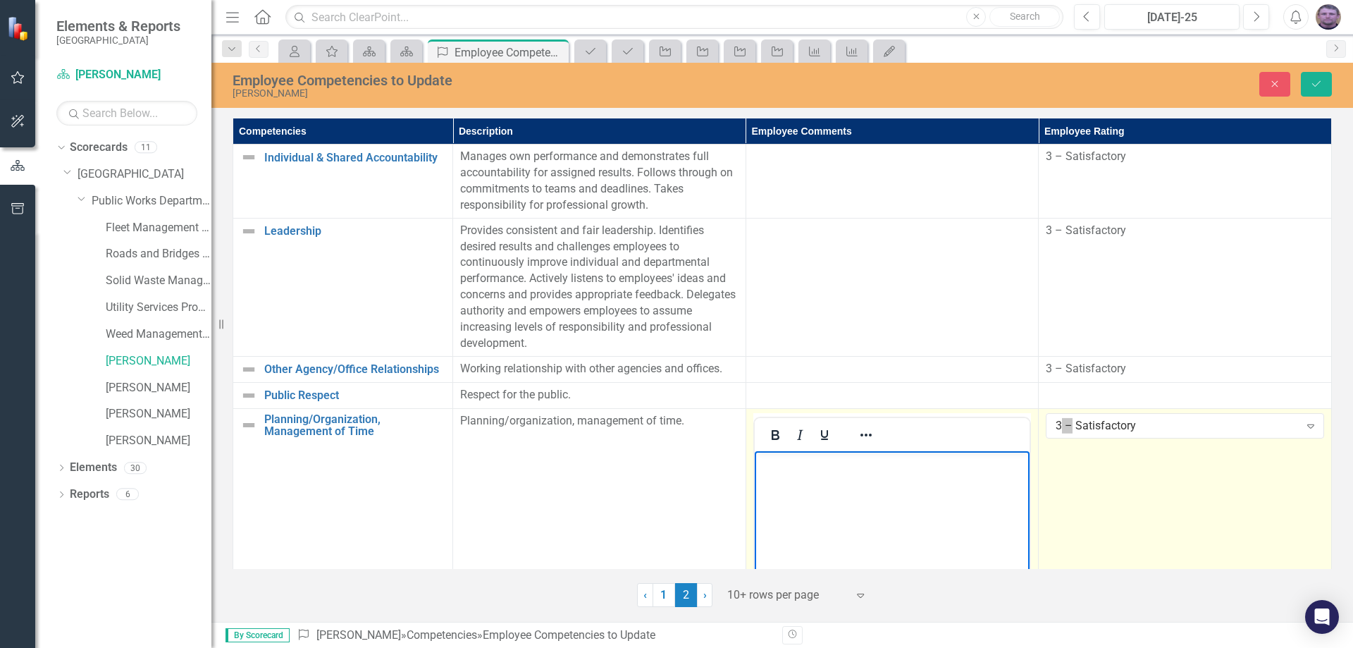
click at [806, 457] on p "Rich Text Area. Press ALT-0 for help." at bounding box center [892, 462] width 269 height 17
click at [888, 462] on p "I will increase overall time spent on recycle routes" at bounding box center [892, 462] width 269 height 17
click at [830, 464] on p "I will increase overall spent on recycle routes" at bounding box center [892, 462] width 269 height 17
click at [862, 463] on p "I will increase overall spent on recycle routes" at bounding box center [892, 462] width 269 height 17
click at [825, 464] on p "I will increase overall spent on recycle routes" at bounding box center [892, 462] width 269 height 17
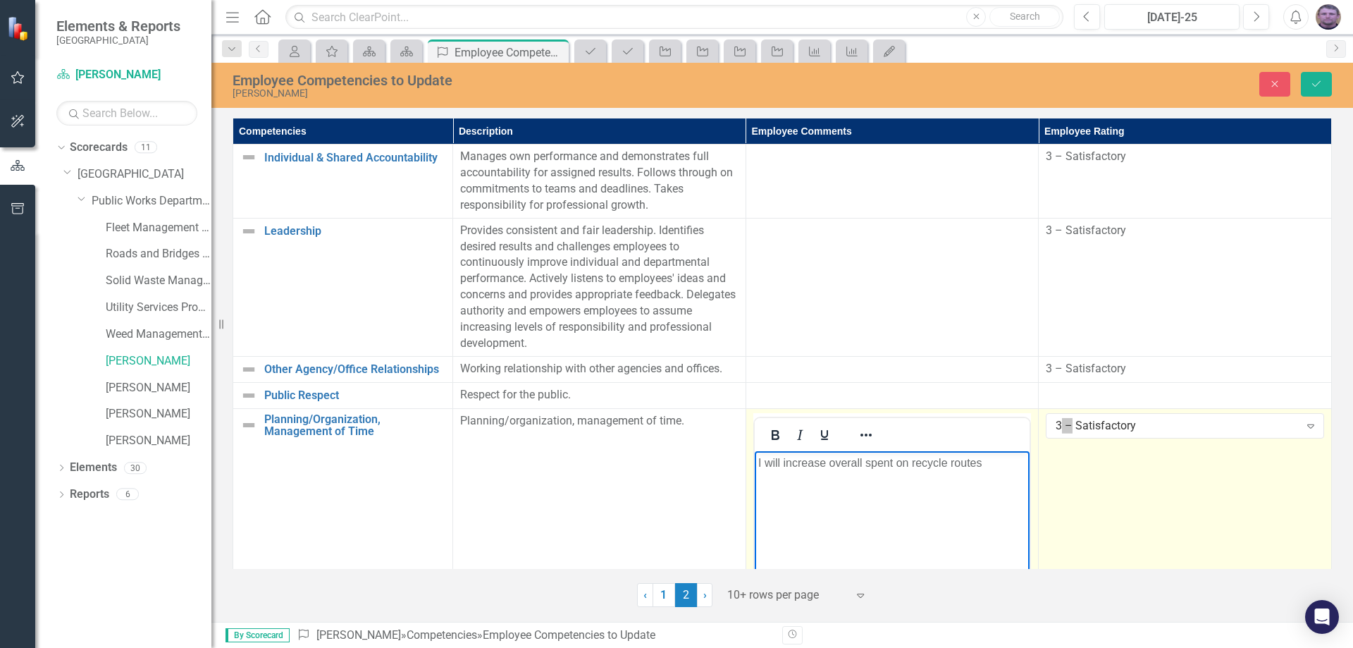
click at [1002, 463] on p "I will increase overall spent on recycle routes" at bounding box center [892, 462] width 269 height 17
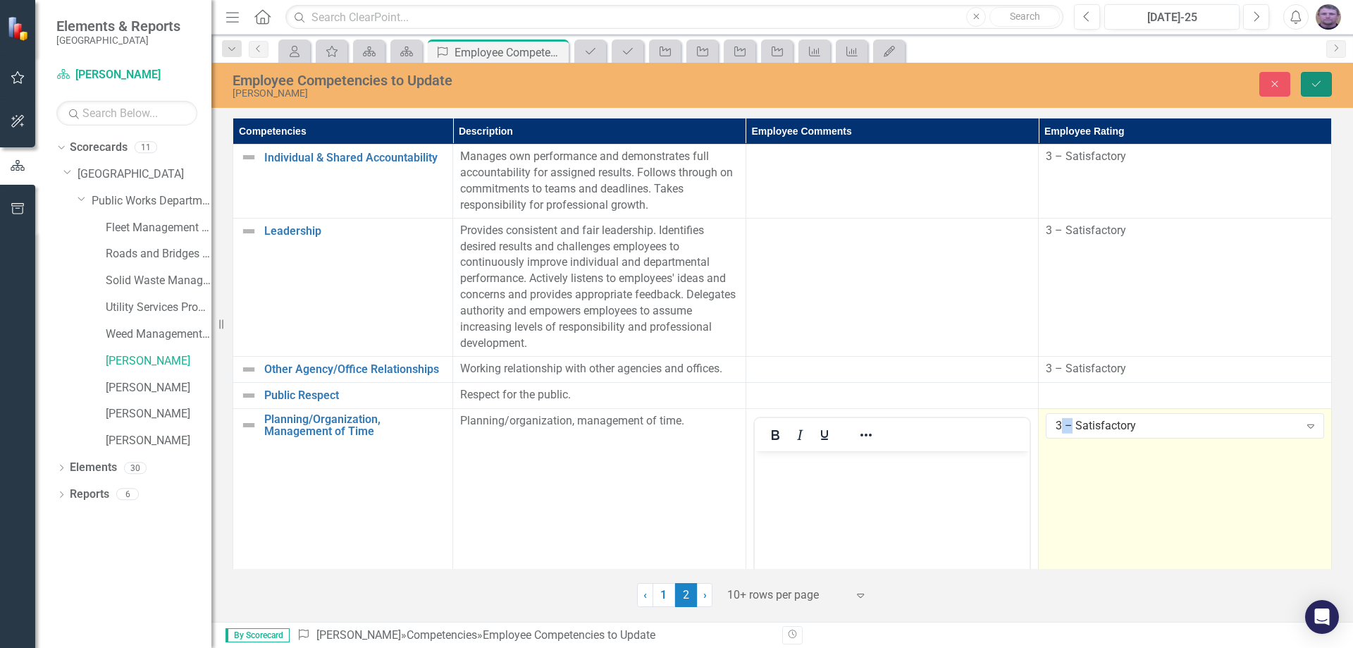
click at [1318, 80] on icon "Save" at bounding box center [1316, 84] width 13 height 10
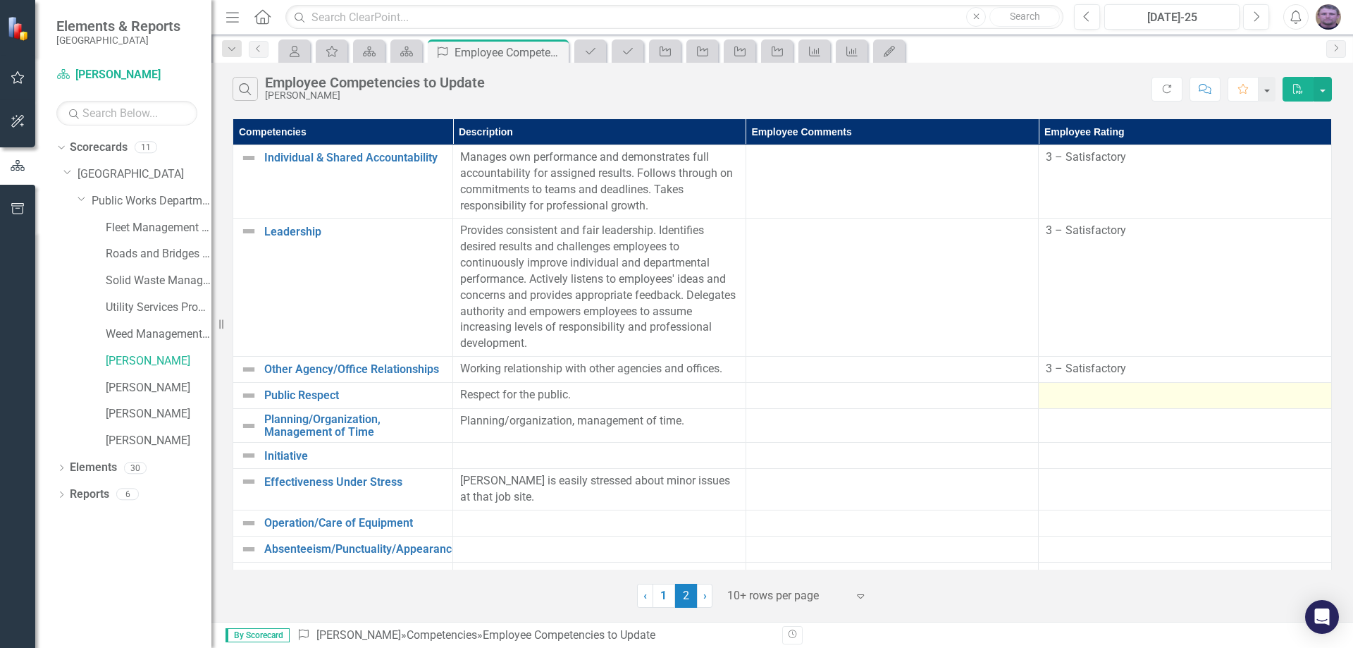
click at [1050, 393] on div at bounding box center [1185, 395] width 278 height 17
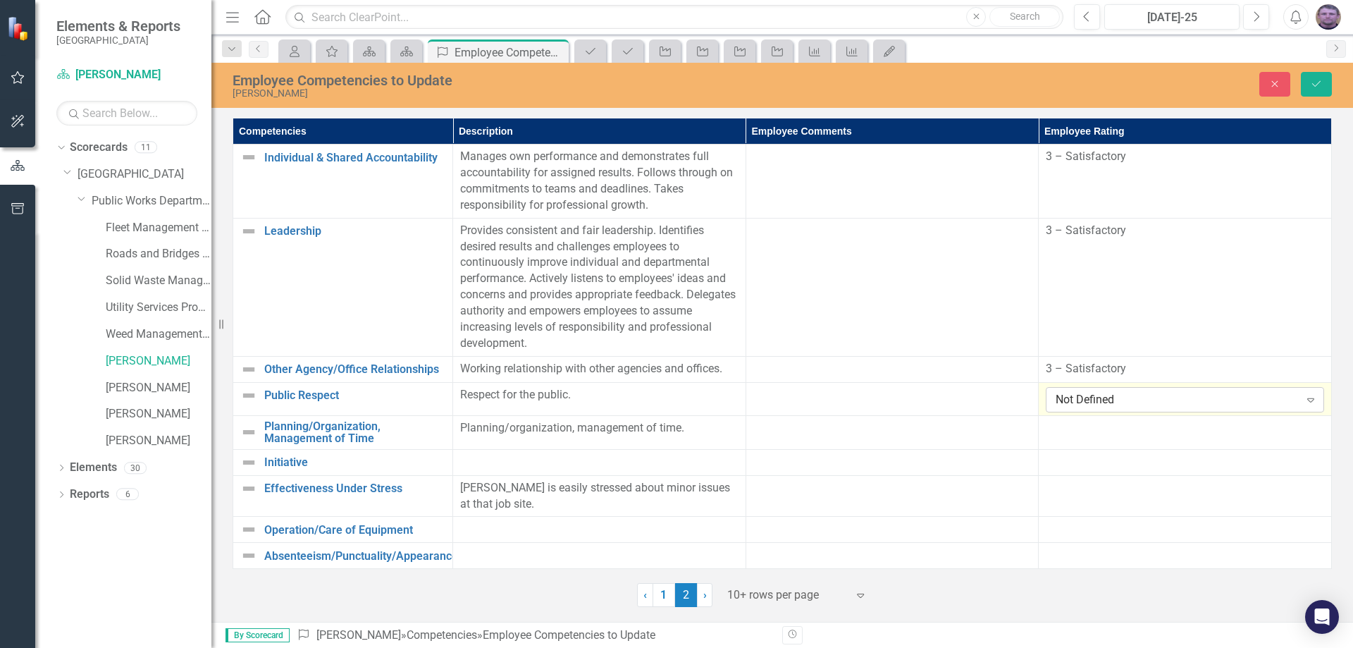
click at [1068, 398] on div "Not Defined" at bounding box center [1177, 399] width 243 height 16
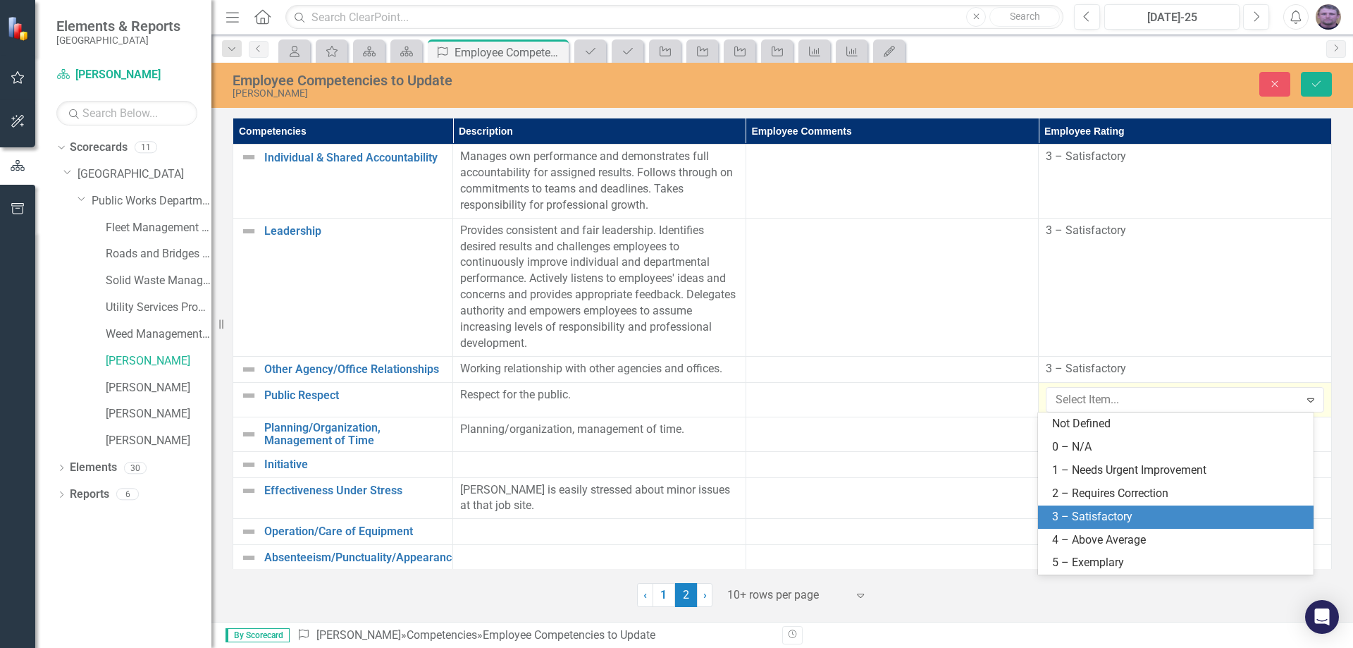
click at [1072, 513] on div "3 – Satisfactory" at bounding box center [1178, 517] width 253 height 16
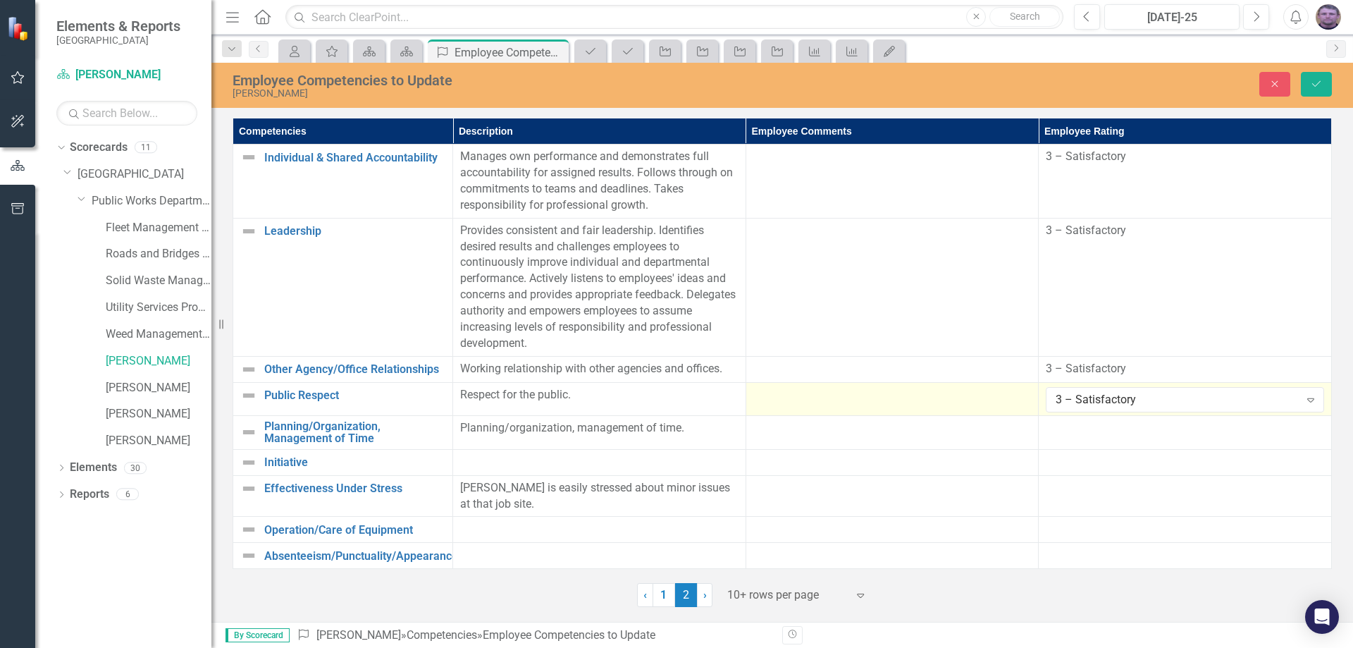
click at [821, 392] on div at bounding box center [892, 395] width 278 height 17
click at [839, 392] on div at bounding box center [892, 395] width 278 height 17
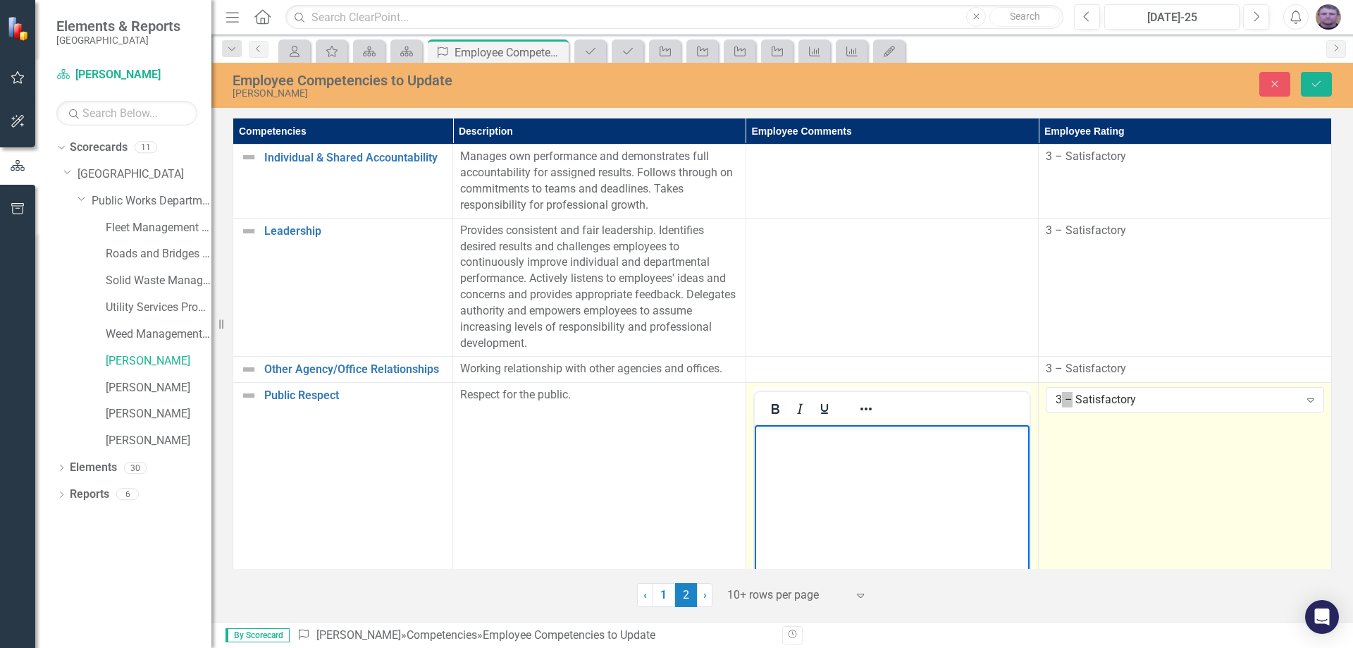
click at [786, 436] on p "Rich Text Area. Press ALT-0 for help." at bounding box center [892, 436] width 269 height 17
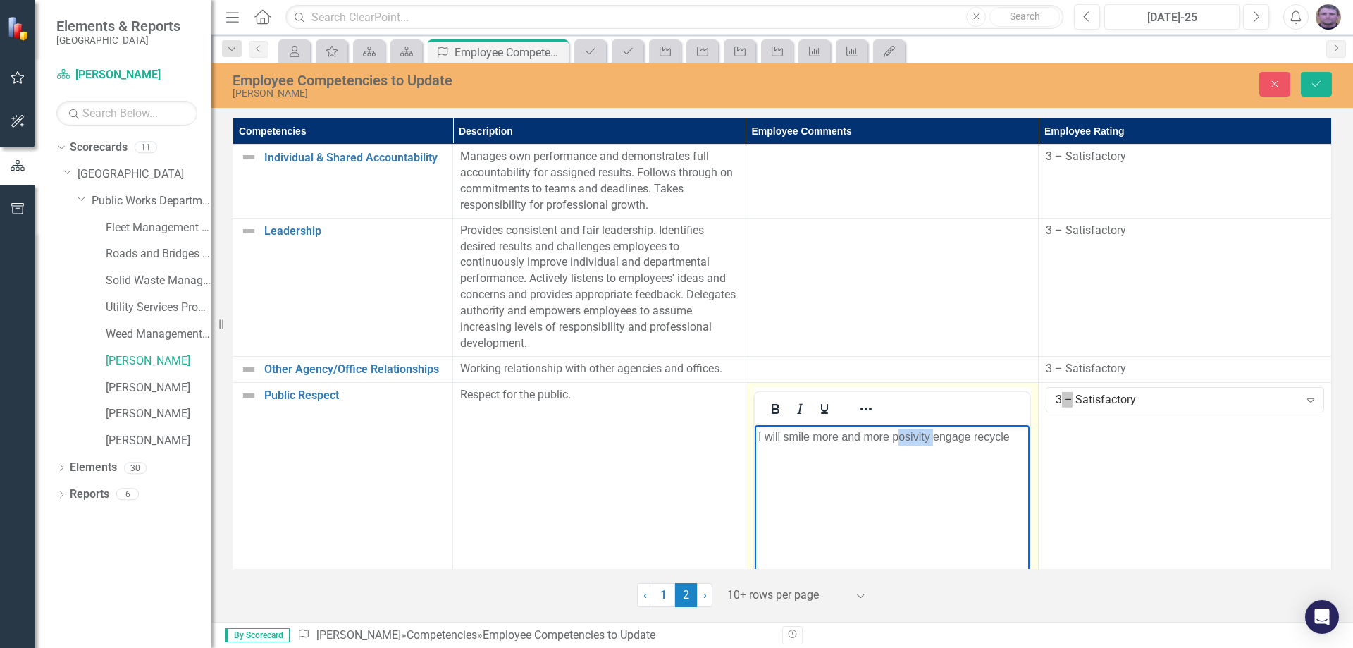
click at [916, 436] on p "I will smile more and more posivity engage recycle" at bounding box center [892, 436] width 269 height 17
click at [1023, 437] on p "I will smile more and more positivity engage recycle" at bounding box center [892, 436] width 269 height 17
click at [820, 454] on p "I will smile more and more positivity engage recycle customers" at bounding box center [892, 445] width 269 height 34
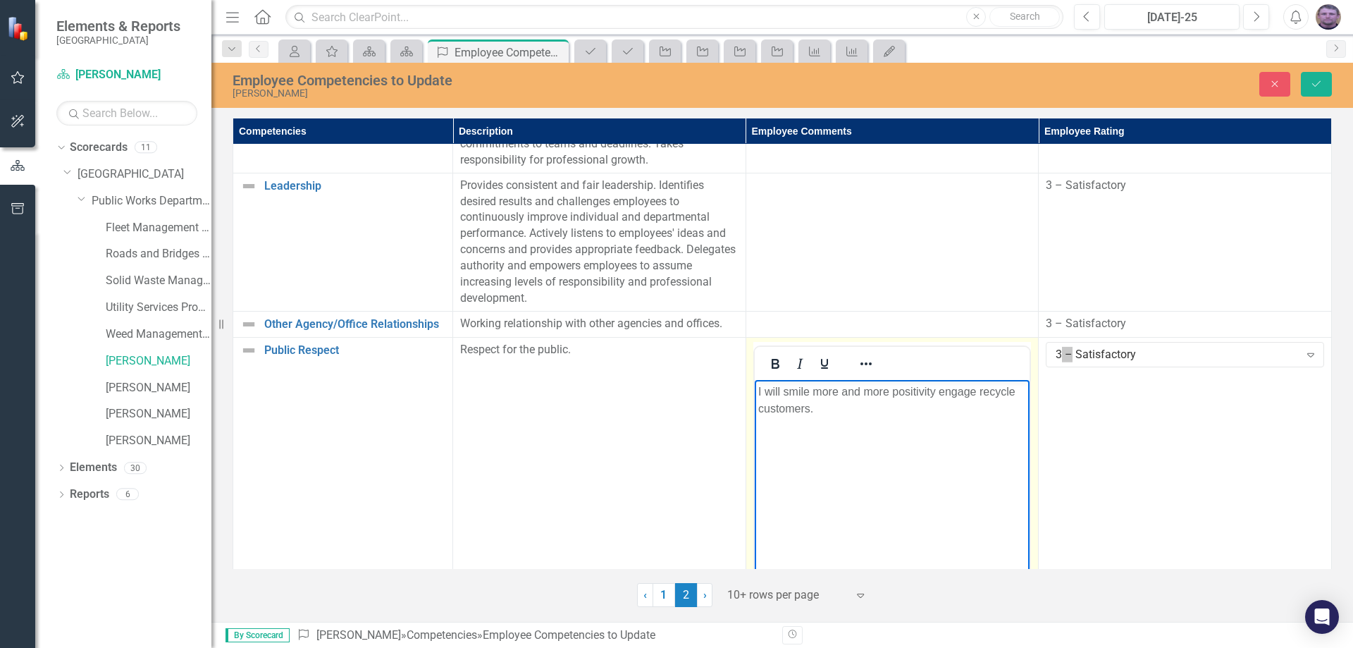
scroll to position [70, 0]
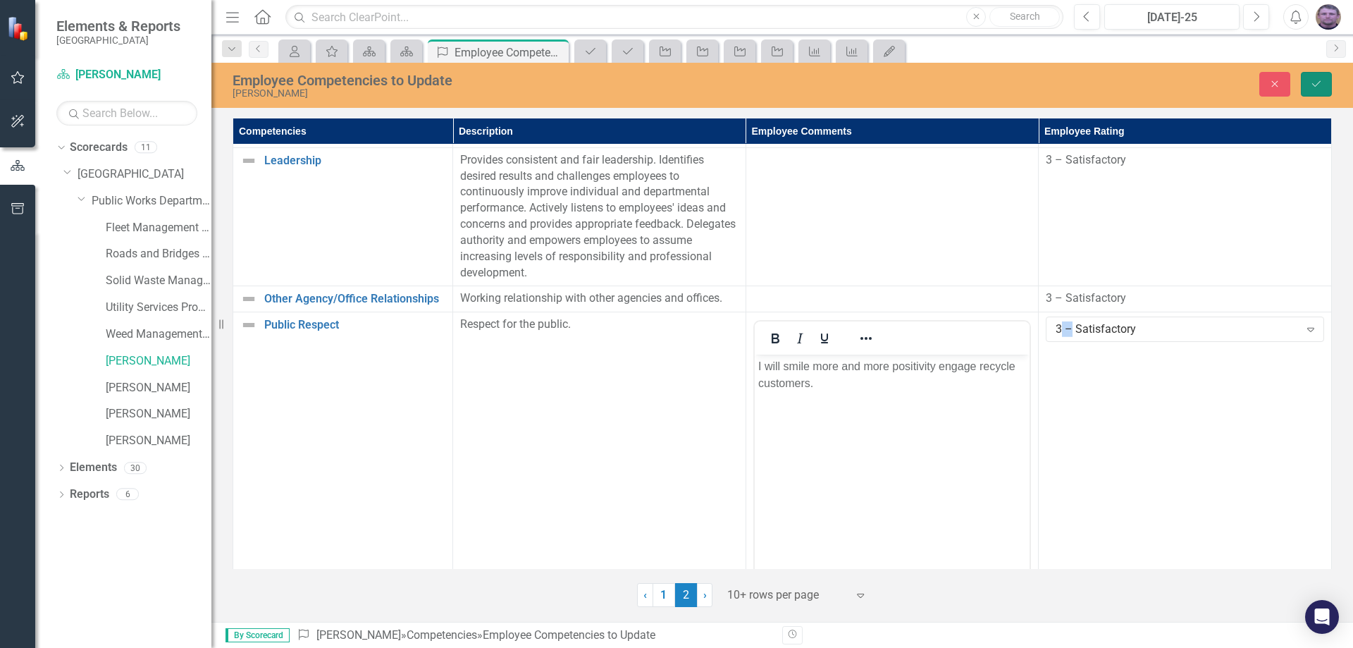
click at [1313, 84] on icon "submit" at bounding box center [1316, 84] width 8 height 6
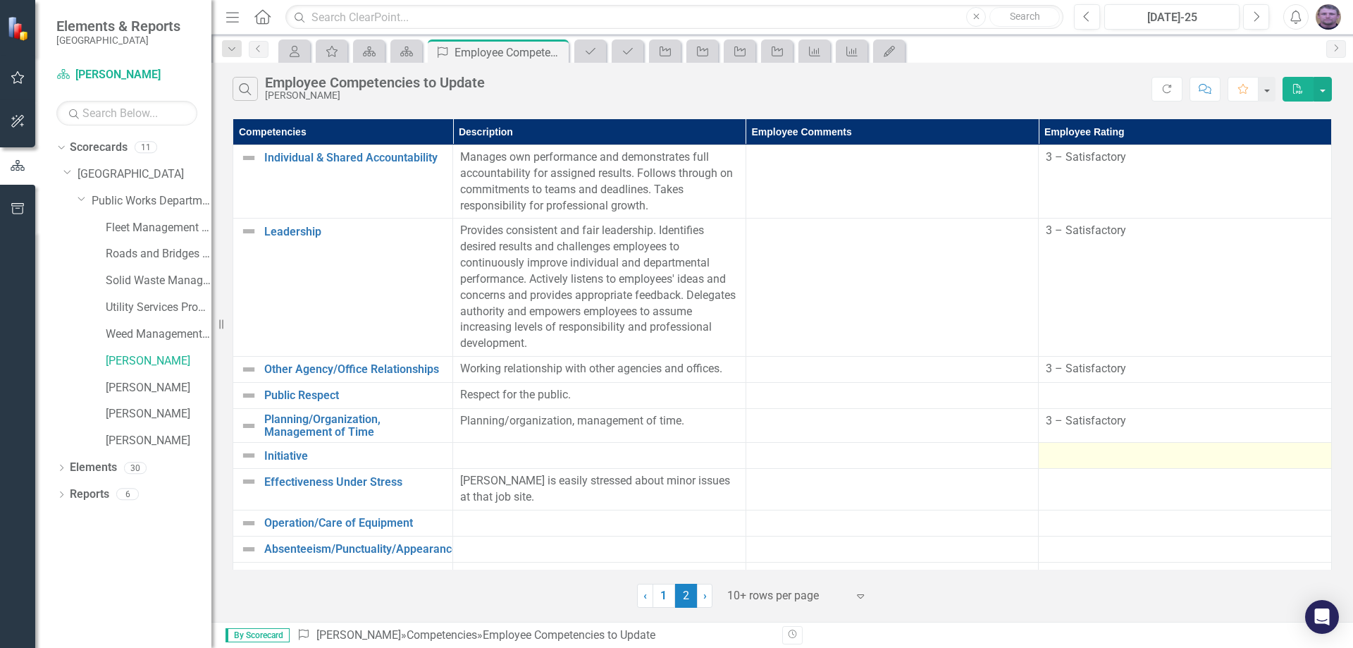
click at [1046, 453] on div at bounding box center [1185, 455] width 278 height 17
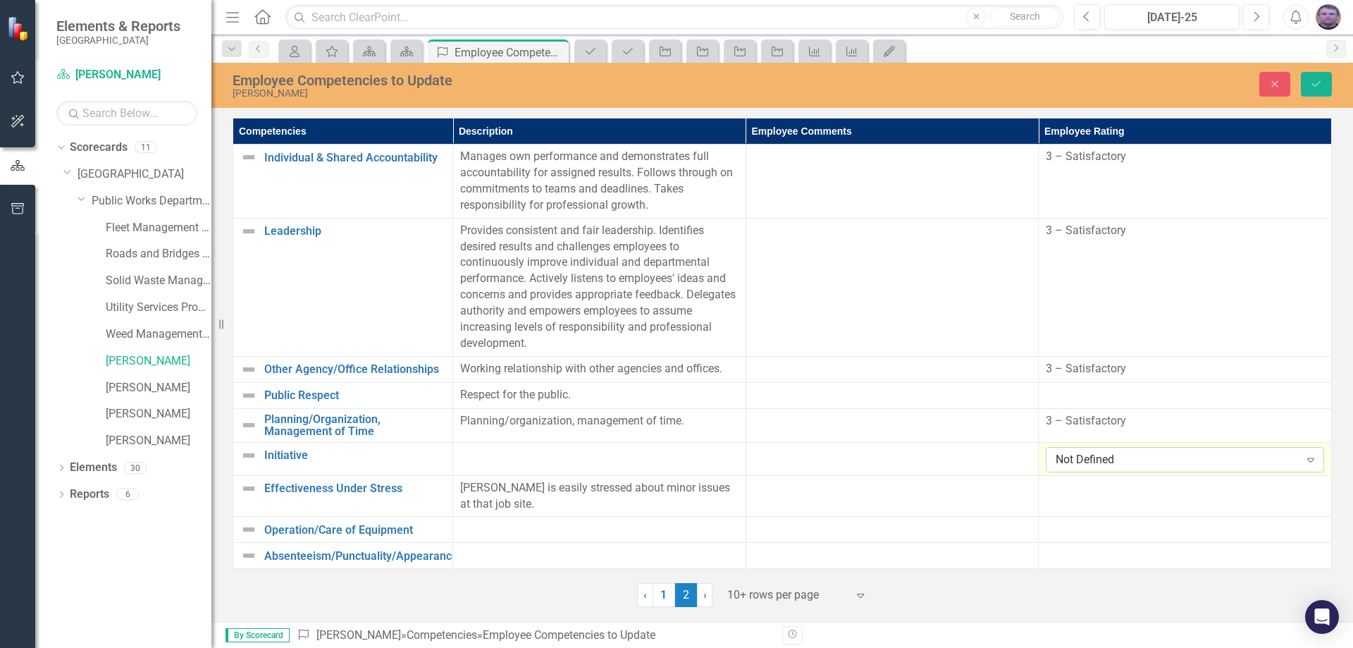
click at [1059, 457] on div "Not Defined" at bounding box center [1177, 459] width 243 height 16
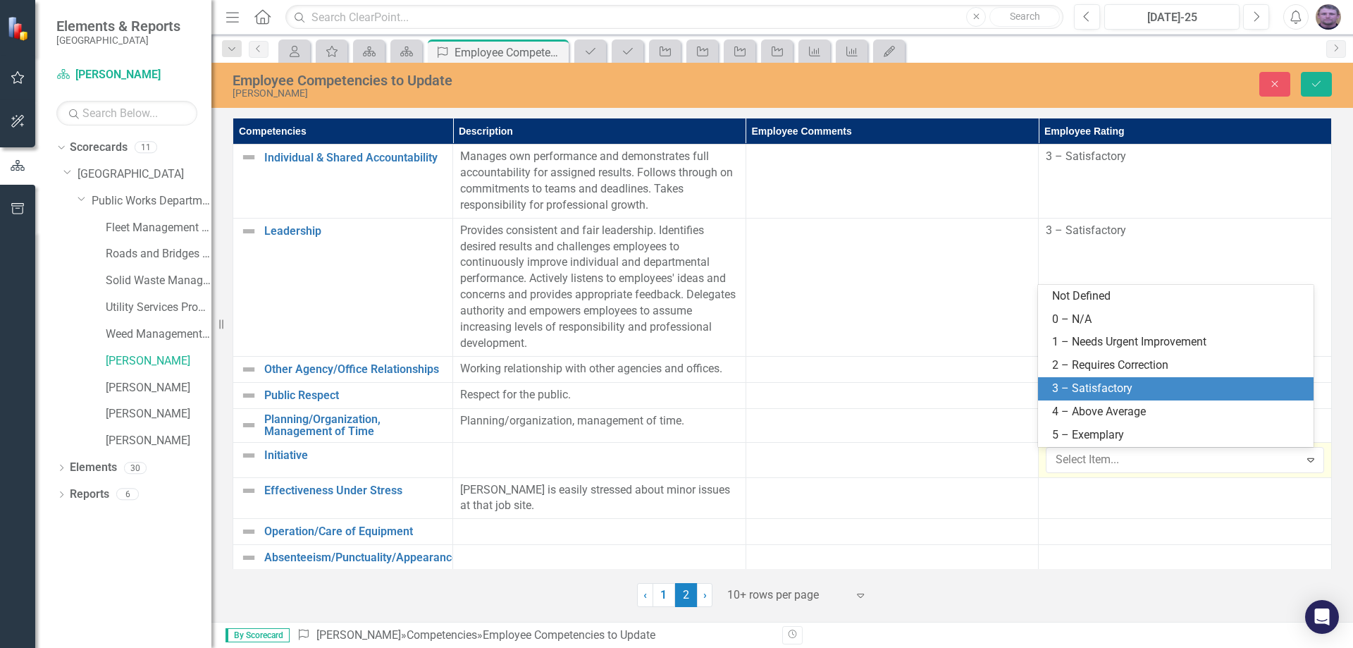
click at [1070, 383] on div "3 – Satisfactory" at bounding box center [1178, 389] width 253 height 16
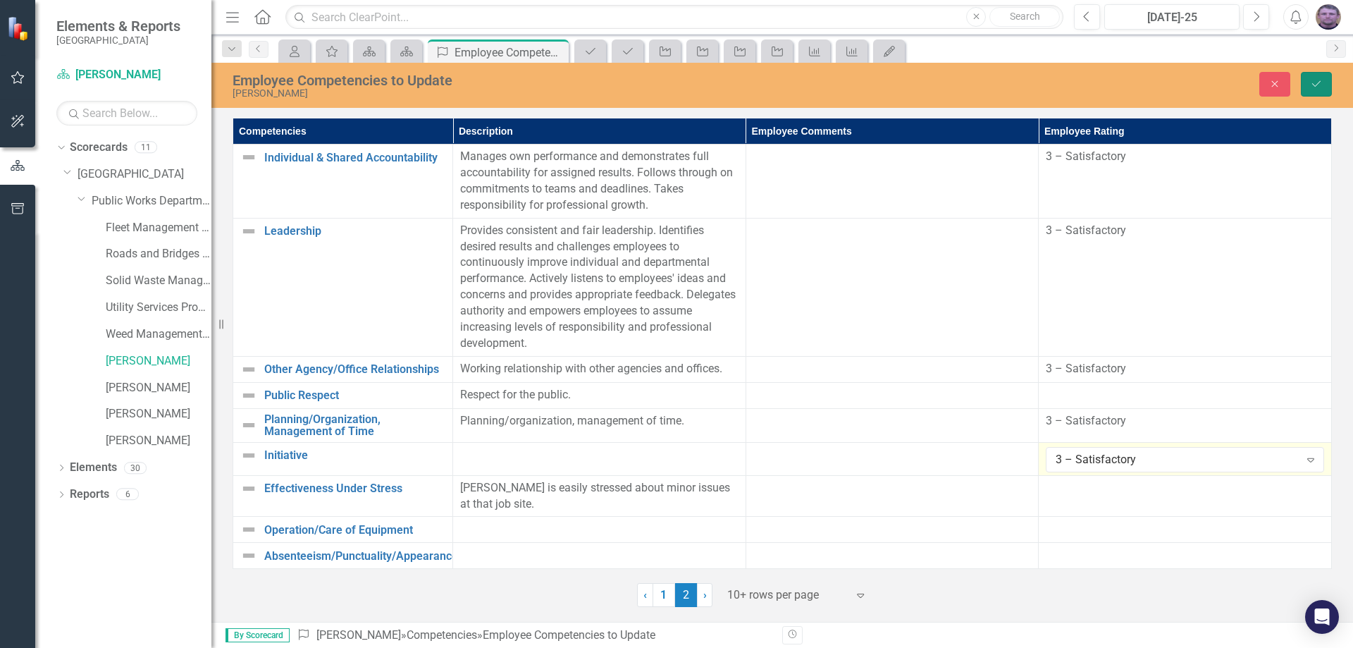
click at [1310, 79] on button "Save" at bounding box center [1316, 84] width 31 height 25
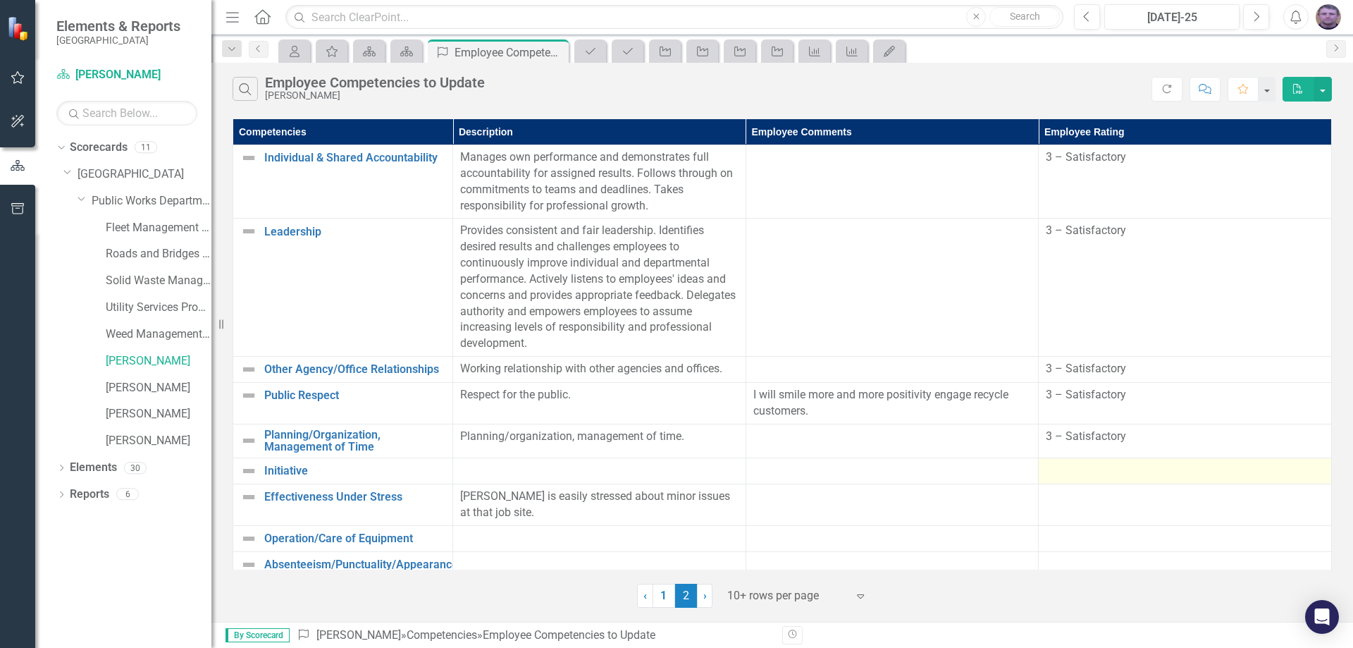
click at [1079, 475] on div at bounding box center [1185, 470] width 278 height 17
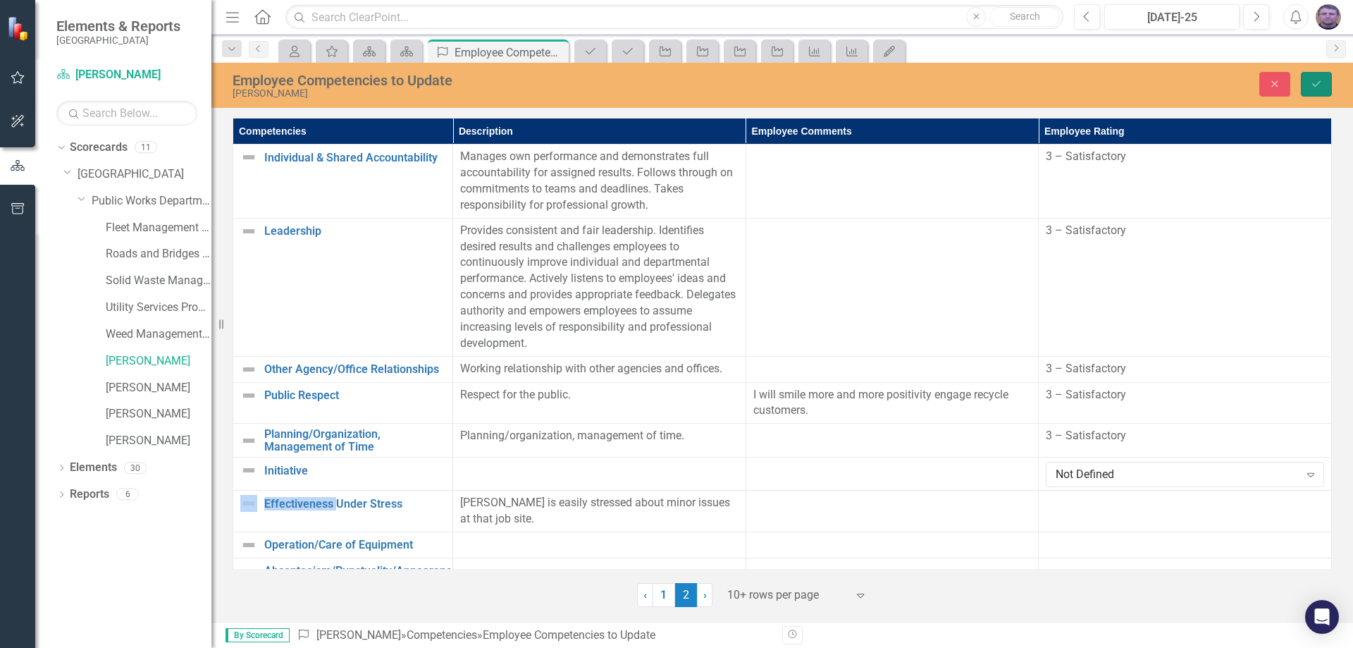
click at [1309, 83] on button "Save" at bounding box center [1316, 84] width 31 height 25
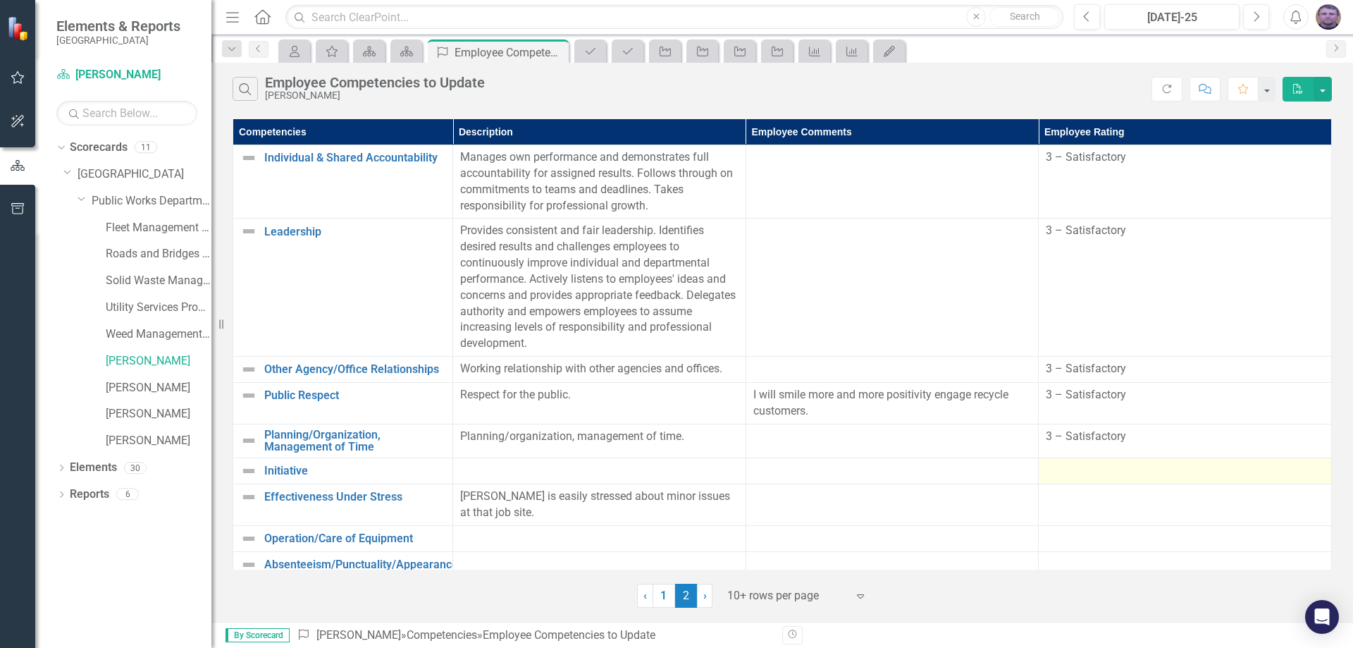
click at [1059, 472] on div at bounding box center [1185, 470] width 278 height 17
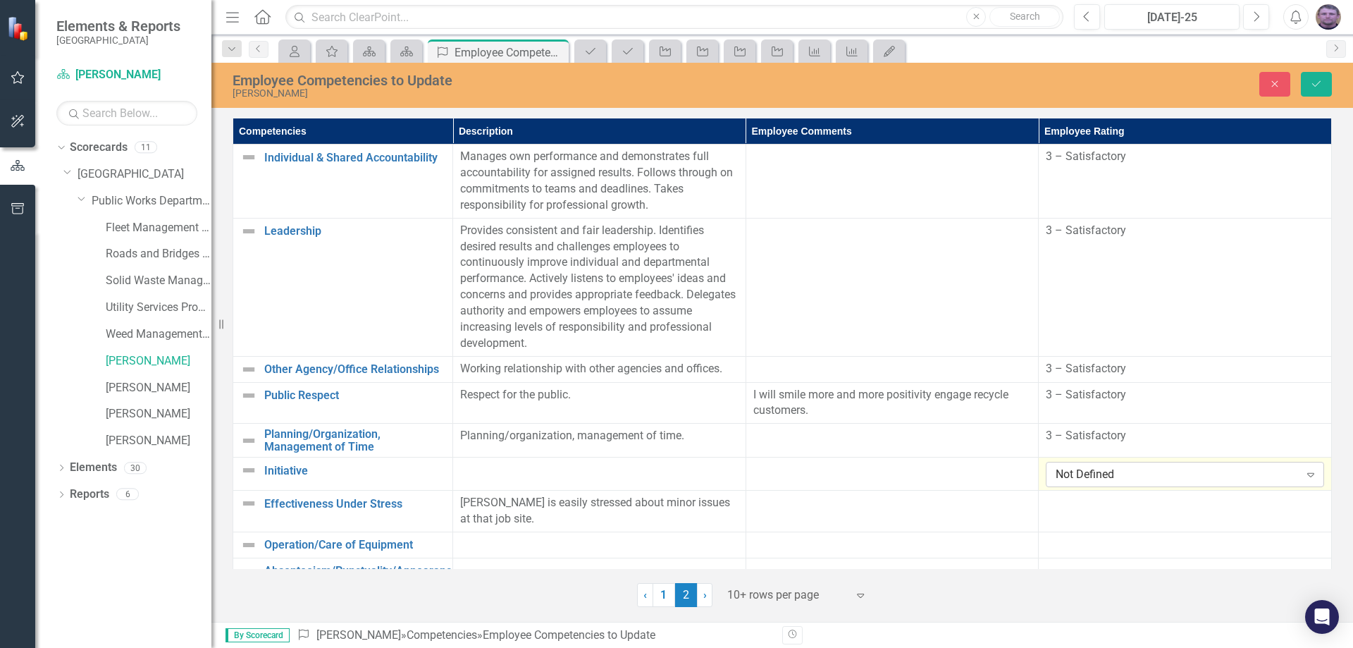
click at [1061, 473] on div "Not Defined" at bounding box center [1177, 475] width 243 height 16
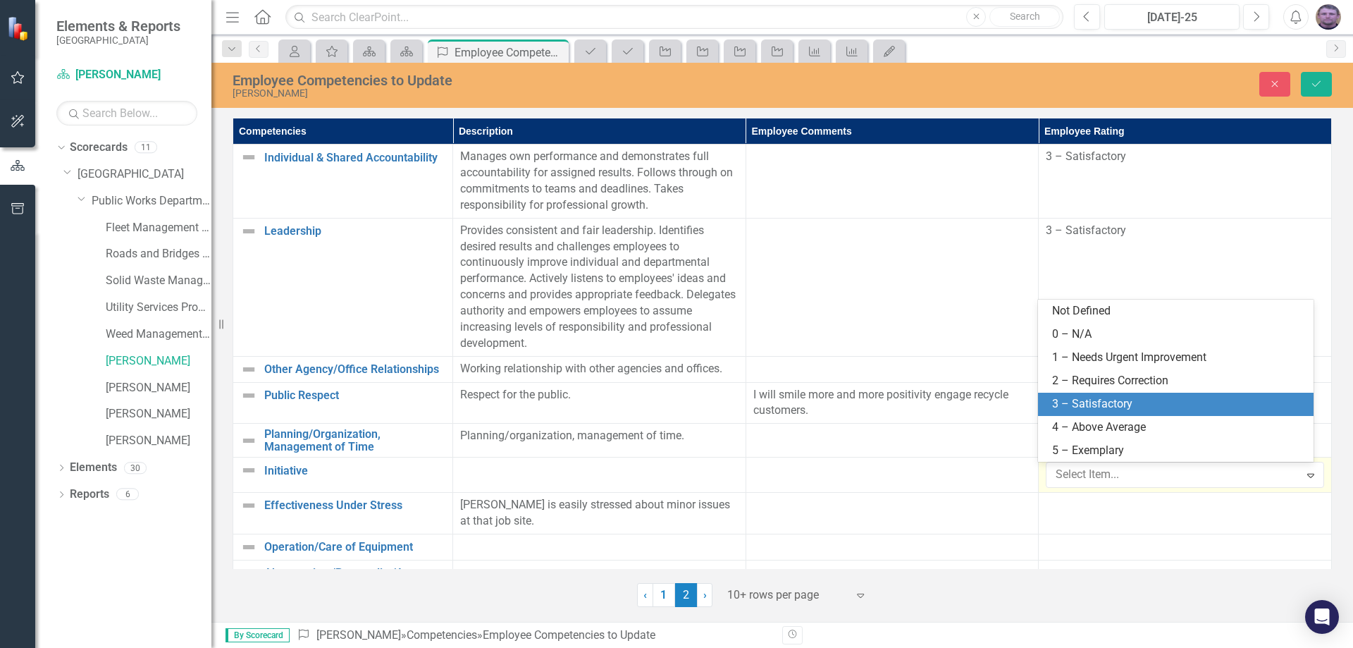
click at [1078, 405] on div "3 – Satisfactory" at bounding box center [1178, 404] width 253 height 16
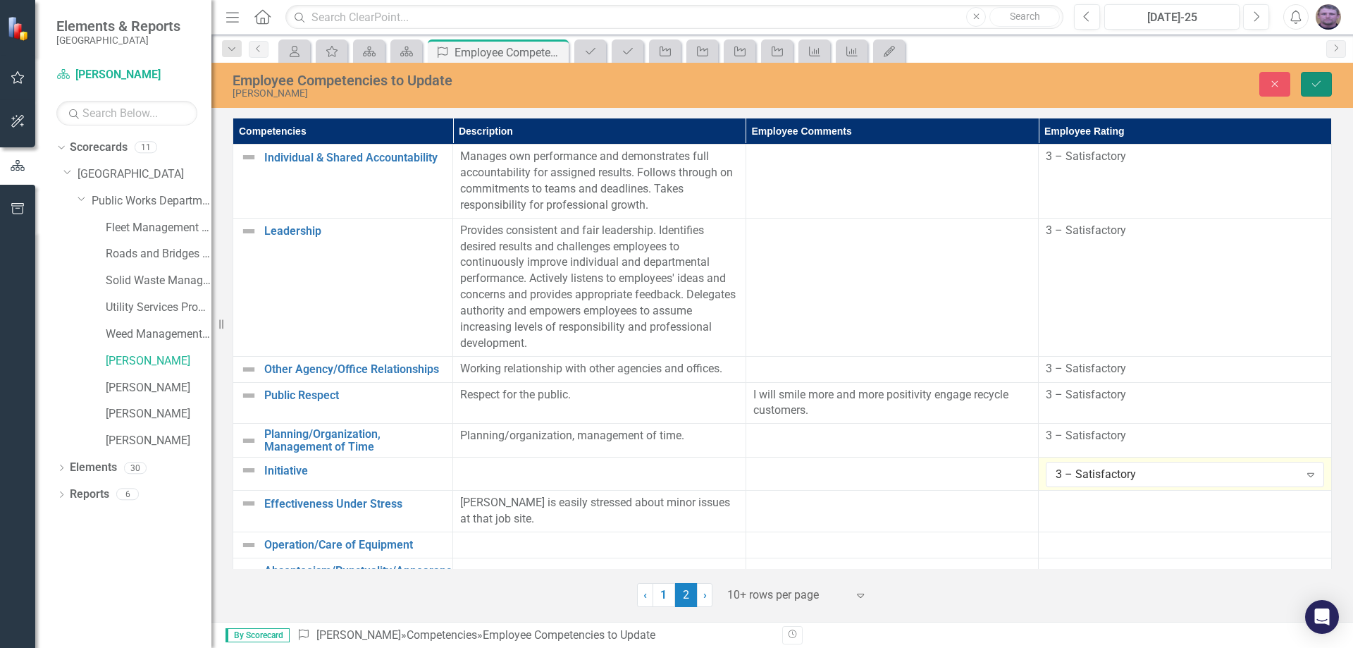
click at [1307, 85] on button "Save" at bounding box center [1316, 84] width 31 height 25
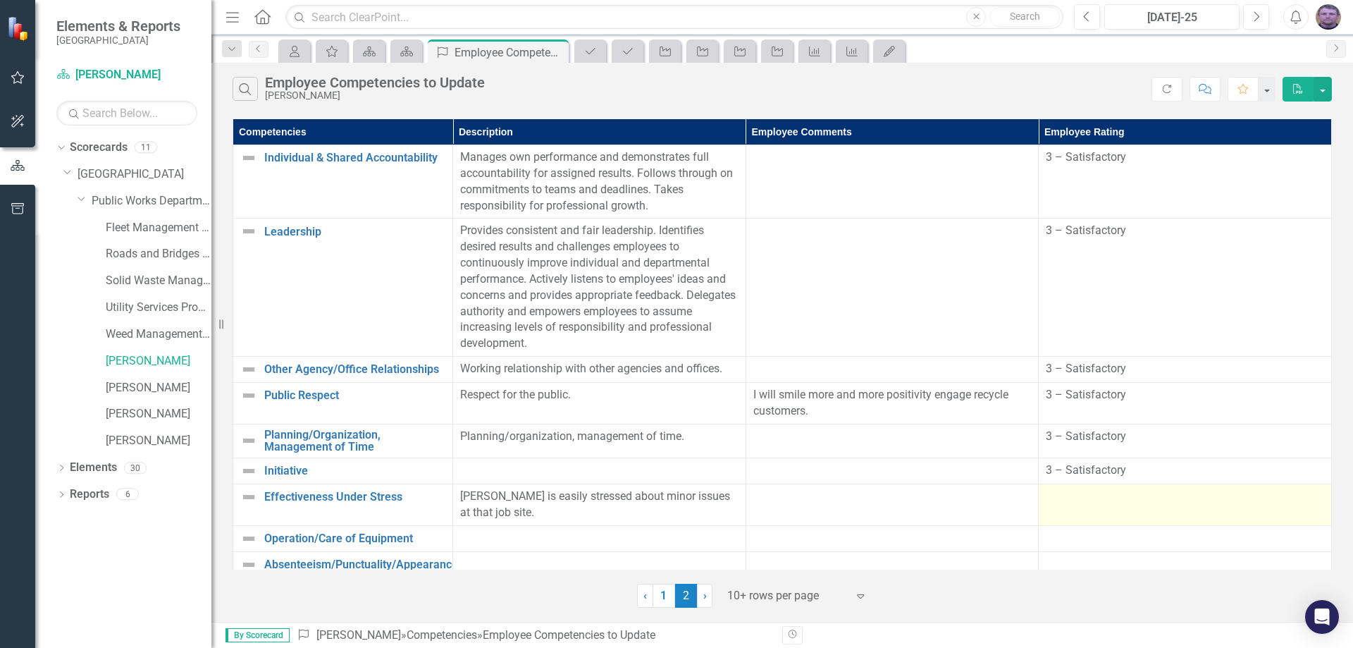
click at [1082, 496] on div at bounding box center [1185, 496] width 278 height 17
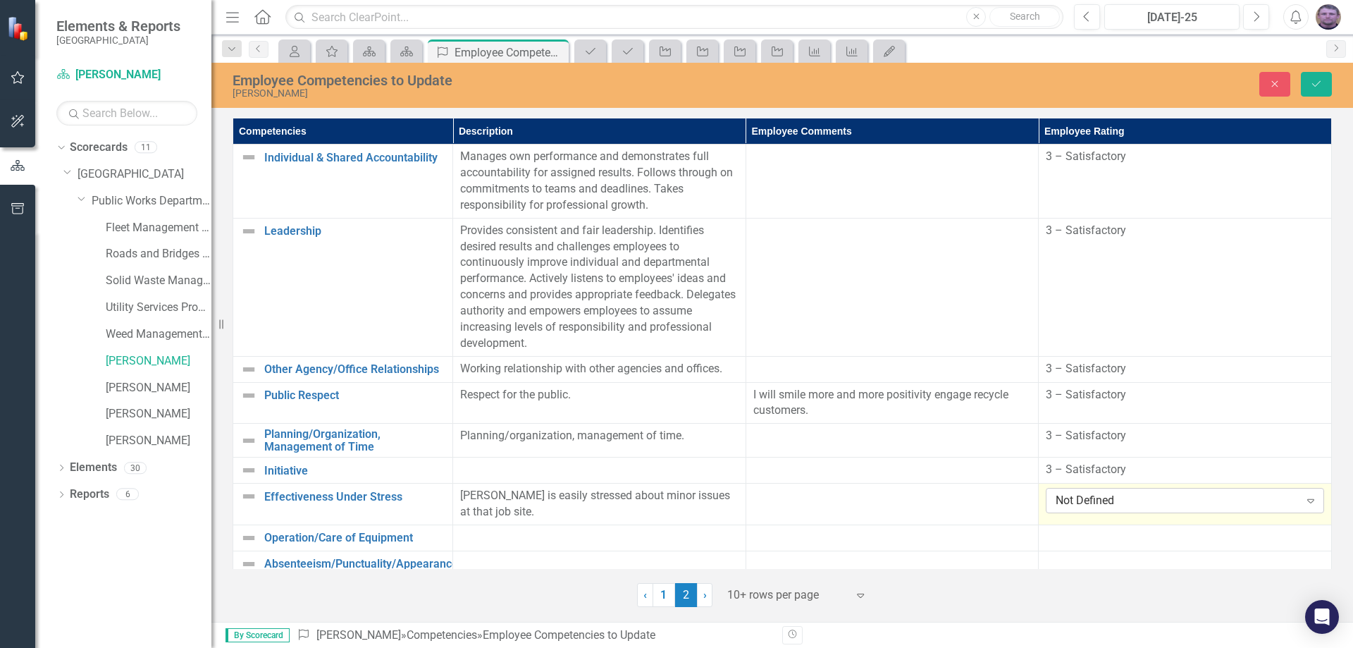
click at [1090, 500] on div "Not Defined" at bounding box center [1177, 501] width 243 height 16
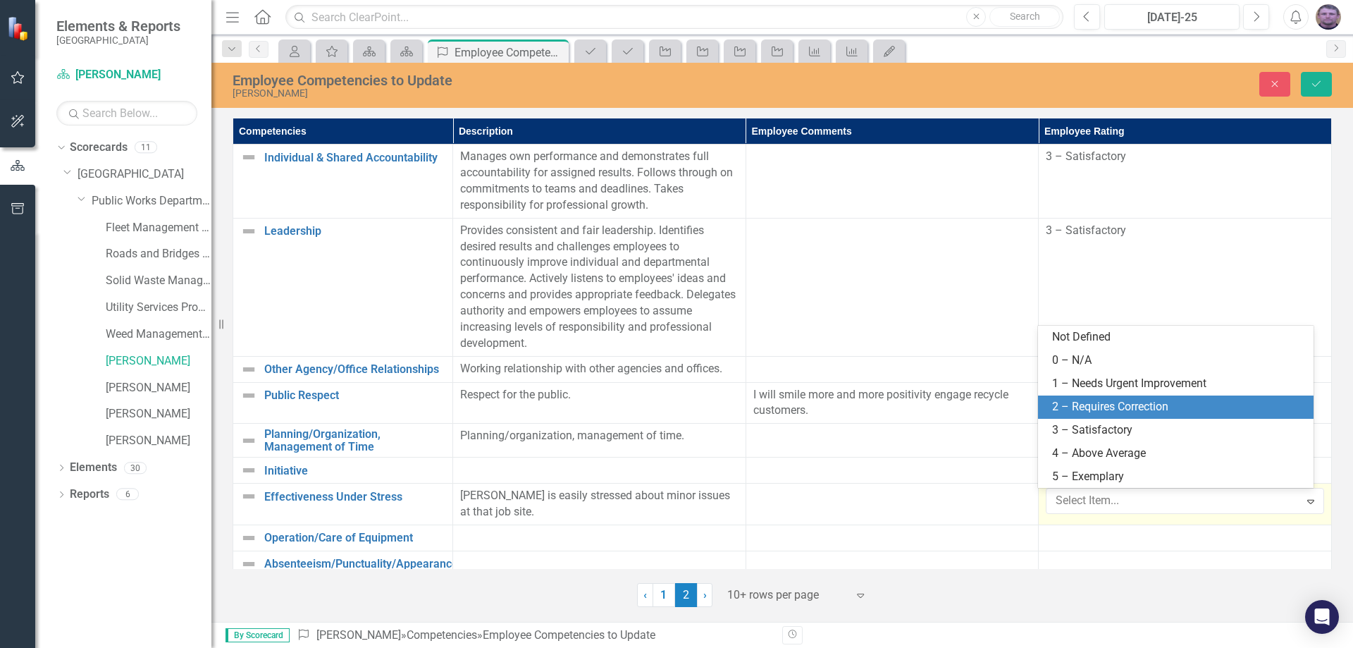
click at [1076, 411] on div "2 – Requires Correction" at bounding box center [1178, 407] width 253 height 16
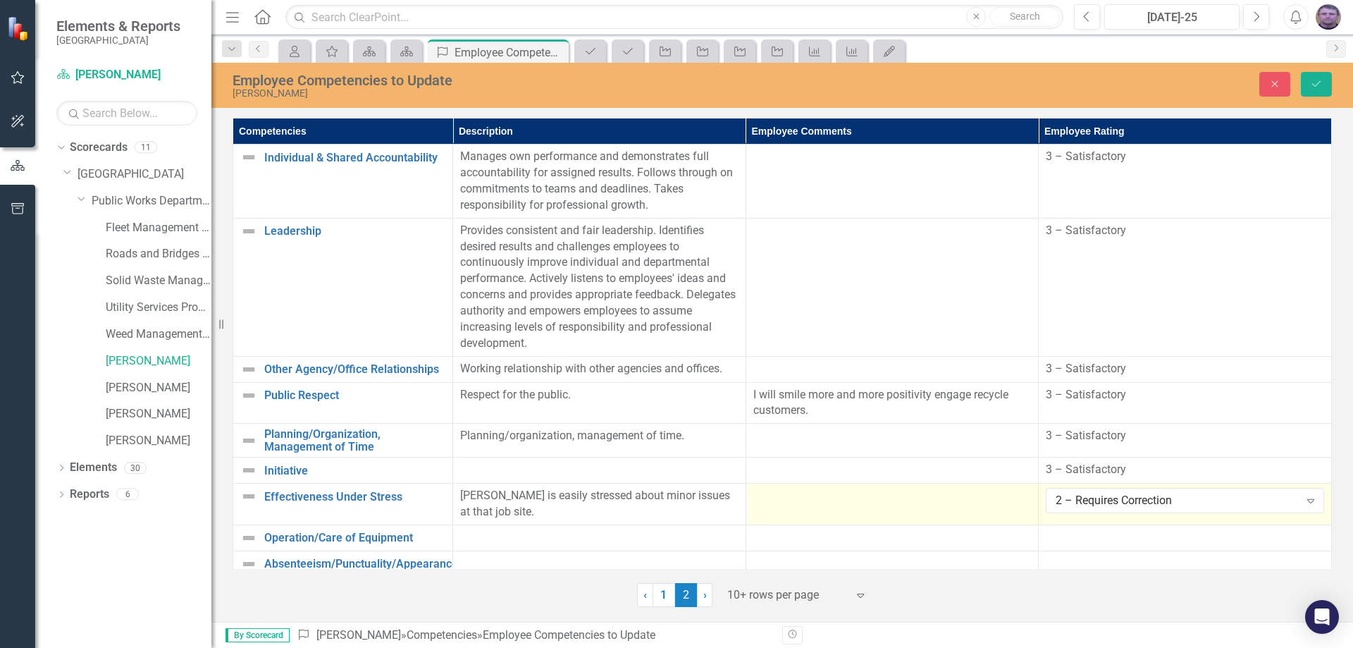
click at [771, 506] on td at bounding box center [892, 505] width 293 height 42
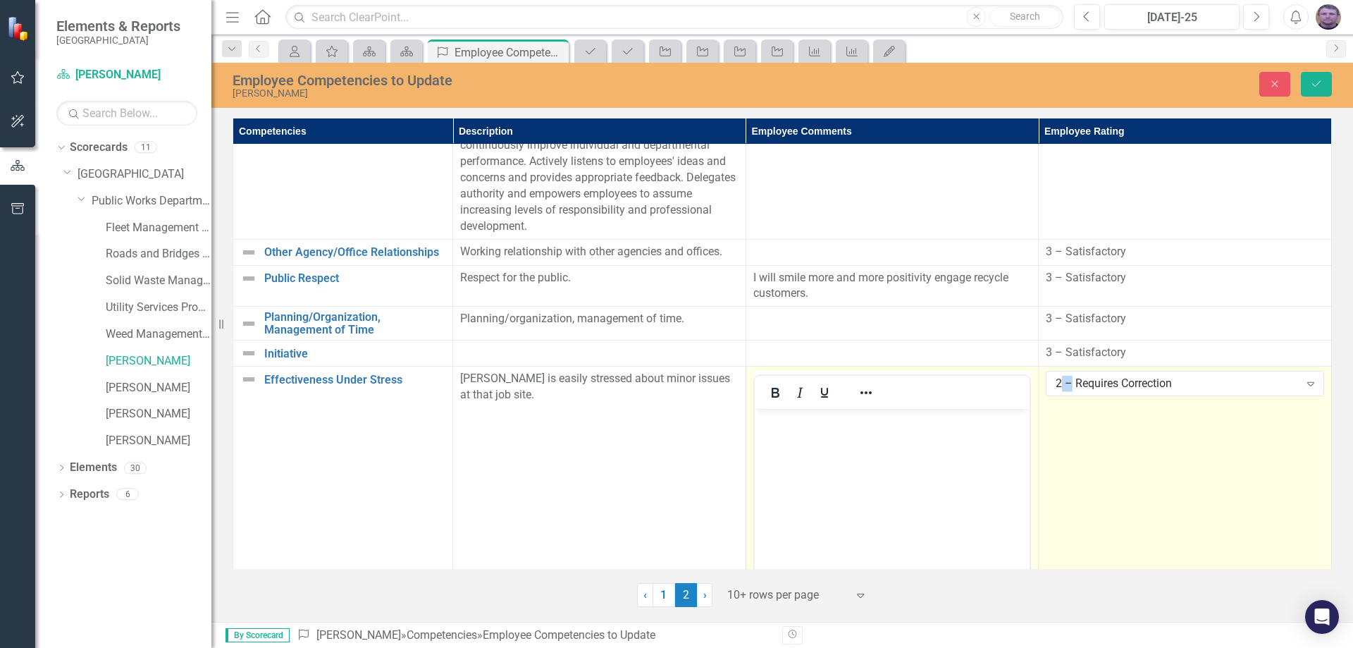
scroll to position [141, 0]
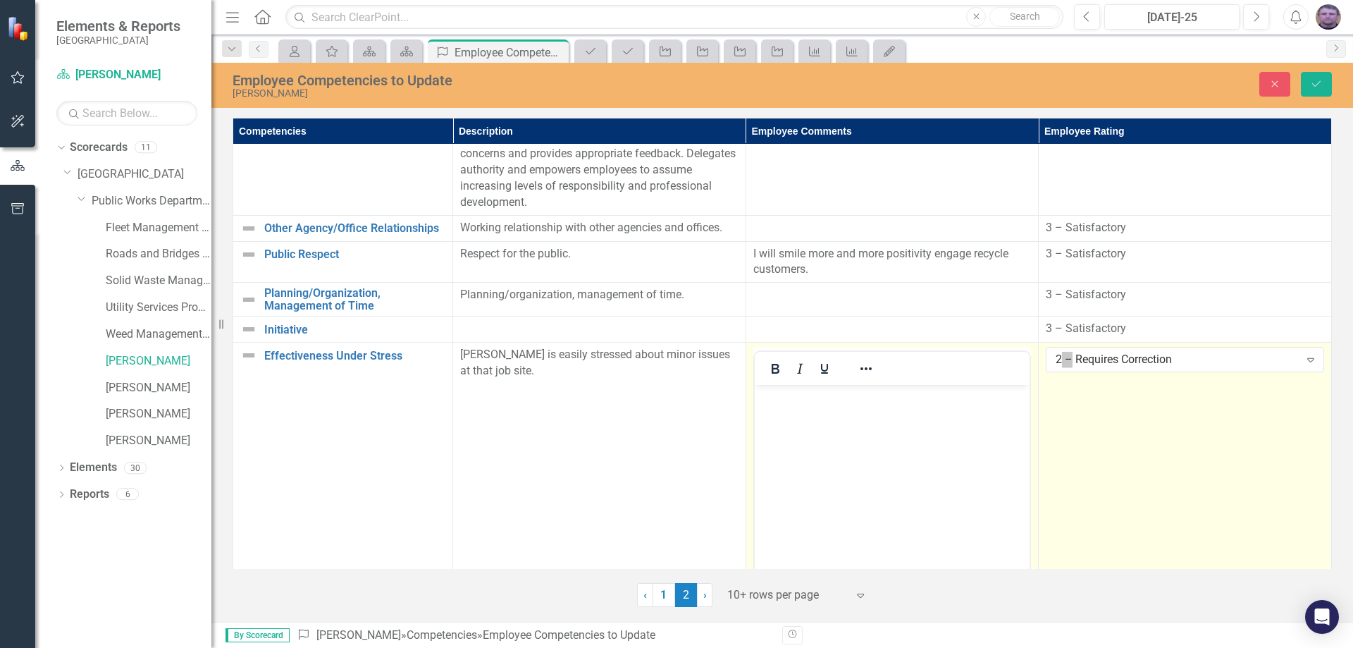
click at [804, 412] on body "Rich Text Area. Press ALT-0 for help." at bounding box center [892, 490] width 276 height 211
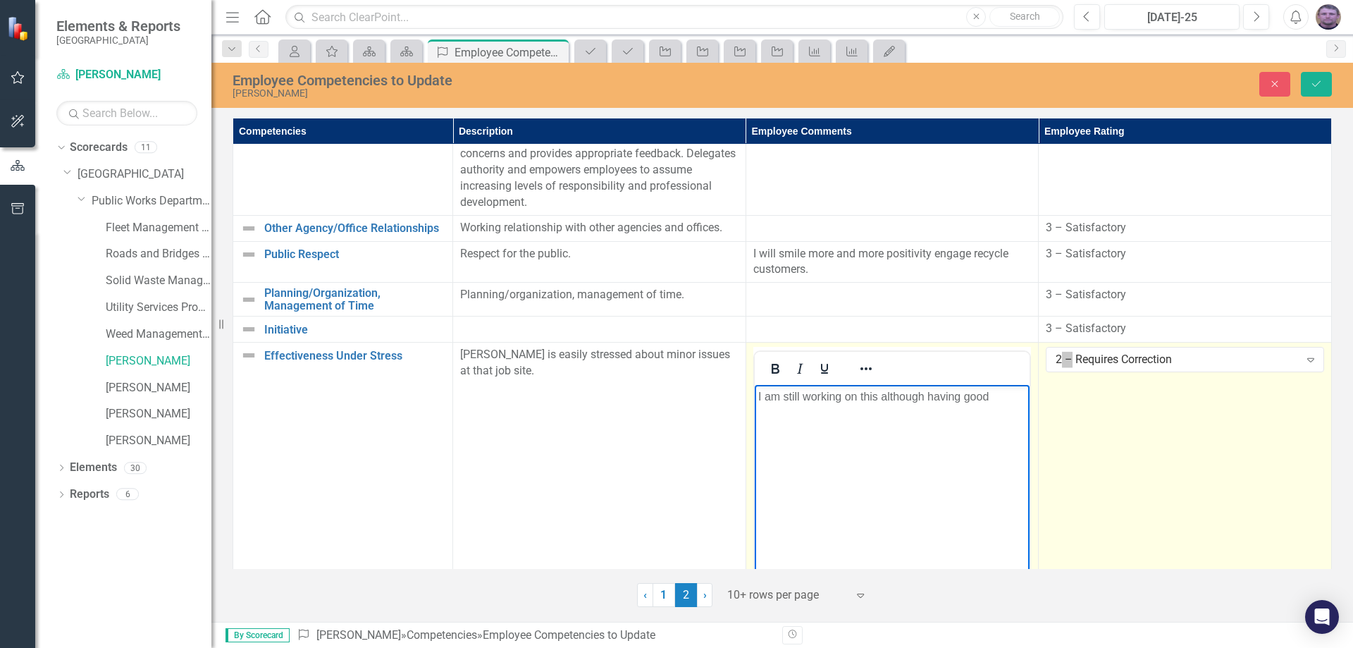
click at [962, 395] on p "I am still working on this although having good" at bounding box center [892, 396] width 269 height 17
click at [1023, 397] on body "I am still working on this although having other good" at bounding box center [892, 490] width 276 height 211
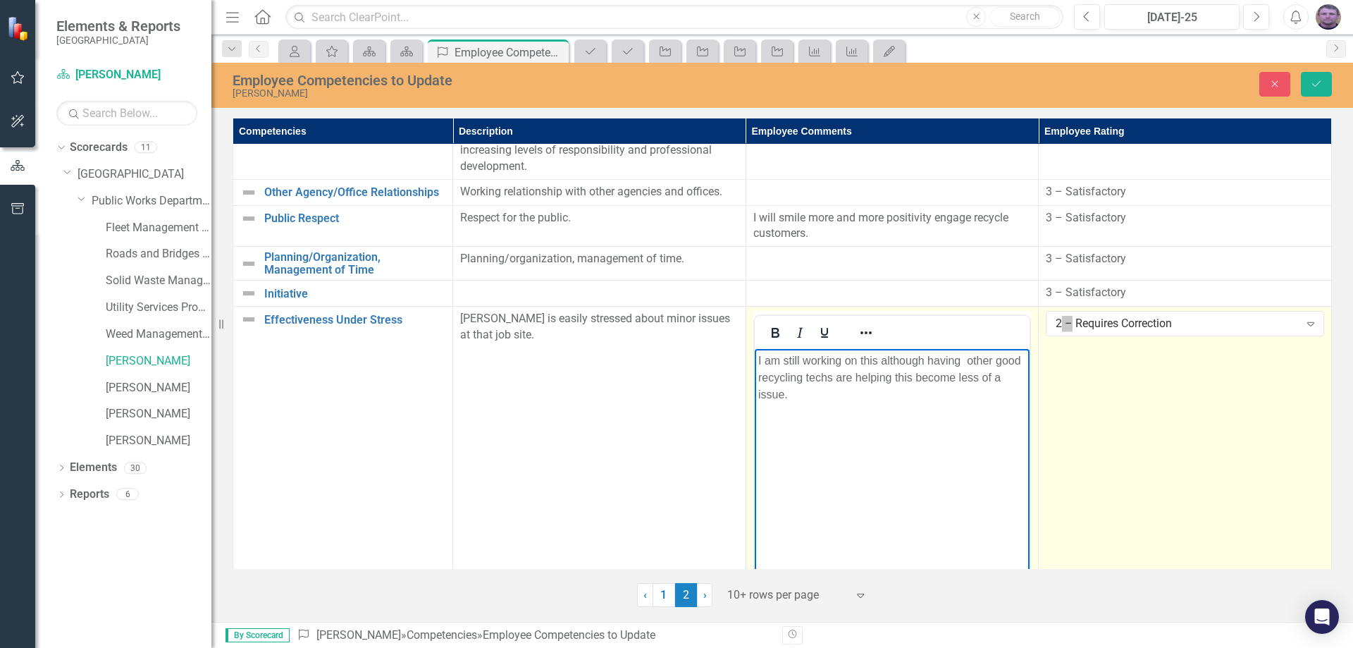
scroll to position [211, 0]
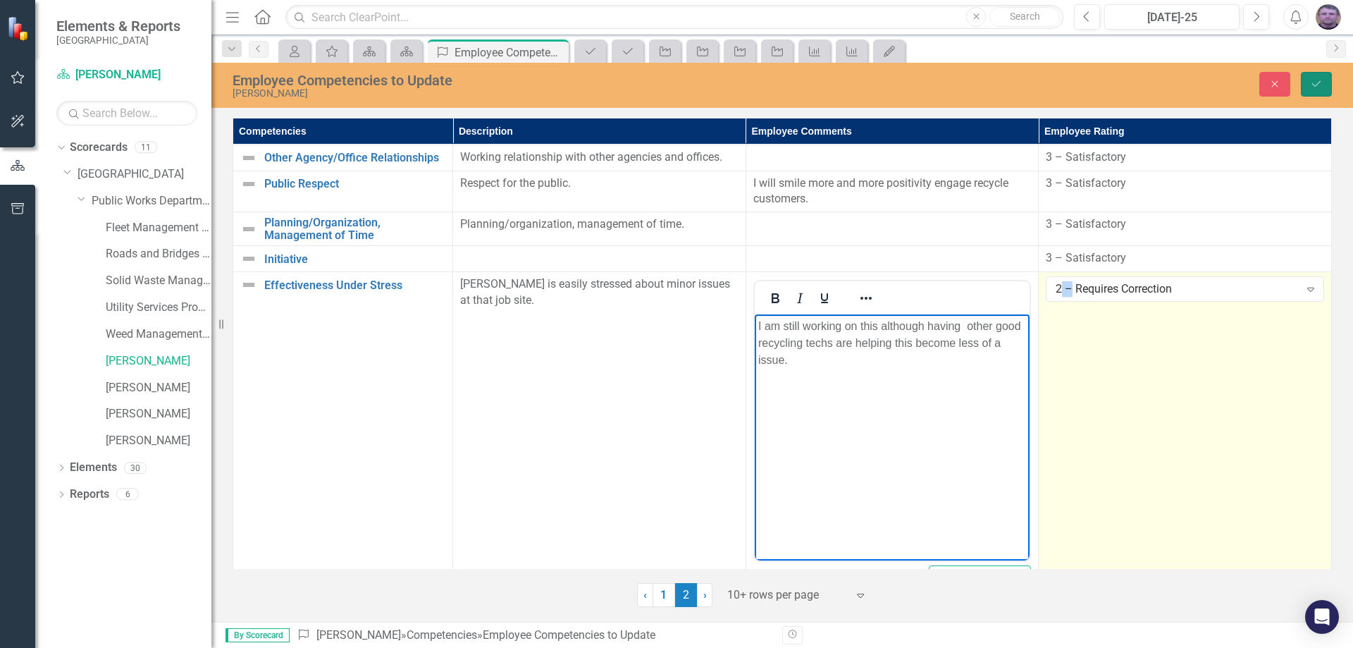
click at [1307, 80] on button "Save" at bounding box center [1316, 84] width 31 height 25
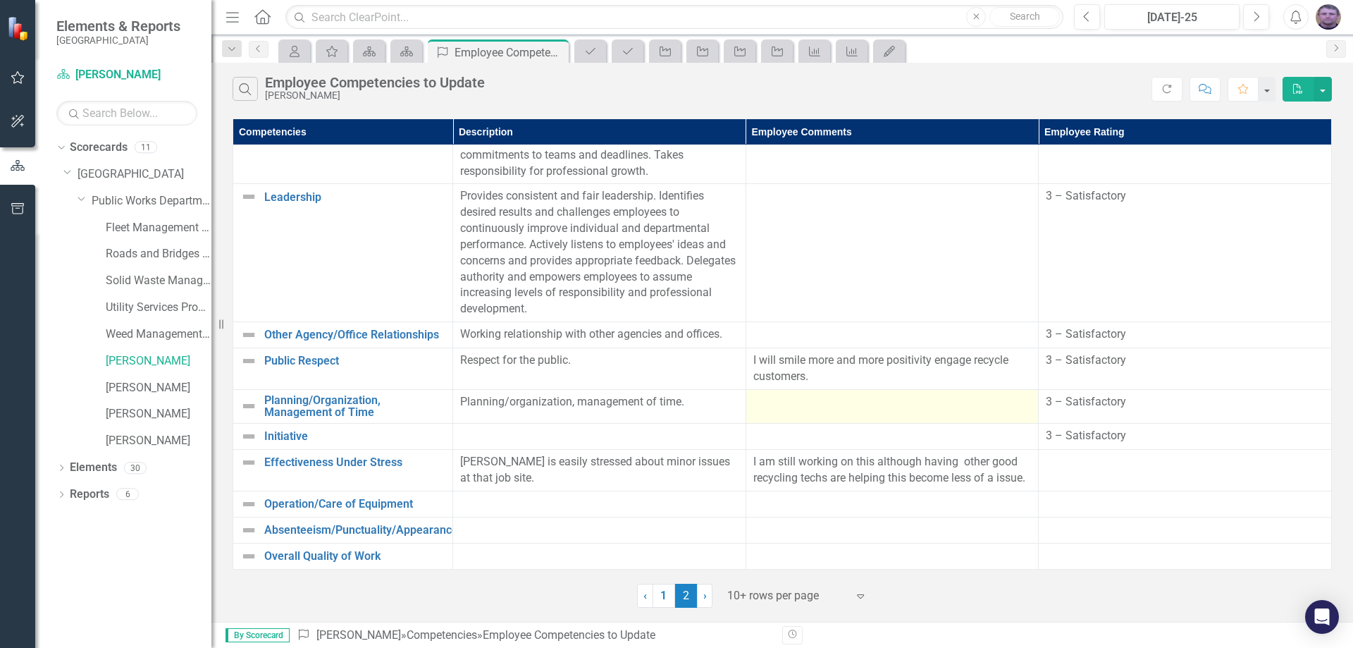
scroll to position [35, 0]
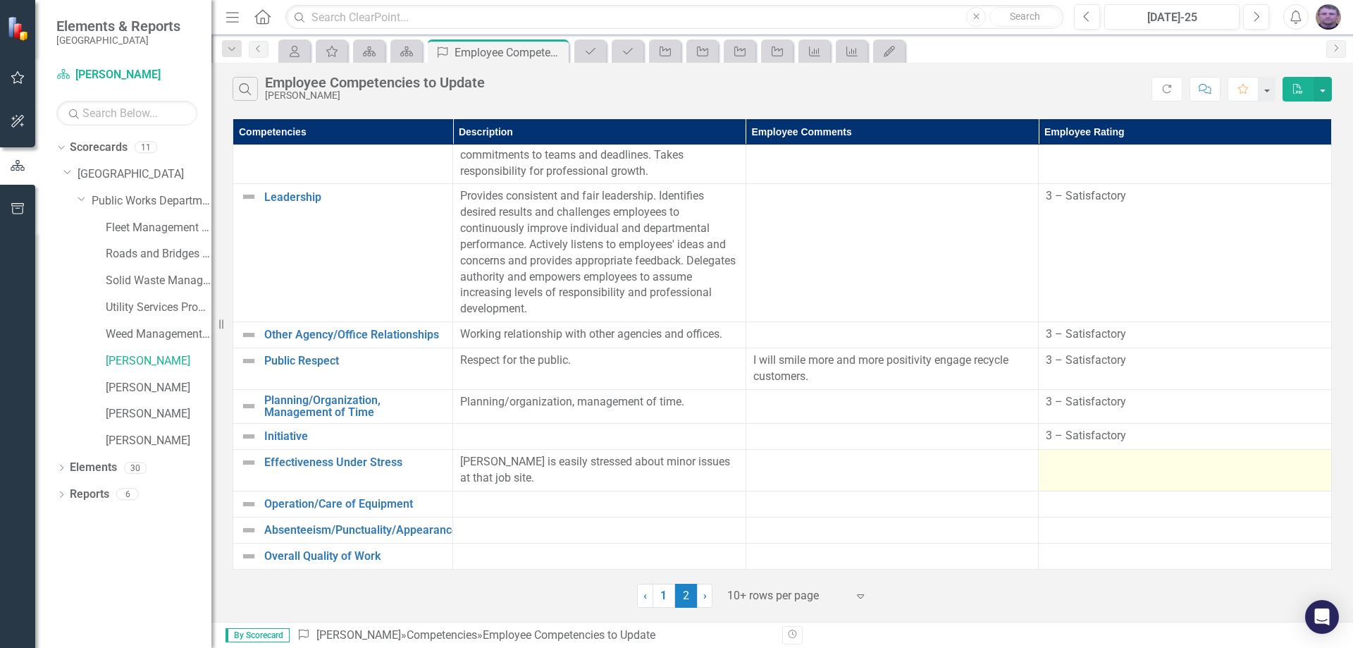
click at [1049, 464] on div at bounding box center [1185, 462] width 278 height 17
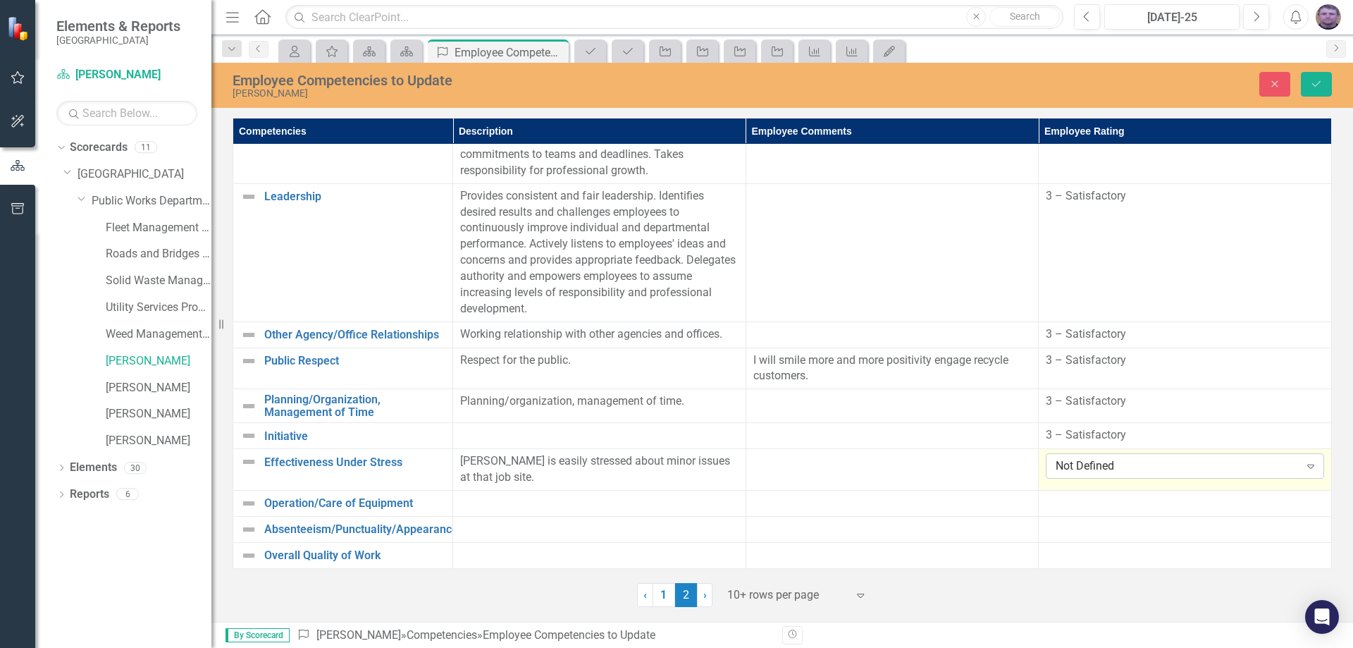
click at [1092, 469] on div "Not Defined" at bounding box center [1177, 466] width 243 height 16
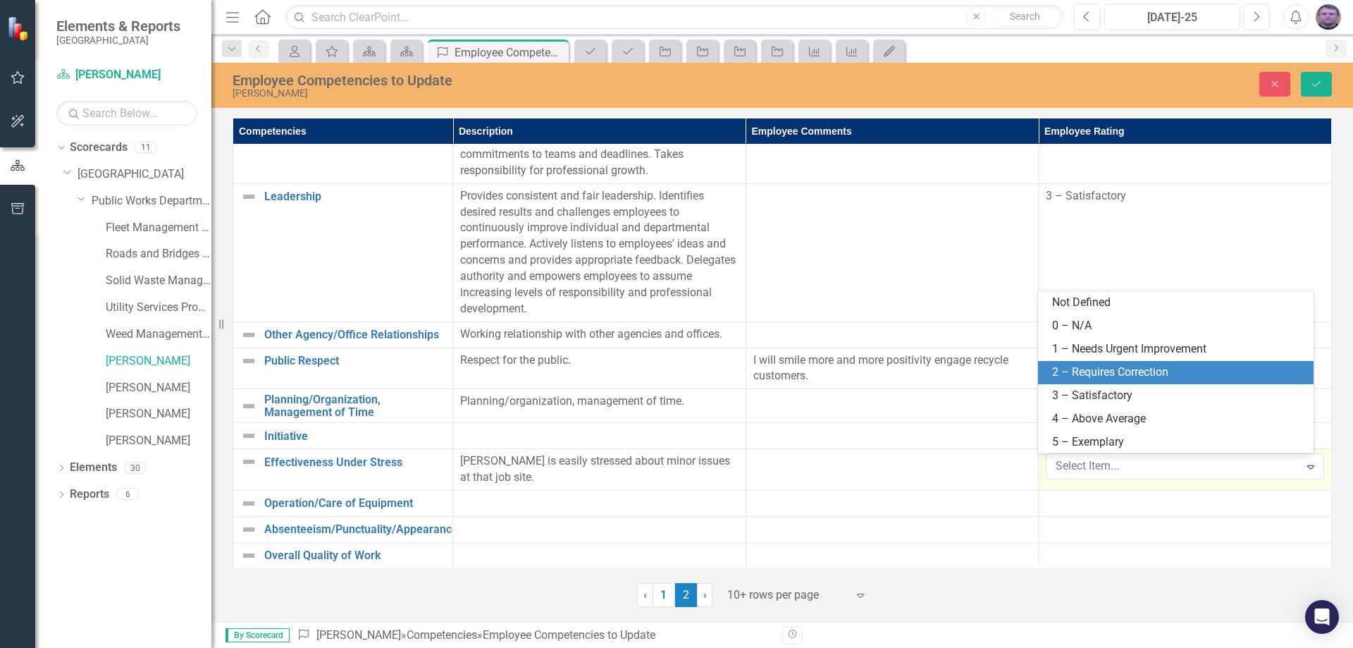
click at [1093, 368] on div "2 – Requires Correction" at bounding box center [1178, 372] width 253 height 16
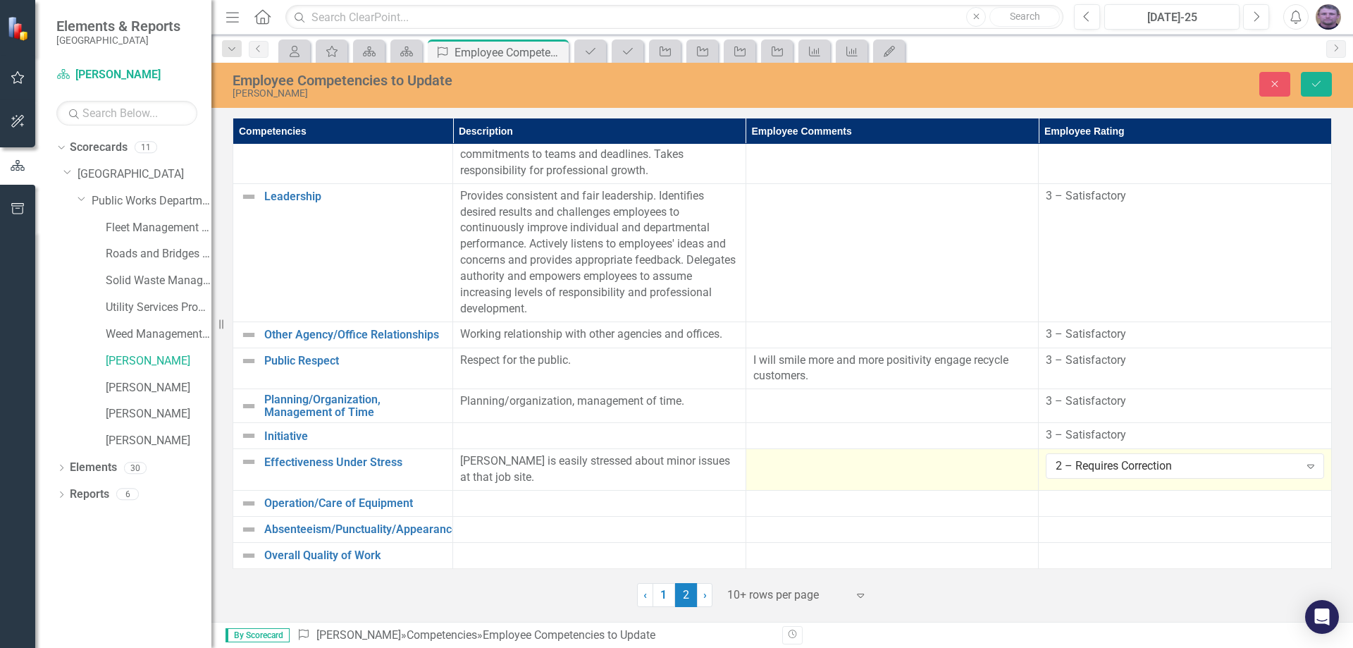
click at [789, 459] on div at bounding box center [892, 461] width 278 height 17
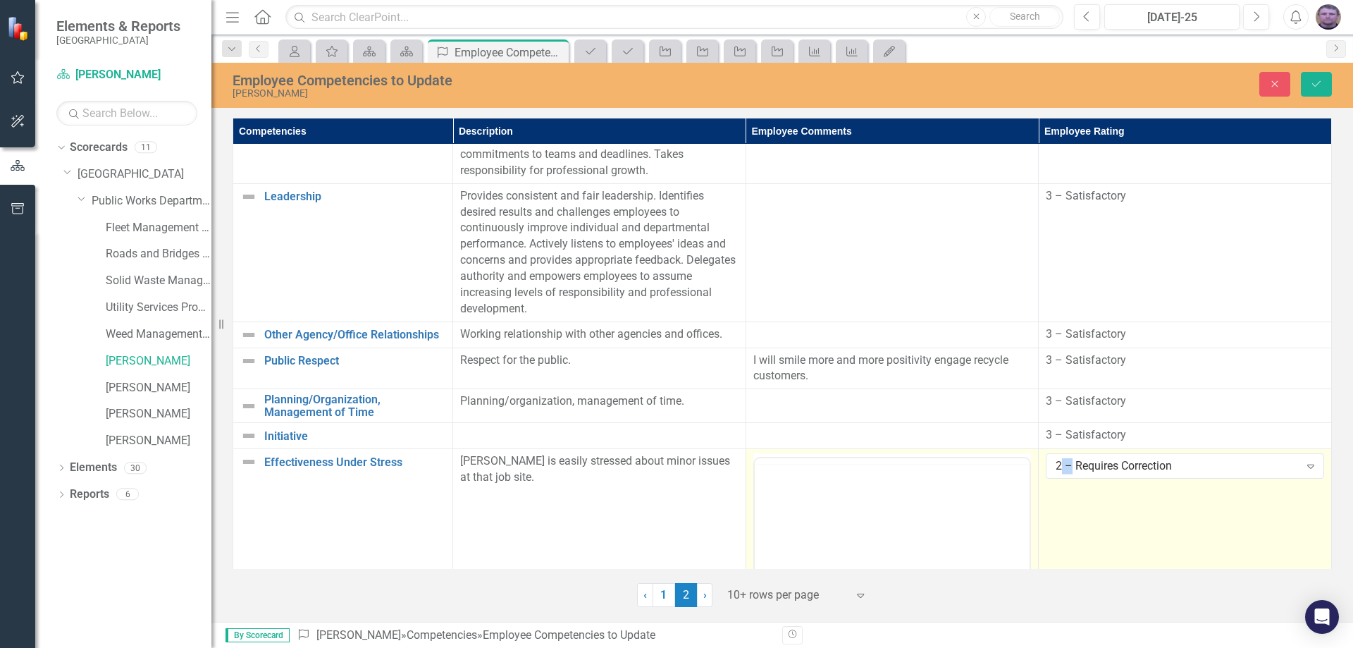
scroll to position [0, 0]
click at [866, 507] on p "Rich Text Area. Press ALT-0 for help." at bounding box center [892, 503] width 269 height 17
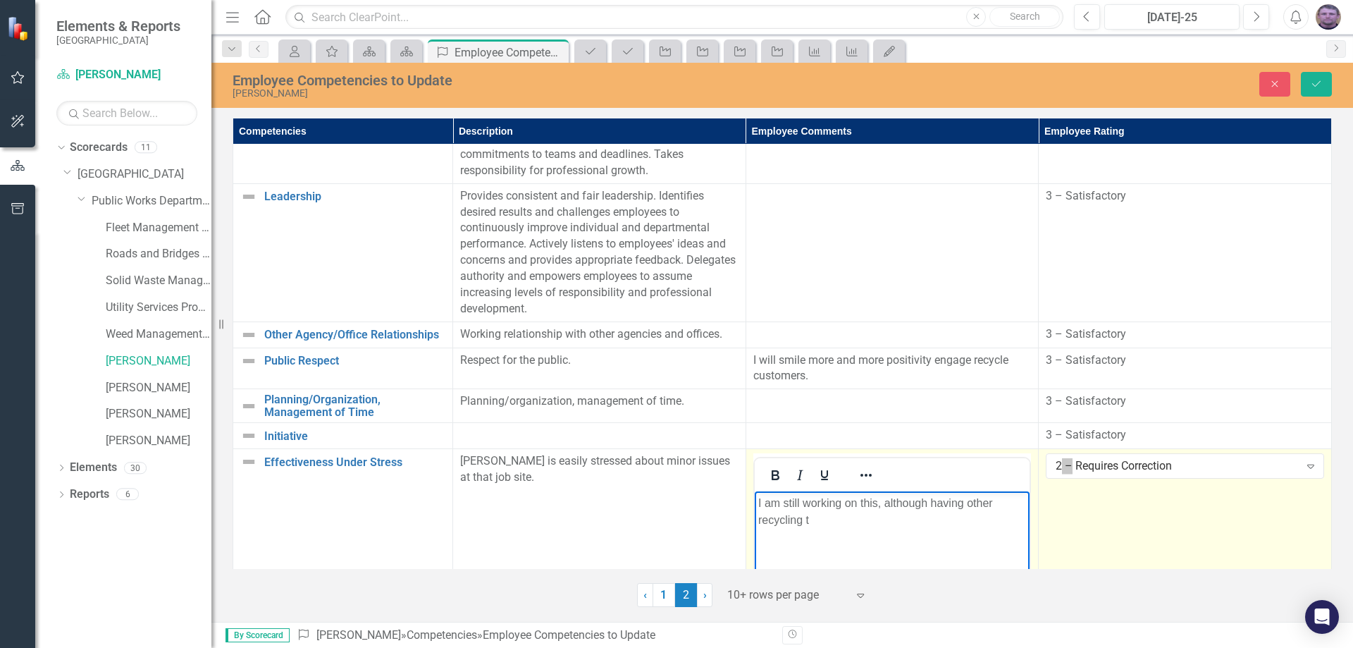
click at [1002, 506] on p "I am still working on this, although having other recycling t" at bounding box center [892, 512] width 269 height 34
click at [837, 524] on p "I am still working on this, although having other good recycling t" at bounding box center [892, 512] width 269 height 34
click at [856, 523] on p "I am still working on this, although having other good recycling t" at bounding box center [892, 512] width 269 height 34
click at [1323, 90] on button "Save" at bounding box center [1316, 84] width 31 height 25
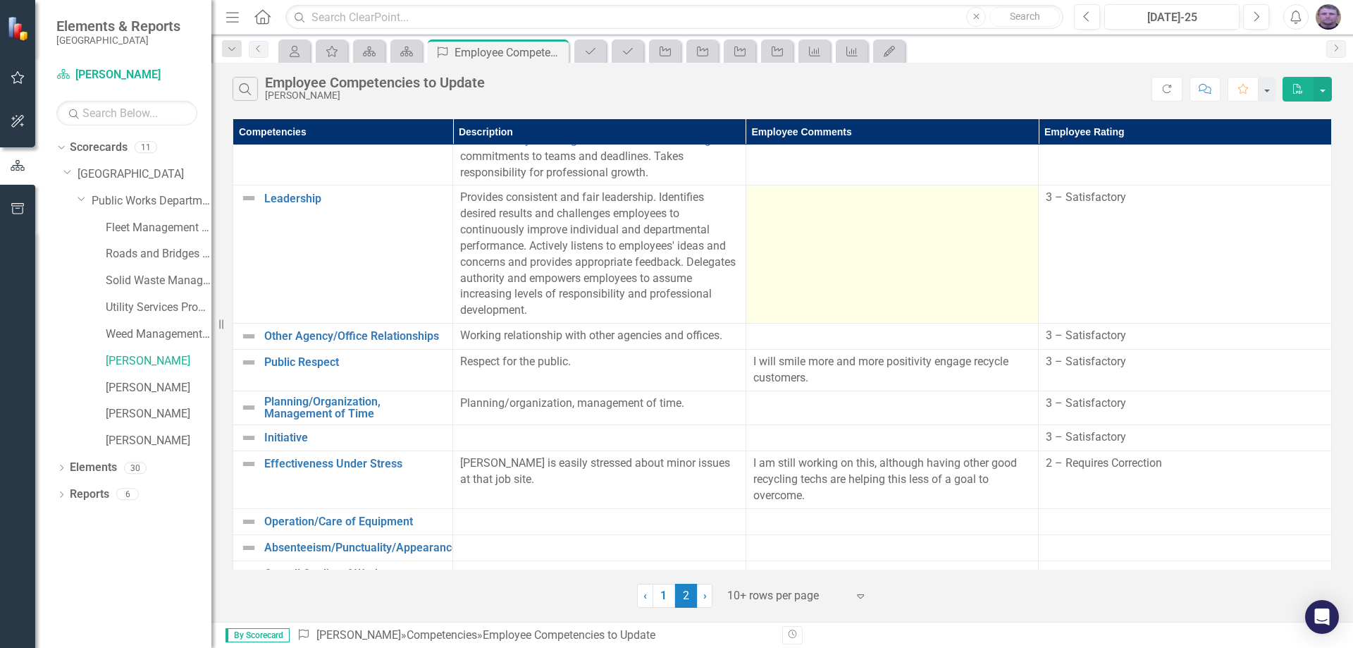
scroll to position [51, 0]
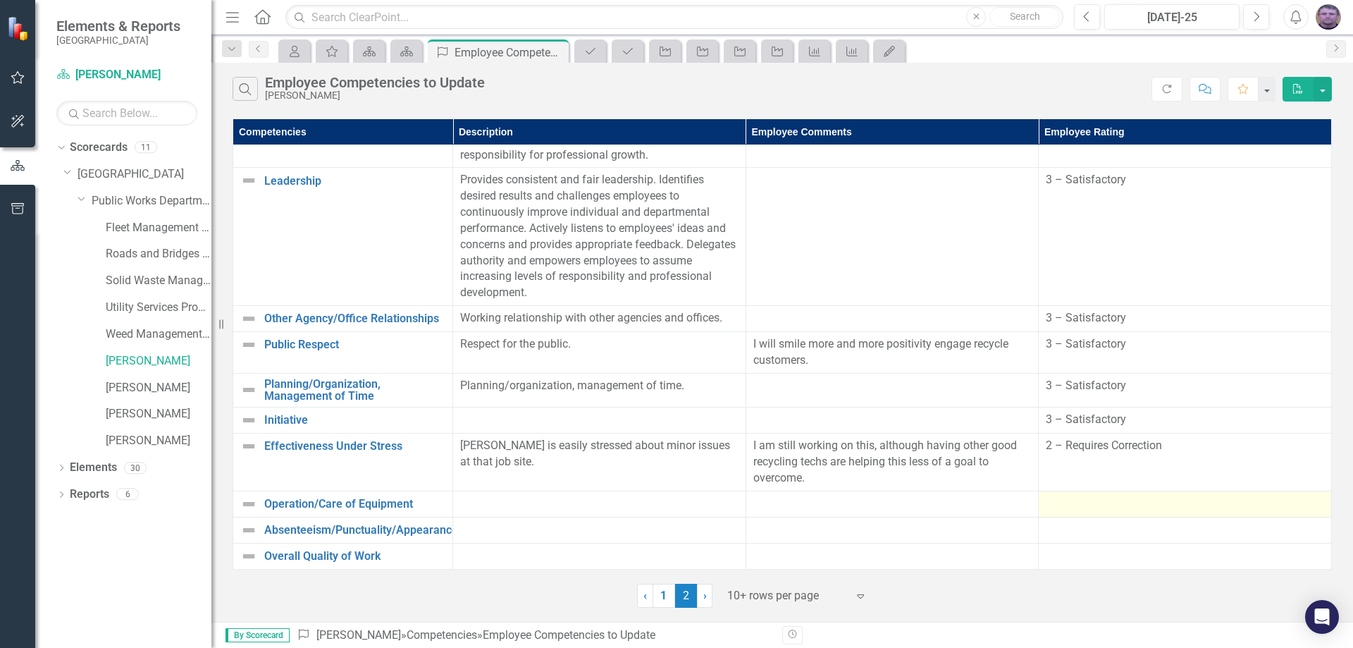
click at [1066, 507] on div at bounding box center [1185, 503] width 278 height 17
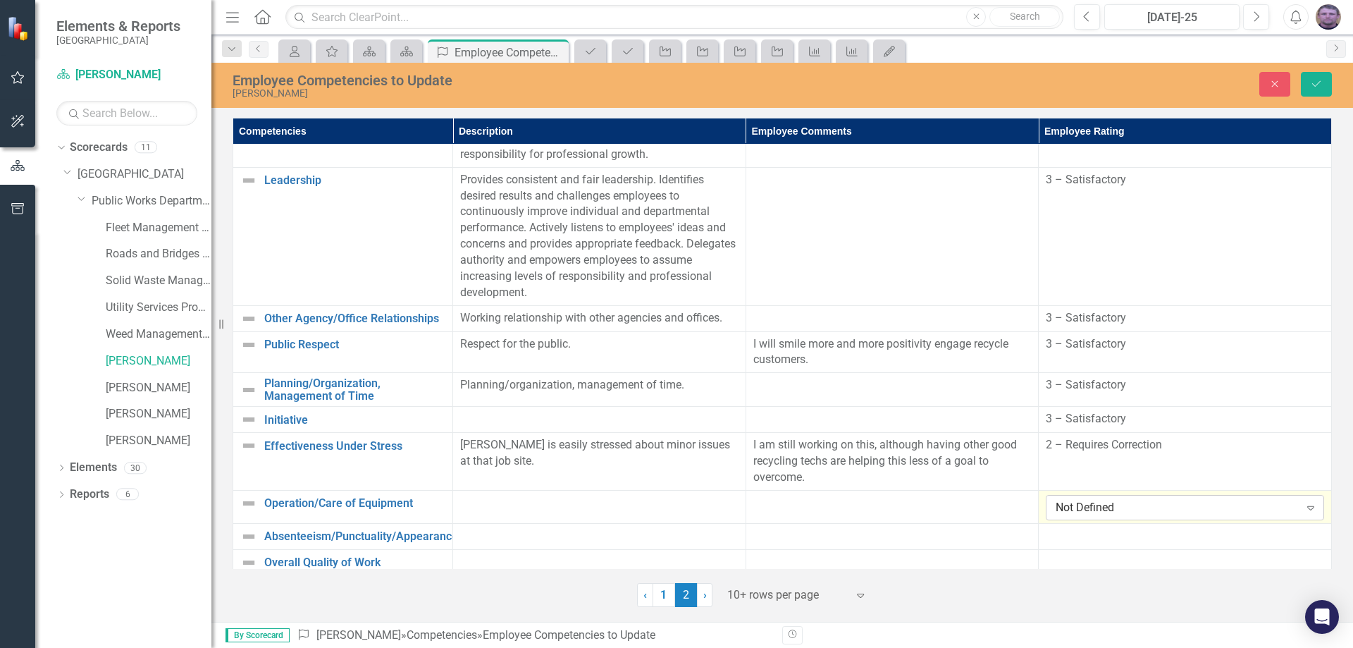
click at [1089, 505] on div "Not Defined" at bounding box center [1177, 508] width 243 height 16
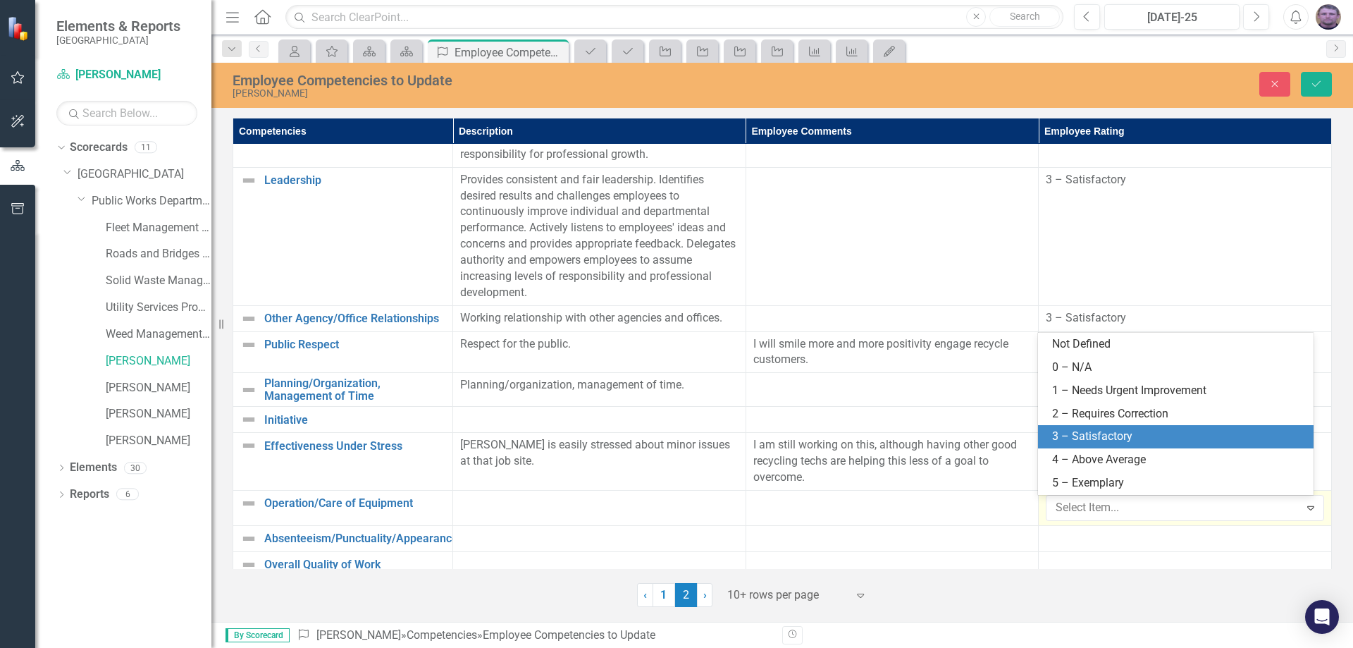
click at [1107, 441] on div "3 – Satisfactory" at bounding box center [1178, 437] width 253 height 16
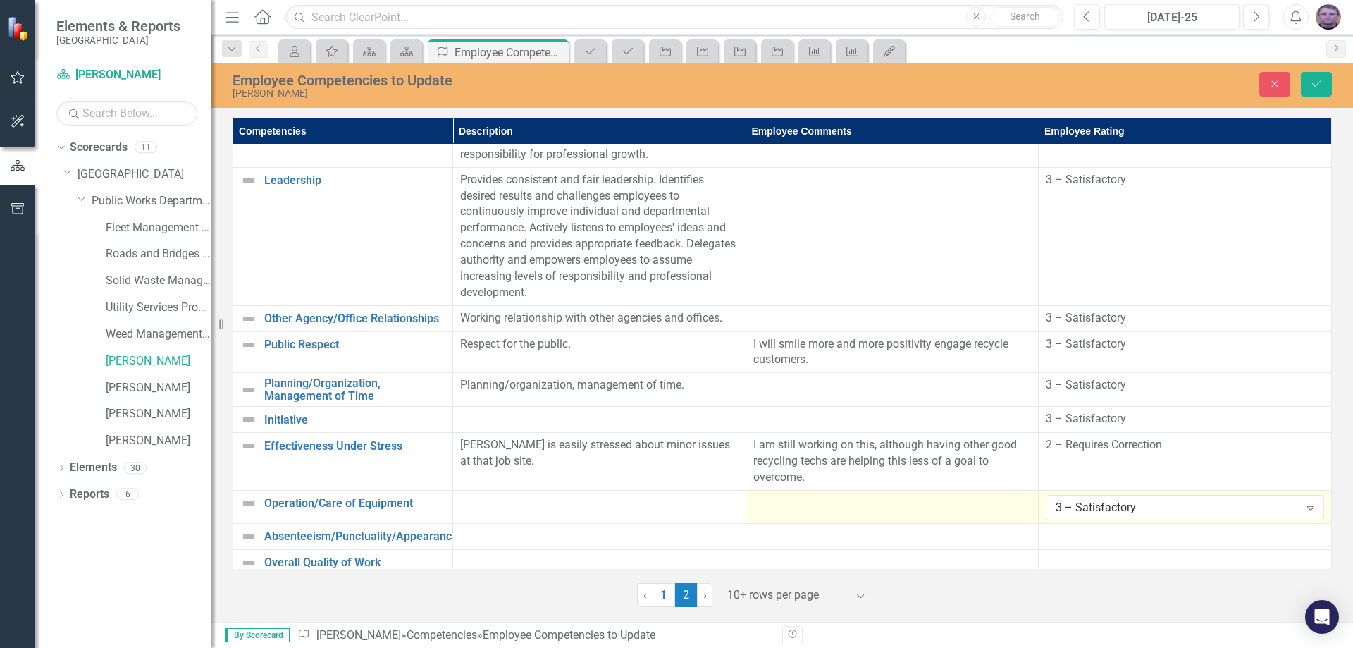
click at [844, 507] on div at bounding box center [892, 503] width 278 height 17
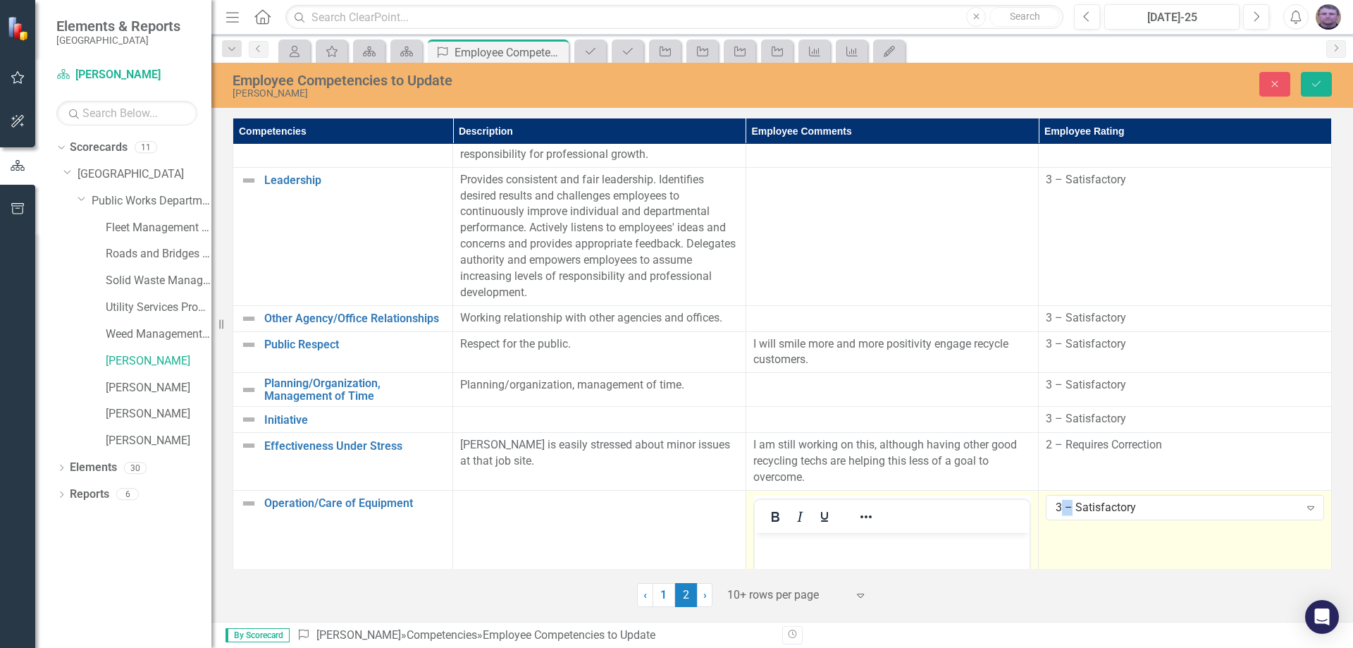
scroll to position [121, 0]
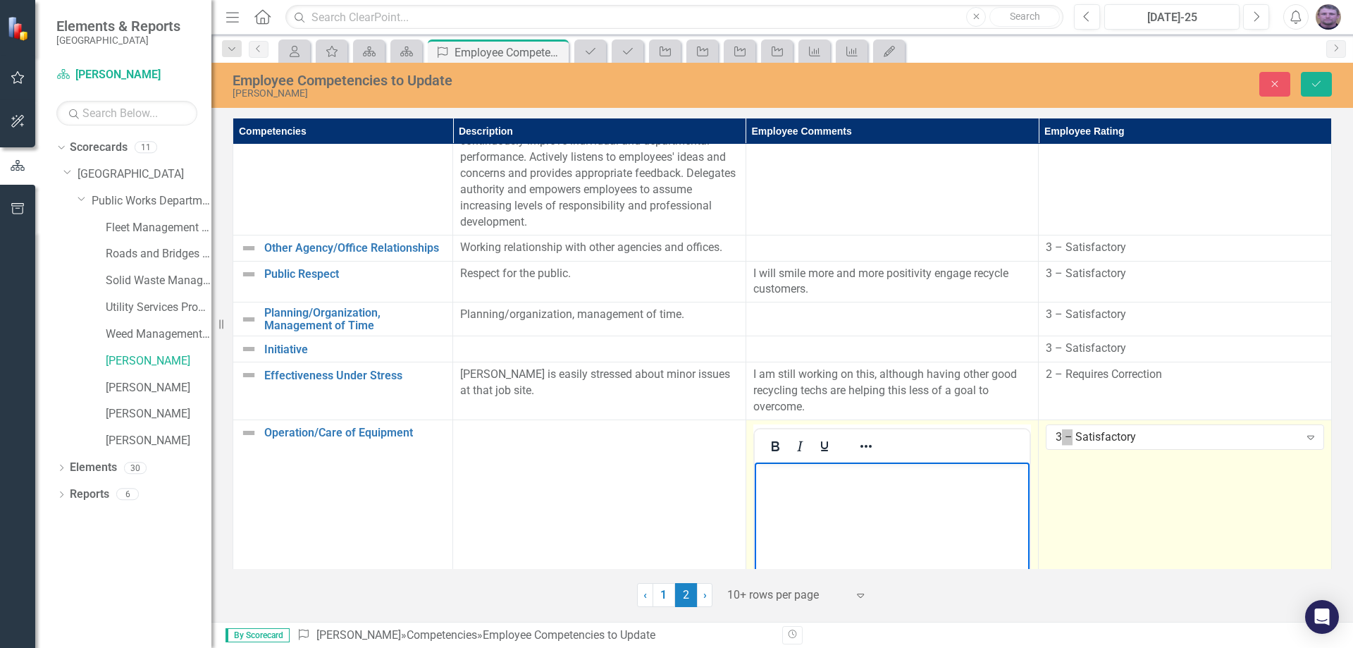
click at [873, 491] on body "Rich Text Area. Press ALT-0 for help." at bounding box center [892, 567] width 276 height 211
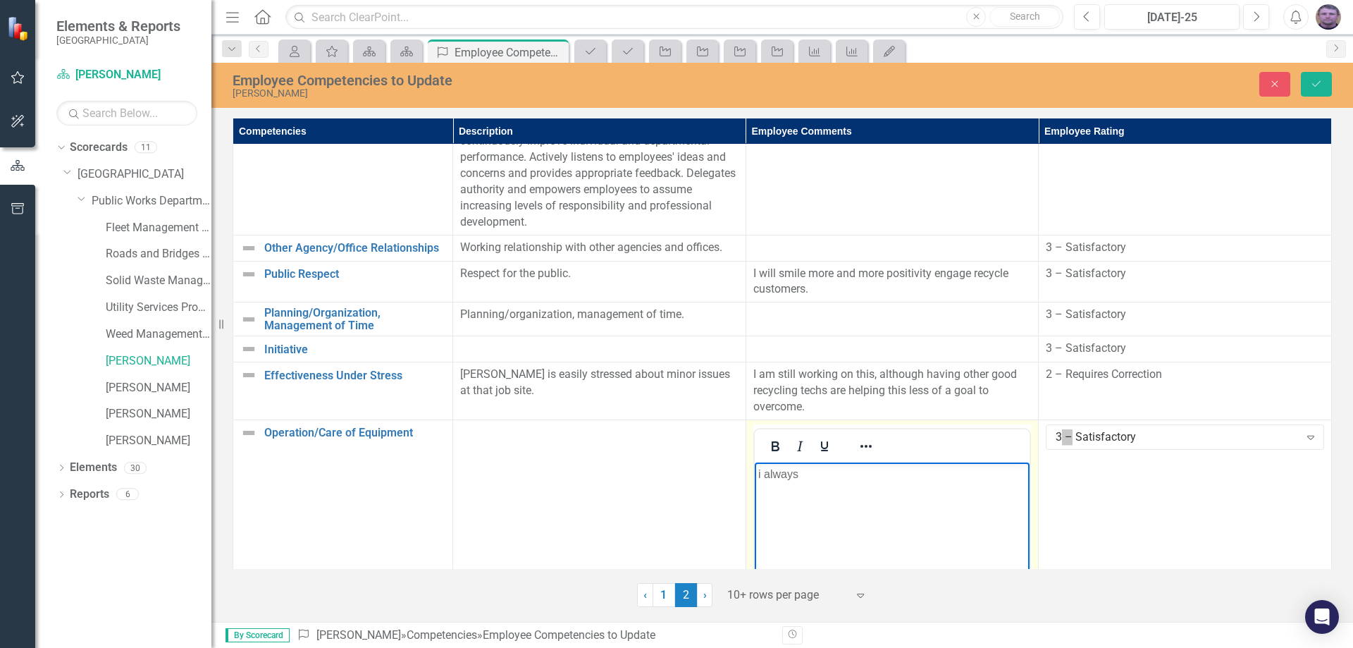
click at [766, 476] on p "i always" at bounding box center [892, 473] width 269 height 17
click at [885, 478] on p "I always regularly make" at bounding box center [892, 473] width 269 height 17
click at [1317, 88] on icon "Save" at bounding box center [1316, 84] width 13 height 10
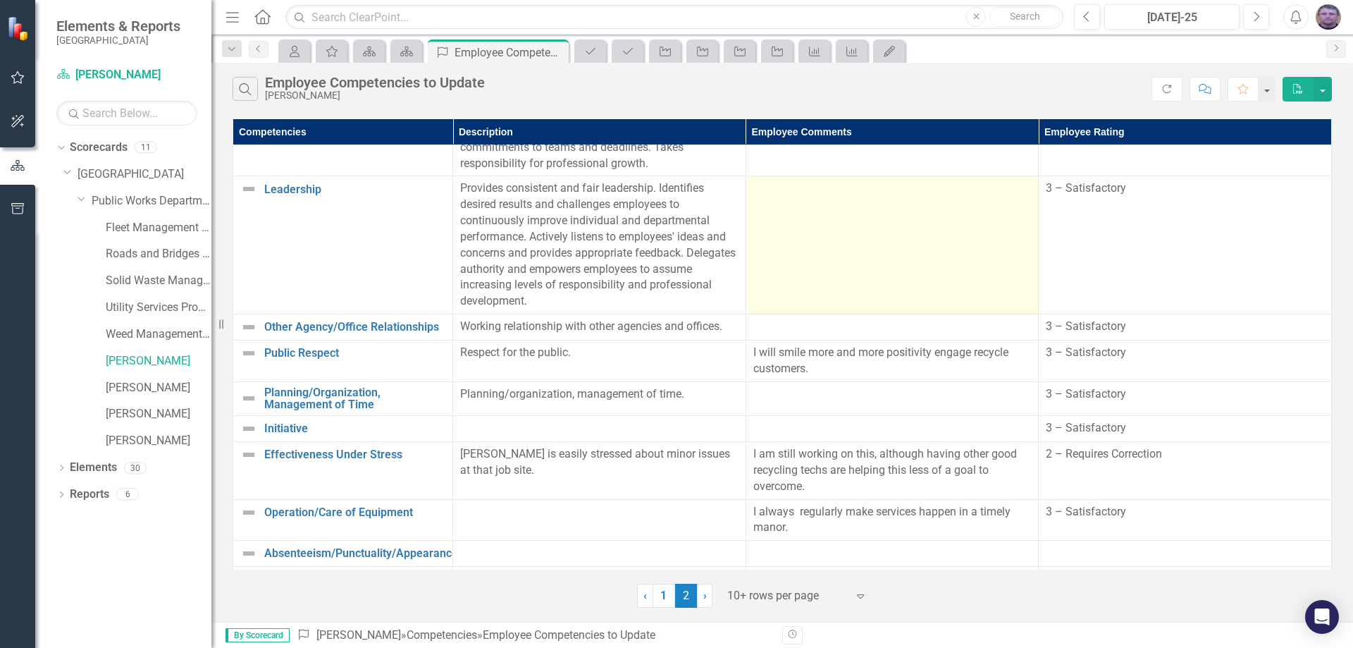
scroll to position [66, 0]
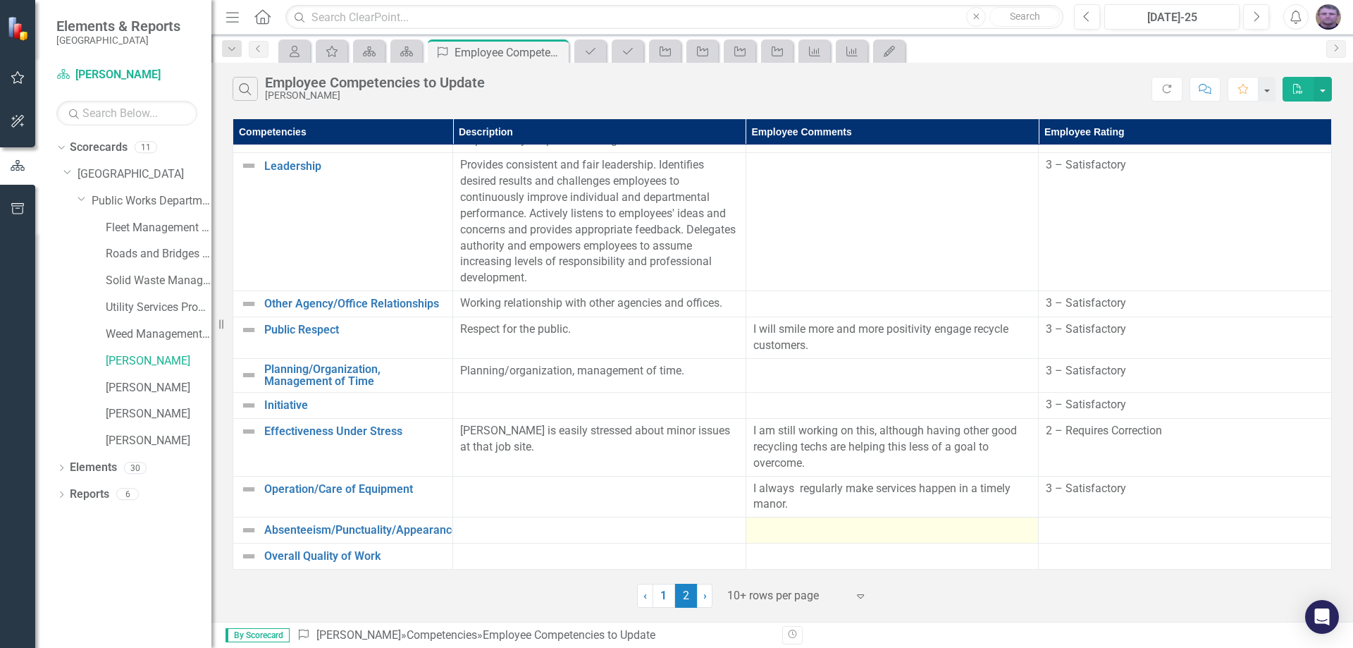
click at [777, 529] on div at bounding box center [892, 530] width 278 height 17
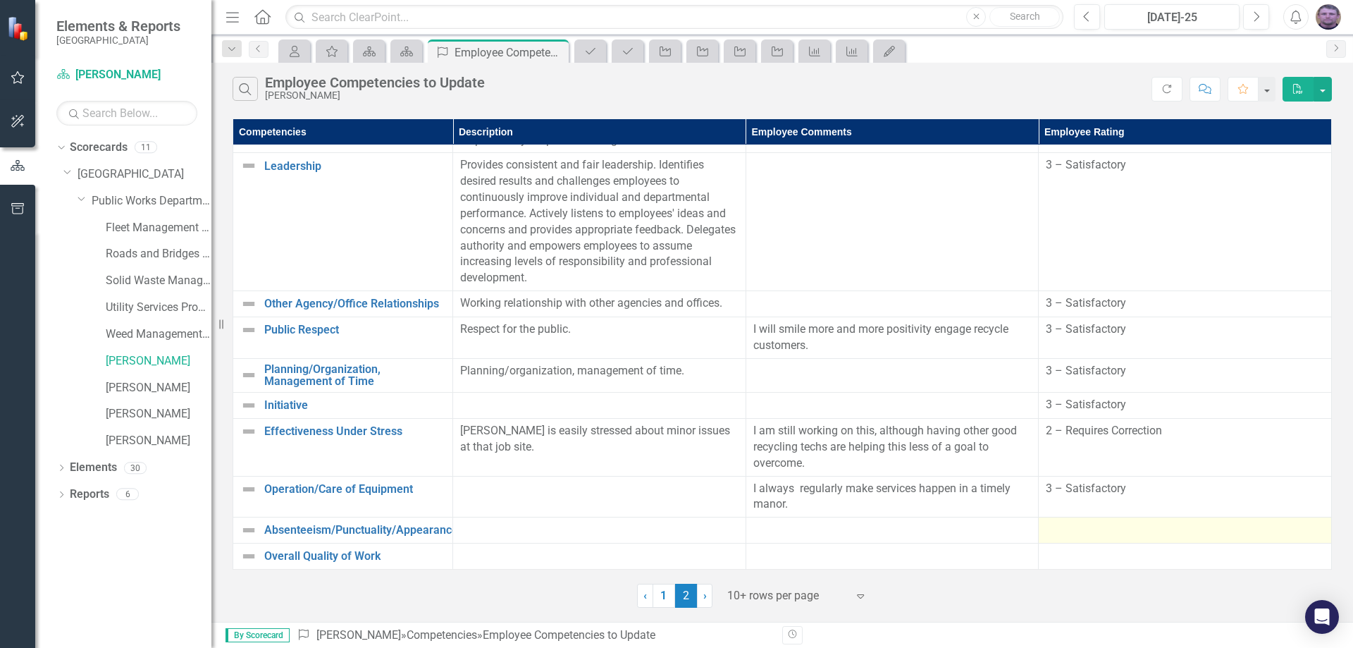
click at [1070, 527] on div at bounding box center [1185, 530] width 278 height 17
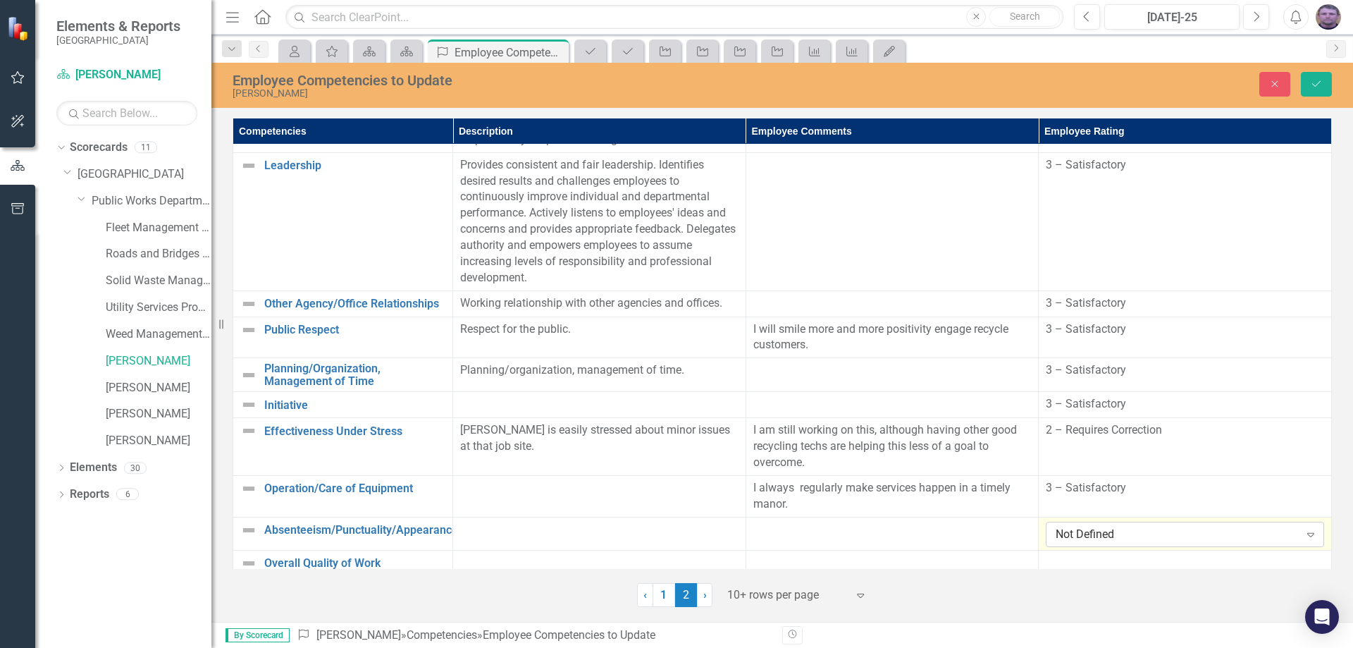
click at [1056, 533] on div "Not Defined" at bounding box center [1177, 534] width 243 height 16
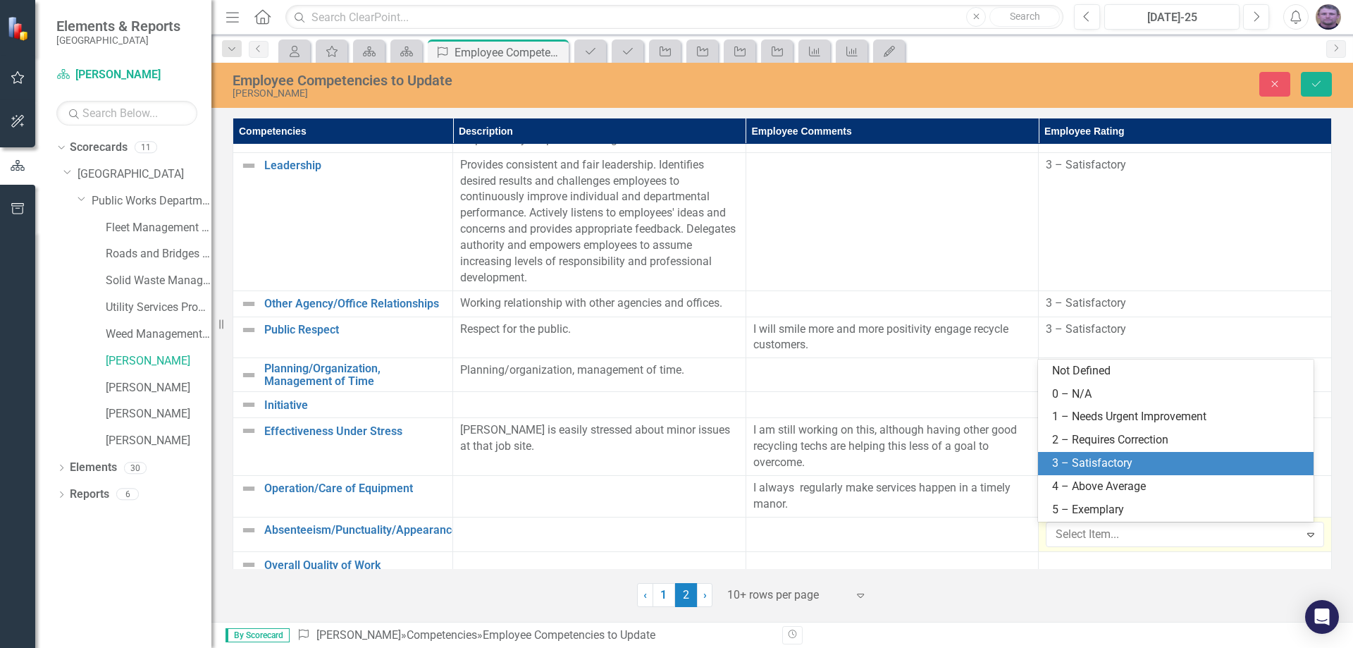
click at [1076, 463] on div "3 – Satisfactory" at bounding box center [1178, 463] width 253 height 16
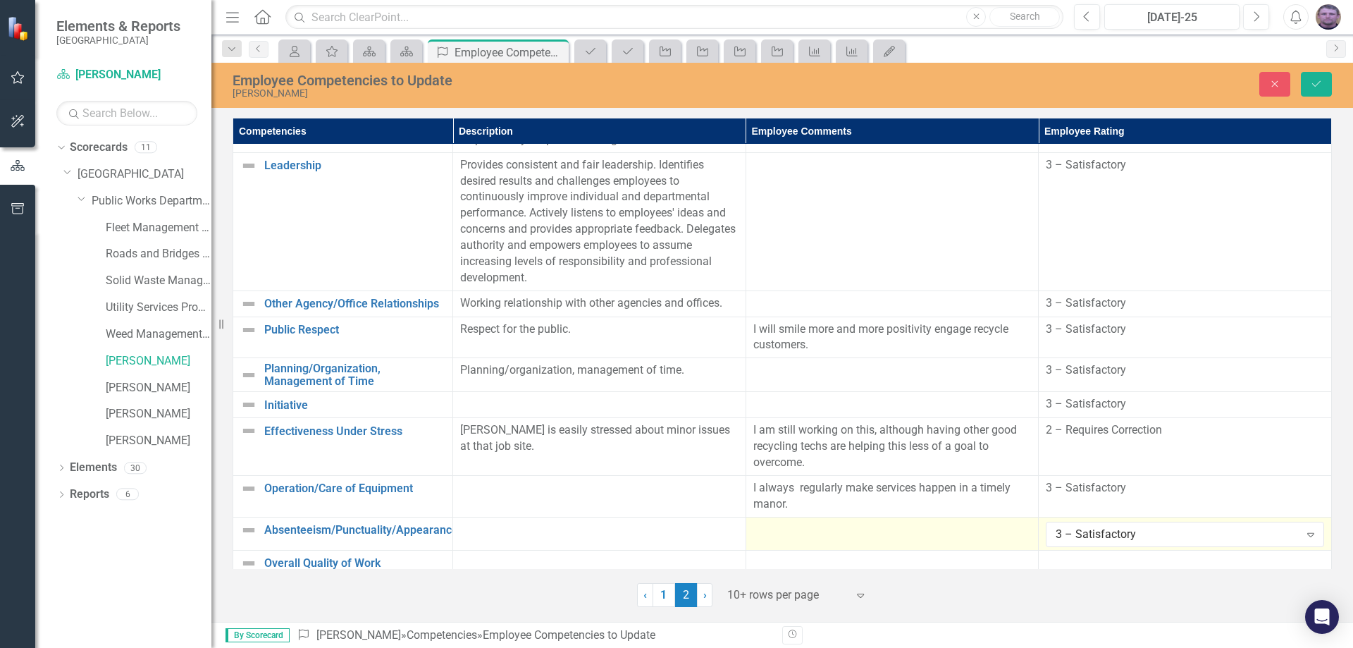
scroll to position [73, 0]
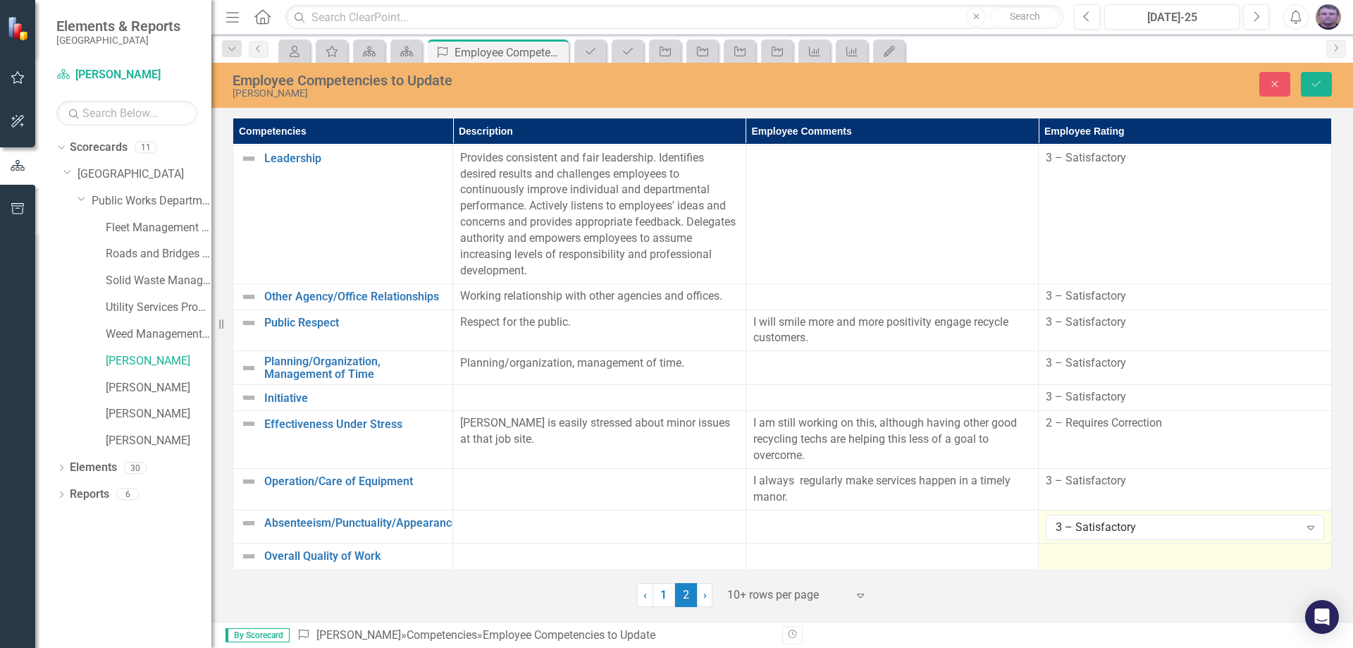
click at [1107, 560] on div at bounding box center [1185, 556] width 278 height 17
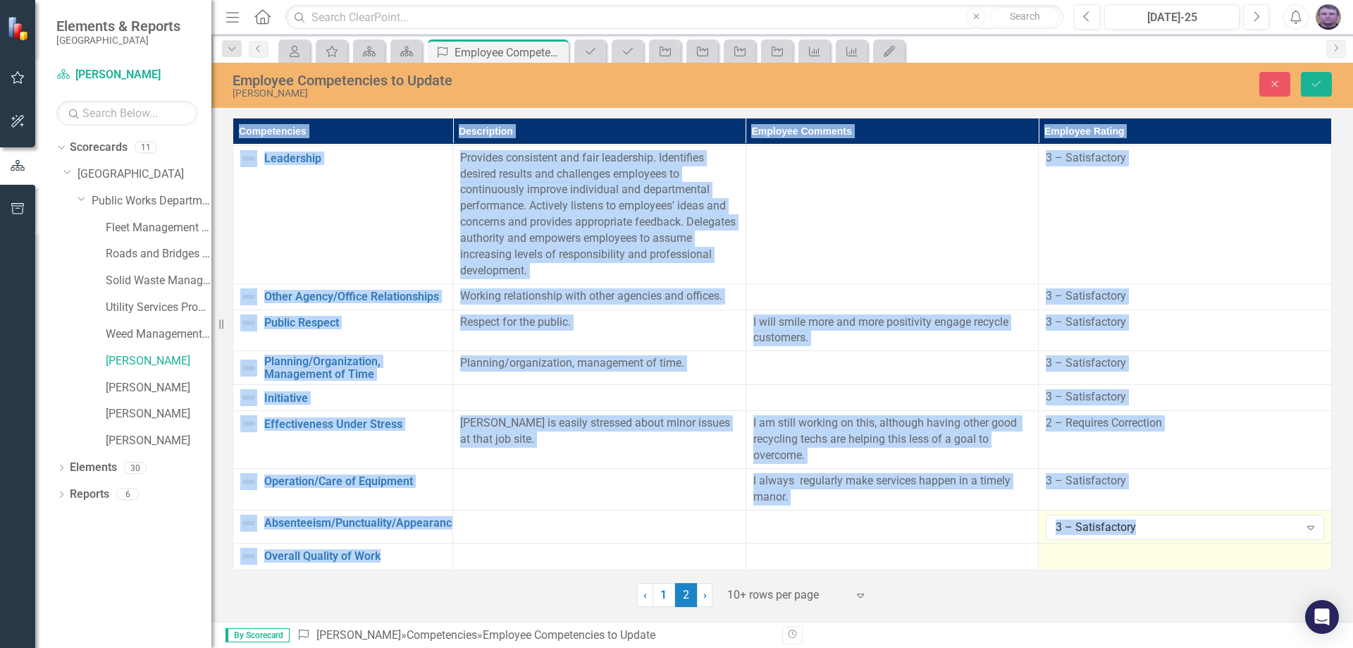
click at [1107, 560] on div at bounding box center [1185, 556] width 278 height 17
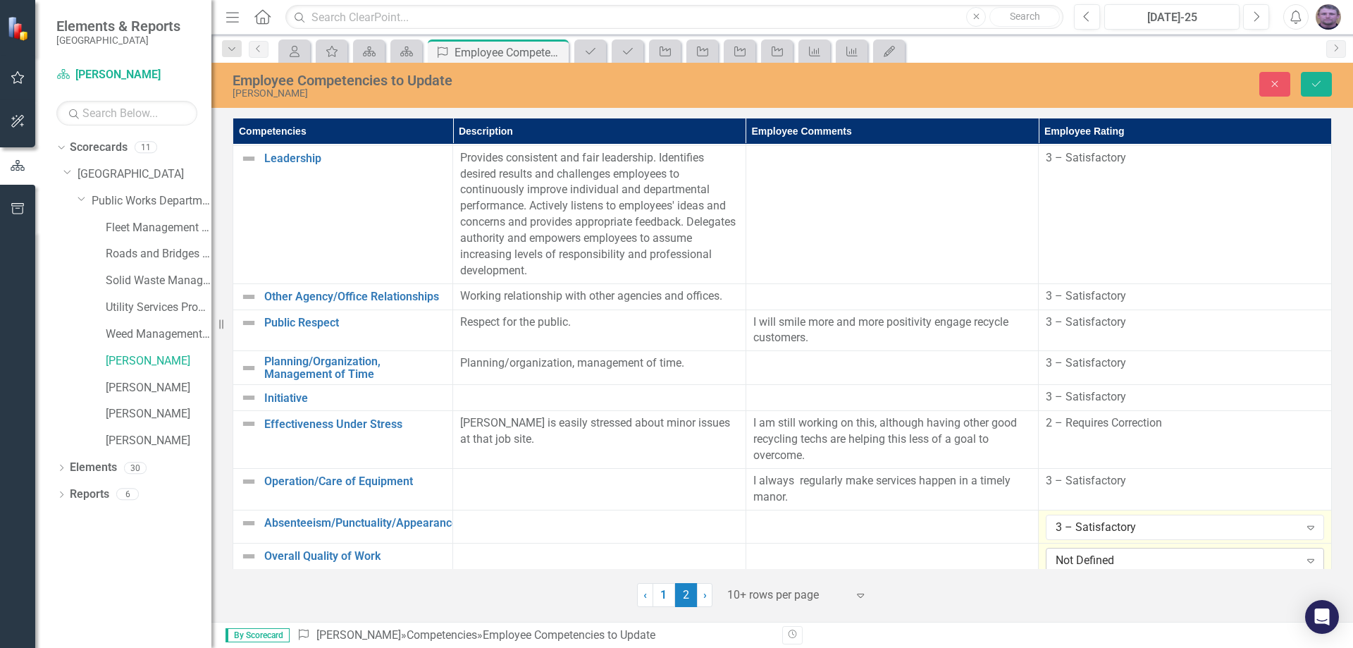
click at [1088, 561] on div "Not Defined" at bounding box center [1177, 560] width 243 height 16
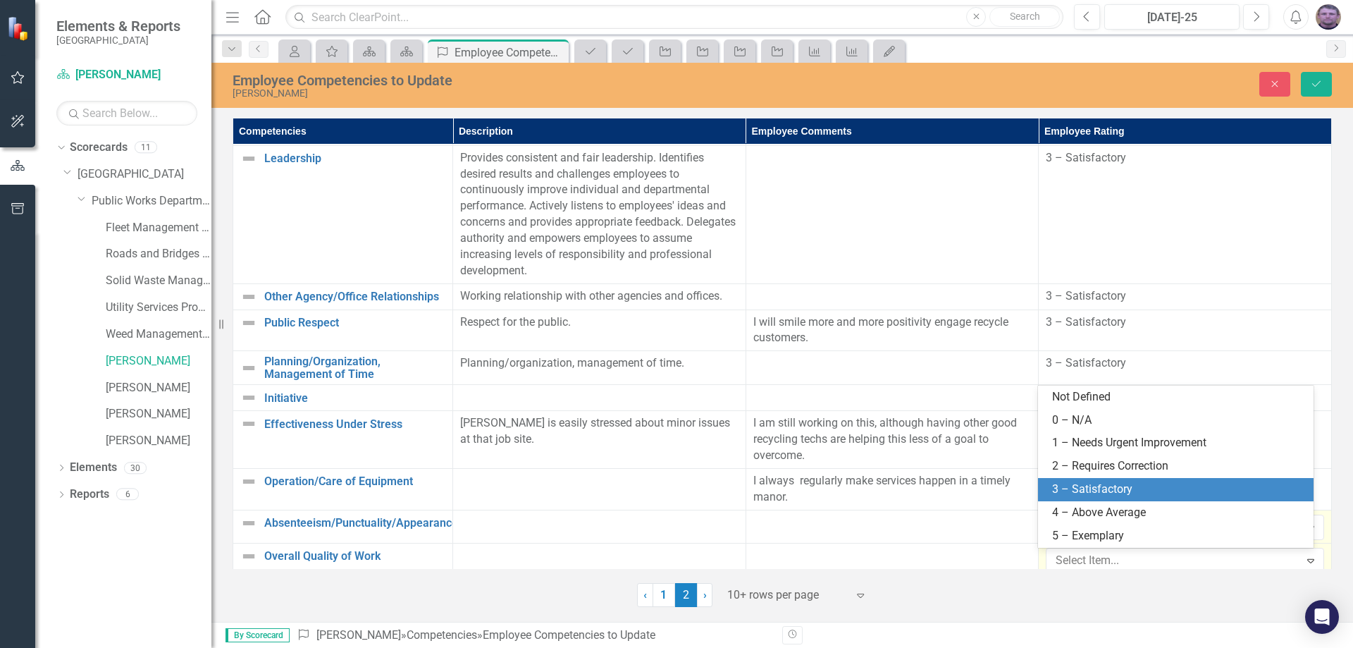
click at [1083, 486] on div "3 – Satisfactory" at bounding box center [1178, 489] width 253 height 16
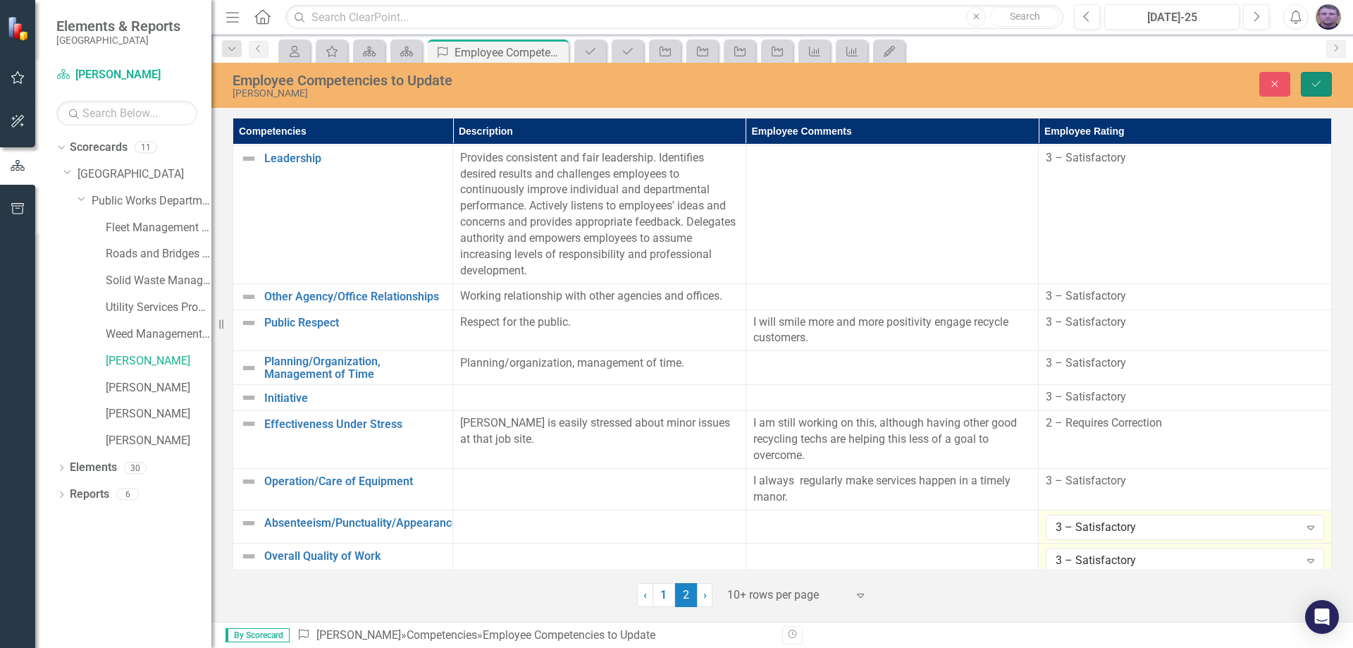
click at [1310, 75] on button "Save" at bounding box center [1316, 84] width 31 height 25
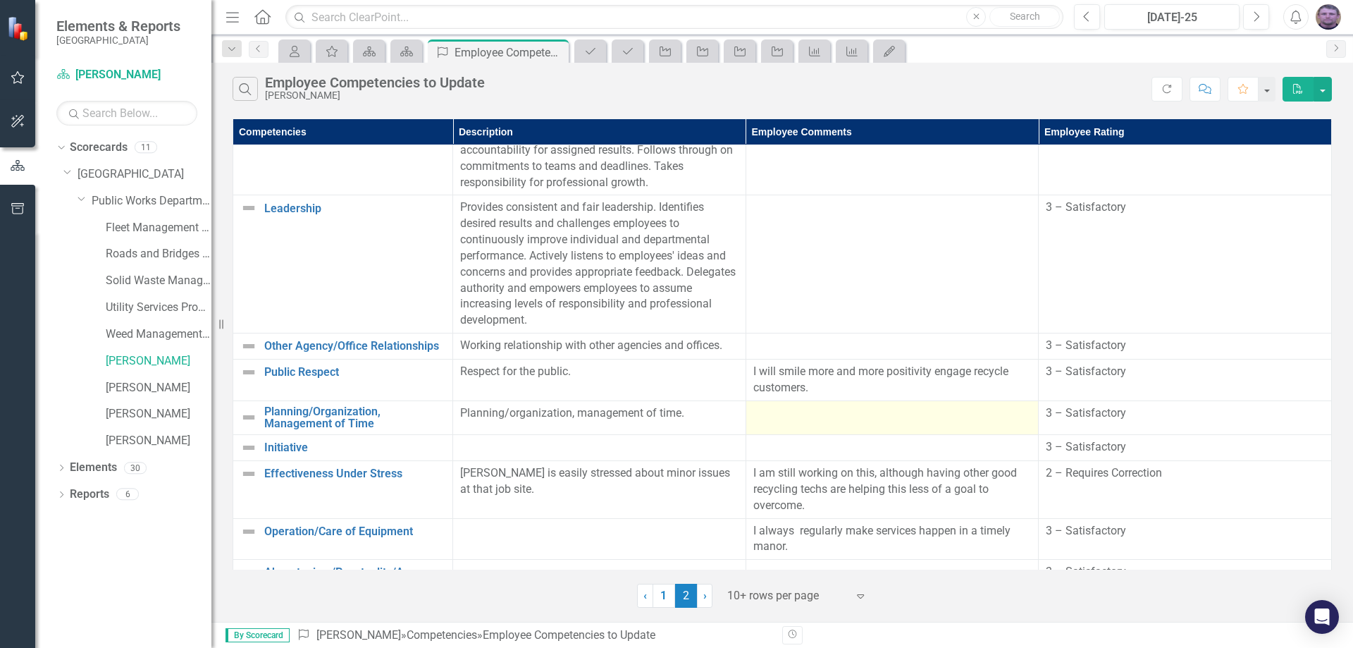
scroll to position [0, 0]
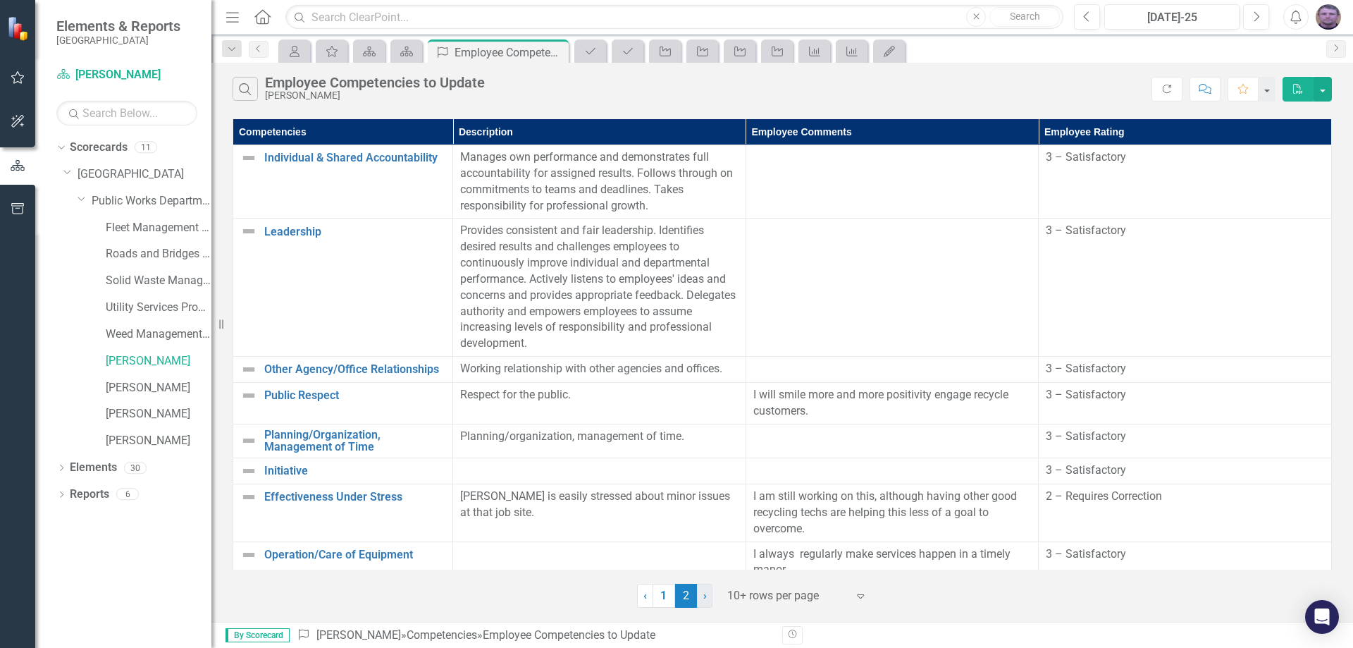
click at [702, 598] on link "› Next" at bounding box center [705, 596] width 16 height 24
click at [261, 49] on icon "Previous" at bounding box center [258, 48] width 11 height 8
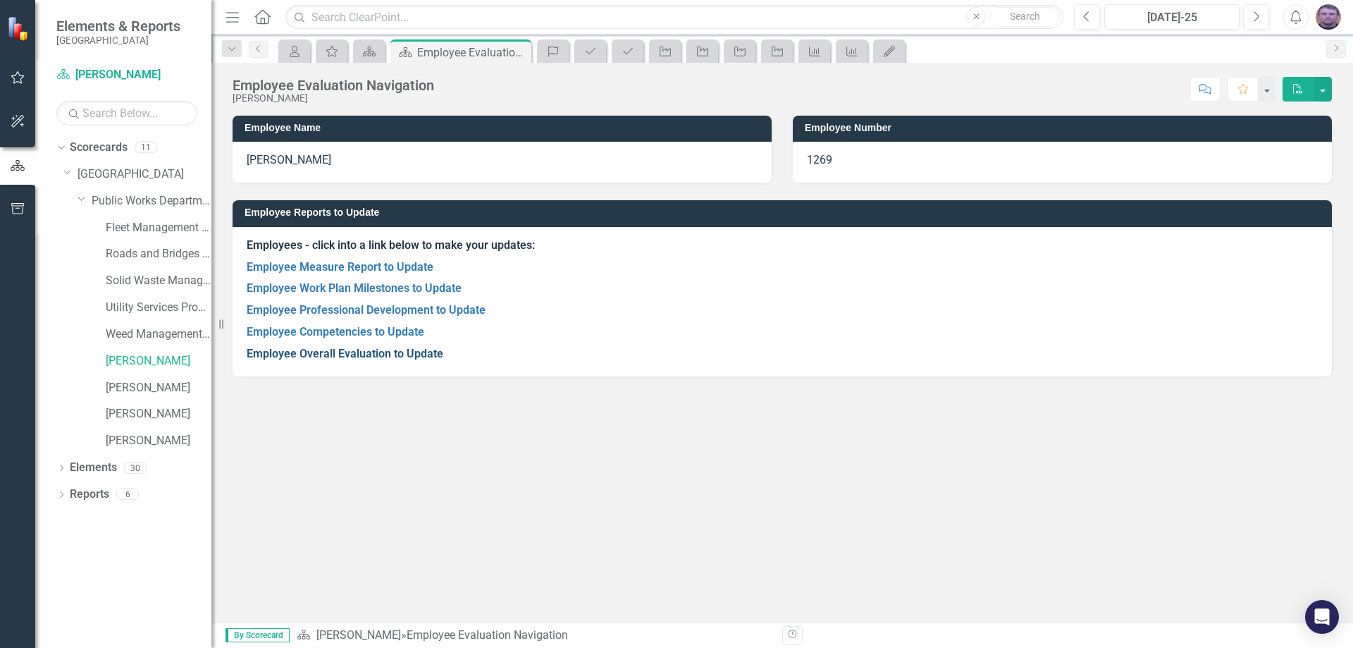
click at [304, 354] on link "Employee Overall Evaluation to Update" at bounding box center [345, 353] width 197 height 13
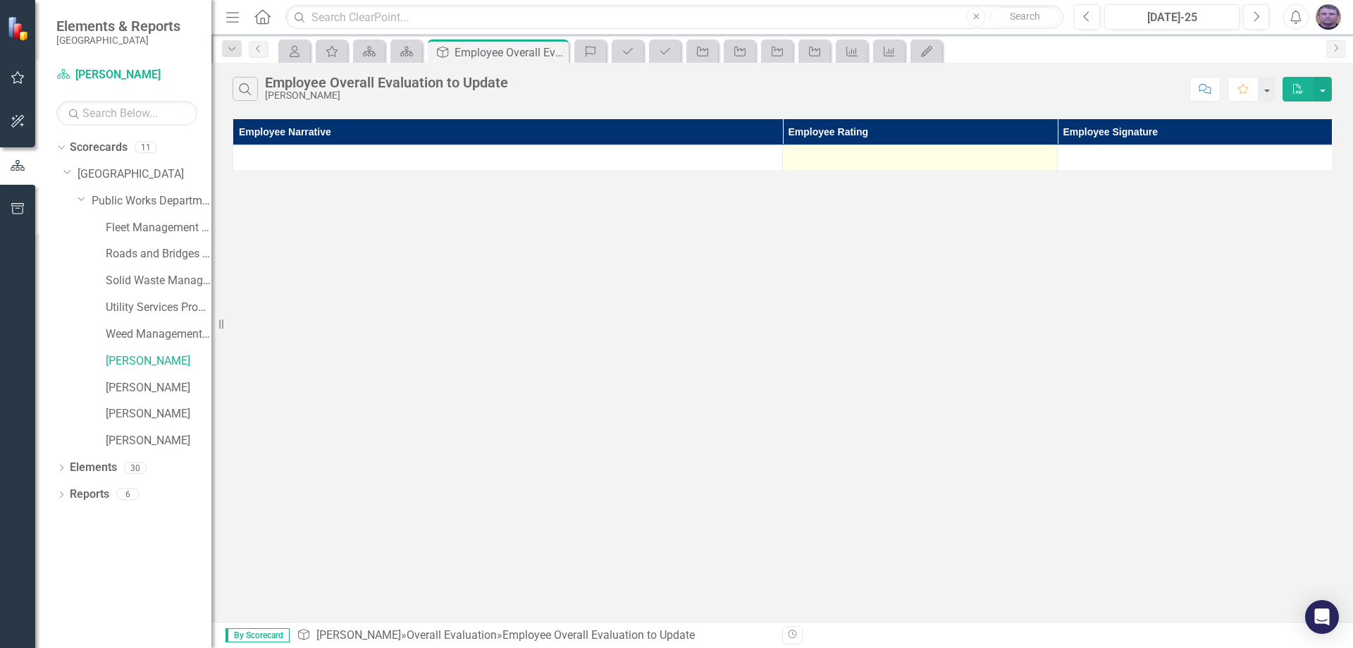
click at [952, 160] on div at bounding box center [920, 157] width 260 height 17
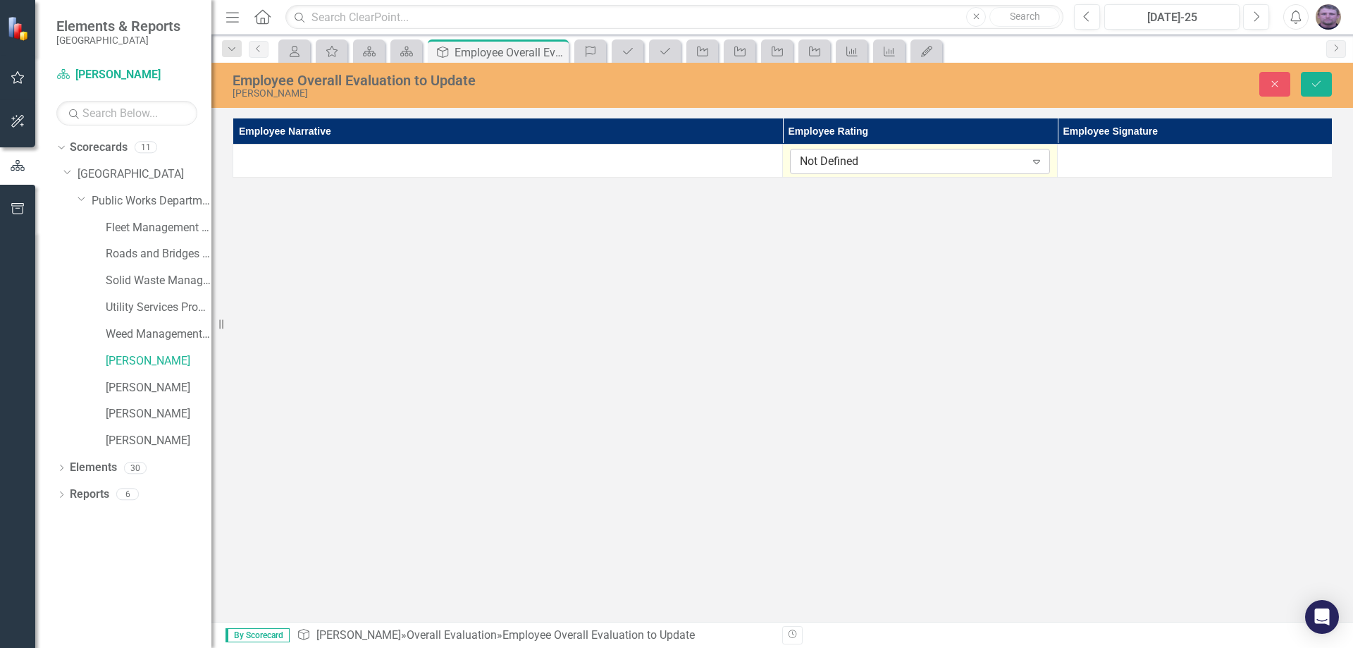
click at [909, 163] on div "Not Defined" at bounding box center [913, 162] width 226 height 16
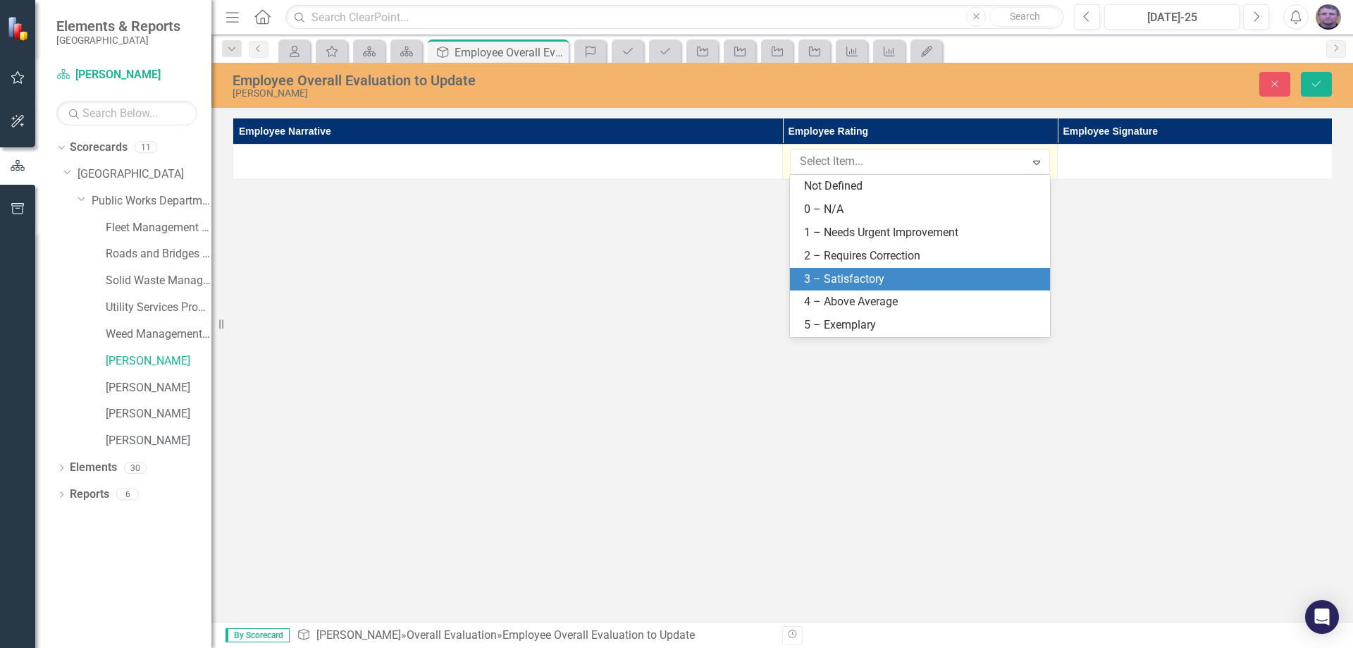
click at [873, 280] on div "3 – Satisfactory" at bounding box center [923, 279] width 238 height 16
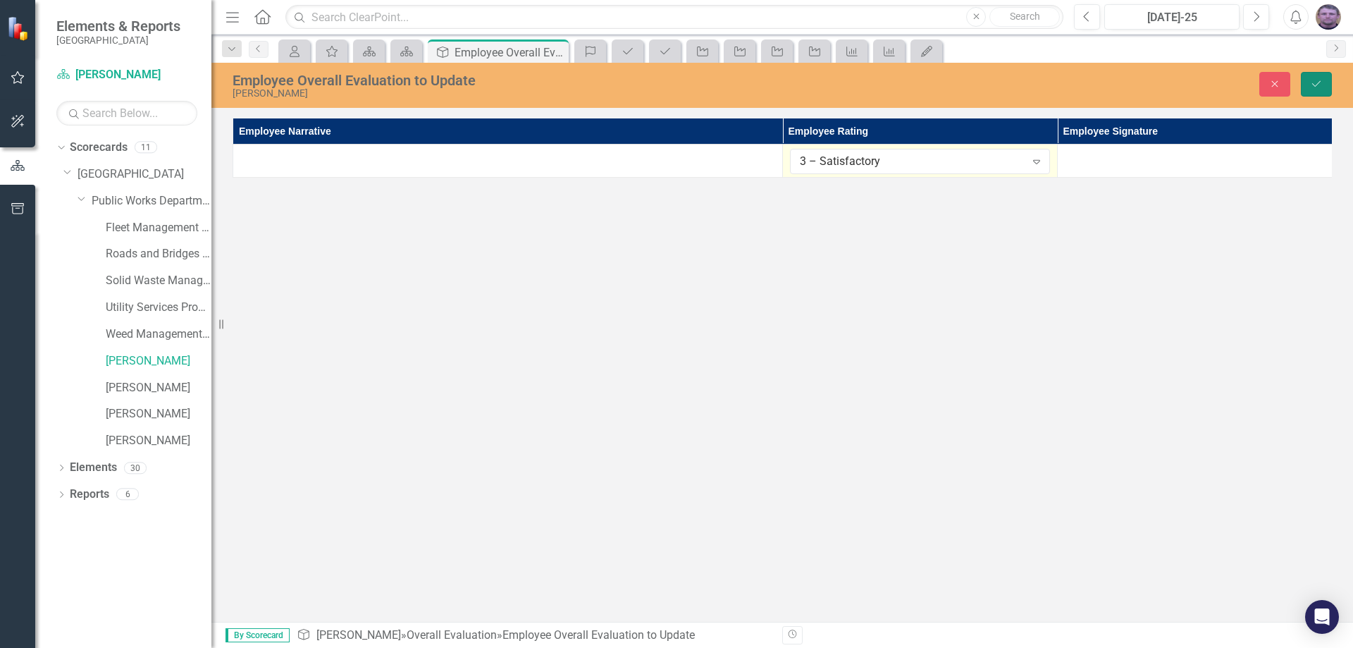
click at [1325, 78] on button "Save" at bounding box center [1316, 84] width 31 height 25
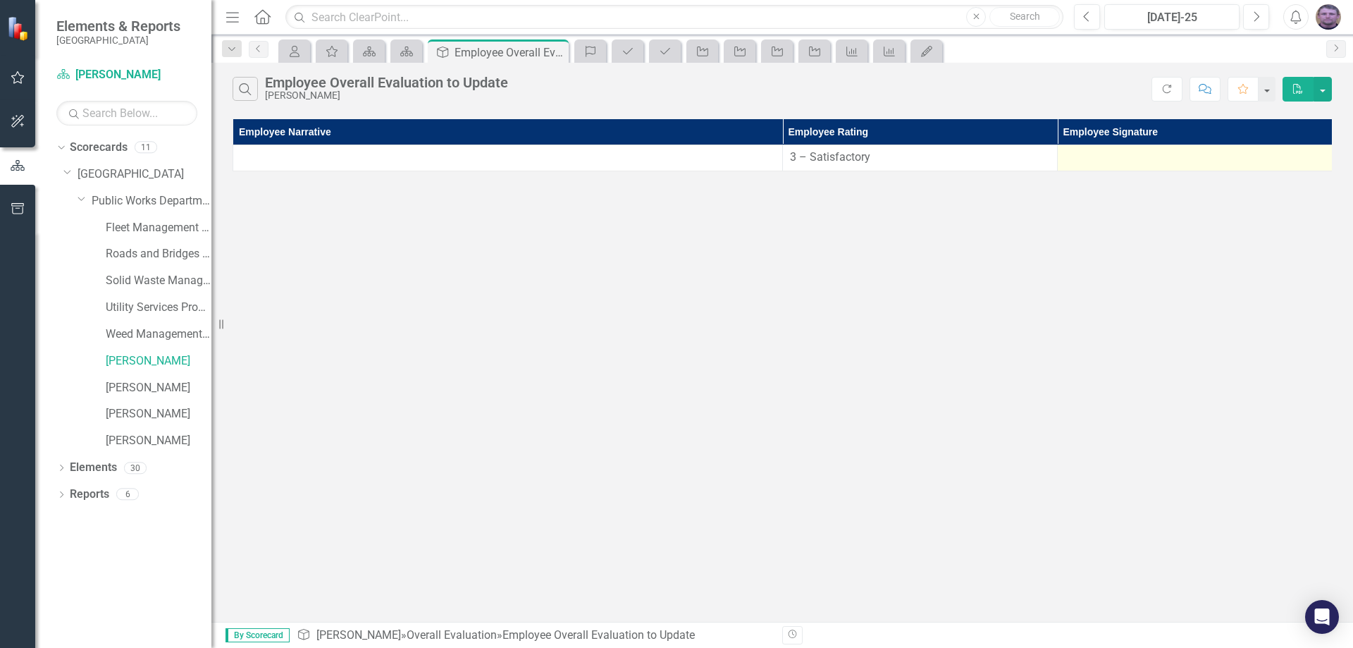
click at [1120, 164] on div at bounding box center [1195, 157] width 260 height 17
click at [1120, 163] on div at bounding box center [1195, 157] width 260 height 17
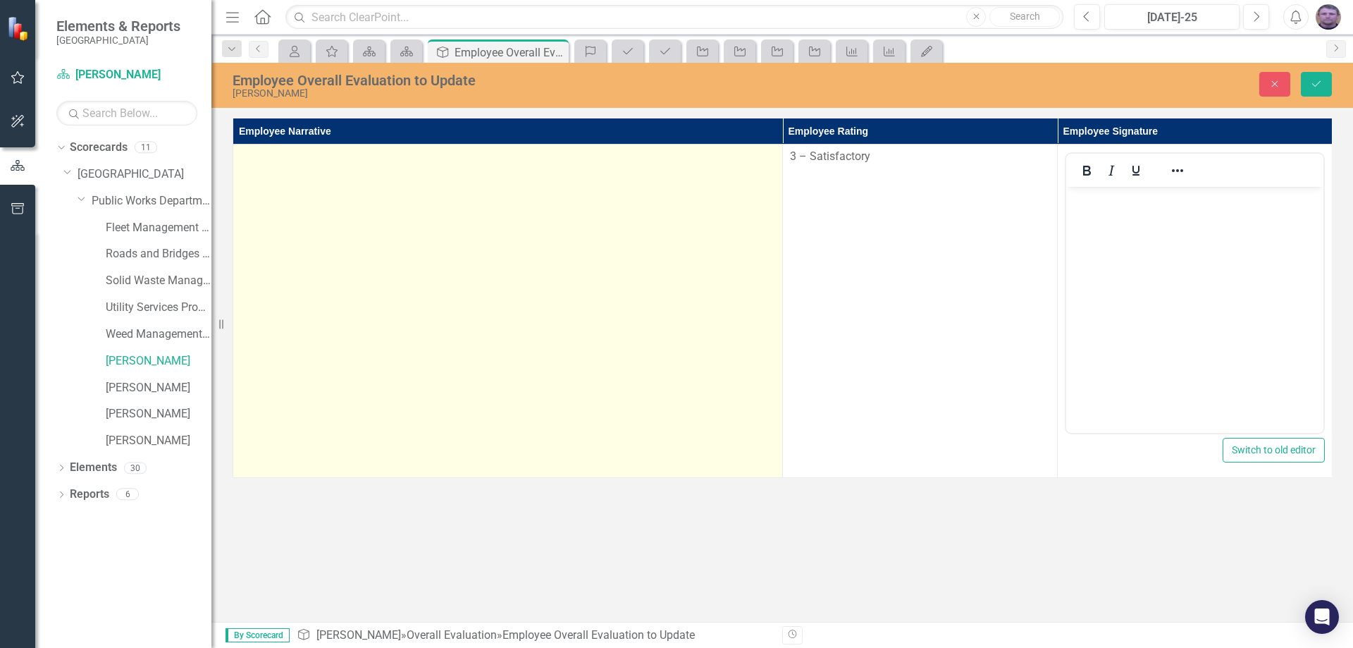
click at [387, 162] on div at bounding box center [507, 157] width 535 height 17
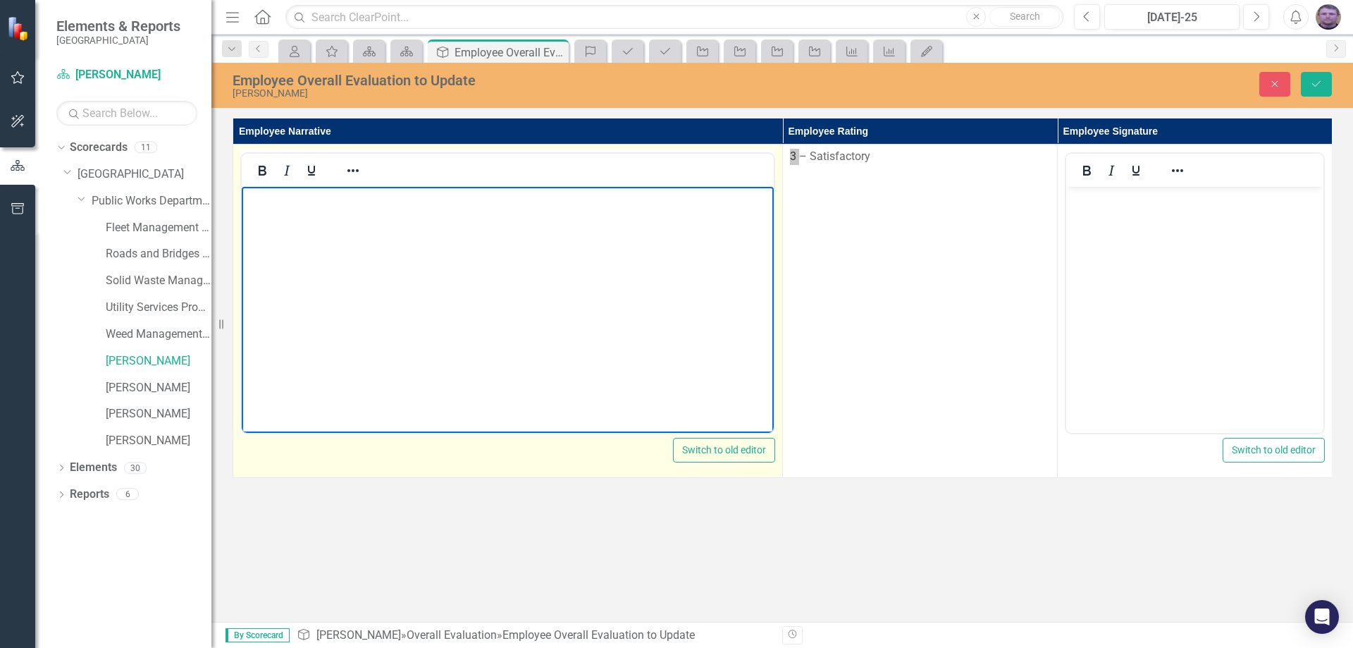
click at [304, 204] on p "Rich Text Area. Press ALT-0 for help." at bounding box center [507, 198] width 525 height 17
click at [310, 204] on p "Overall the" at bounding box center [507, 198] width 525 height 17
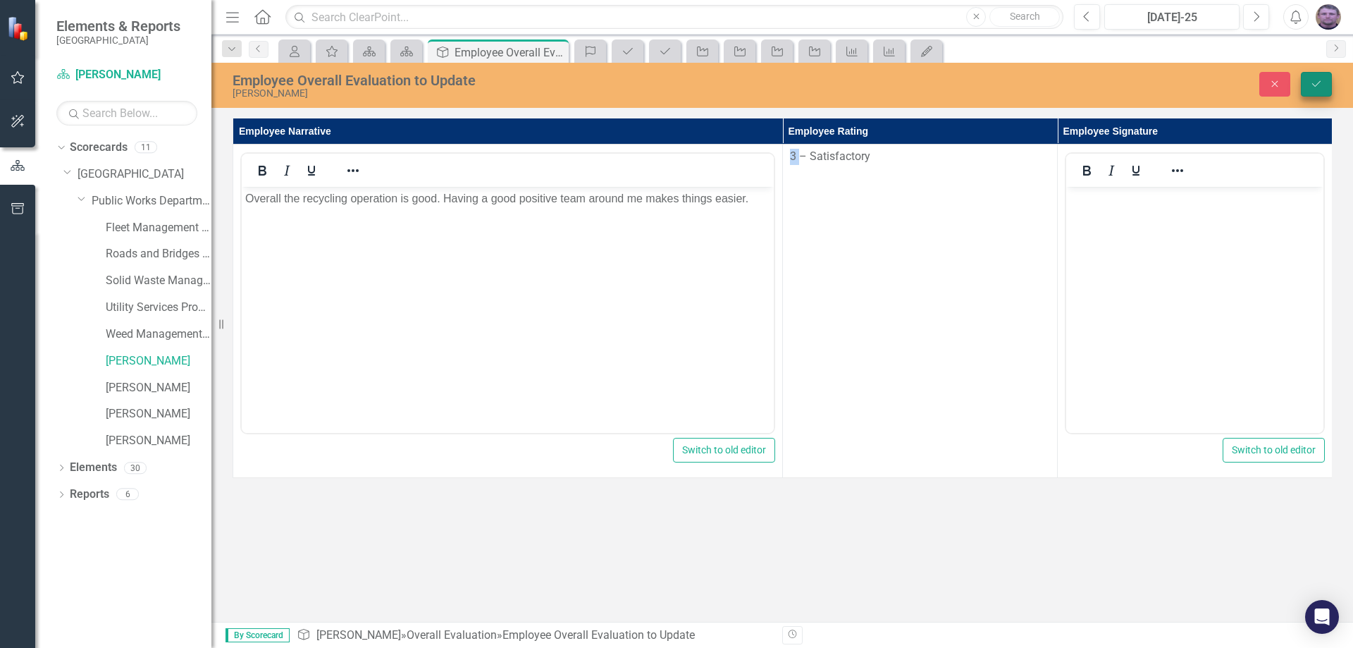
click at [1318, 84] on icon "submit" at bounding box center [1316, 84] width 8 height 6
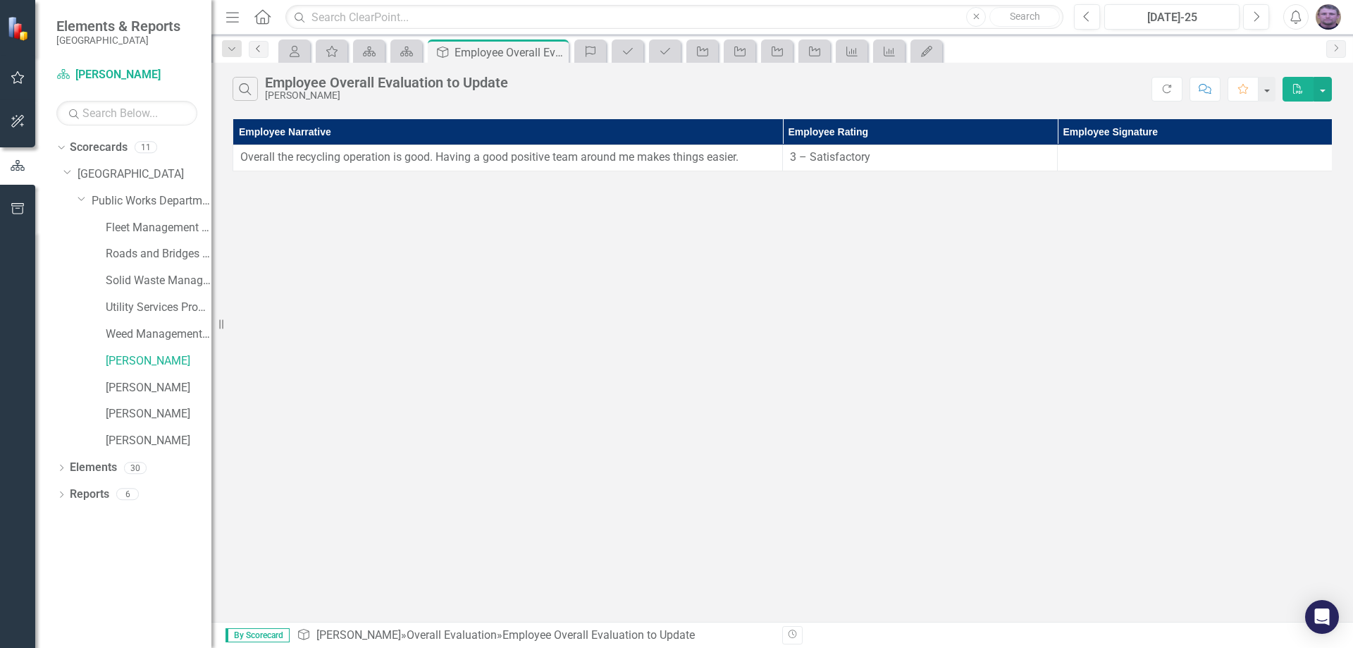
click at [259, 51] on icon at bounding box center [258, 48] width 4 height 7
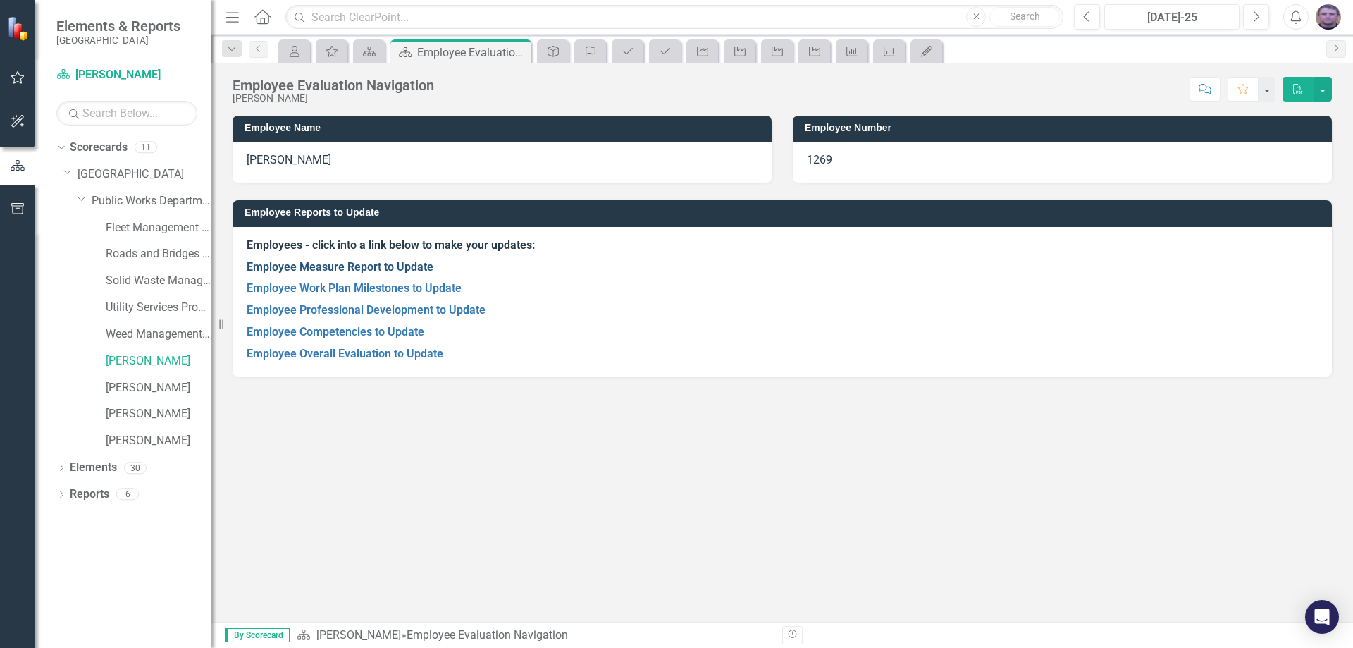
click at [347, 265] on link "Employee Measure Report to Update" at bounding box center [340, 266] width 187 height 13
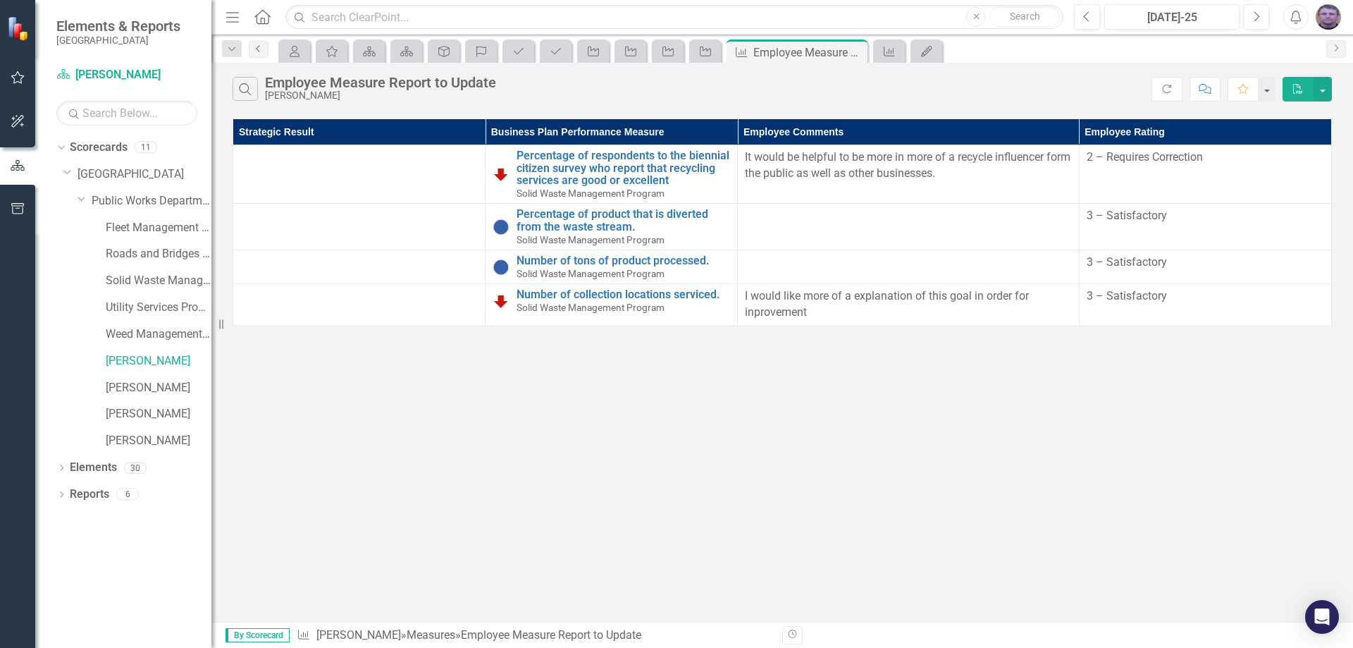
click at [253, 49] on icon "Previous" at bounding box center [258, 48] width 11 height 8
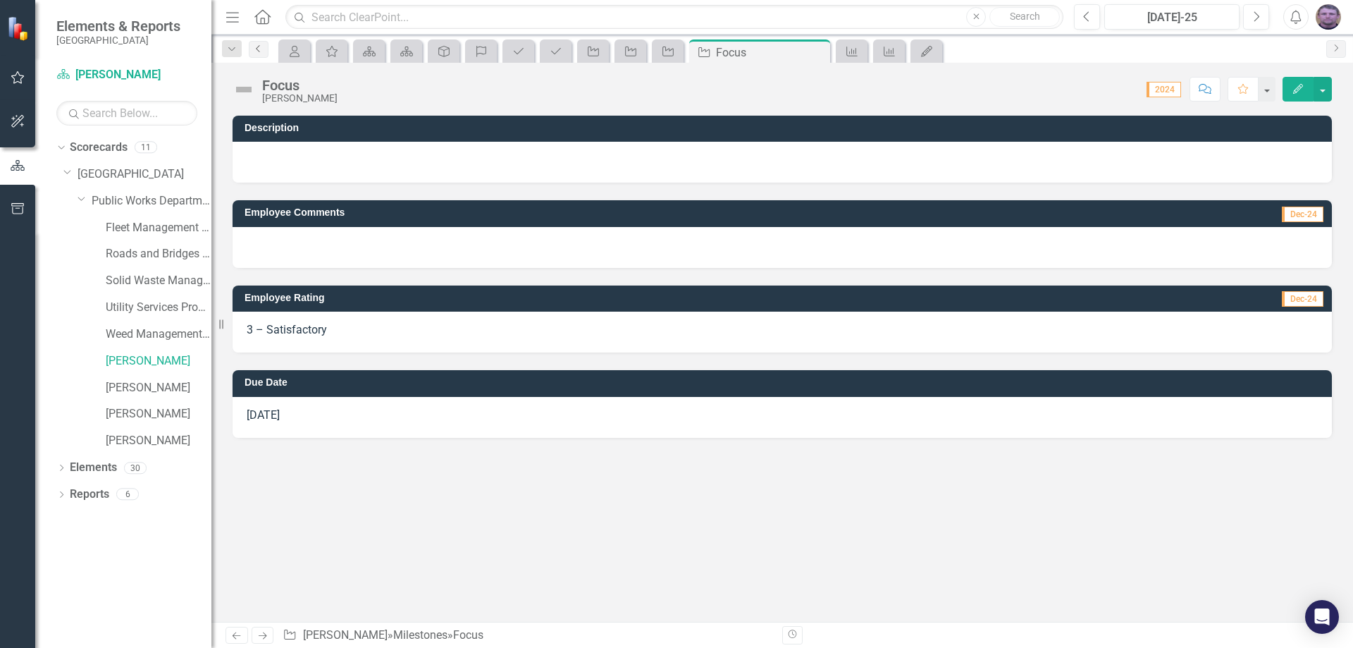
click at [258, 47] on icon "Previous" at bounding box center [258, 48] width 11 height 8
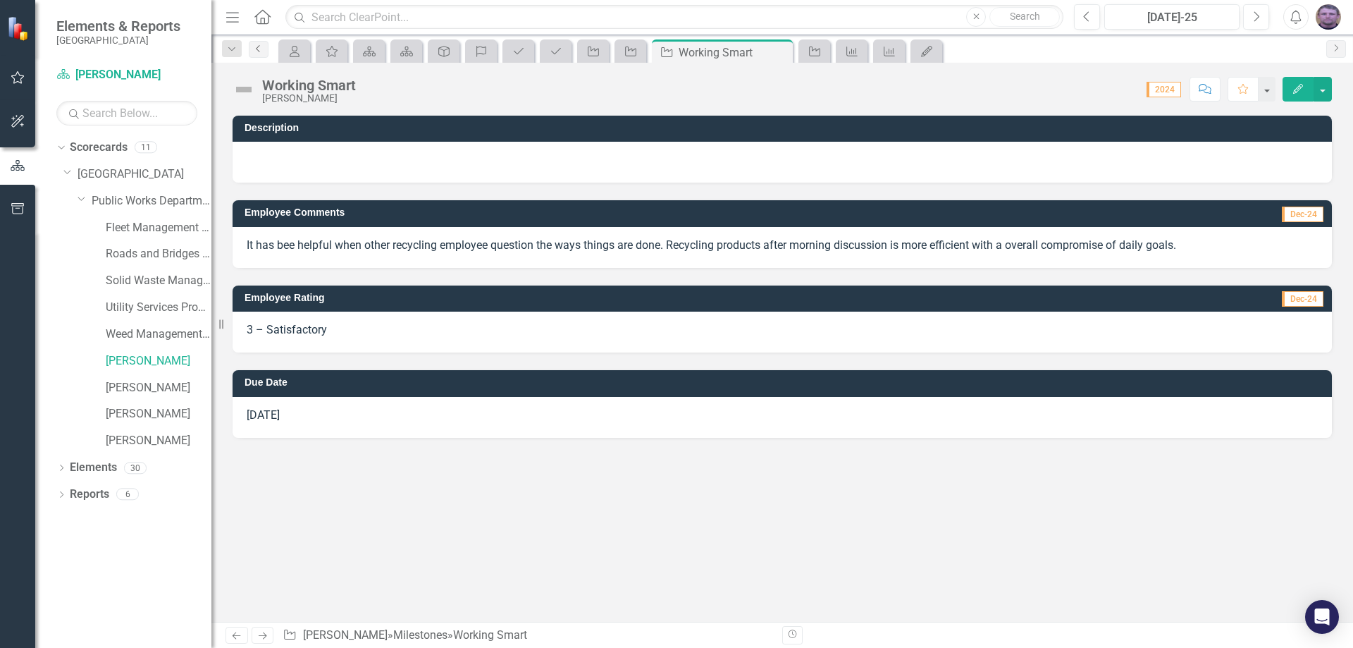
click at [256, 48] on icon "Previous" at bounding box center [258, 48] width 11 height 8
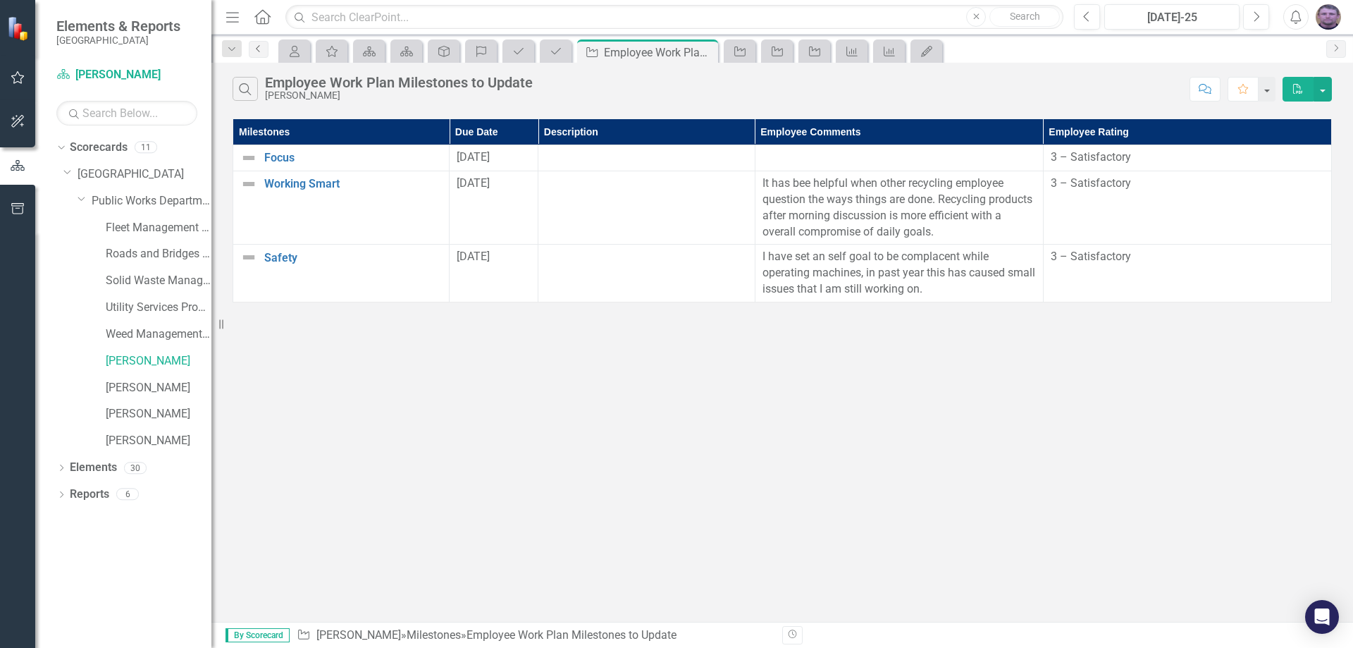
click at [256, 48] on icon "Previous" at bounding box center [258, 48] width 11 height 8
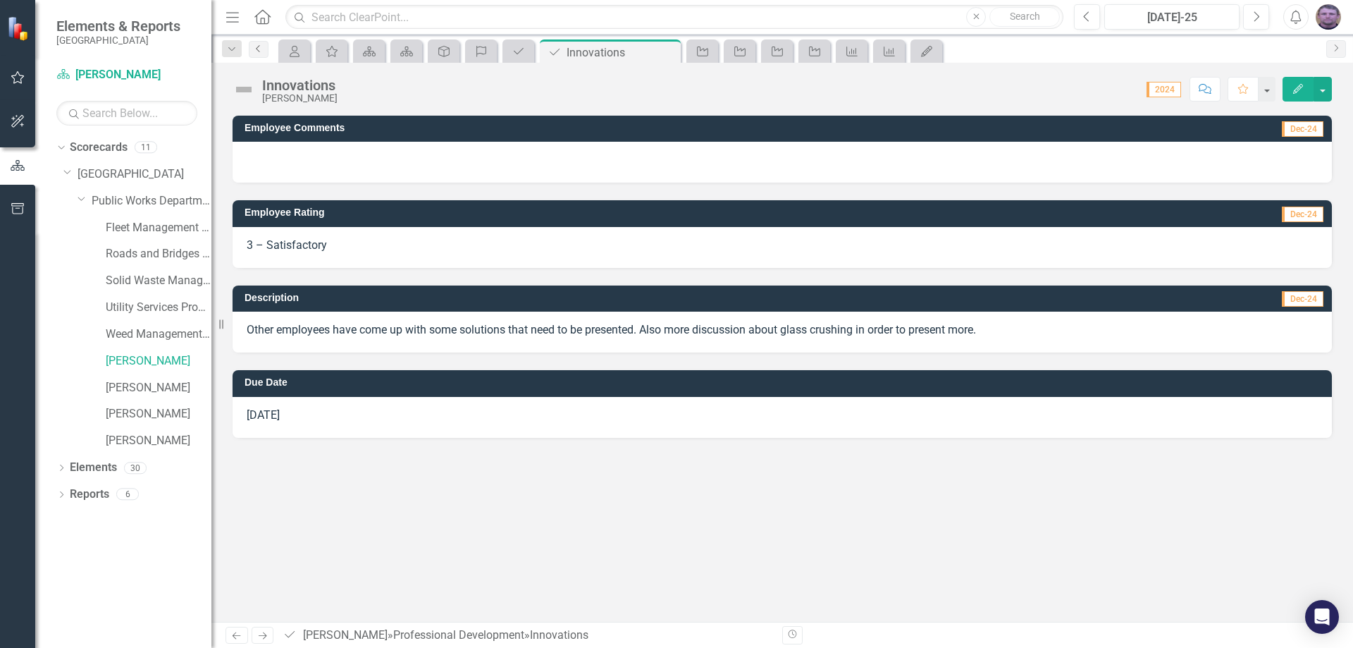
click at [259, 54] on link "Previous" at bounding box center [259, 49] width 20 height 17
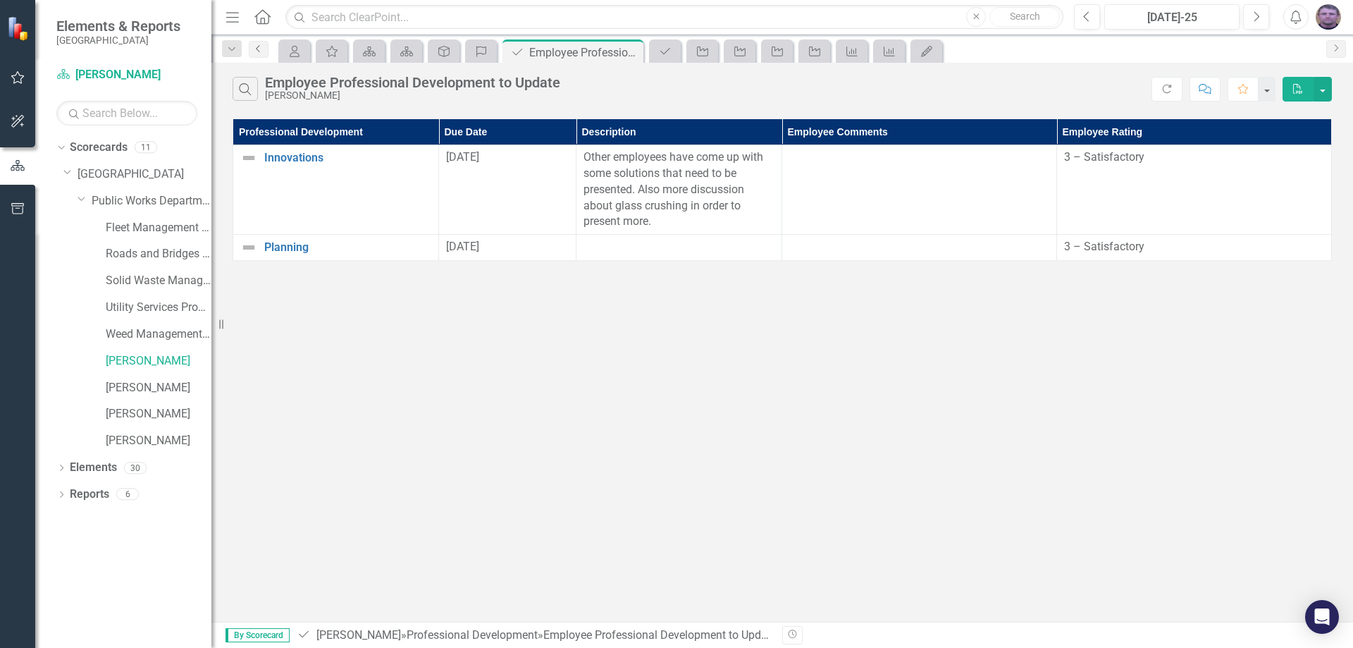
click at [262, 52] on icon "Previous" at bounding box center [258, 48] width 11 height 8
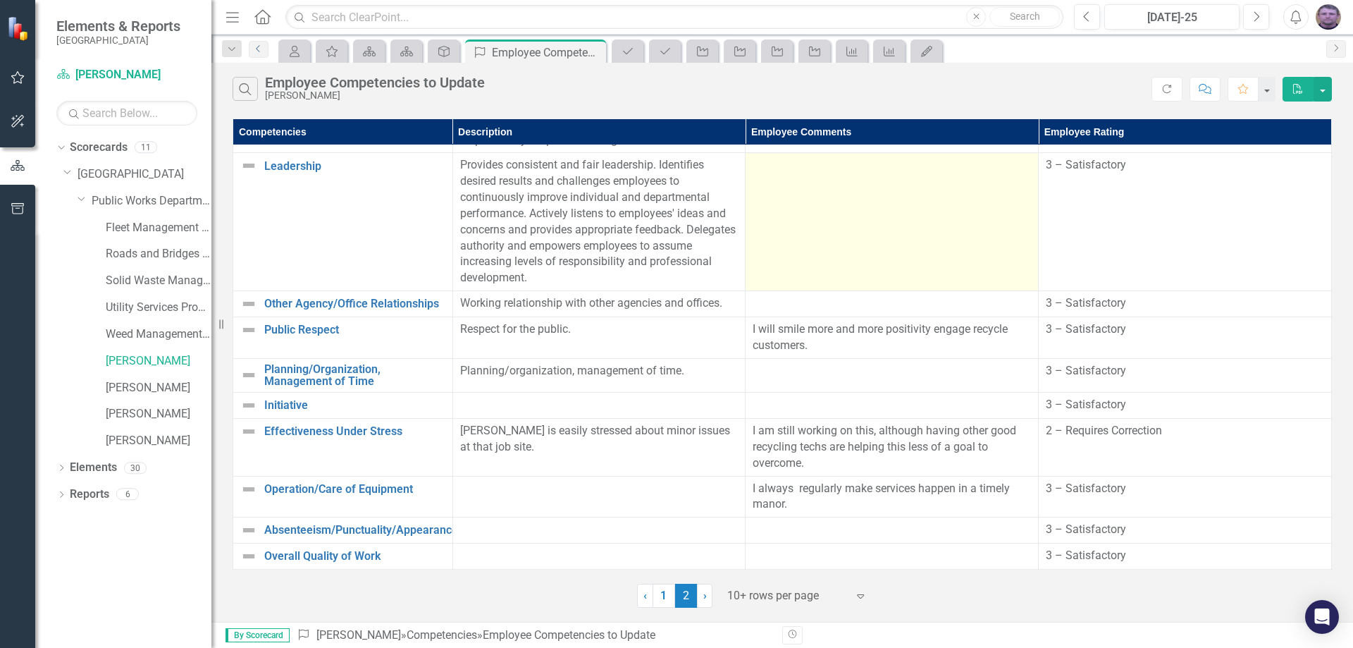
scroll to position [76, 0]
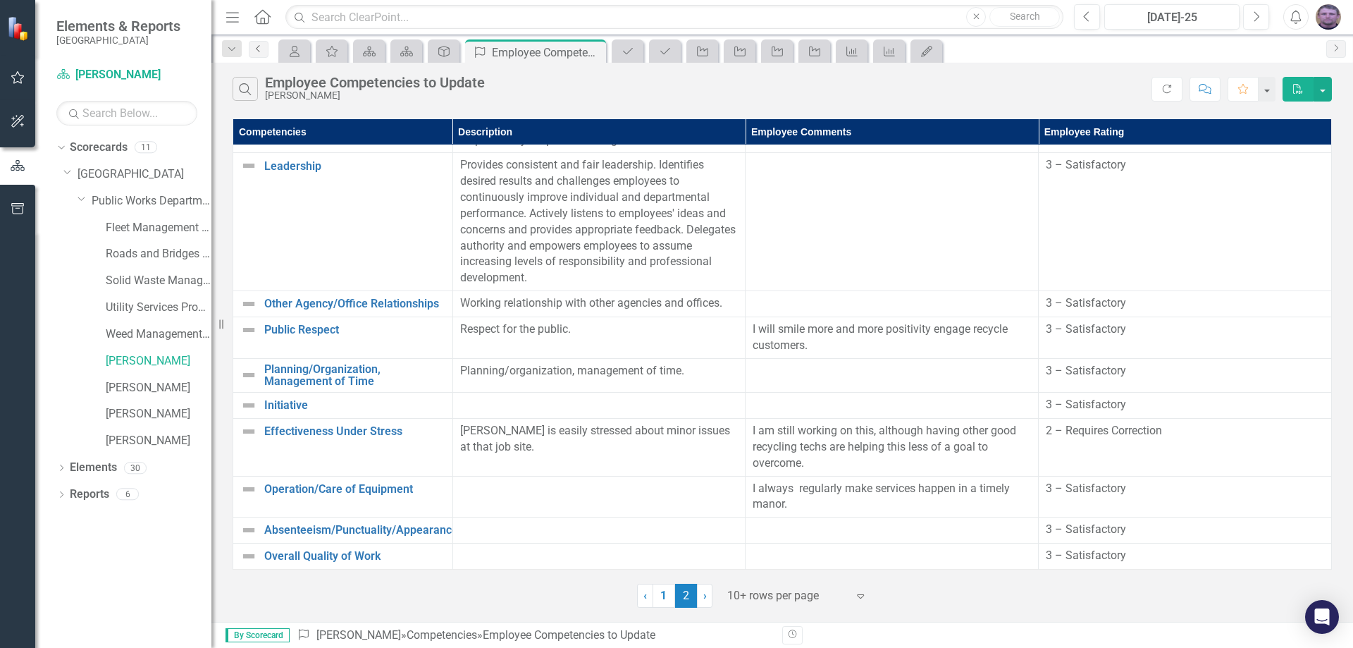
click at [257, 49] on icon "Previous" at bounding box center [258, 48] width 11 height 8
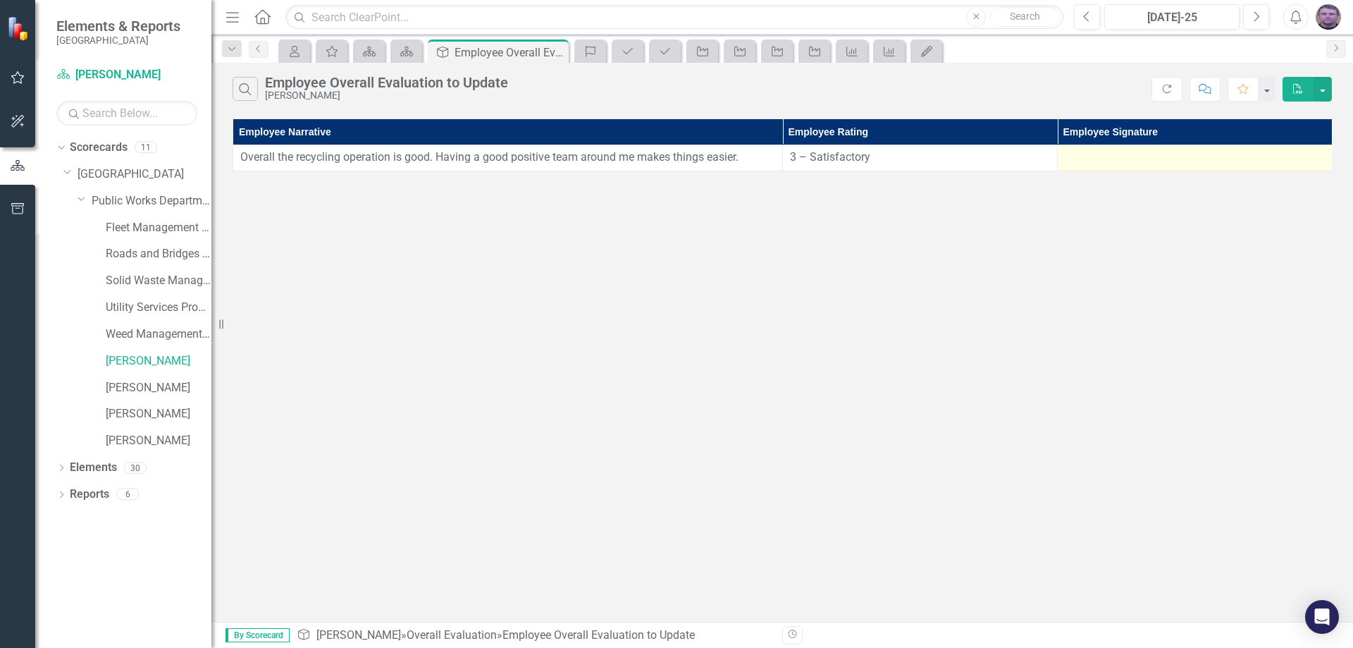
click at [1182, 156] on div at bounding box center [1195, 157] width 260 height 17
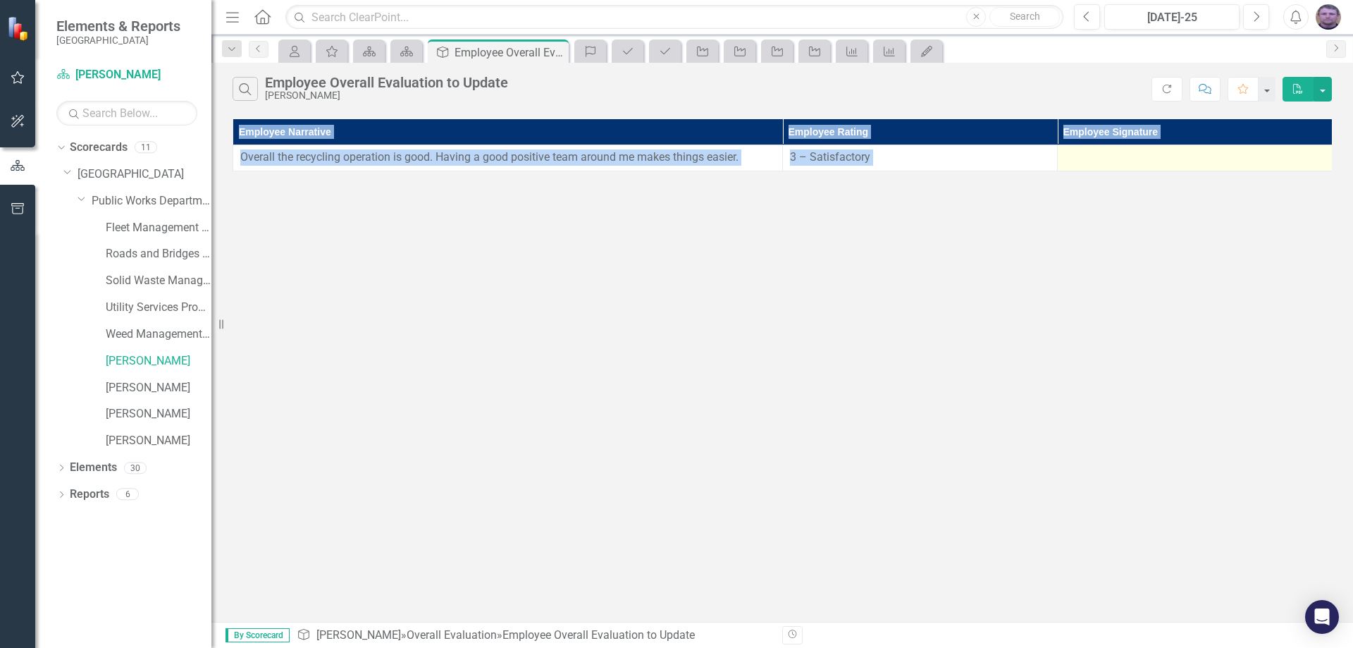
click at [1182, 156] on div at bounding box center [1195, 157] width 260 height 17
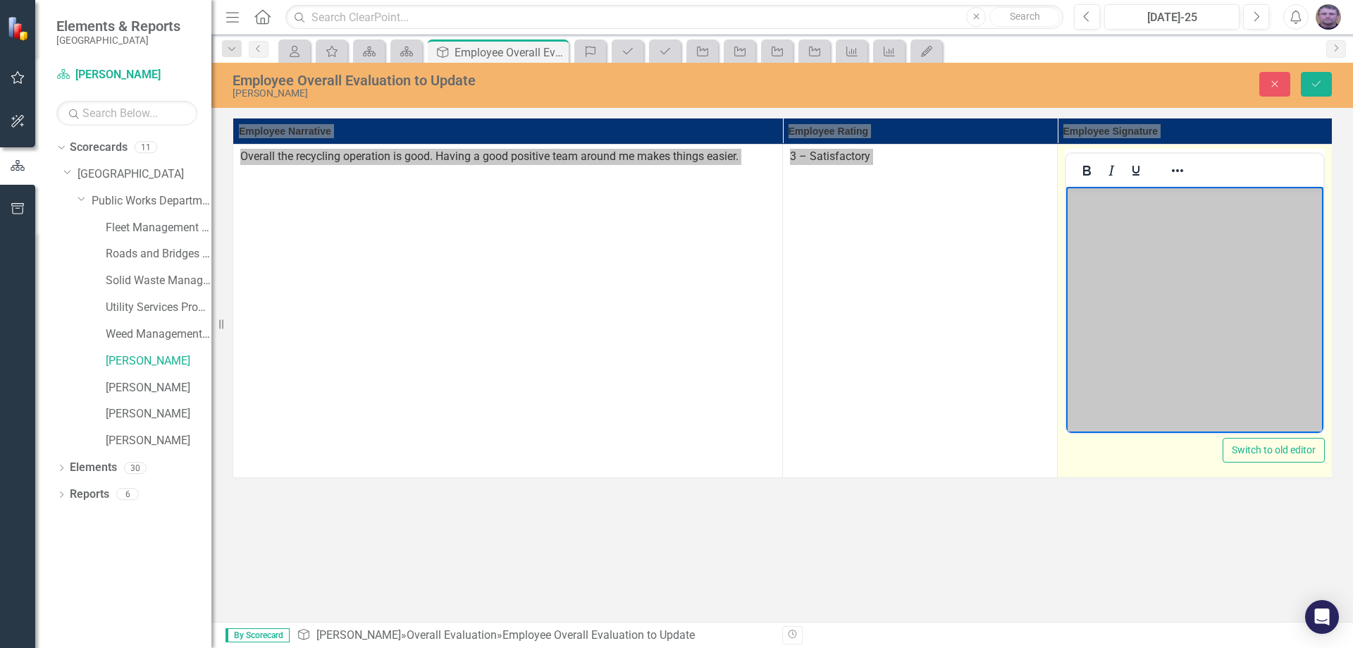
click at [1152, 226] on body "Rich Text Area. Press ALT-0 for help." at bounding box center [1194, 292] width 257 height 211
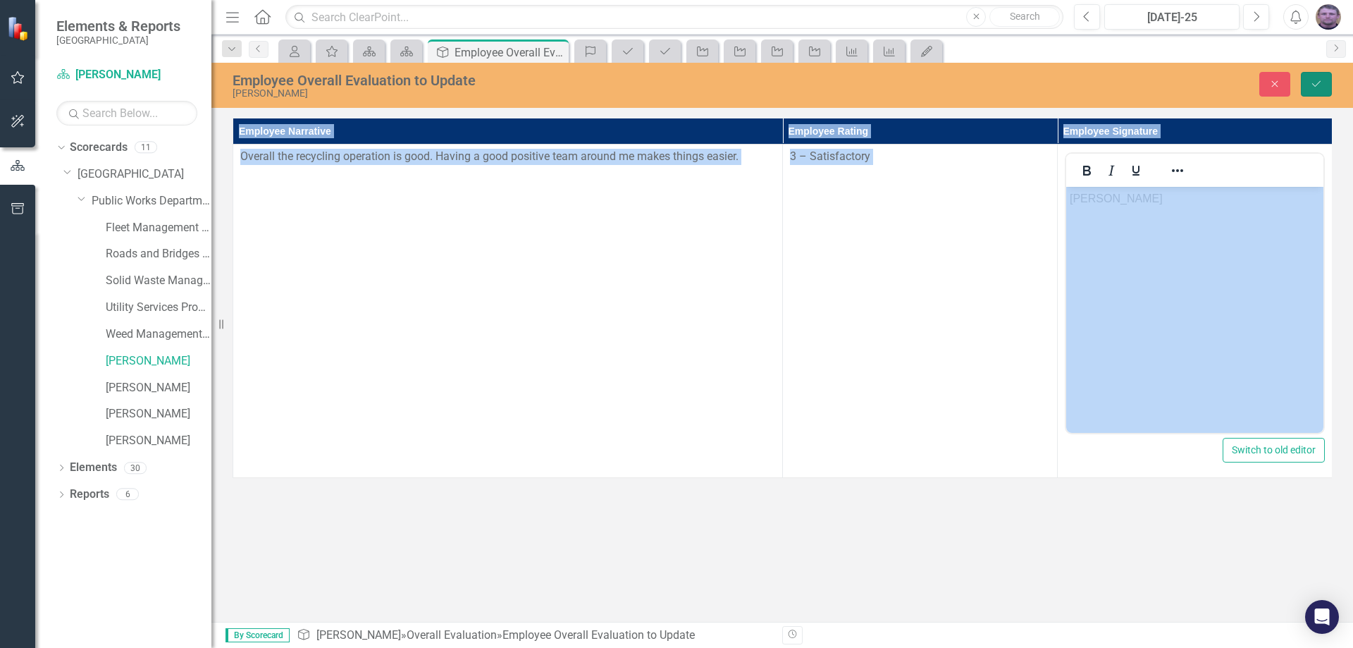
click at [1314, 80] on icon "Save" at bounding box center [1316, 84] width 13 height 10
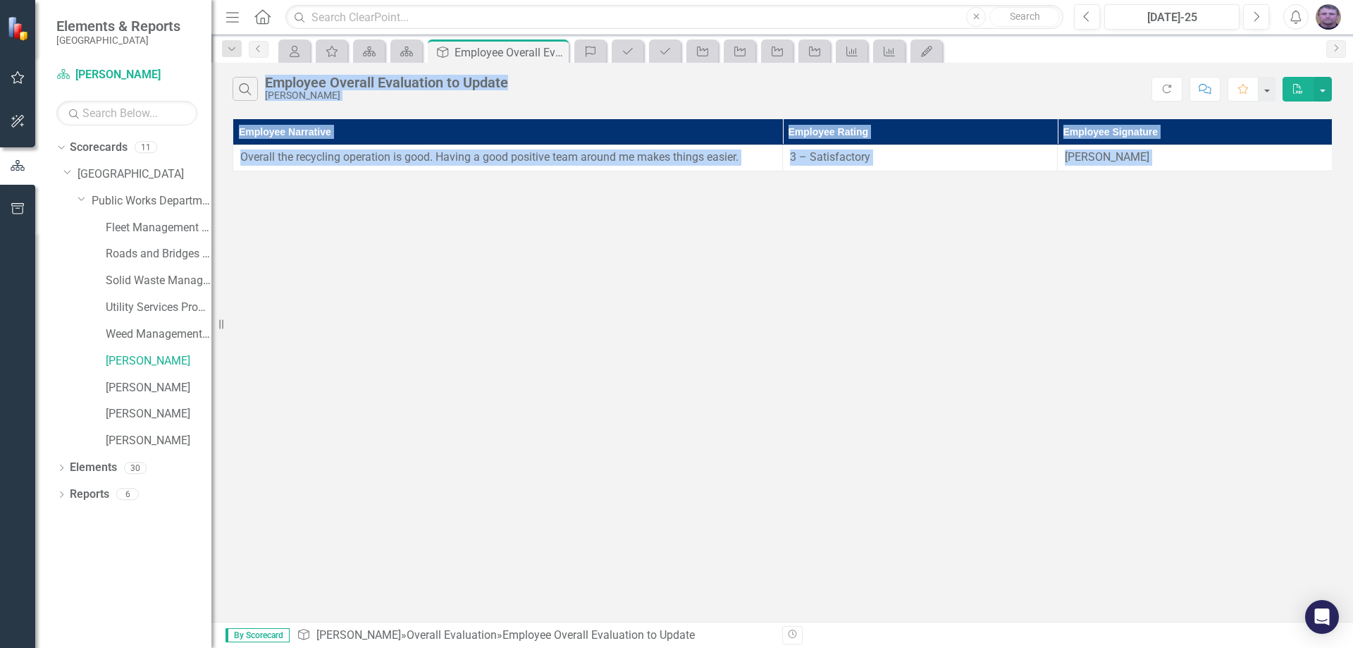
click at [1200, 229] on div "Search Employee Overall Evaluation to Update [PERSON_NAME] Refresh Comment Favo…" at bounding box center [782, 342] width 1142 height 559
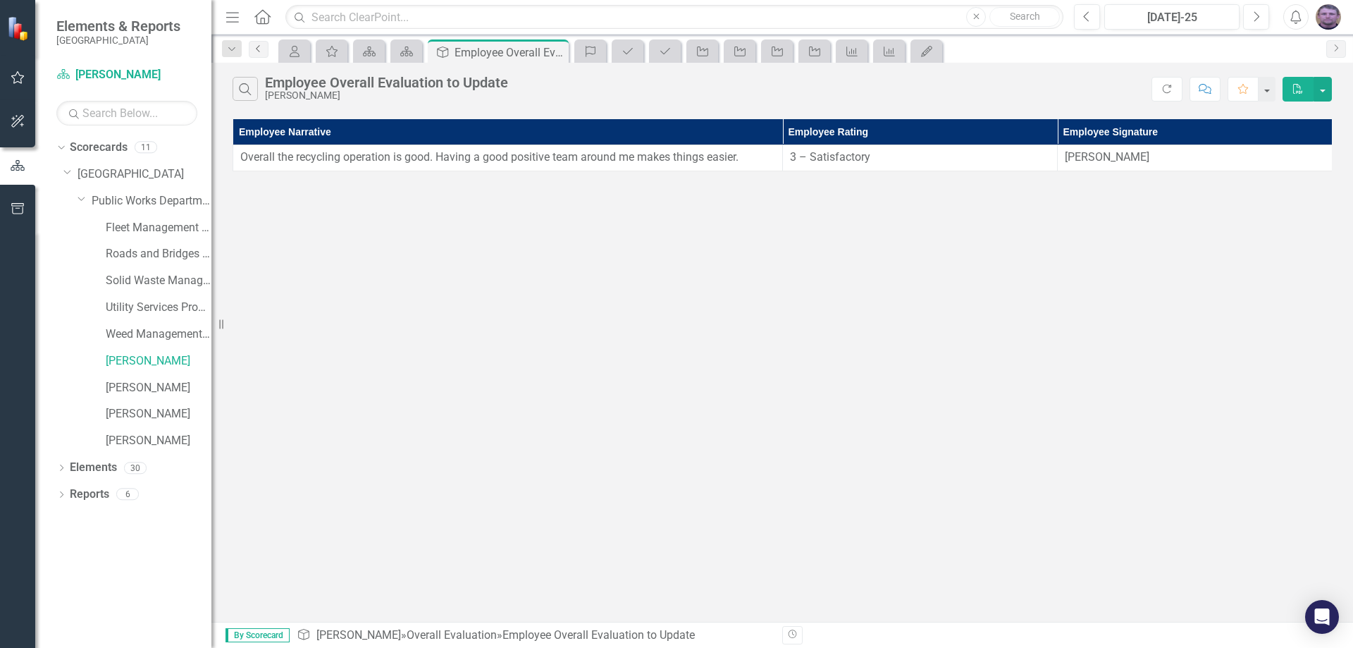
click at [263, 54] on link "Previous" at bounding box center [259, 49] width 20 height 17
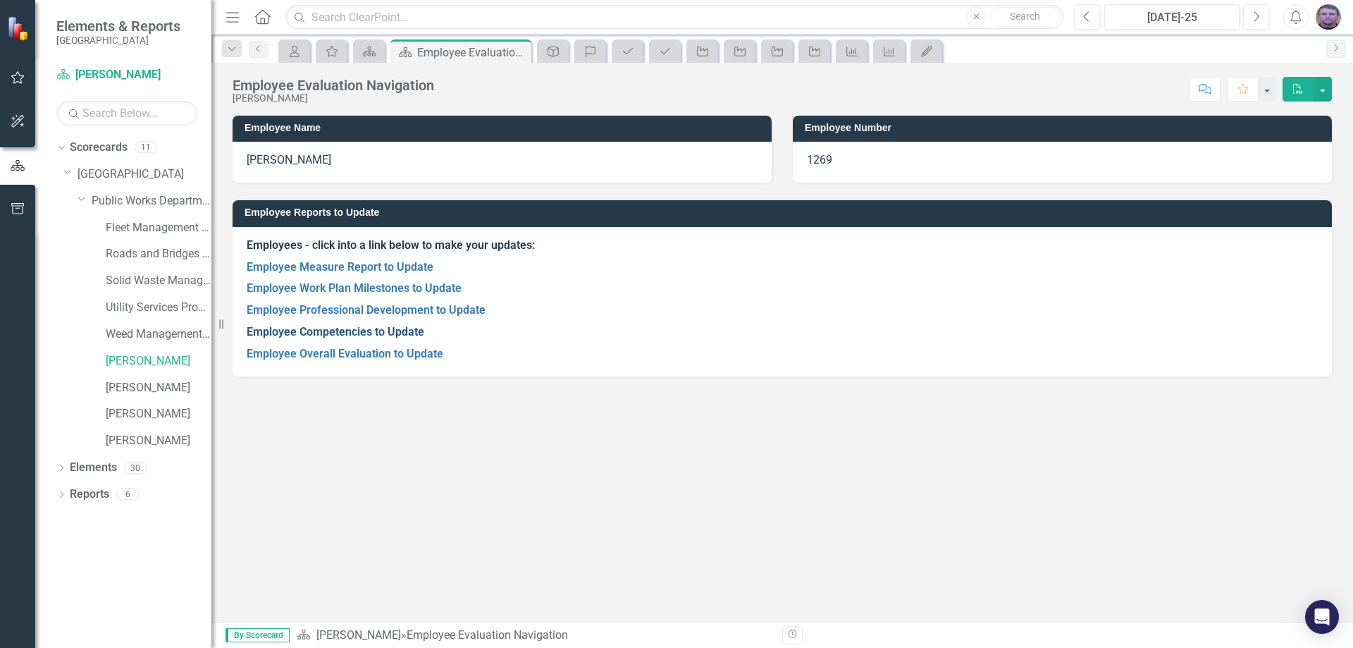
click at [346, 331] on link "Employee Competencies to Update" at bounding box center [336, 331] width 178 height 13
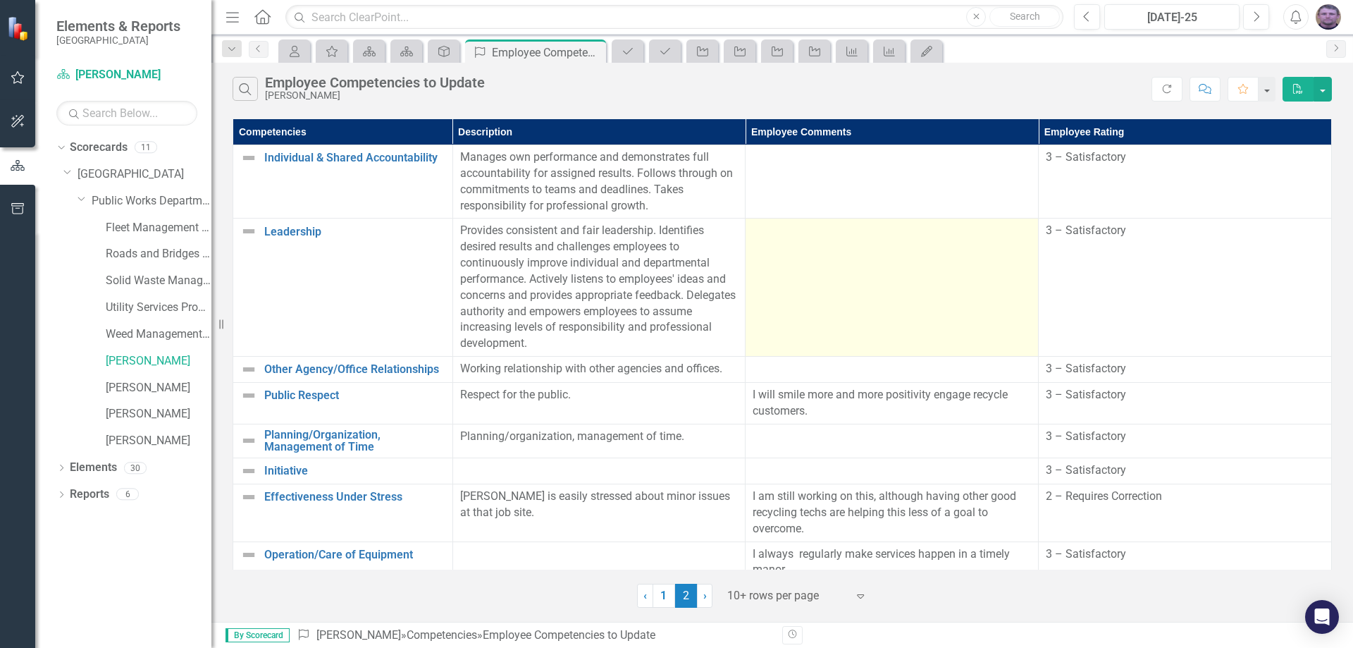
scroll to position [76, 0]
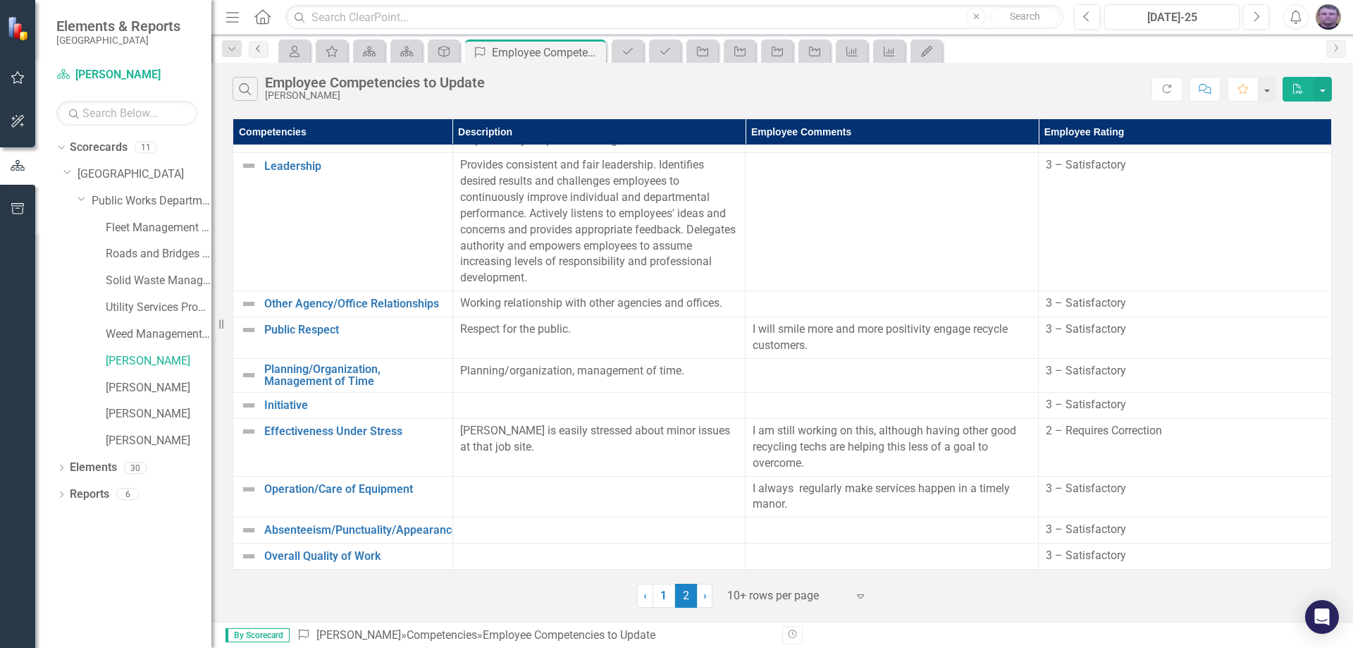
click at [261, 48] on icon "Previous" at bounding box center [258, 48] width 11 height 8
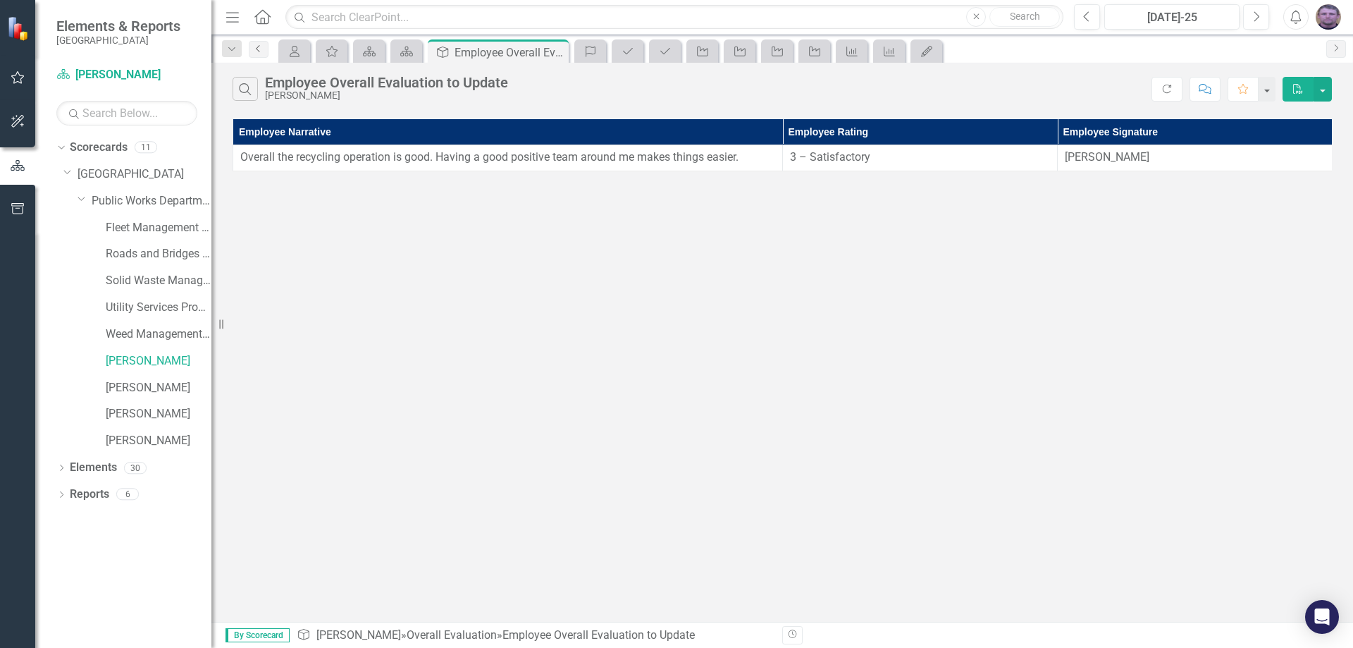
click at [261, 54] on link "Previous" at bounding box center [259, 49] width 20 height 17
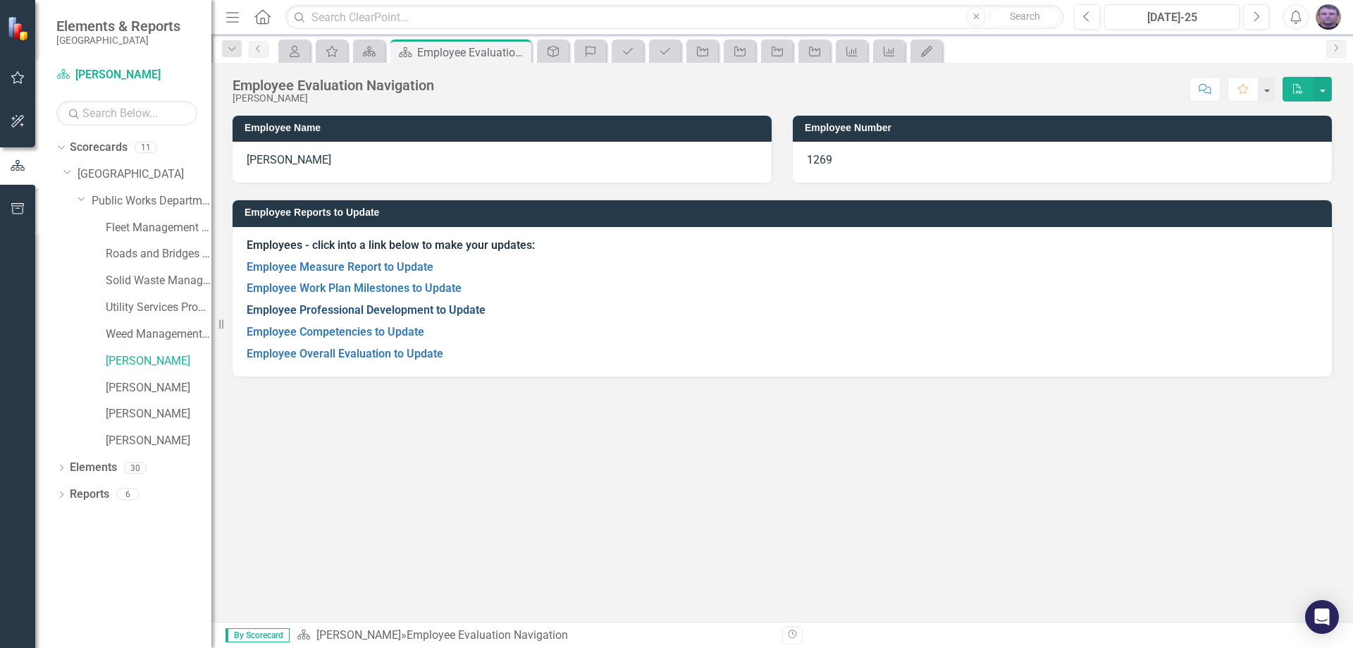
click at [313, 309] on link "Employee Professional Development to Update" at bounding box center [366, 309] width 239 height 13
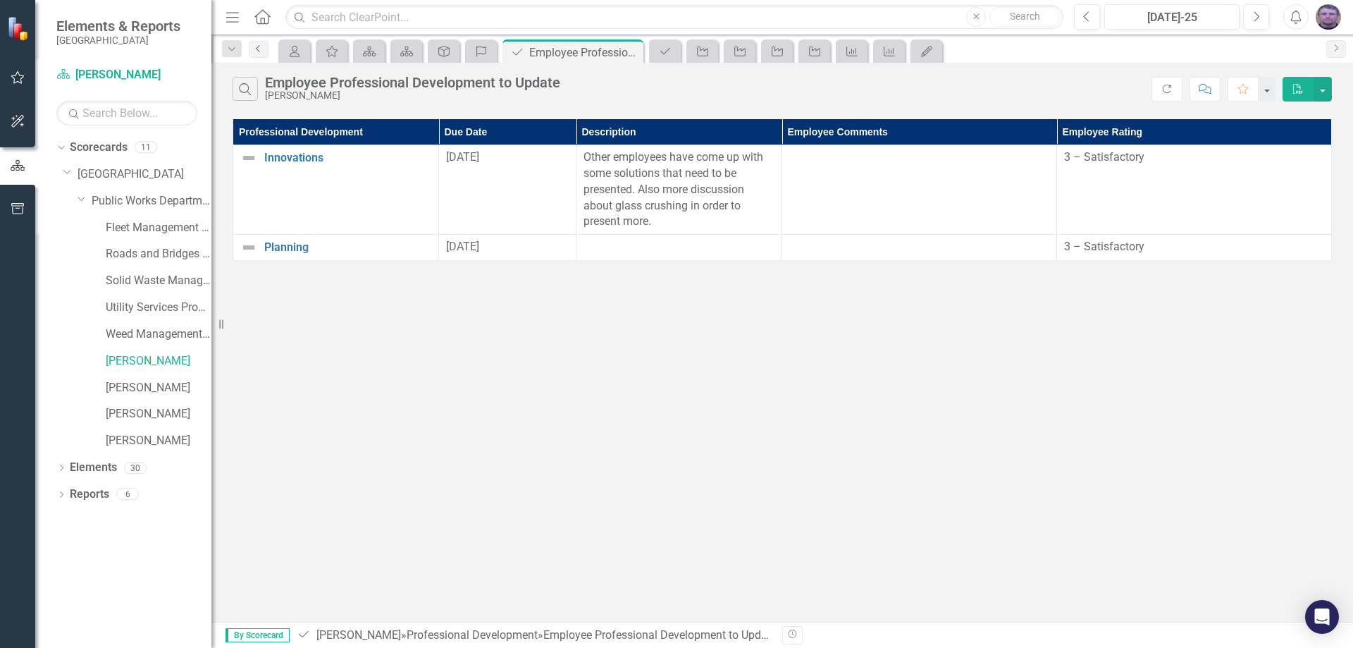
click at [254, 50] on icon "Previous" at bounding box center [258, 48] width 11 height 8
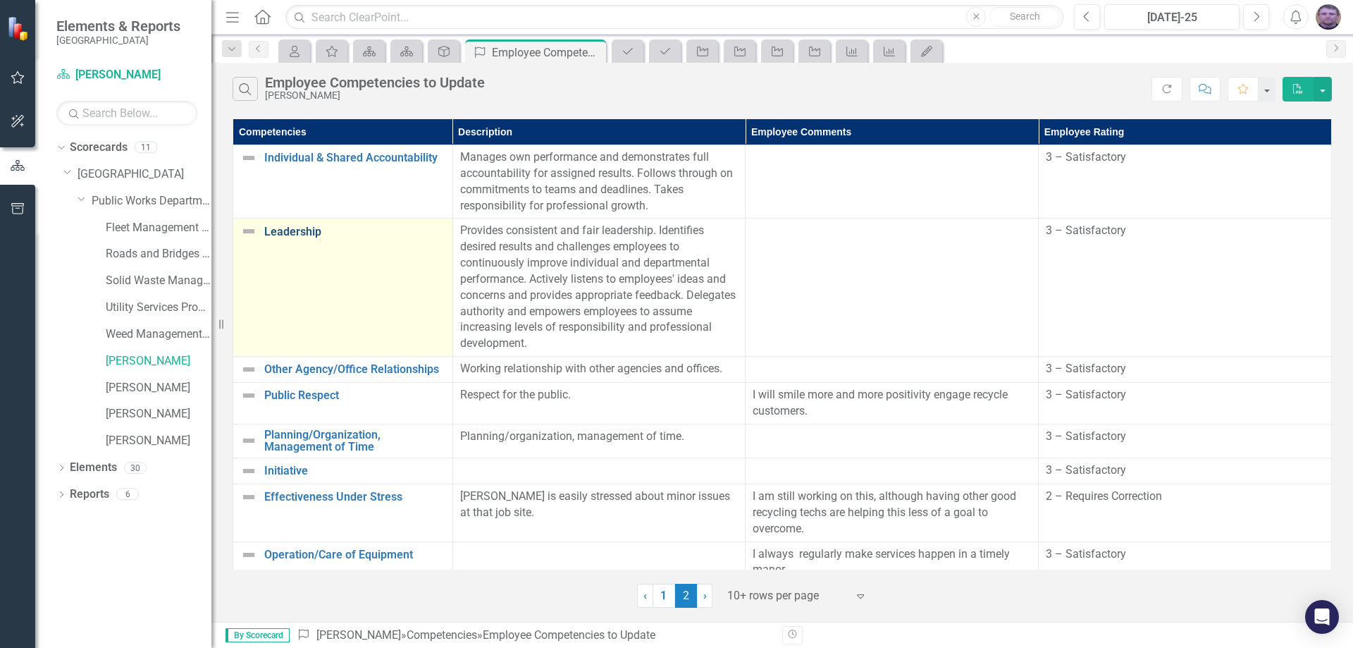
click at [282, 228] on link "Leadership" at bounding box center [354, 232] width 181 height 13
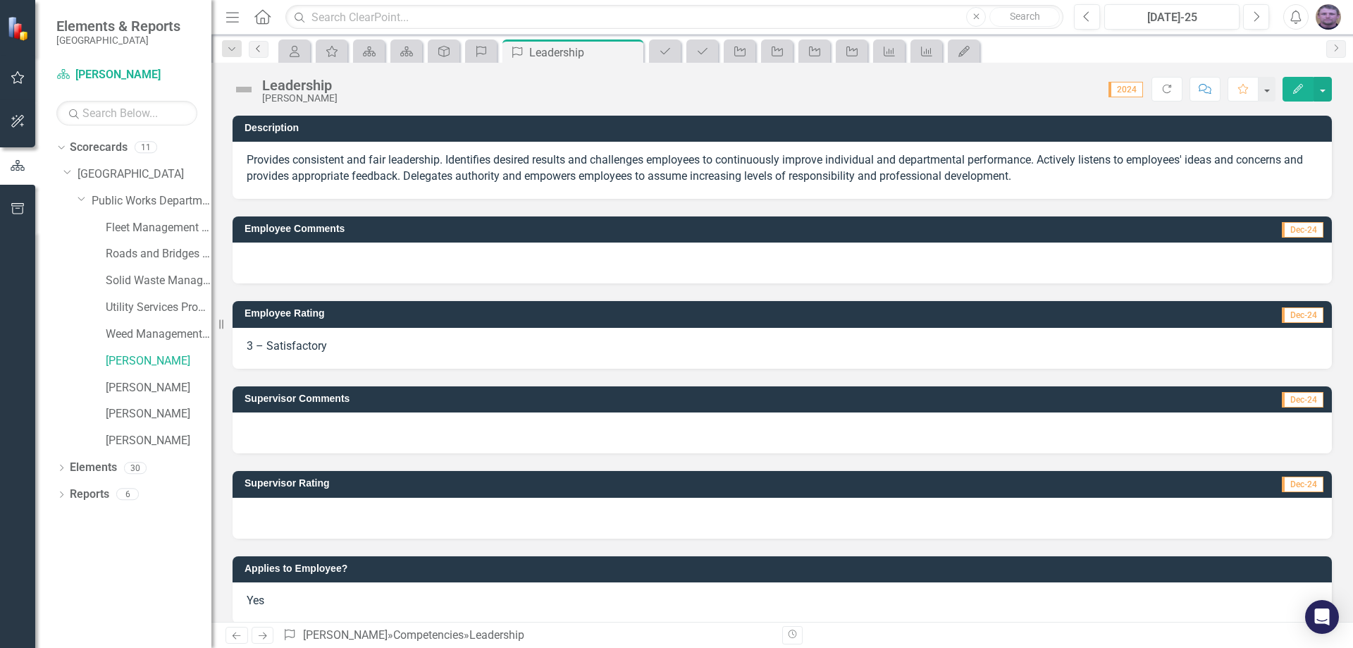
click at [259, 47] on icon "Previous" at bounding box center [258, 48] width 11 height 8
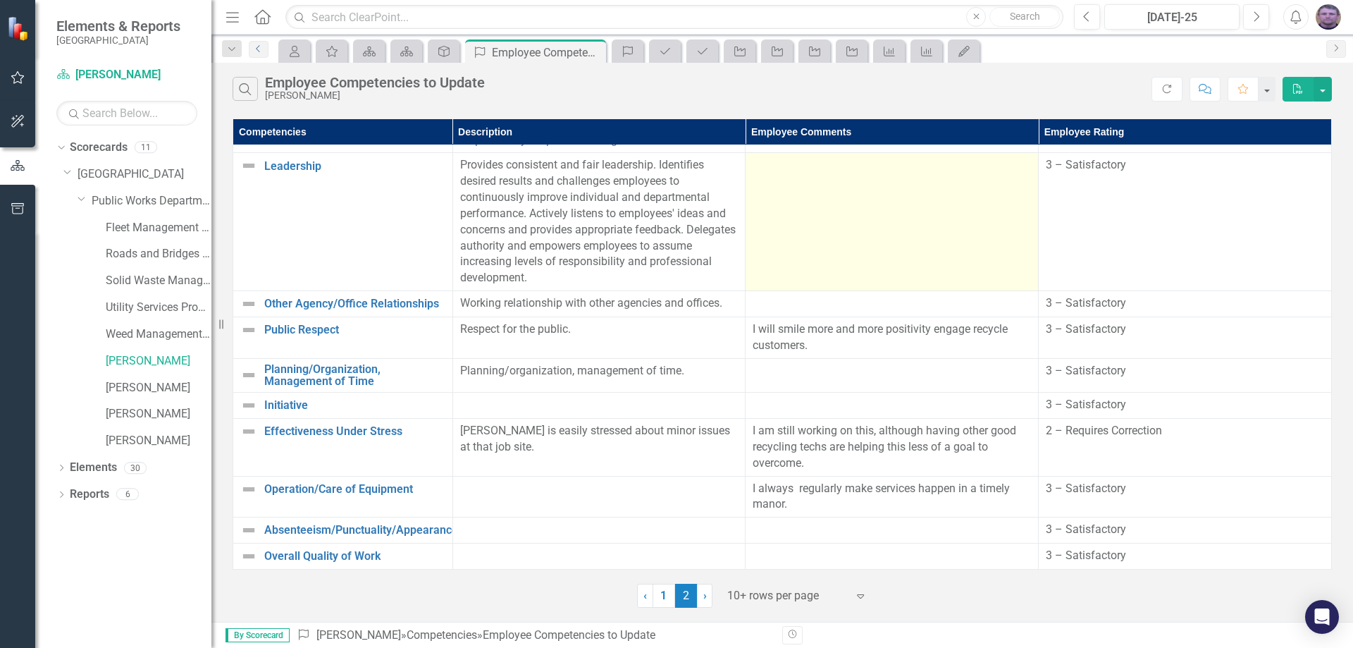
scroll to position [76, 0]
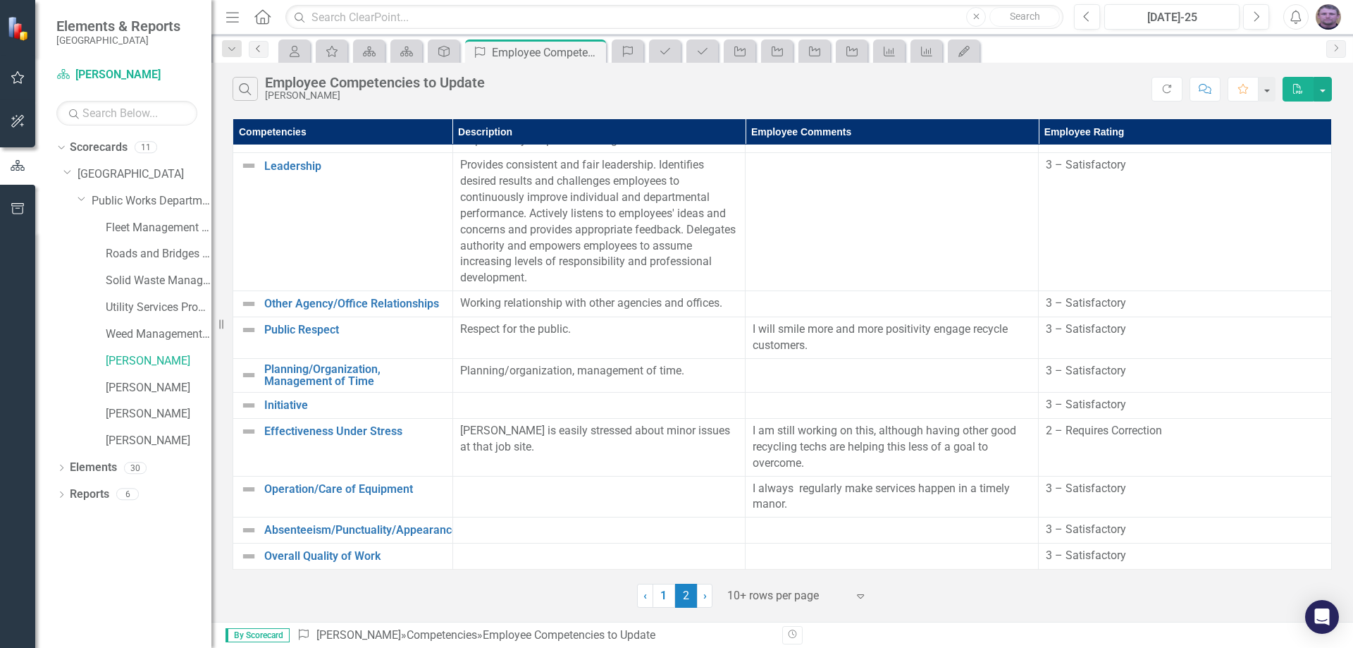
click at [266, 53] on link "Previous" at bounding box center [259, 49] width 20 height 17
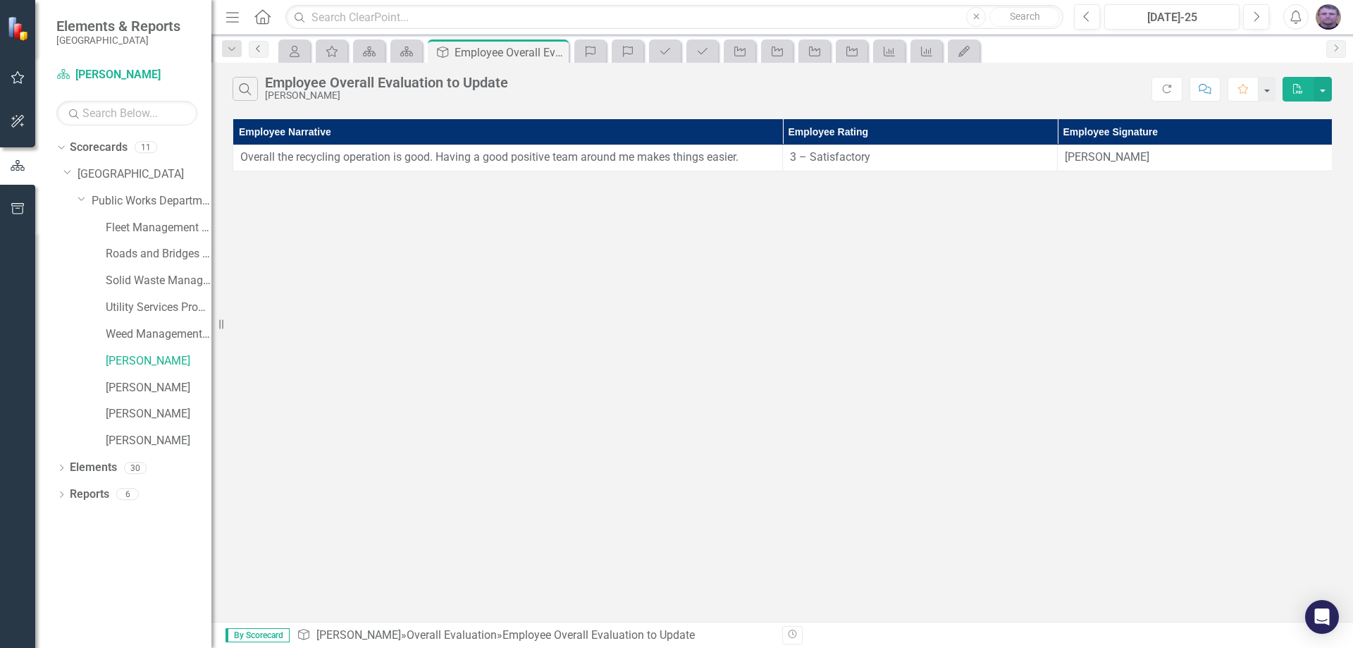
click at [261, 48] on icon "Previous" at bounding box center [258, 48] width 11 height 8
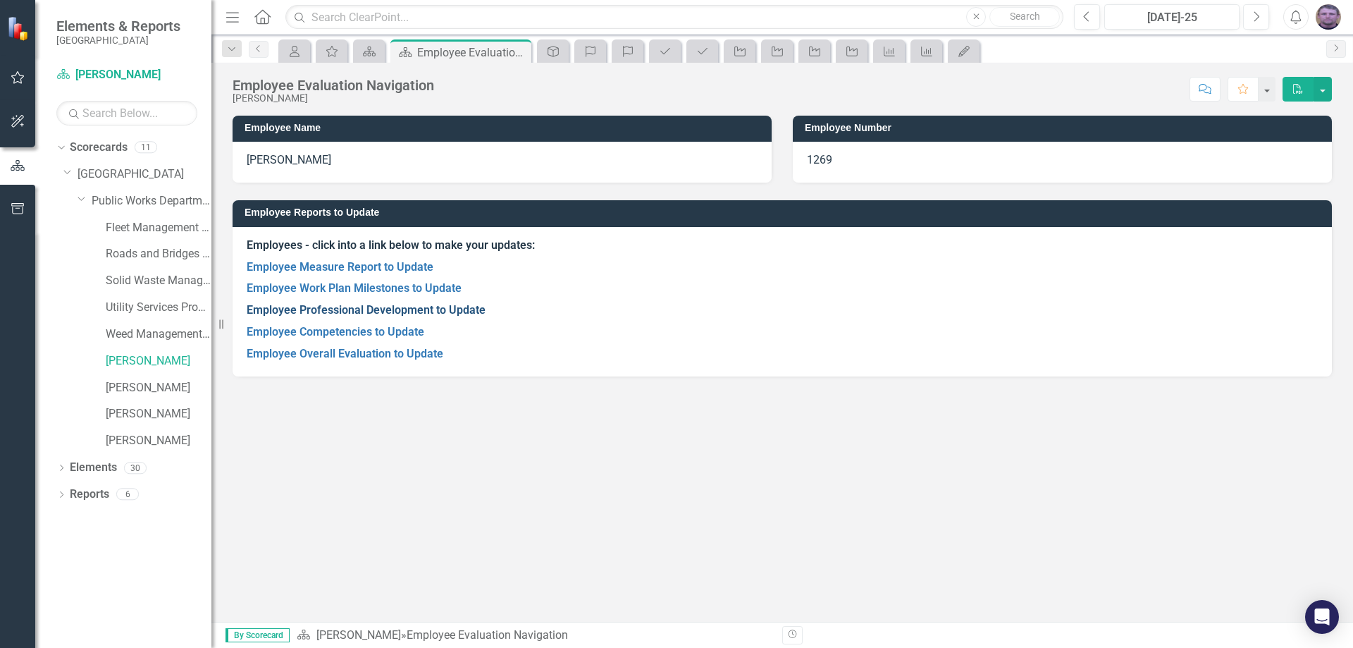
click at [310, 308] on link "Employee Professional Development to Update" at bounding box center [366, 309] width 239 height 13
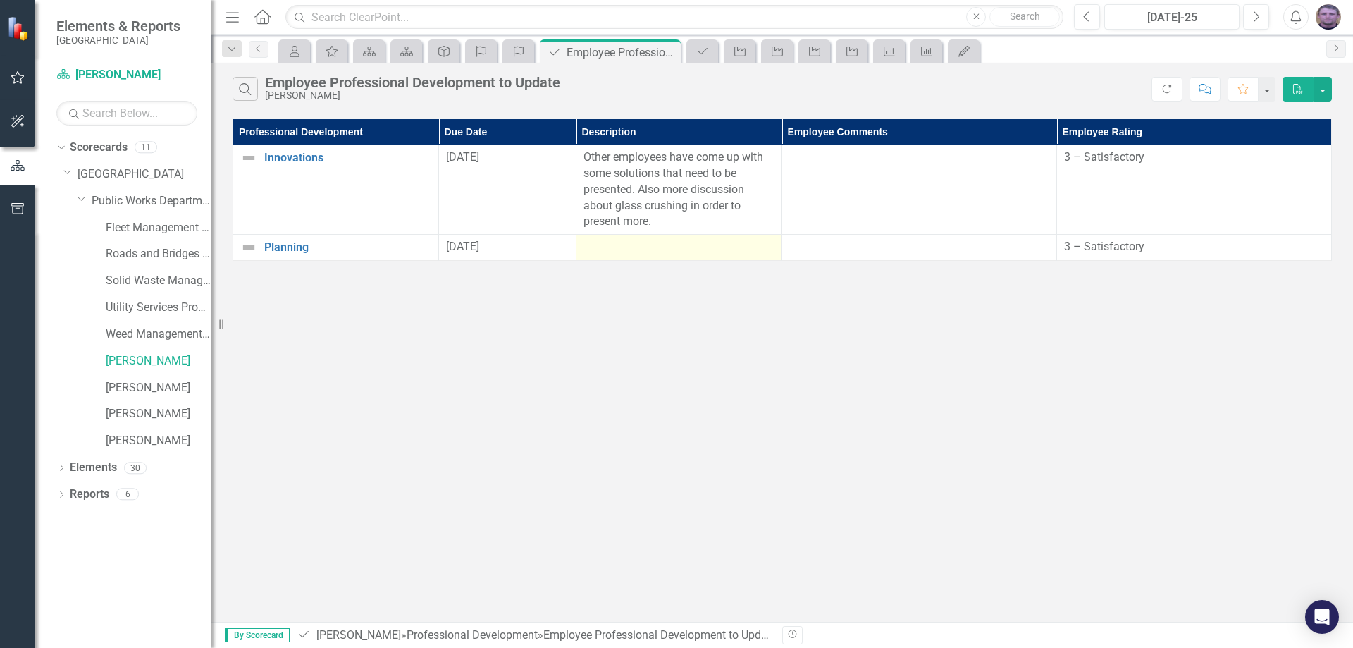
click at [687, 238] on td at bounding box center [680, 248] width 206 height 26
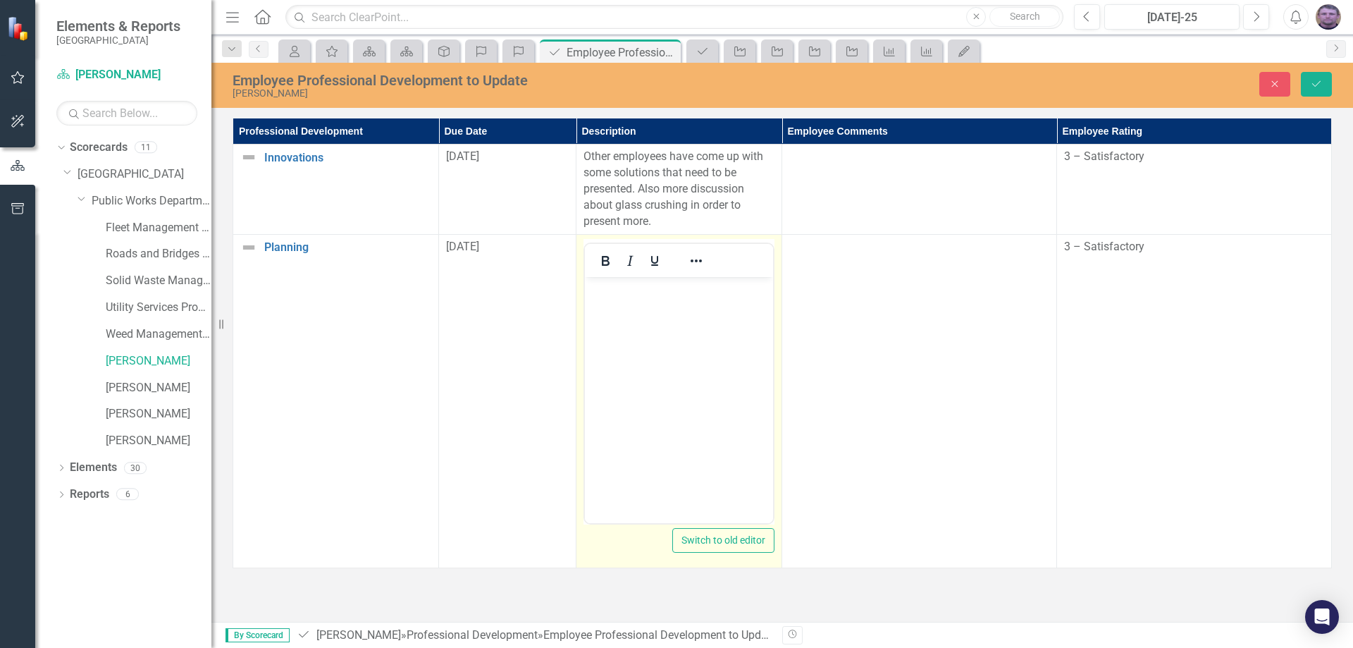
click at [624, 280] on p "Rich Text Area. Press ALT-0 for help." at bounding box center [679, 288] width 181 height 17
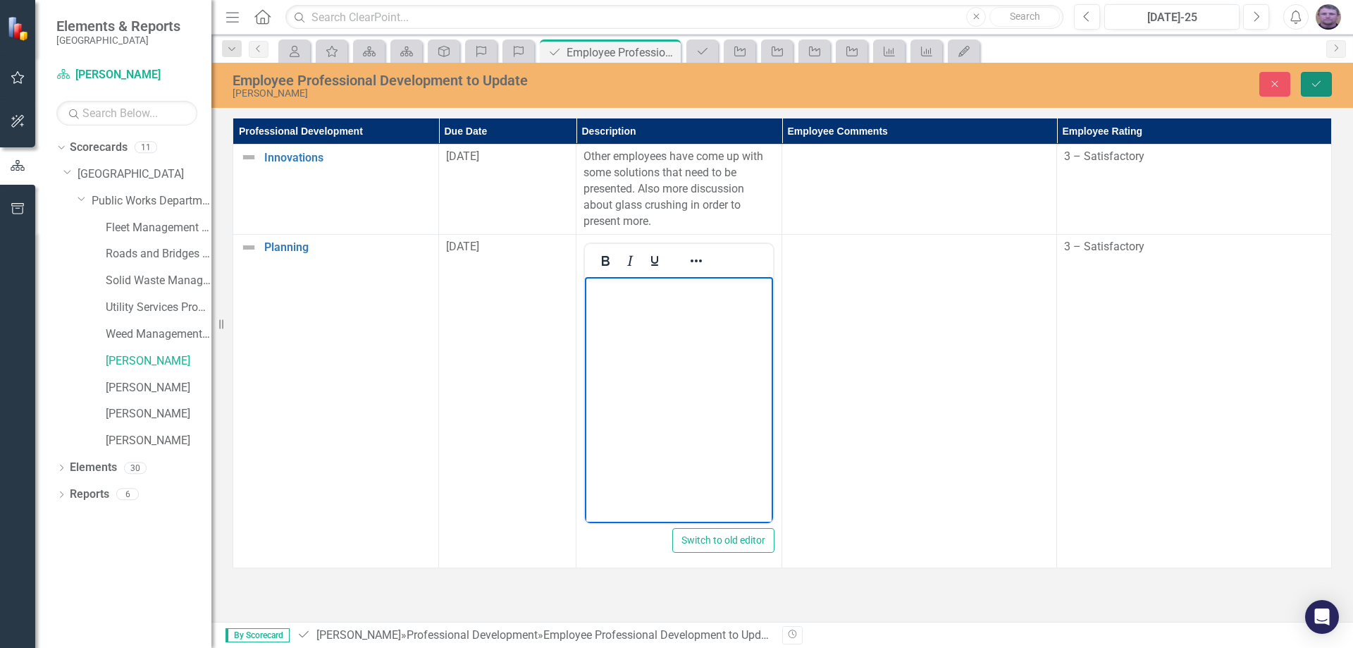
click at [1322, 86] on icon "Save" at bounding box center [1316, 84] width 13 height 10
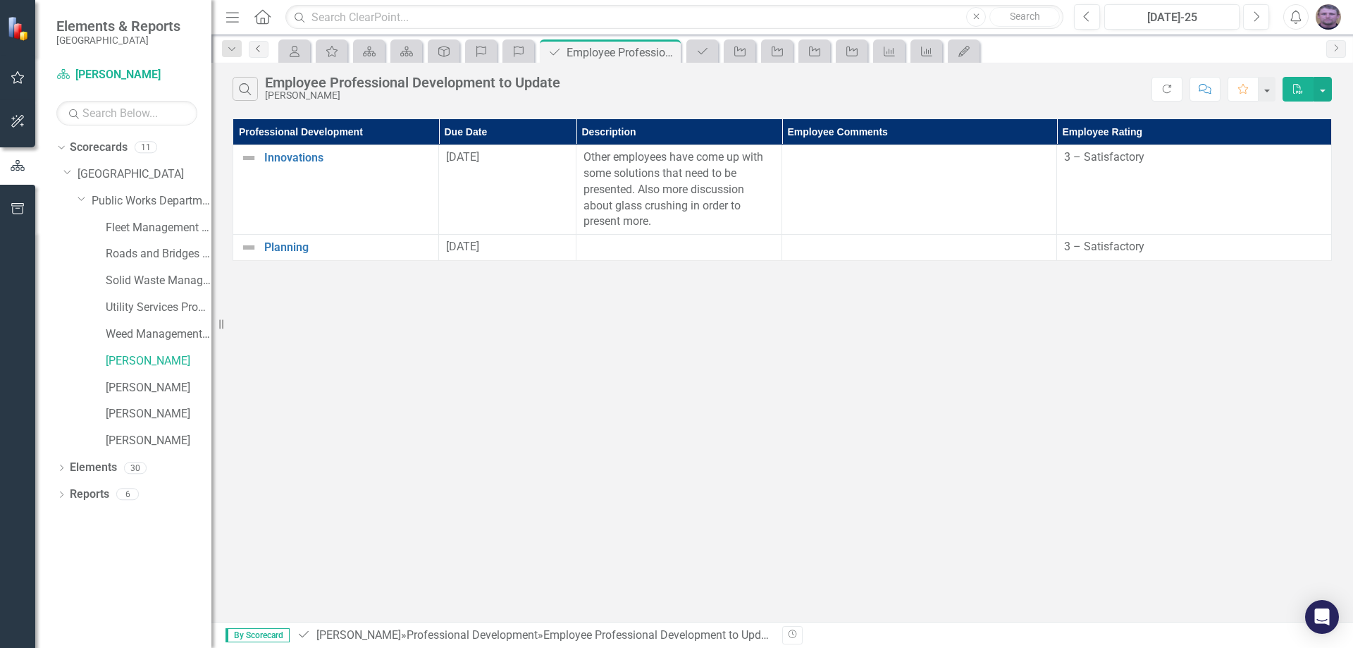
click at [259, 51] on icon "Previous" at bounding box center [258, 48] width 11 height 8
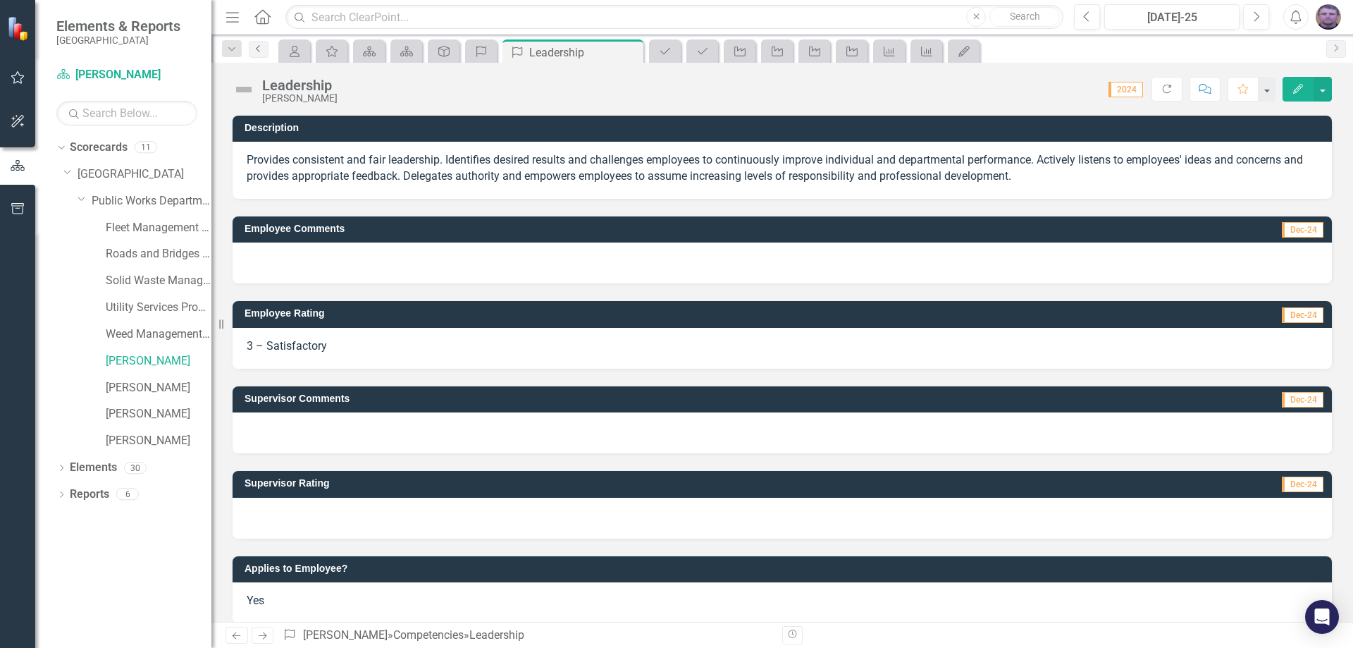
click at [264, 47] on icon "Previous" at bounding box center [258, 48] width 11 height 8
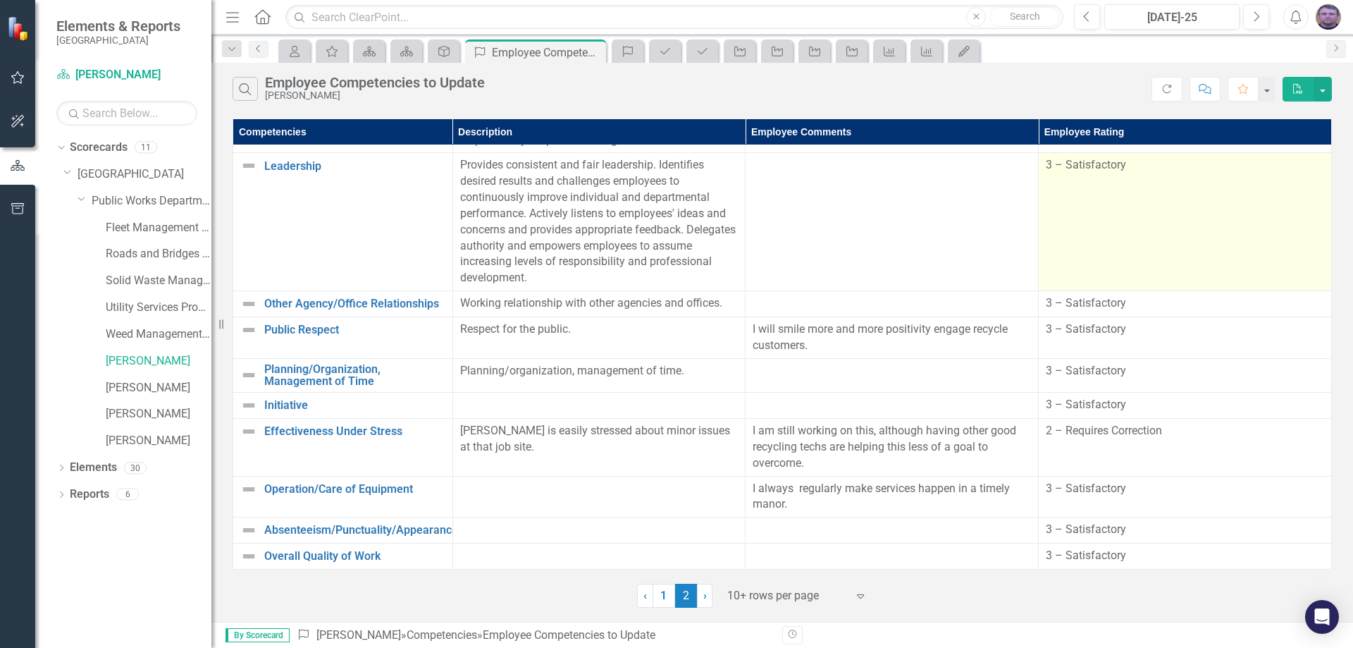
scroll to position [76, 0]
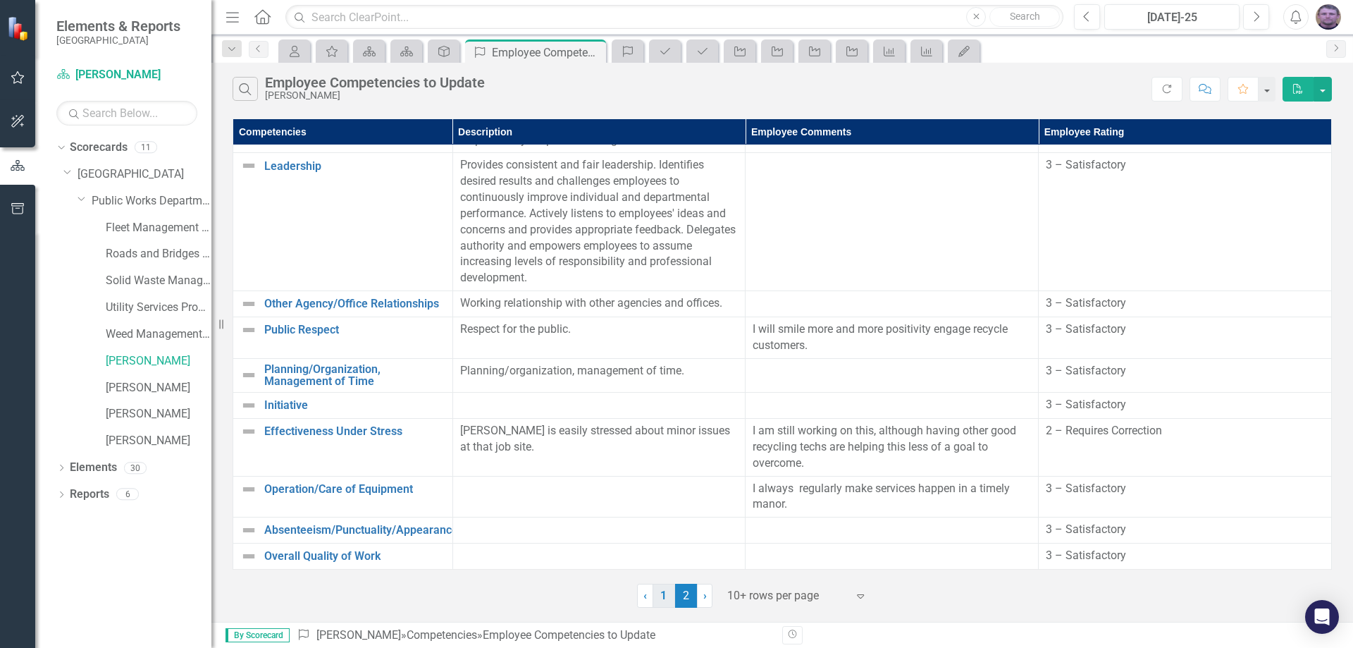
click at [659, 597] on link "1" at bounding box center [664, 596] width 23 height 24
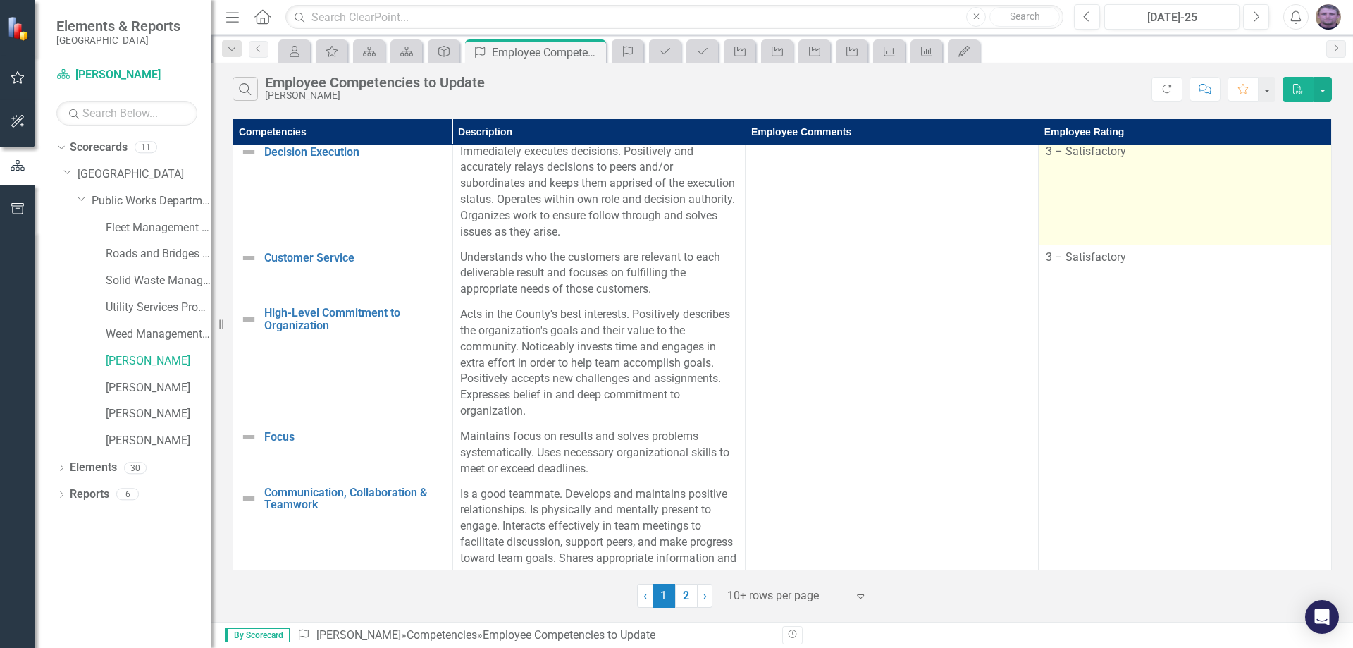
scroll to position [282, 0]
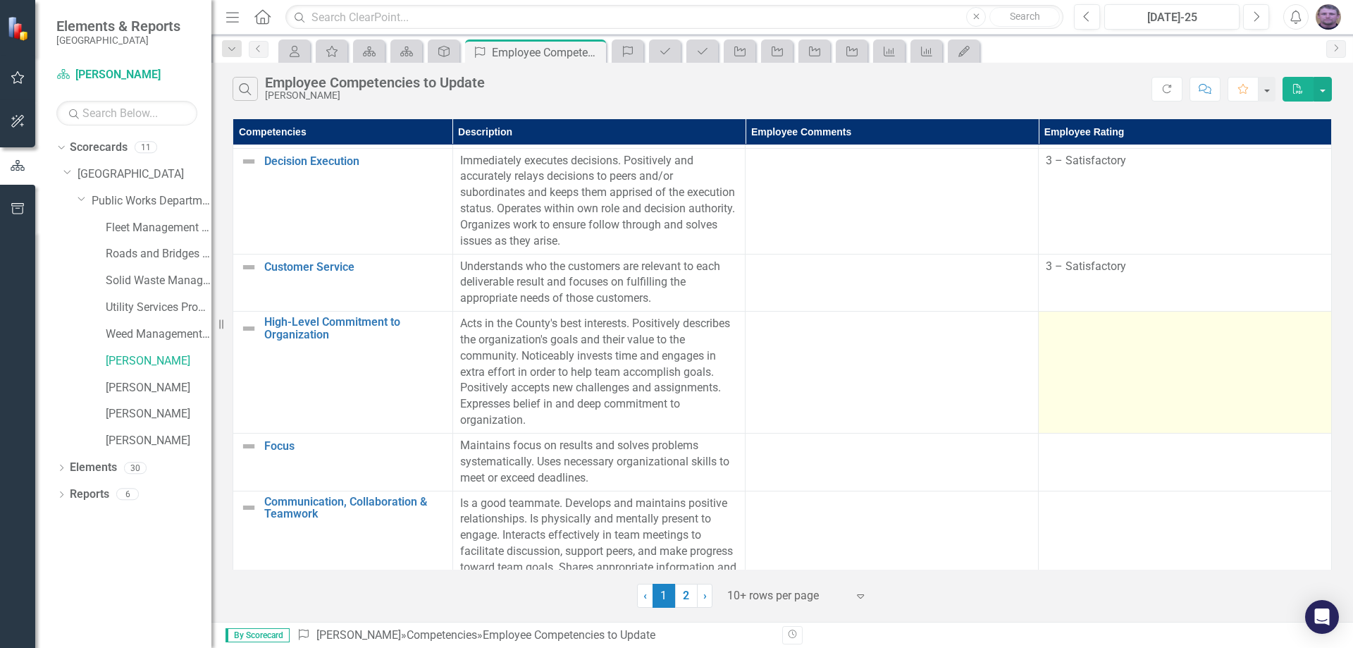
click at [1100, 338] on td at bounding box center [1185, 373] width 293 height 122
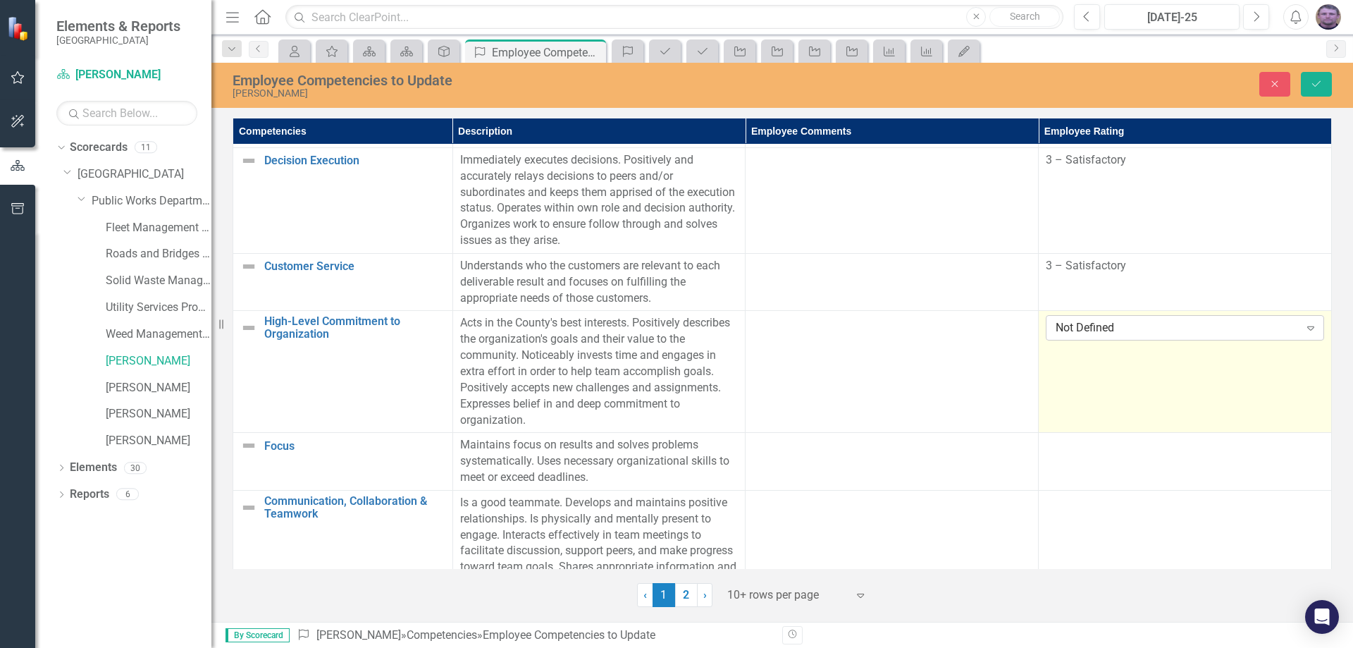
click at [1057, 326] on div "Not Defined" at bounding box center [1177, 328] width 243 height 16
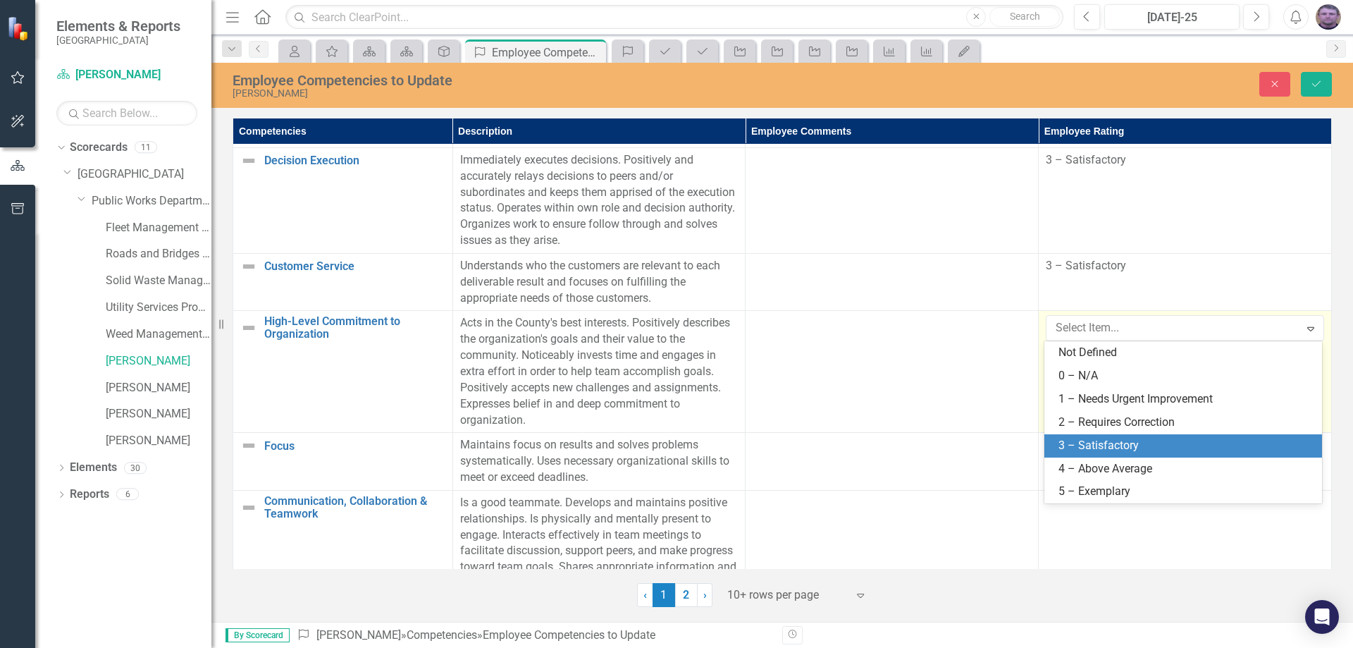
click at [1081, 445] on div "3 – Satisfactory" at bounding box center [1186, 446] width 255 height 16
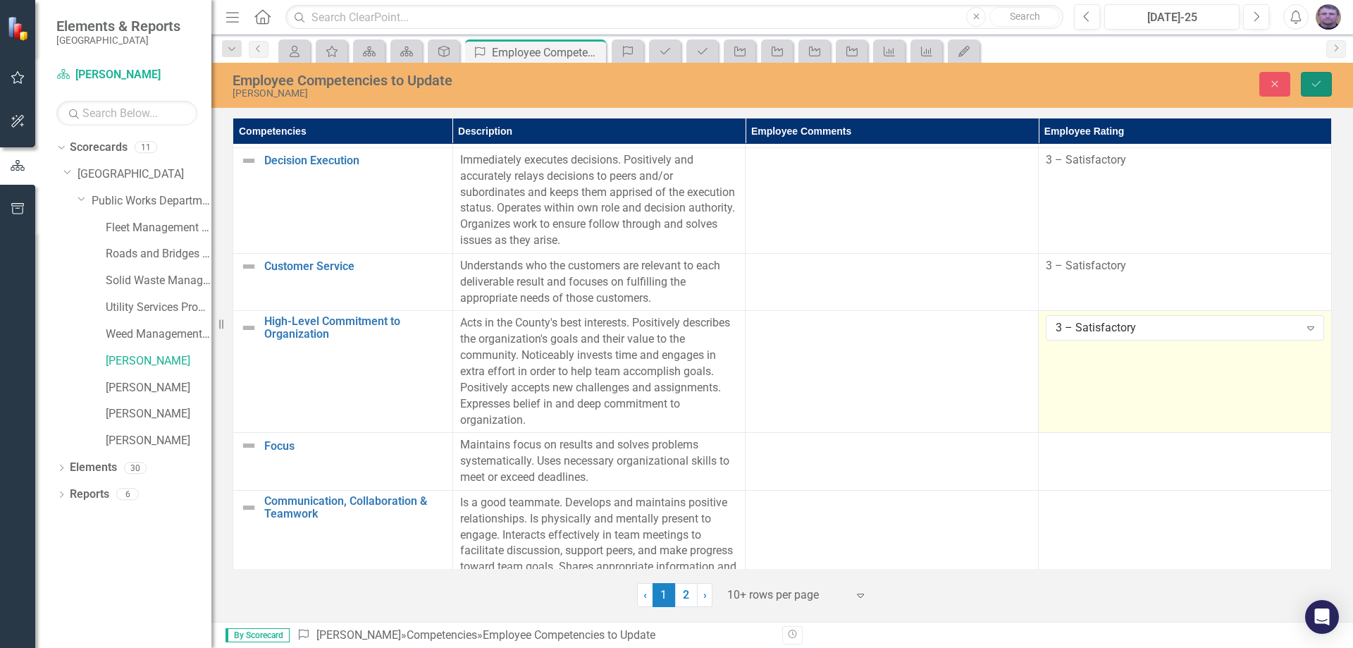
click at [1315, 80] on icon "Save" at bounding box center [1316, 84] width 13 height 10
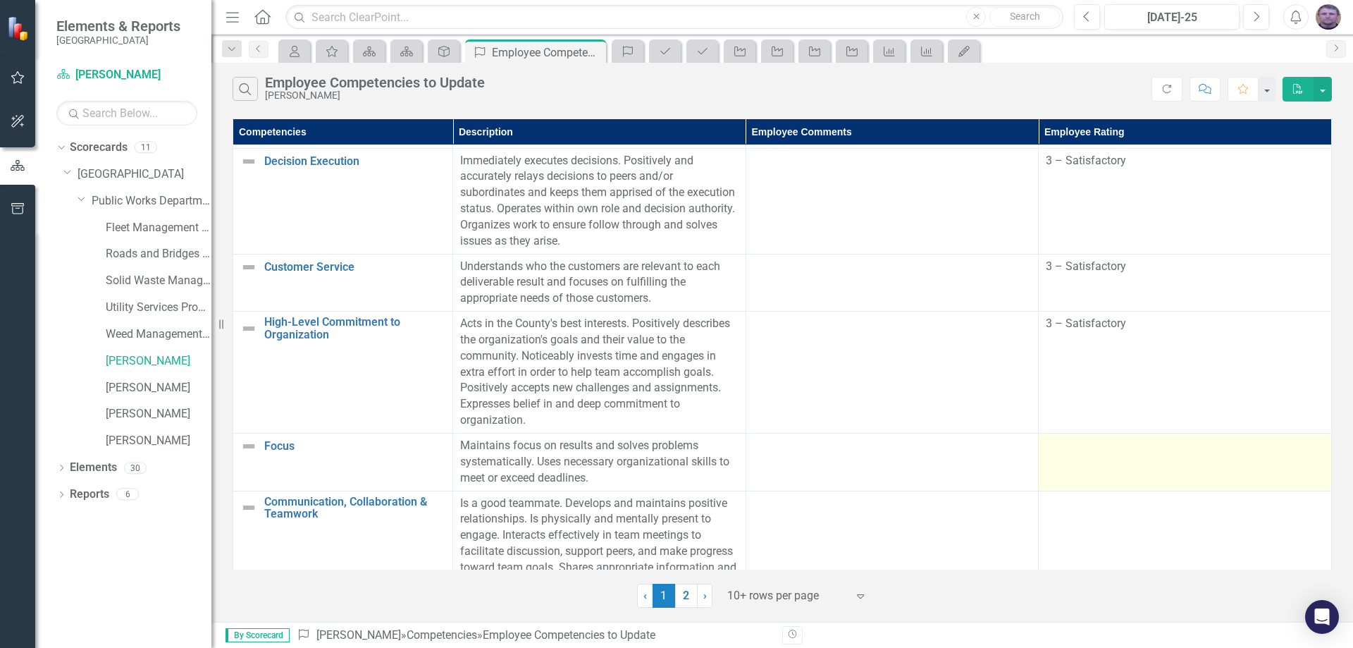
click at [1171, 459] on td at bounding box center [1185, 462] width 293 height 58
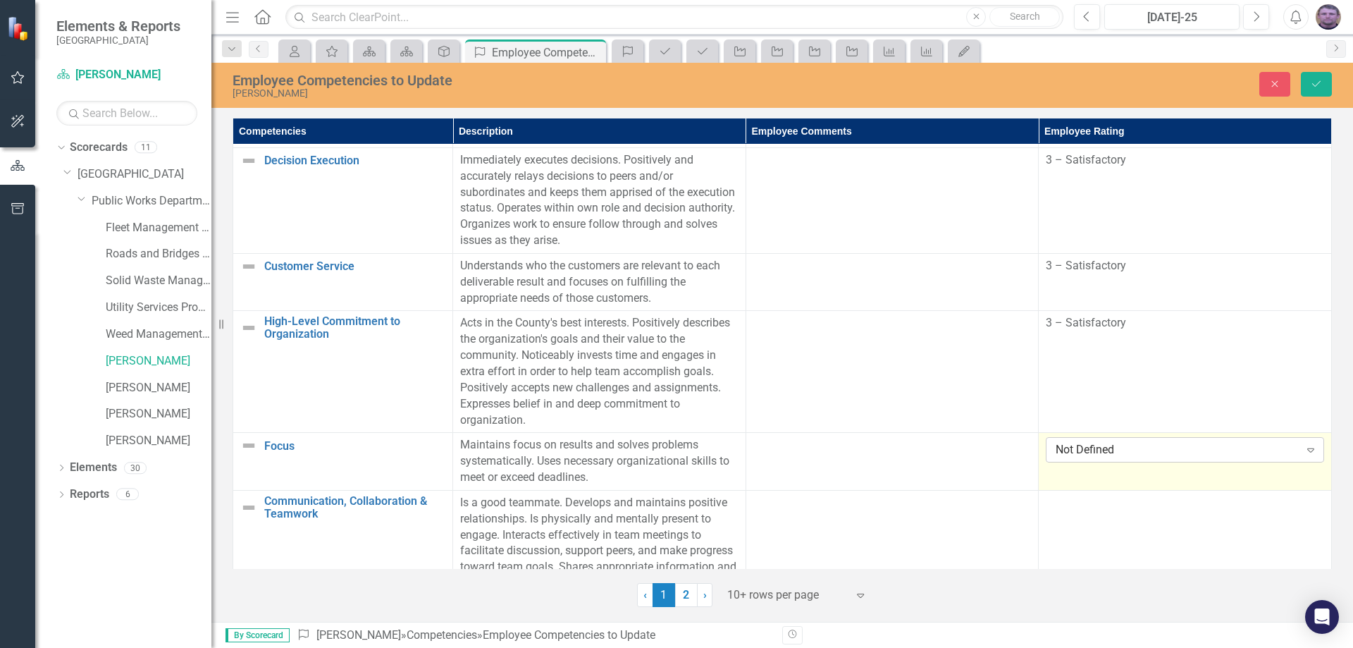
click at [1128, 457] on div "Not Defined" at bounding box center [1177, 450] width 243 height 16
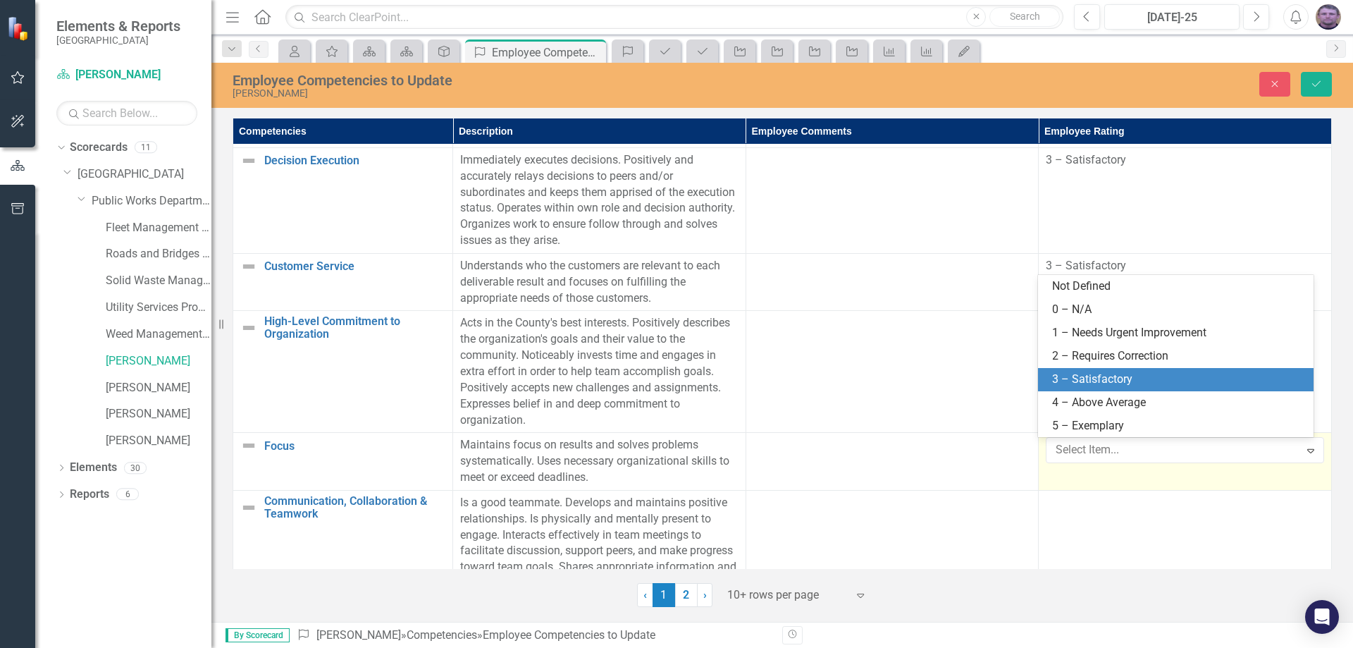
click at [1100, 376] on div "3 – Satisfactory" at bounding box center [1178, 379] width 253 height 16
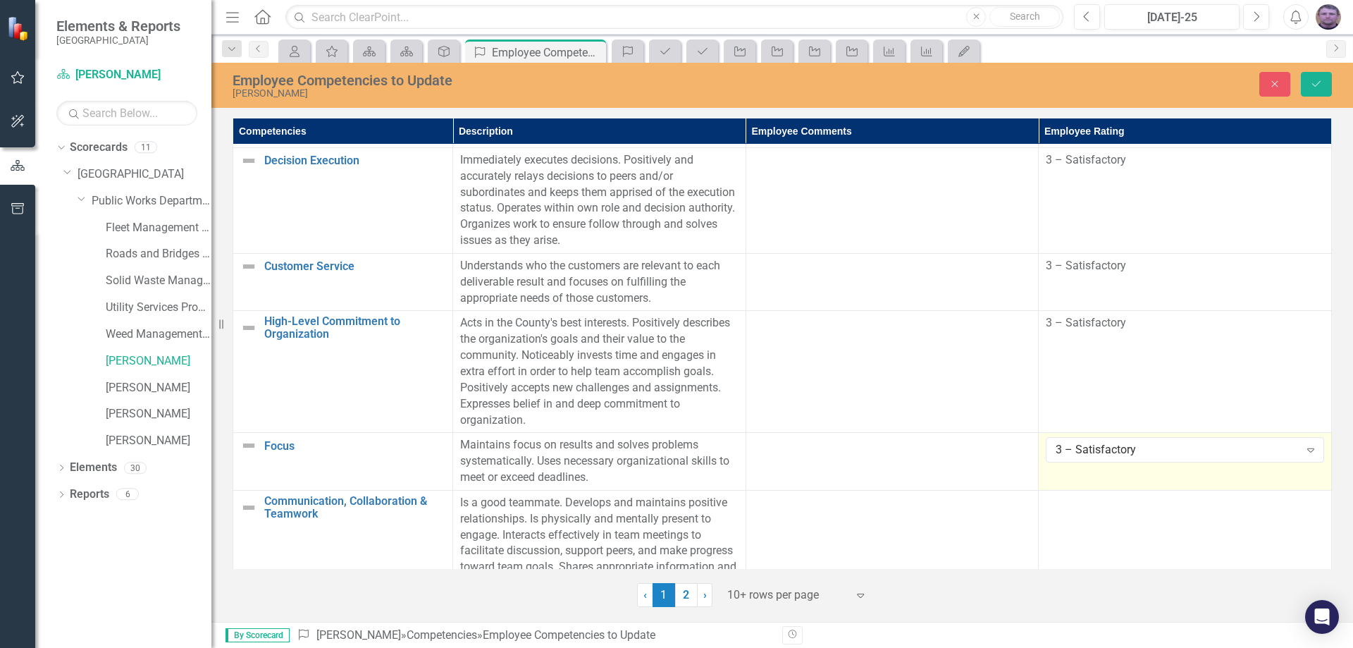
scroll to position [352, 0]
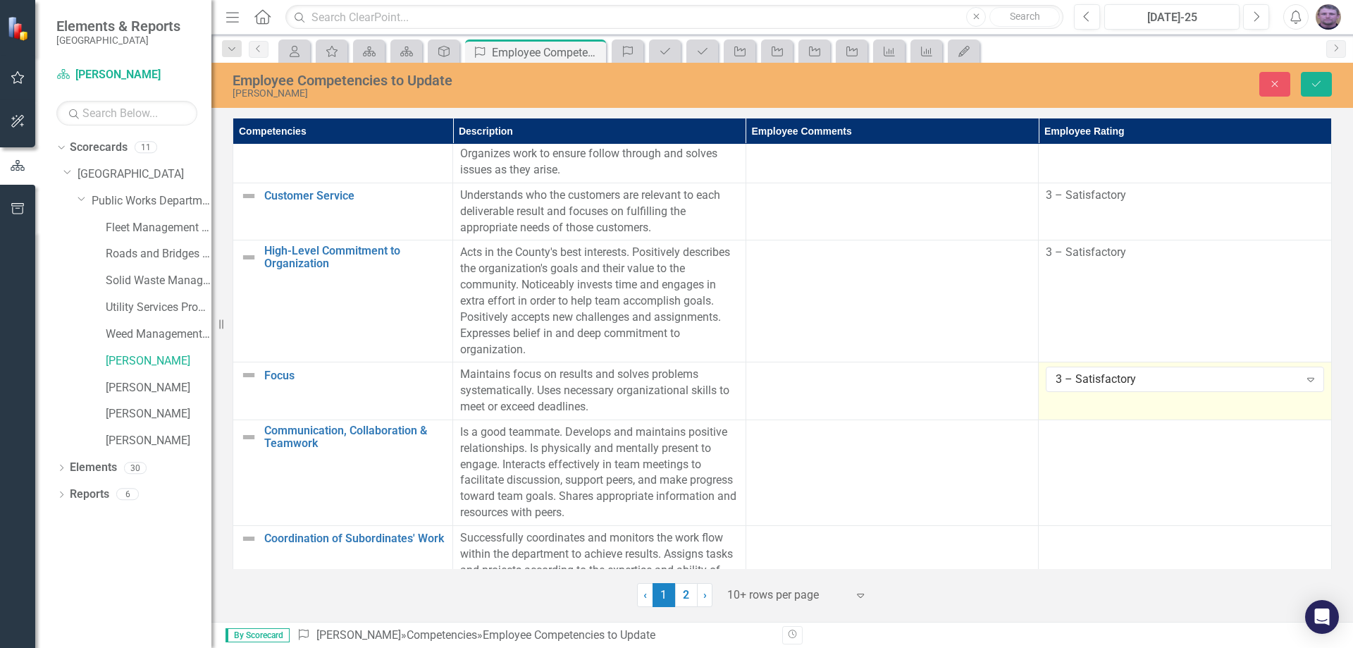
click at [1093, 464] on td at bounding box center [1185, 472] width 293 height 106
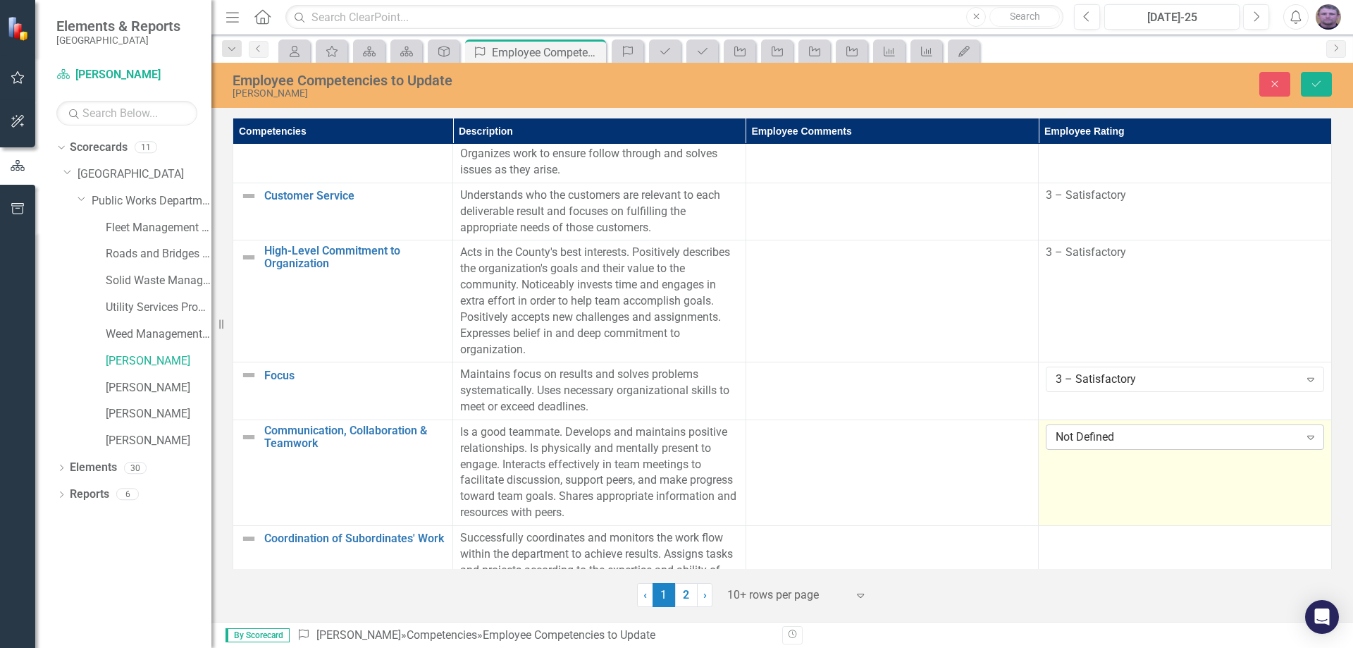
click at [1083, 440] on div "Not Defined" at bounding box center [1177, 437] width 243 height 16
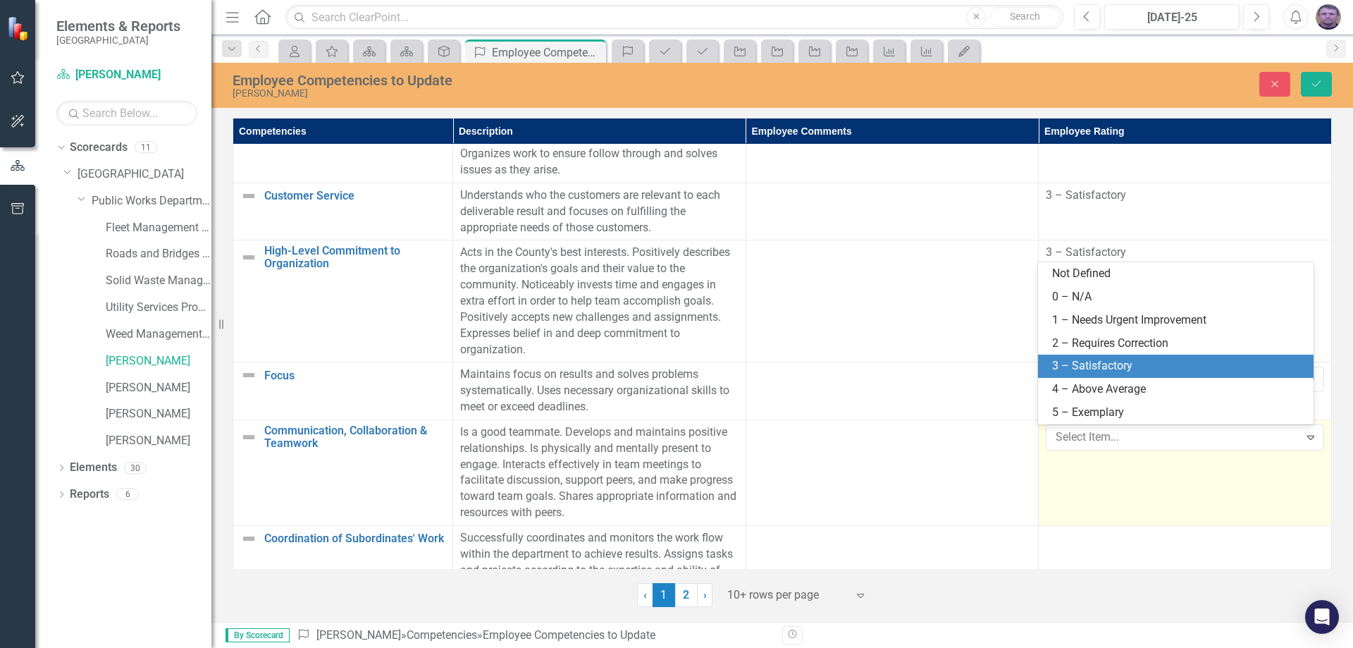
click at [1076, 367] on div "3 – Satisfactory" at bounding box center [1178, 366] width 253 height 16
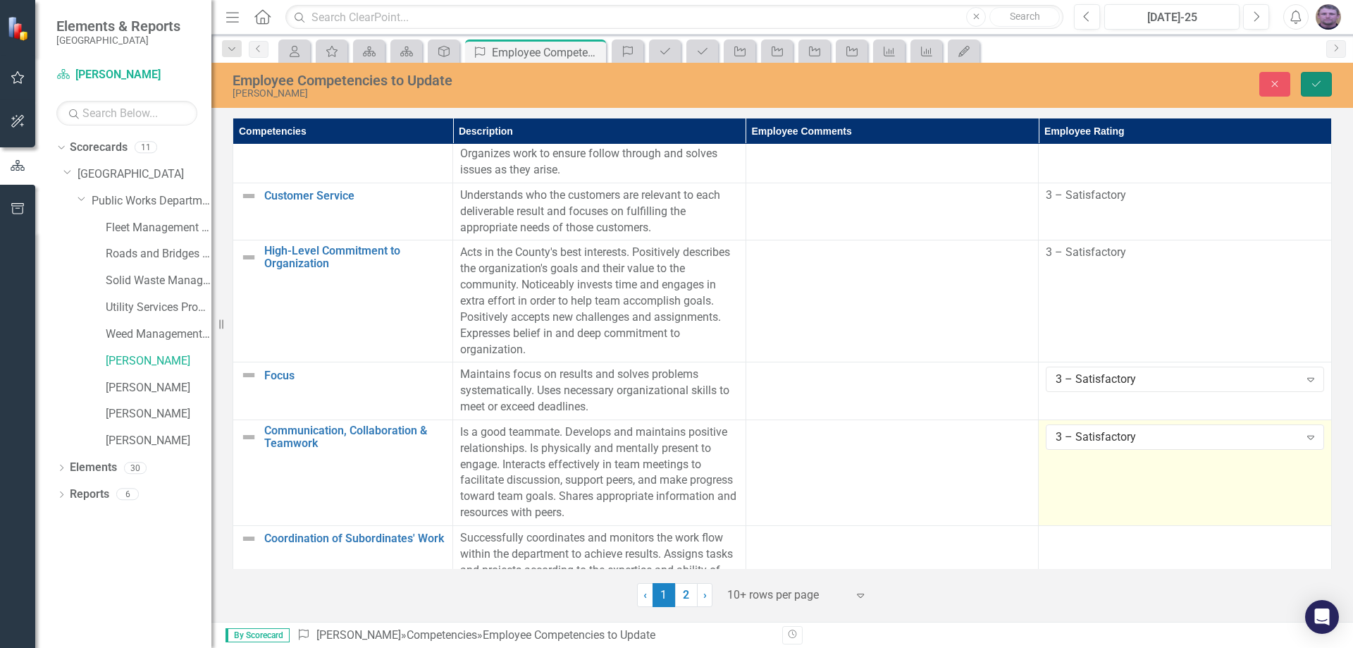
click at [1315, 91] on button "Save" at bounding box center [1316, 84] width 31 height 25
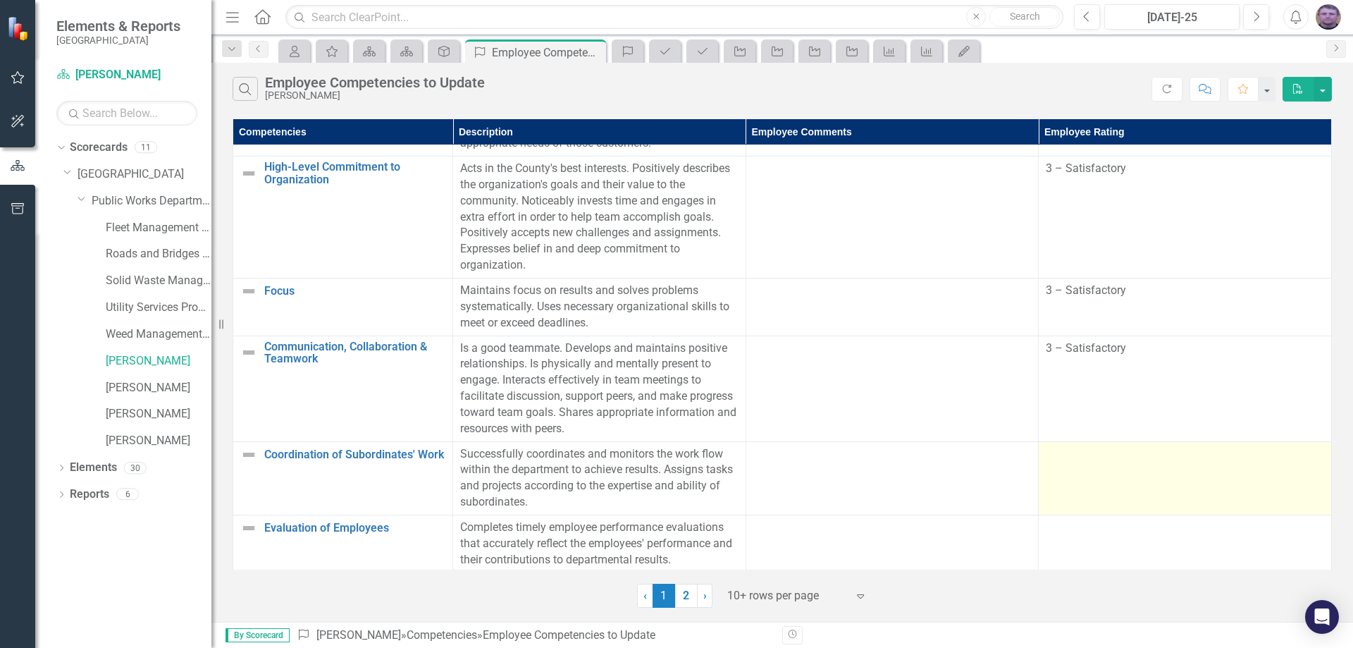
scroll to position [441, 0]
click at [1075, 468] on td at bounding box center [1185, 474] width 293 height 73
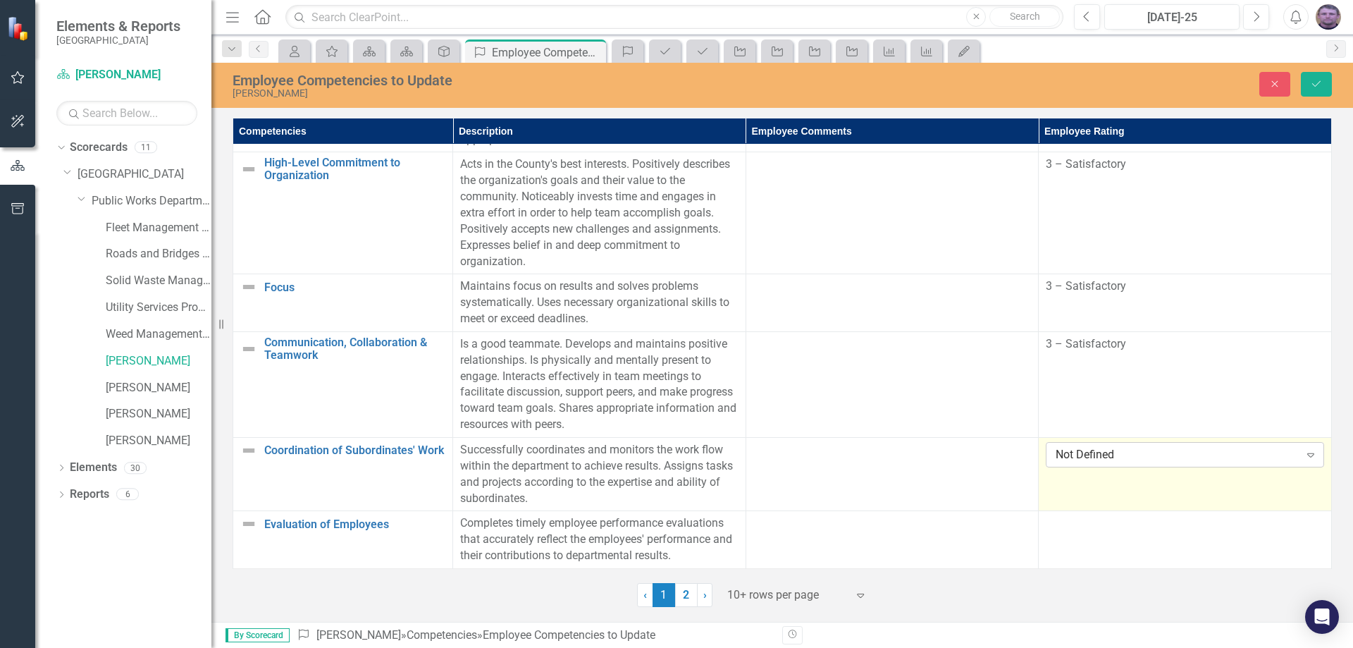
click at [1081, 457] on div "Not Defined" at bounding box center [1177, 455] width 243 height 16
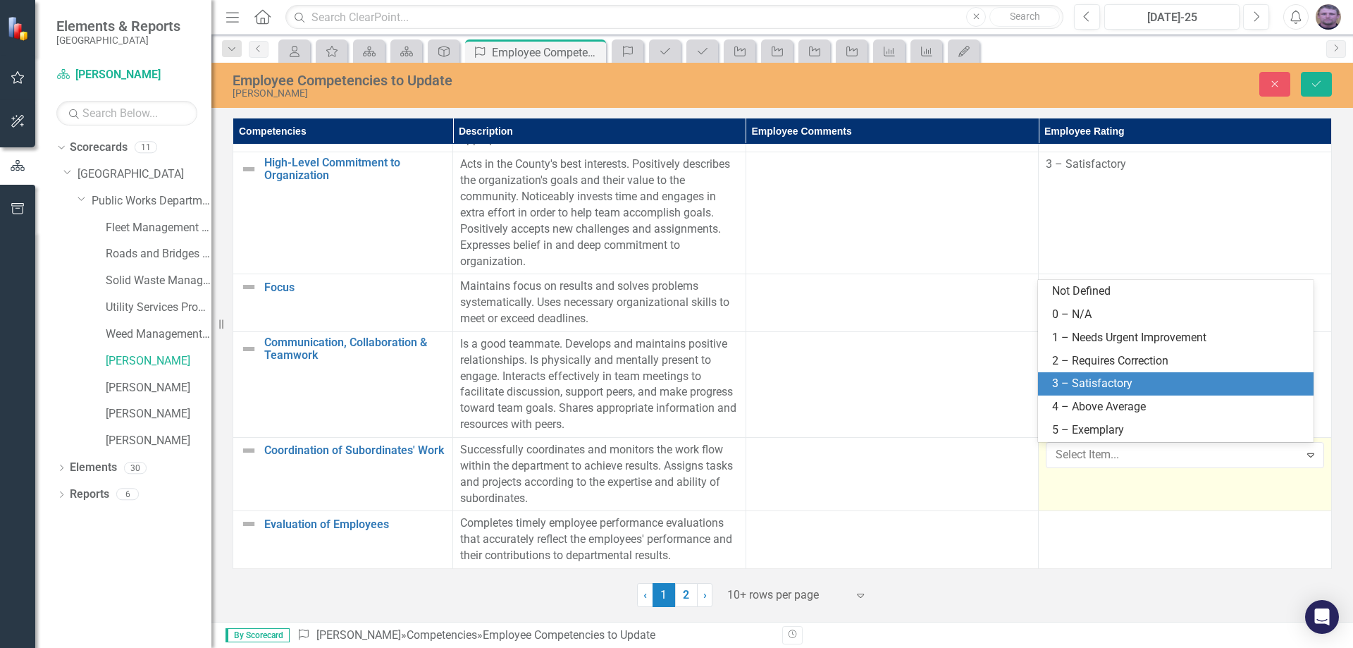
click at [1183, 378] on div "3 – Satisfactory" at bounding box center [1178, 384] width 253 height 16
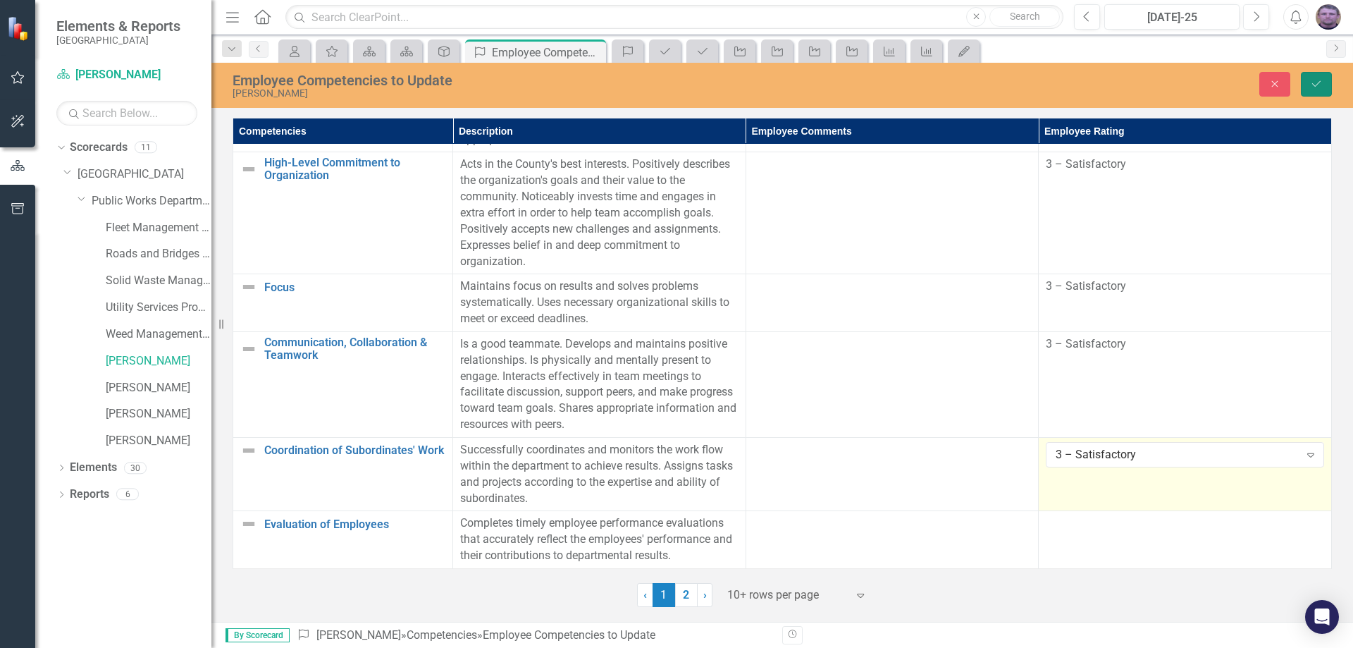
click at [1312, 80] on icon "Save" at bounding box center [1316, 84] width 13 height 10
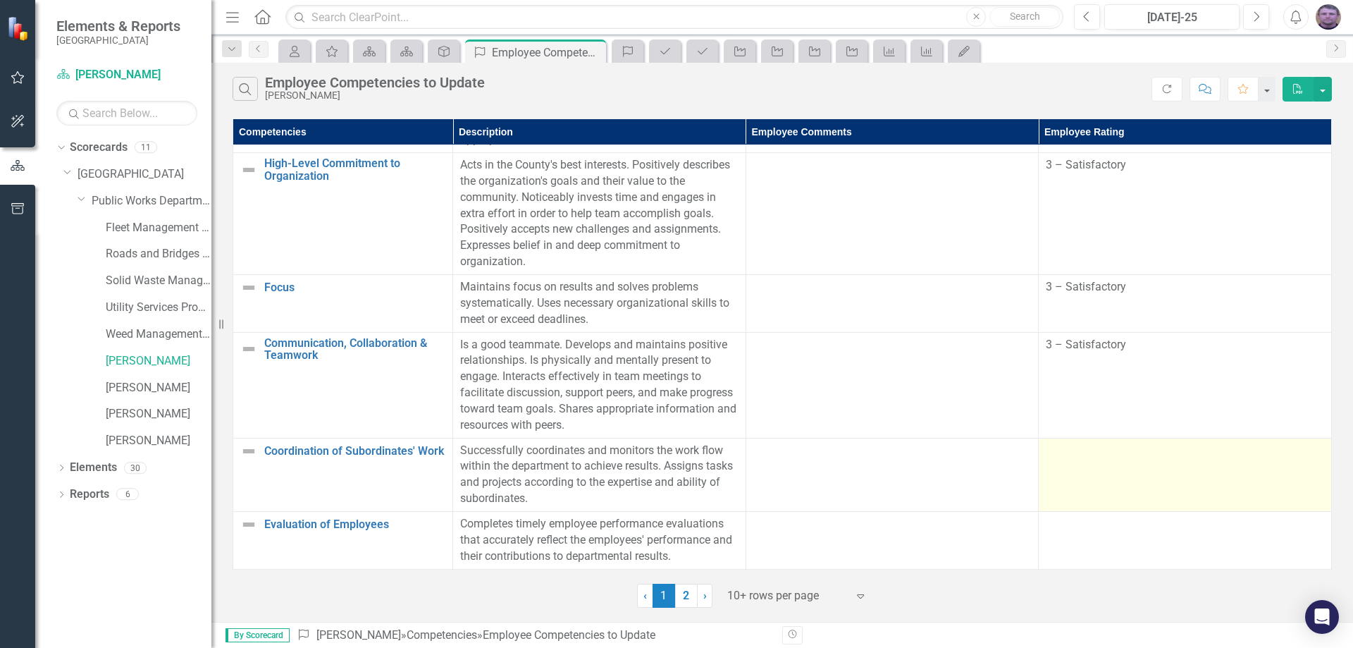
click at [1102, 471] on td at bounding box center [1185, 474] width 293 height 73
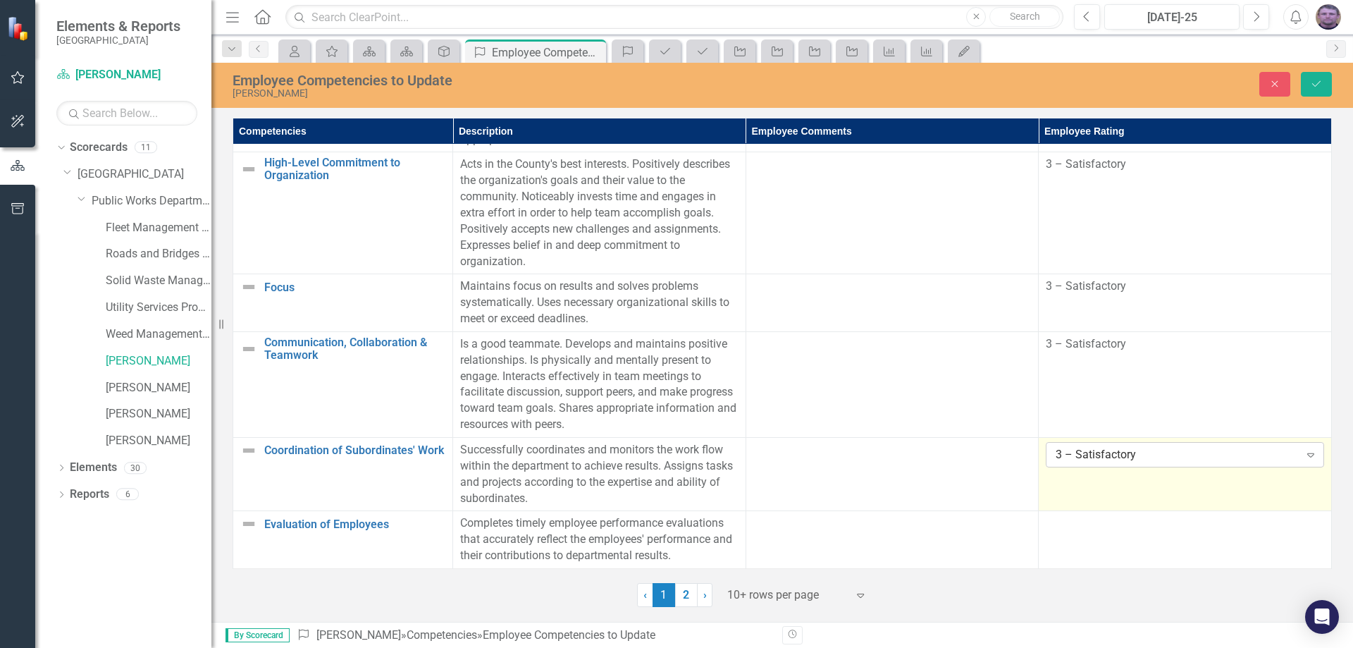
click at [1085, 458] on div "3 – Satisfactory" at bounding box center [1177, 455] width 243 height 16
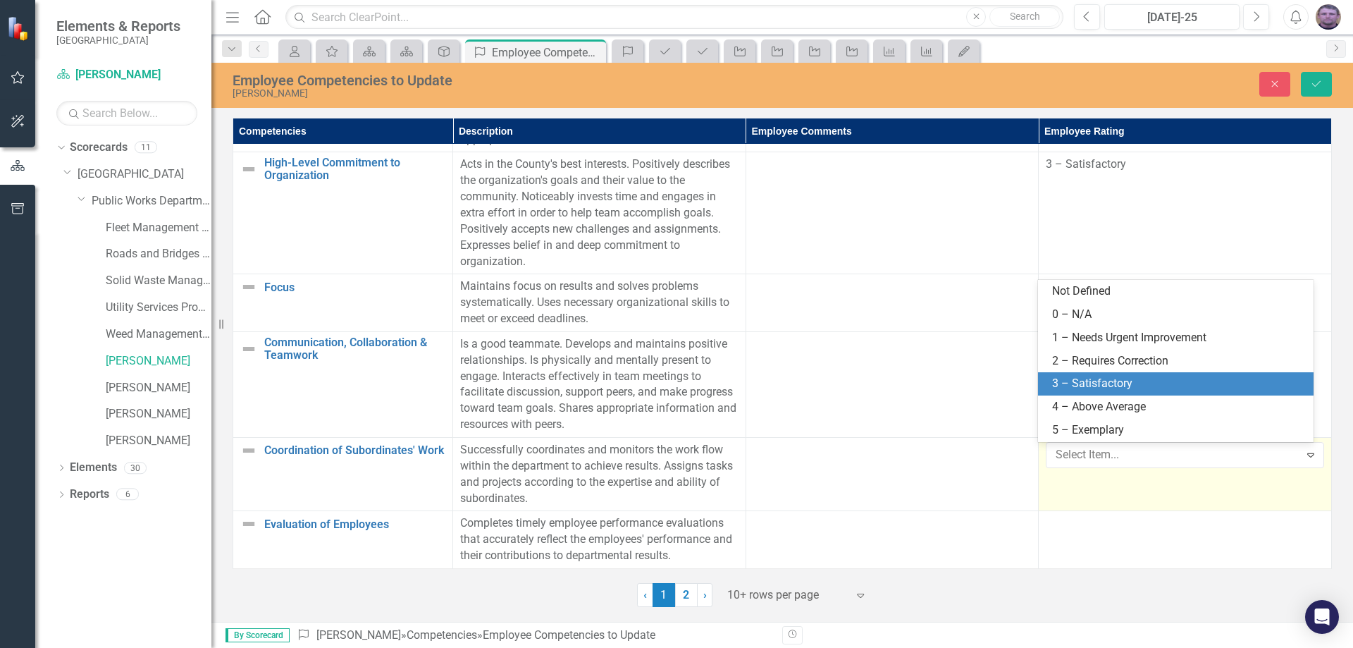
click at [1082, 386] on div "3 – Satisfactory" at bounding box center [1178, 384] width 253 height 16
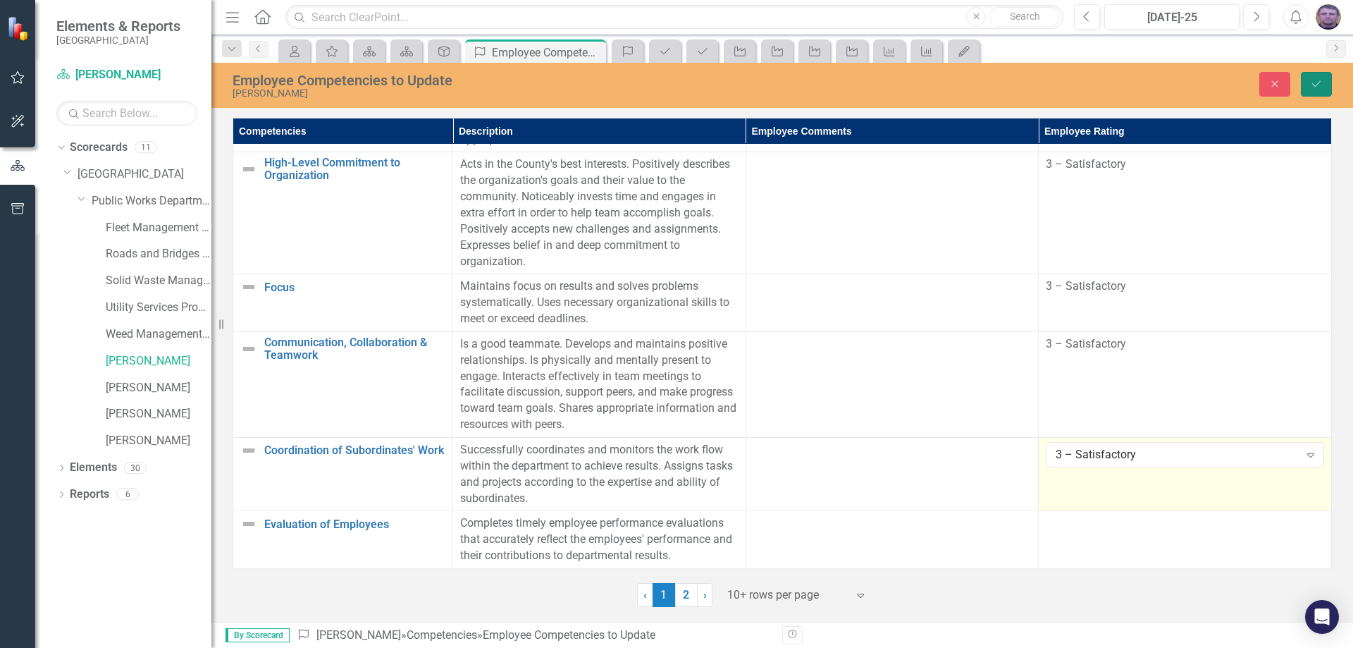
click at [1317, 84] on icon "Save" at bounding box center [1316, 84] width 13 height 10
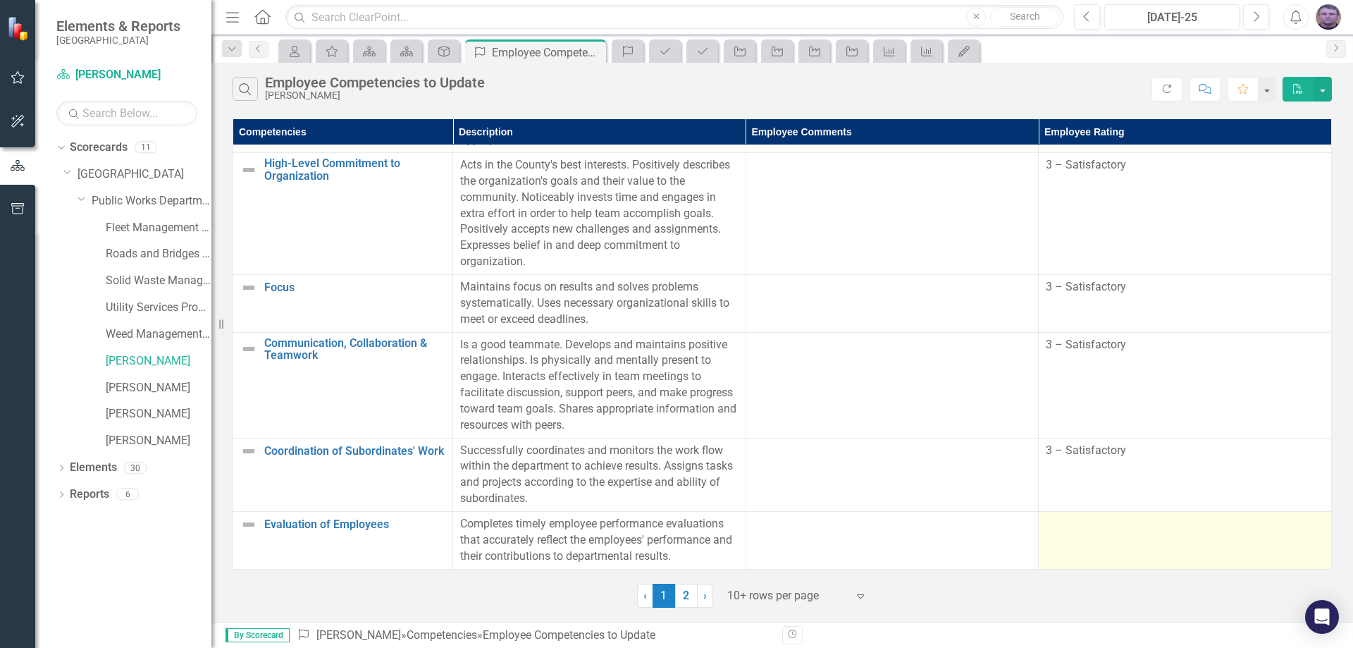
click at [1081, 529] on div at bounding box center [1185, 524] width 278 height 17
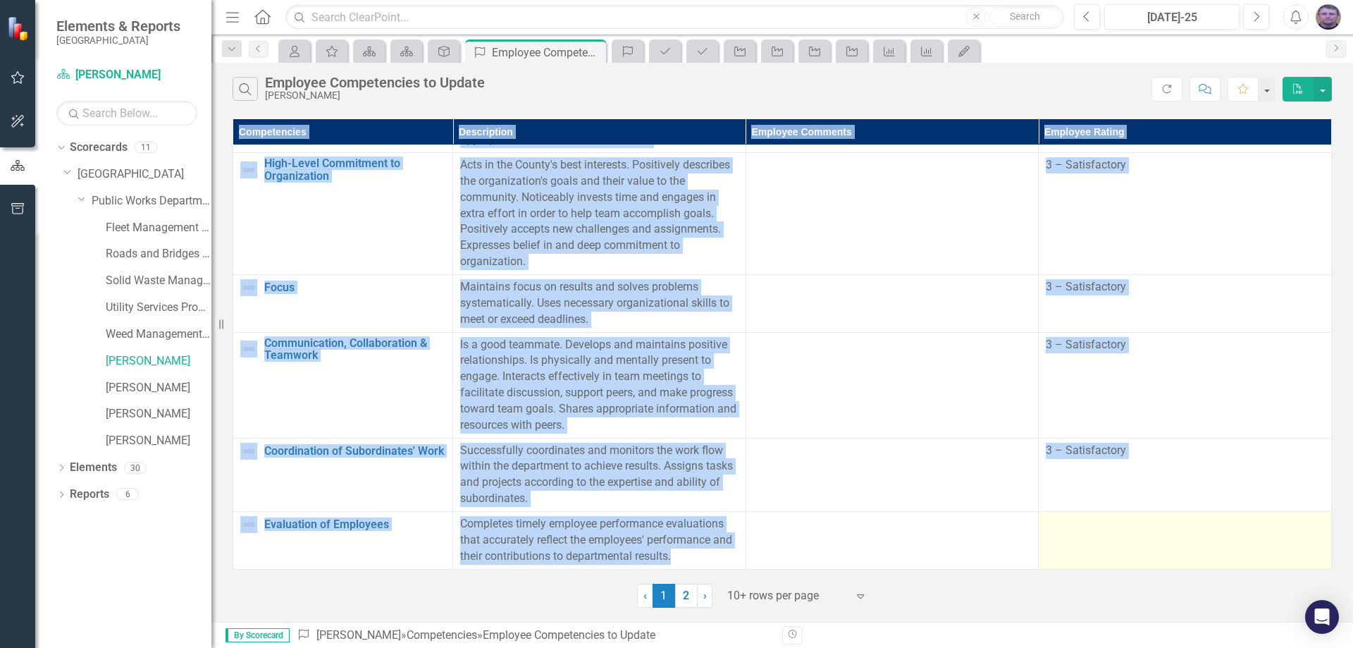
click at [1081, 529] on div at bounding box center [1185, 524] width 278 height 17
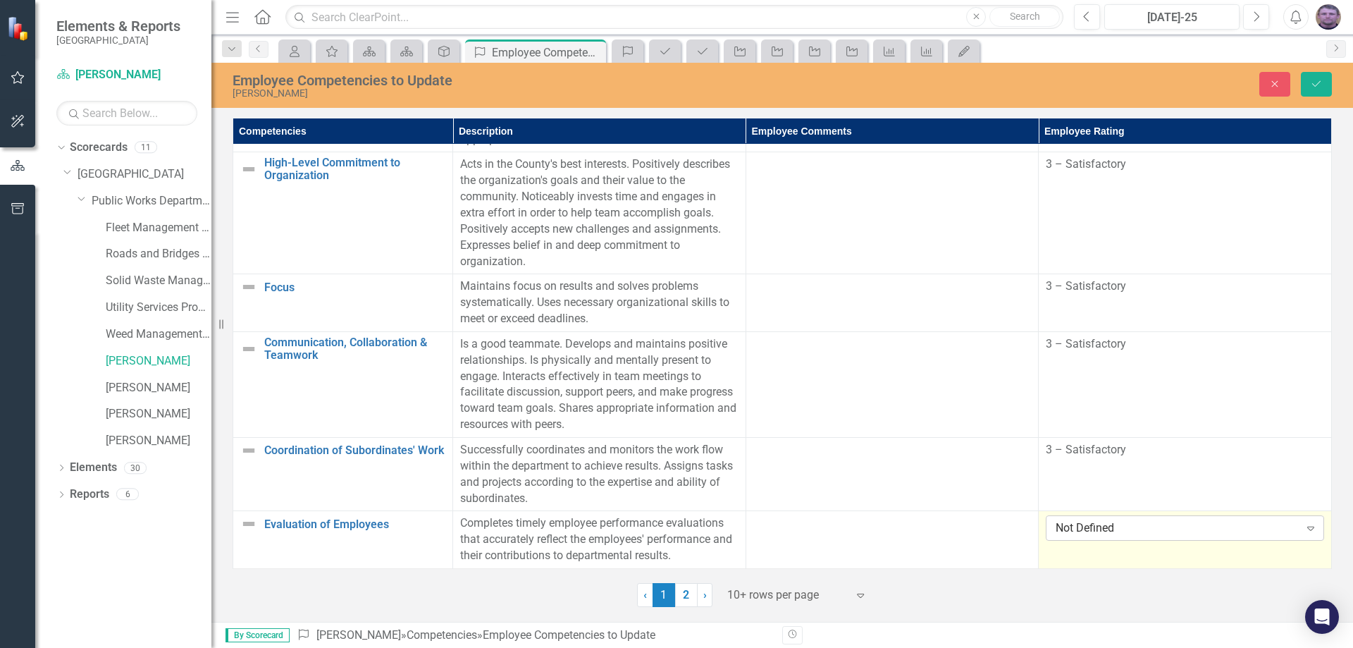
click at [1081, 524] on div "Not Defined" at bounding box center [1177, 528] width 243 height 16
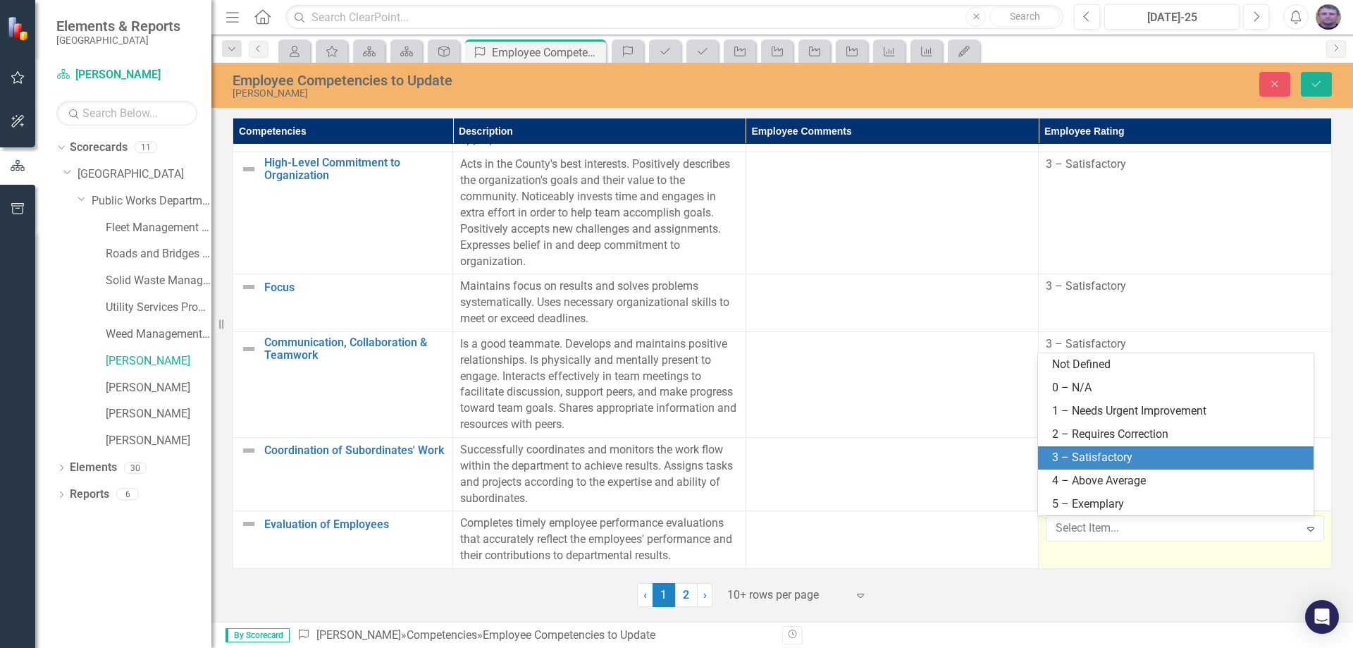
click at [1086, 462] on div "3 – Satisfactory" at bounding box center [1178, 458] width 253 height 16
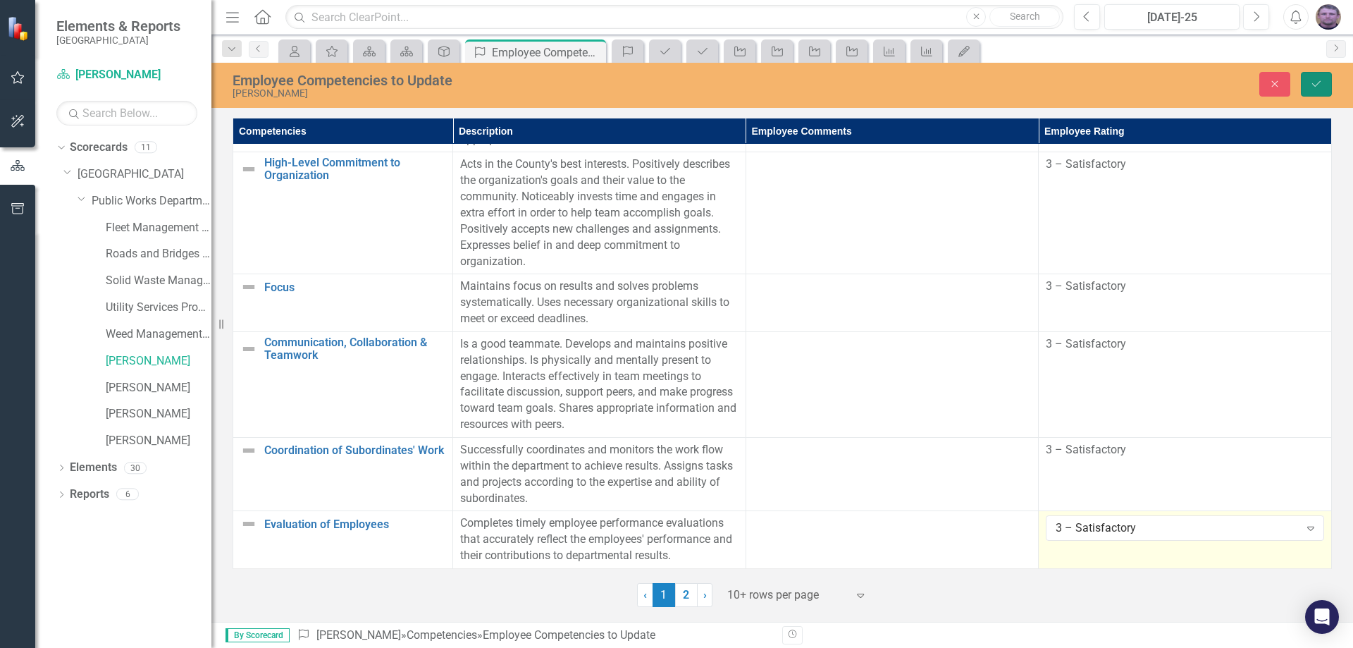
click at [1317, 78] on button "Save" at bounding box center [1316, 84] width 31 height 25
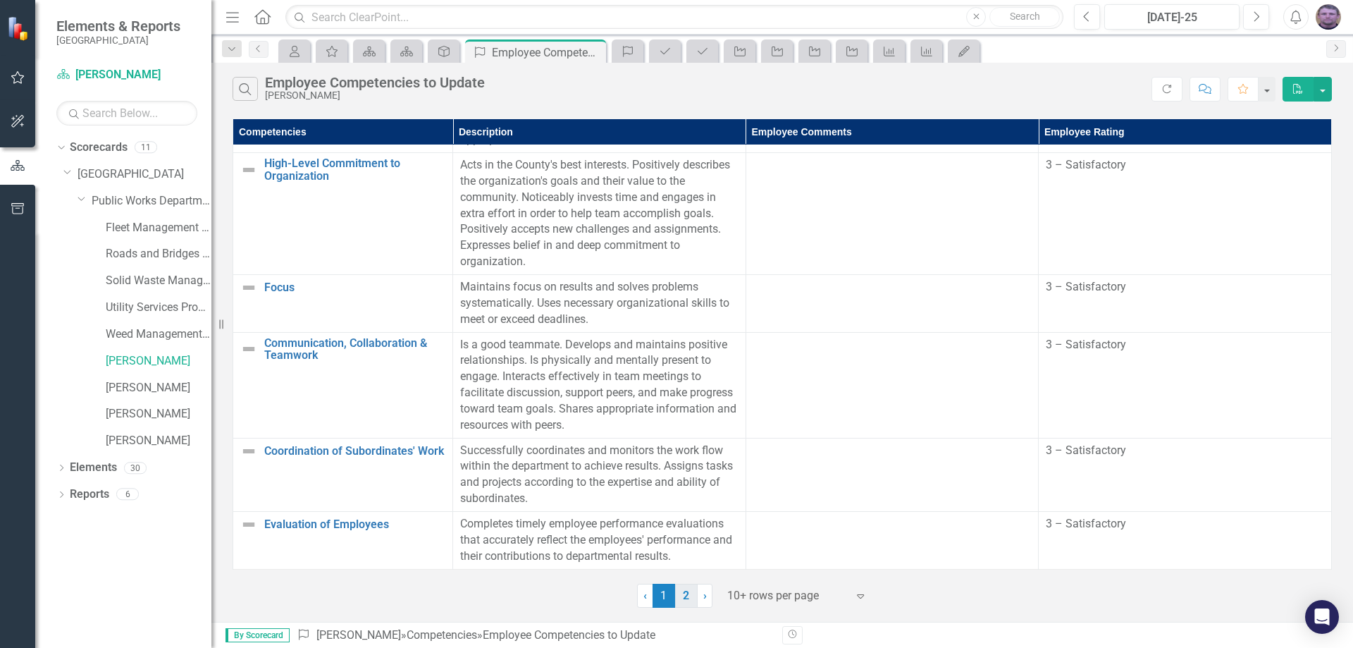
click at [688, 593] on link "2" at bounding box center [686, 596] width 23 height 24
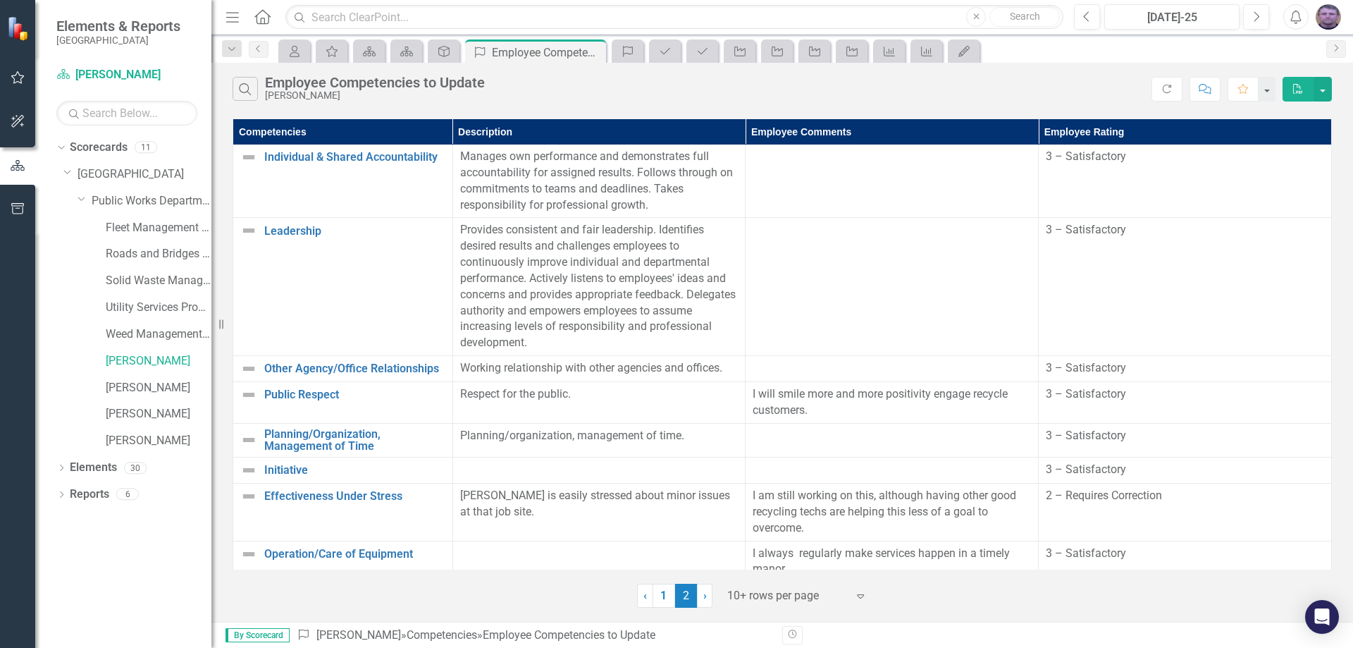
scroll to position [0, 0]
click at [254, 46] on icon "Previous" at bounding box center [258, 48] width 11 height 8
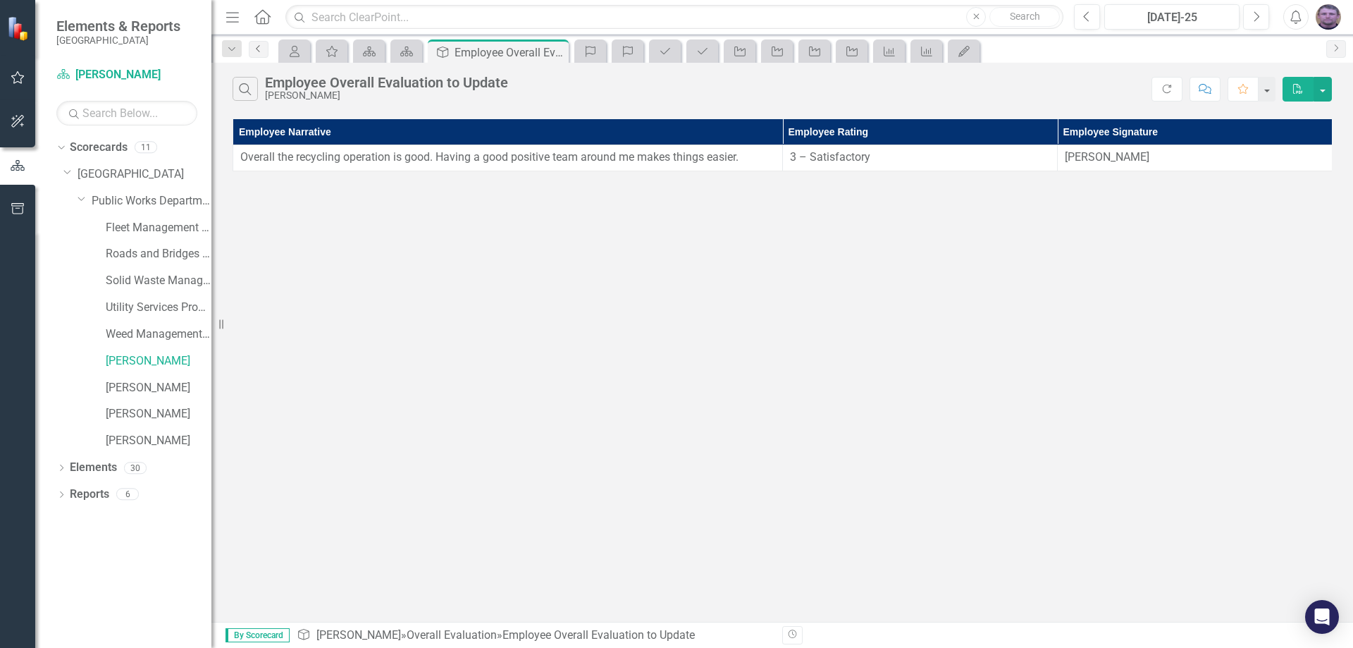
click at [261, 51] on icon "Previous" at bounding box center [258, 48] width 11 height 8
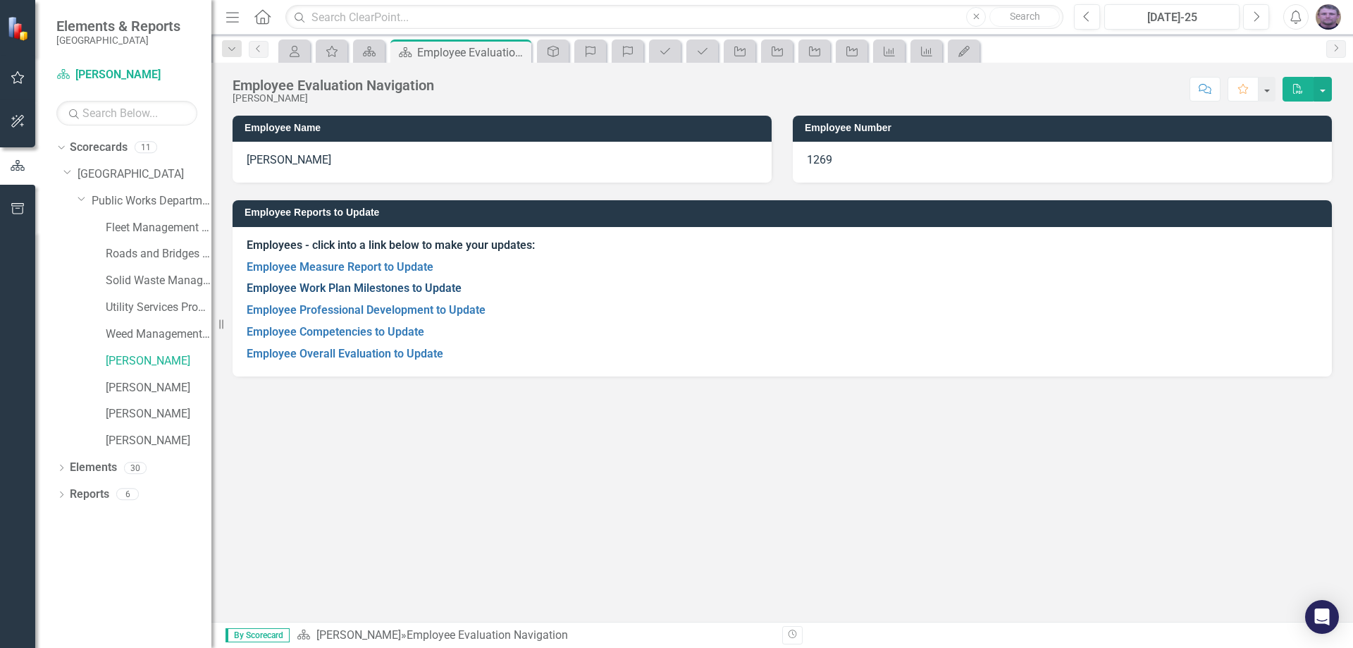
click at [333, 285] on link "Employee Work Plan Milestones to Update" at bounding box center [354, 287] width 215 height 13
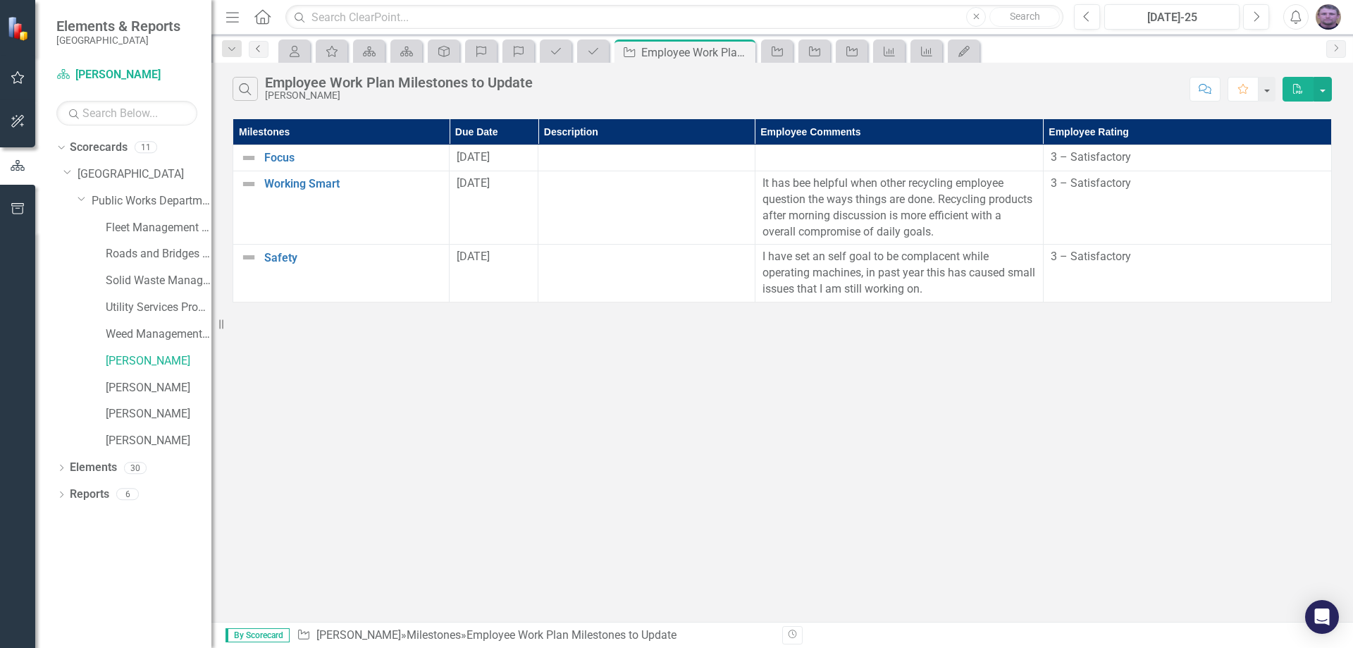
click at [259, 51] on icon at bounding box center [258, 48] width 4 height 7
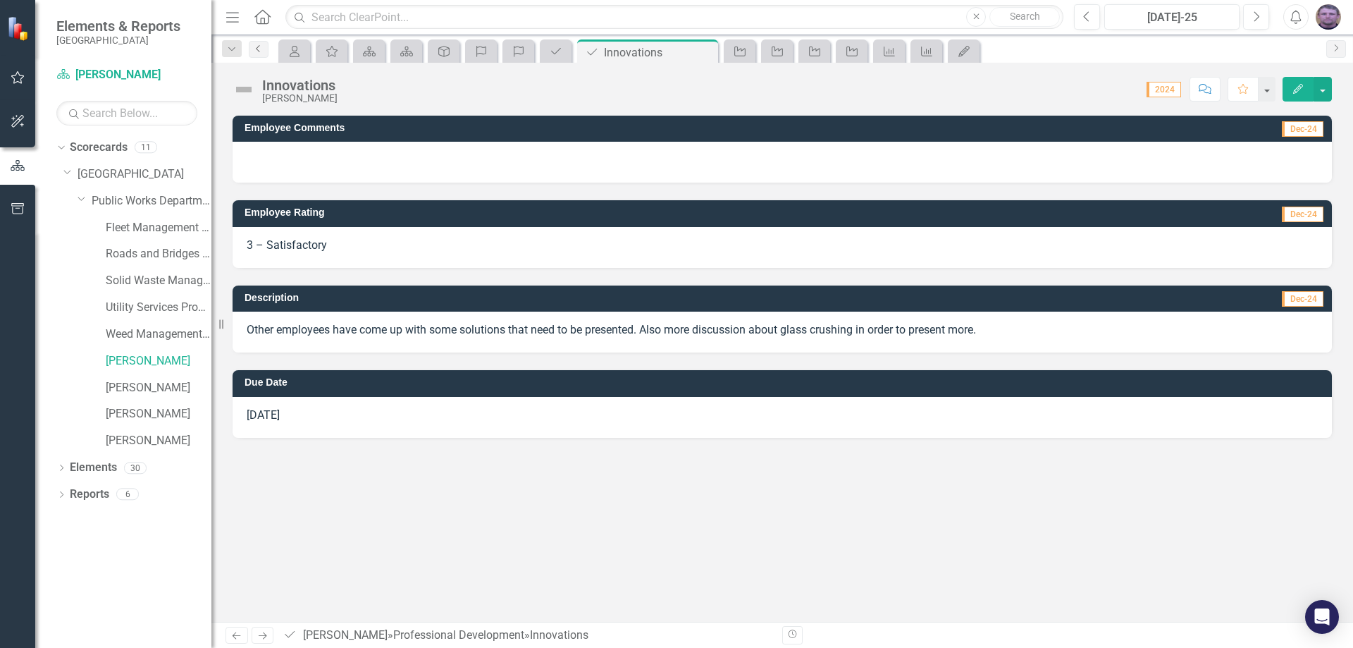
click at [262, 54] on link "Previous" at bounding box center [259, 49] width 20 height 17
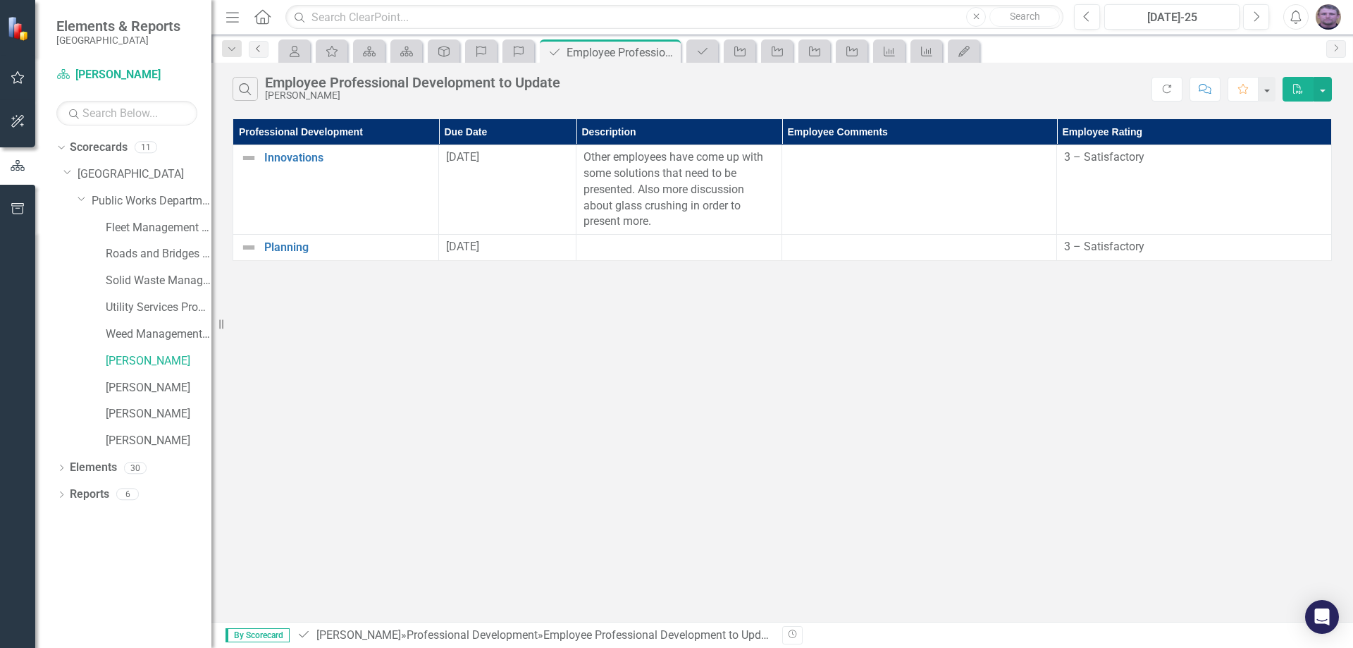
click at [263, 54] on link "Previous" at bounding box center [259, 49] width 20 height 17
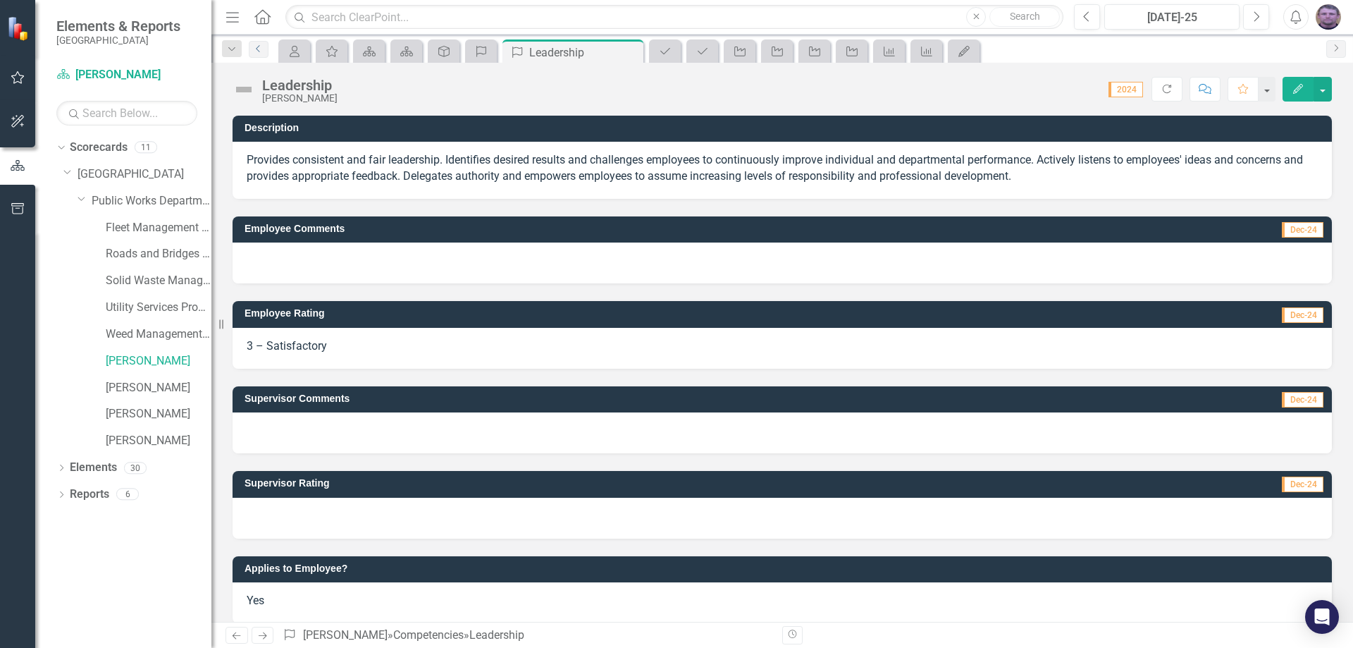
scroll to position [16, 0]
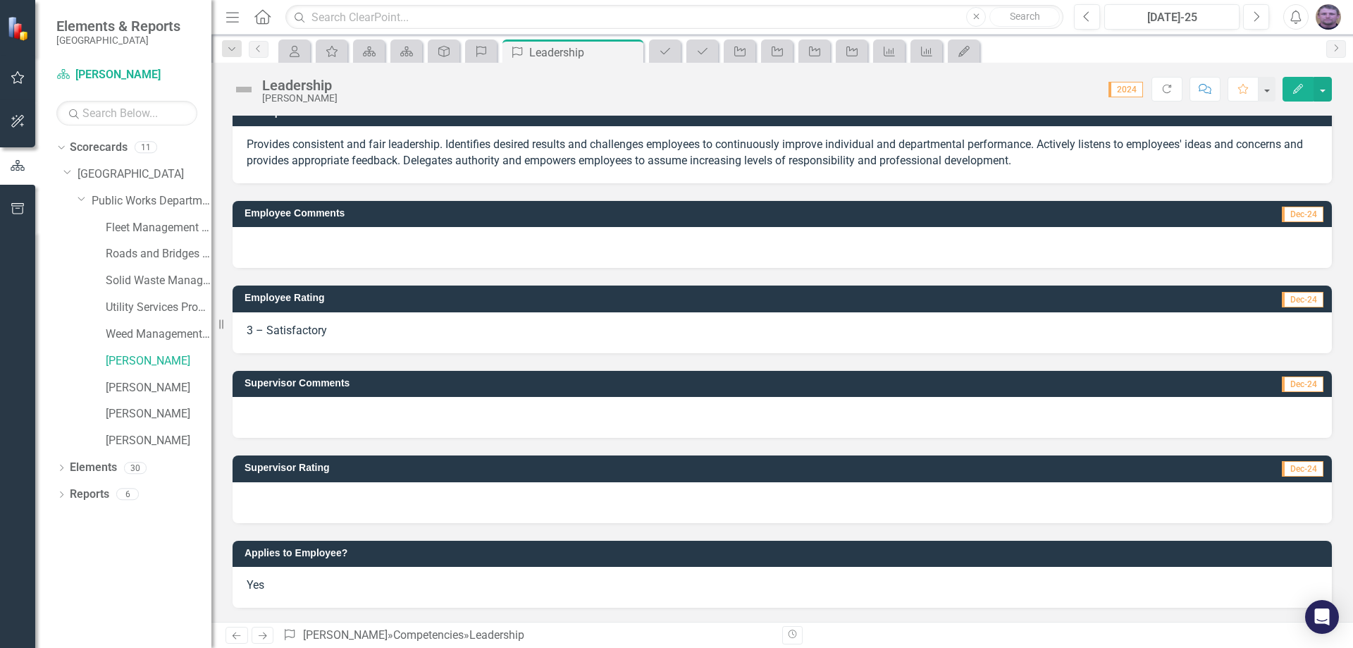
click at [1299, 86] on icon "button" at bounding box center [1298, 89] width 10 height 10
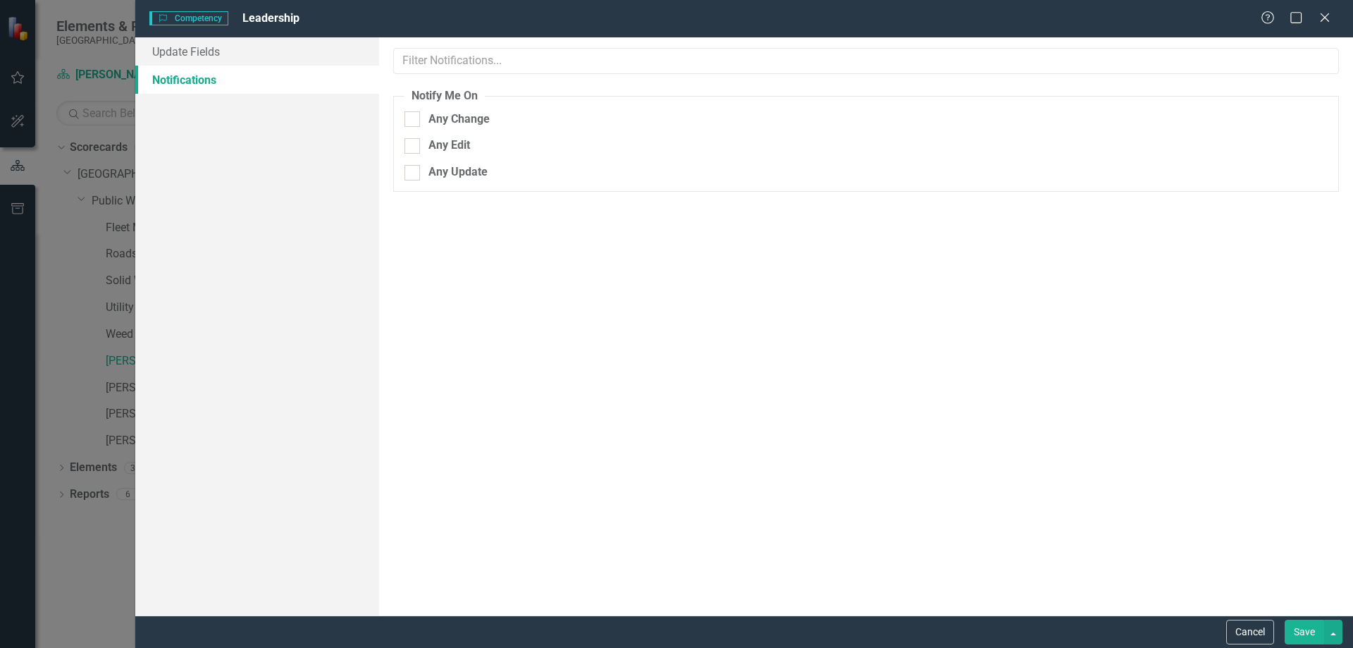
scroll to position [0, 0]
click at [1331, 20] on icon "Close" at bounding box center [1325, 17] width 18 height 13
